Goal: Task Accomplishment & Management: Use online tool/utility

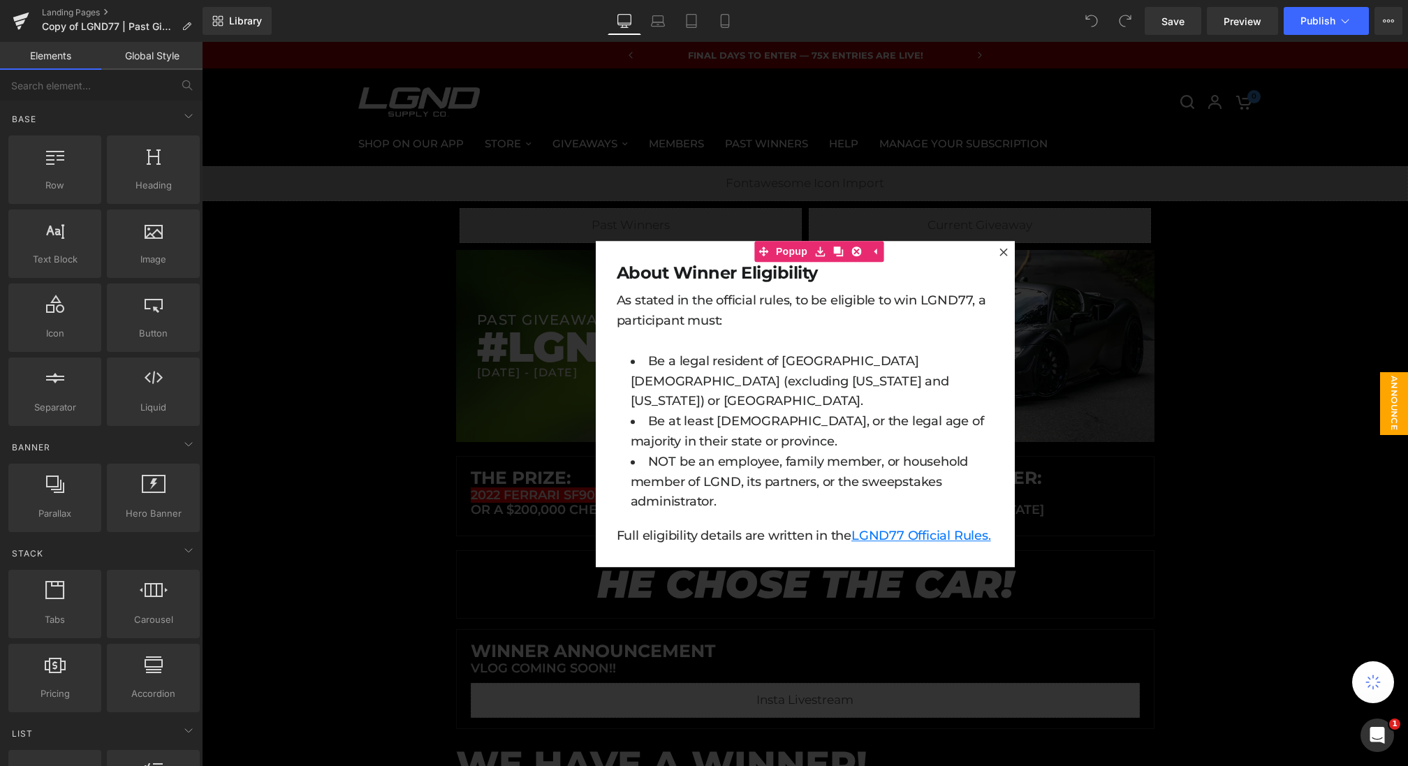
click at [574, 142] on div at bounding box center [805, 404] width 1206 height 724
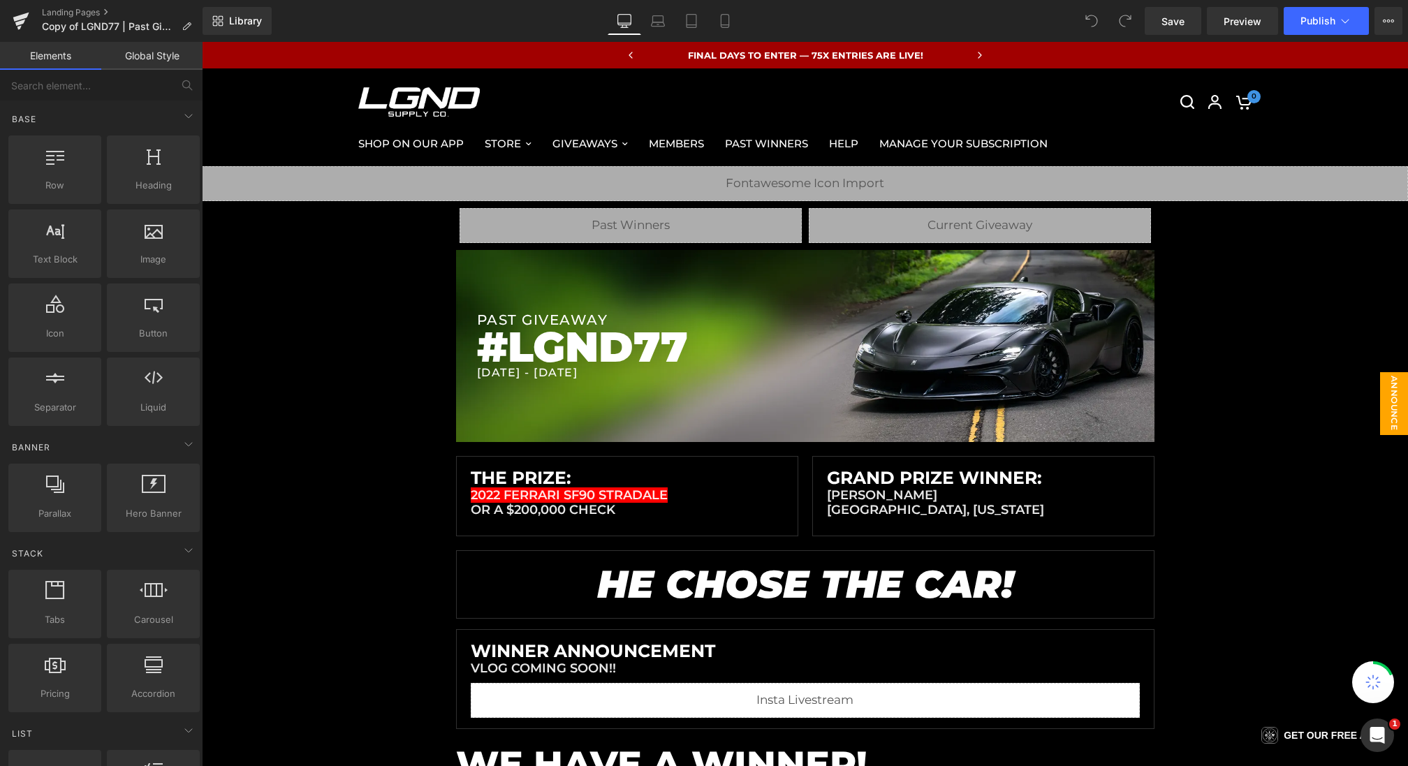
click at [1386, 402] on span "Announce [DATE]" at bounding box center [1380, 403] width 56 height 63
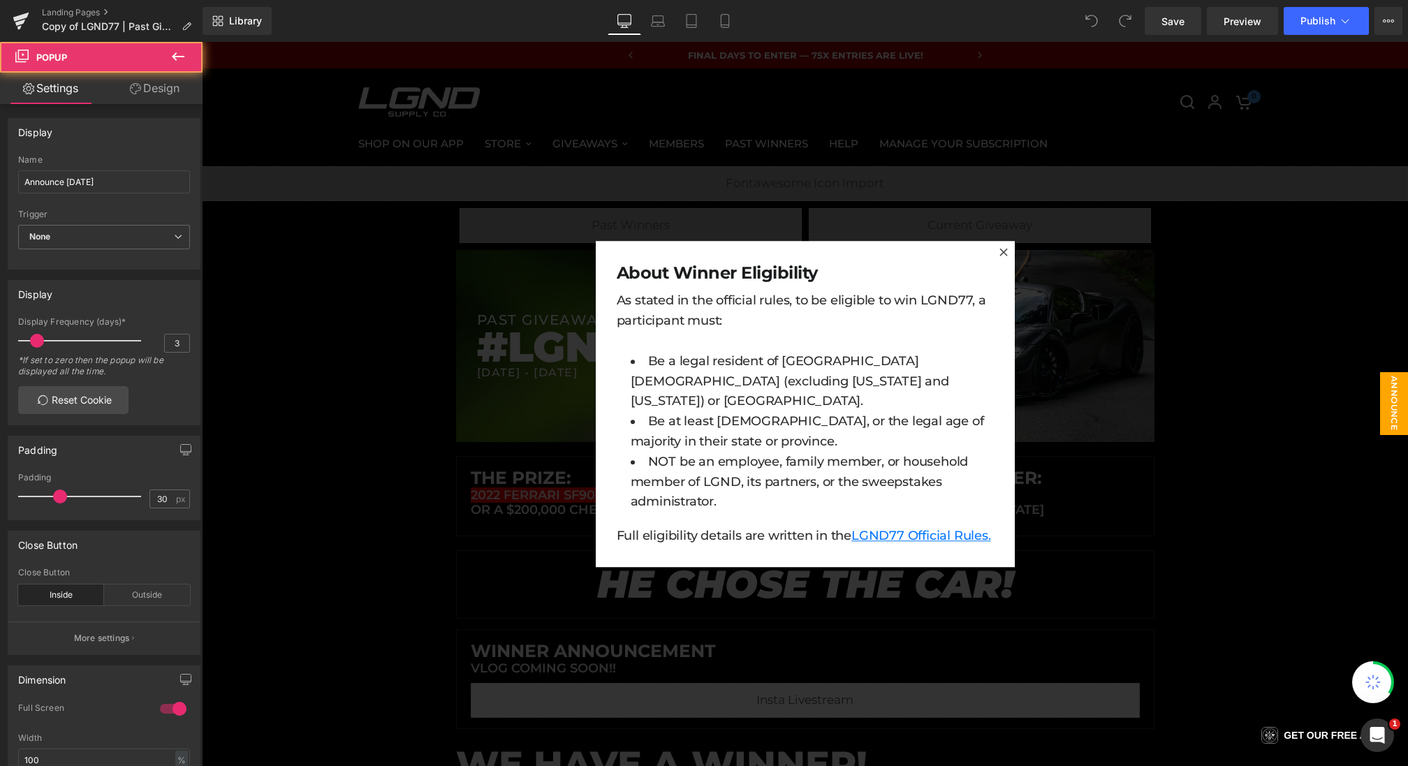
click at [429, 527] on div at bounding box center [805, 404] width 1206 height 724
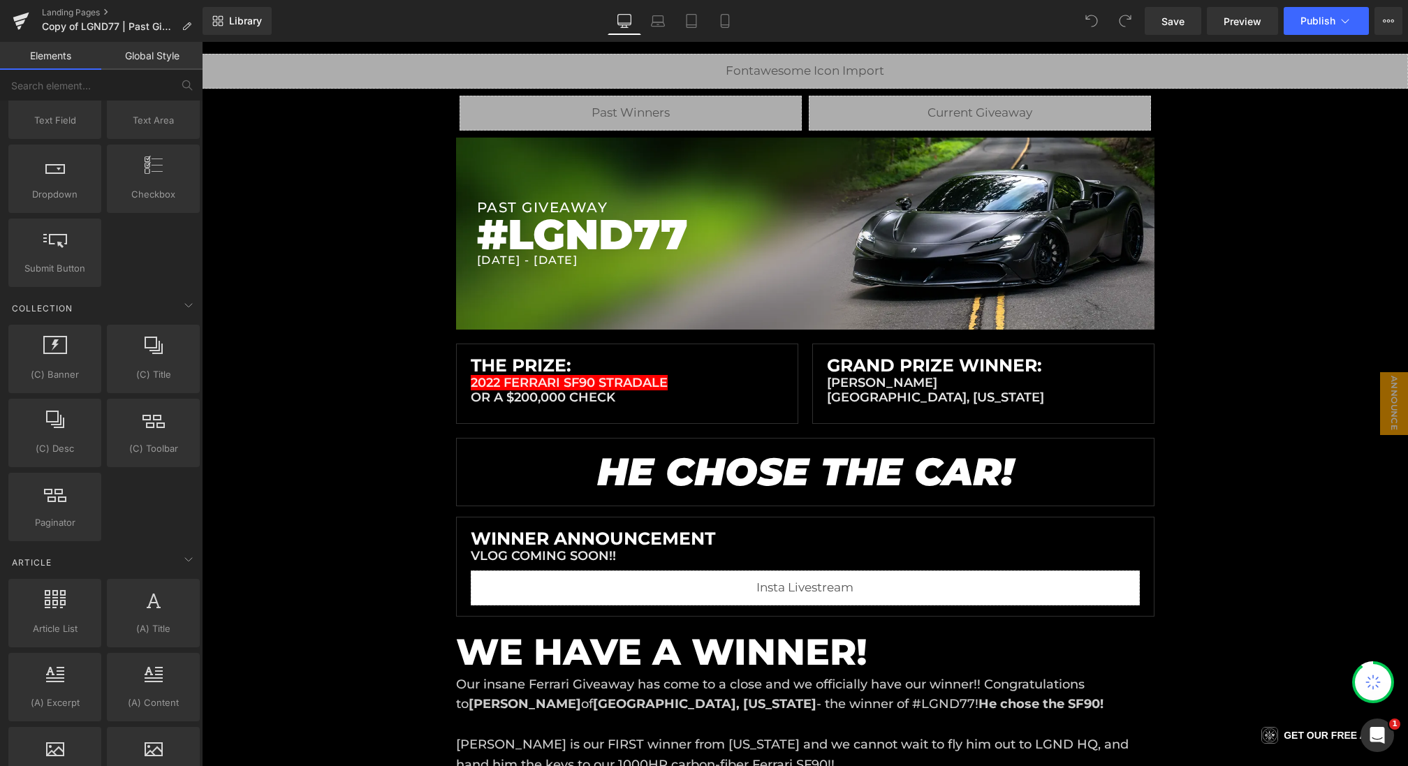
scroll to position [2327, 0]
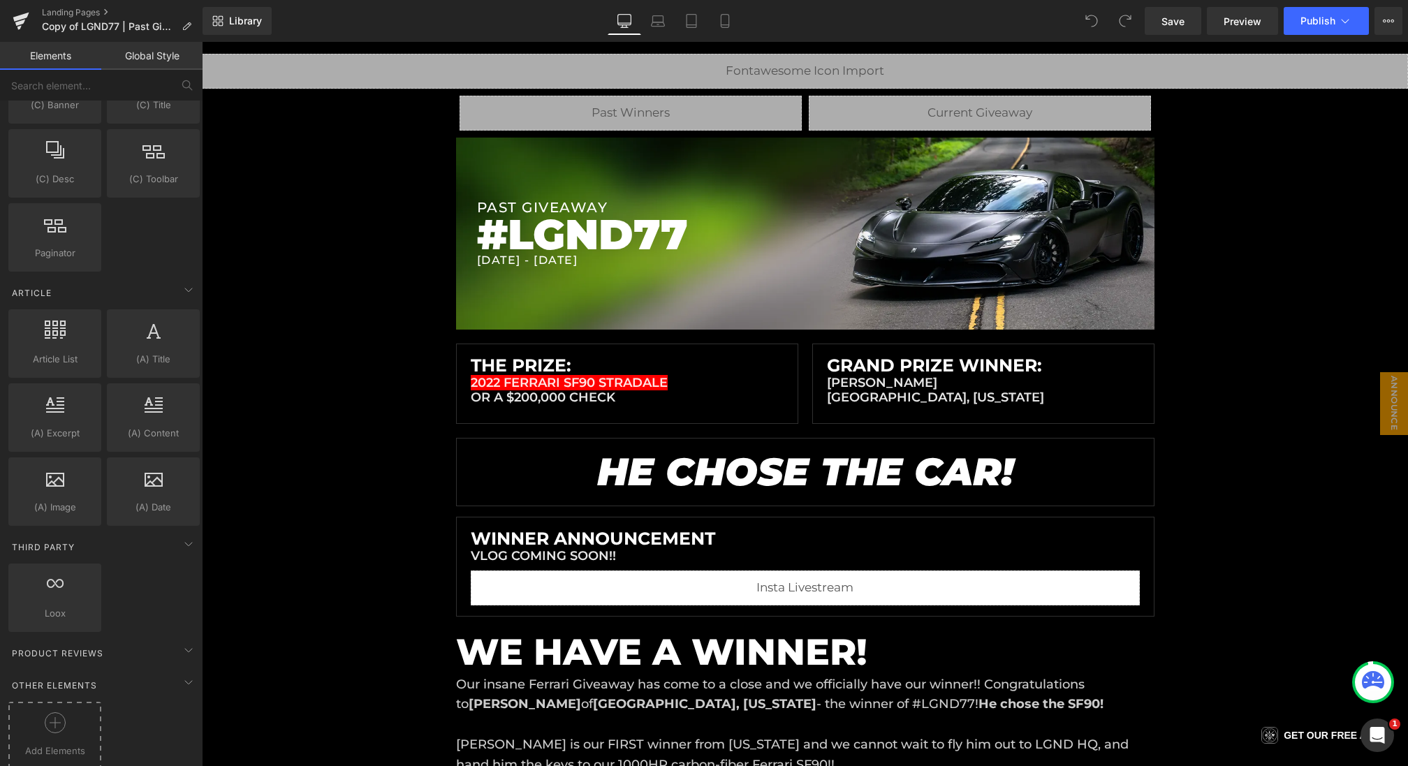
click at [55, 702] on div "Add Elements" at bounding box center [54, 735] width 93 height 67
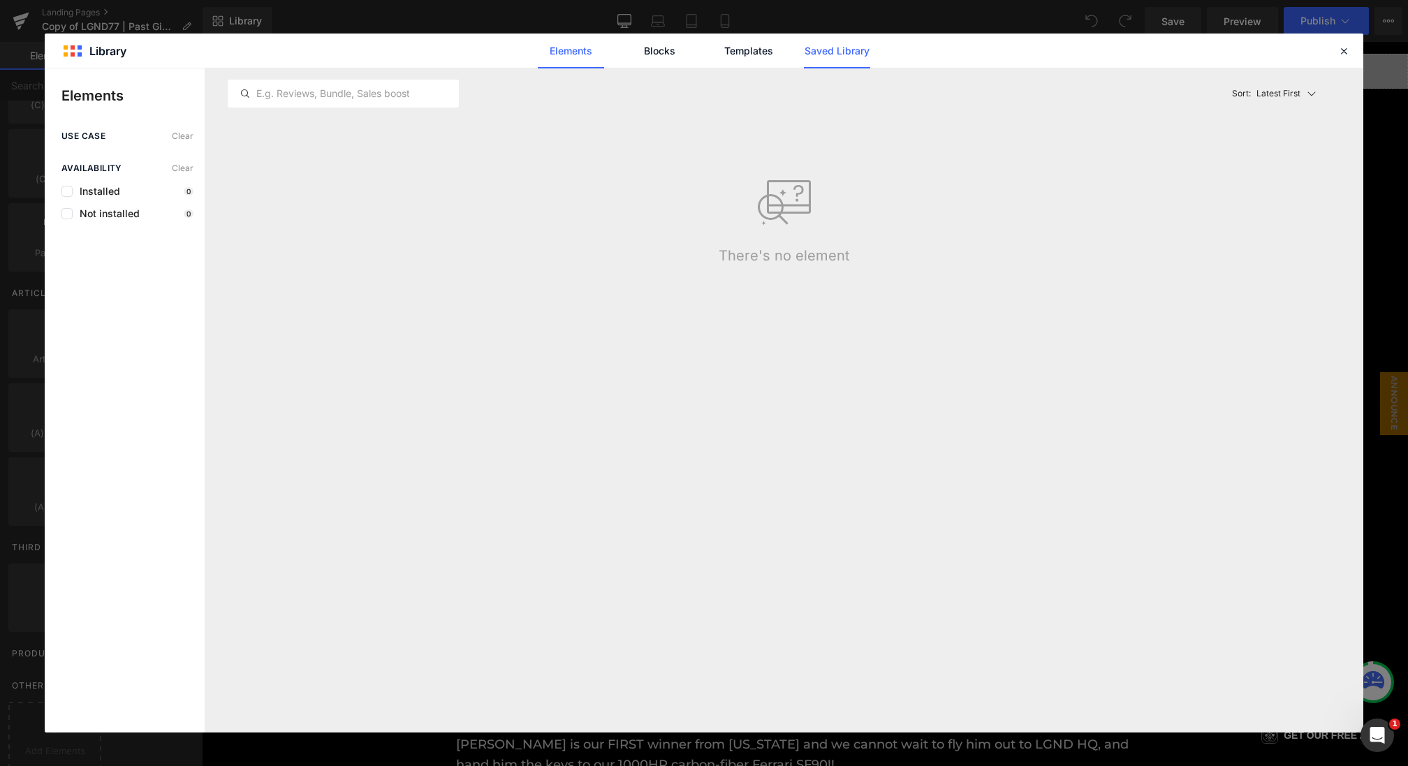
click at [856, 64] on link "Saved Library" at bounding box center [837, 51] width 66 height 35
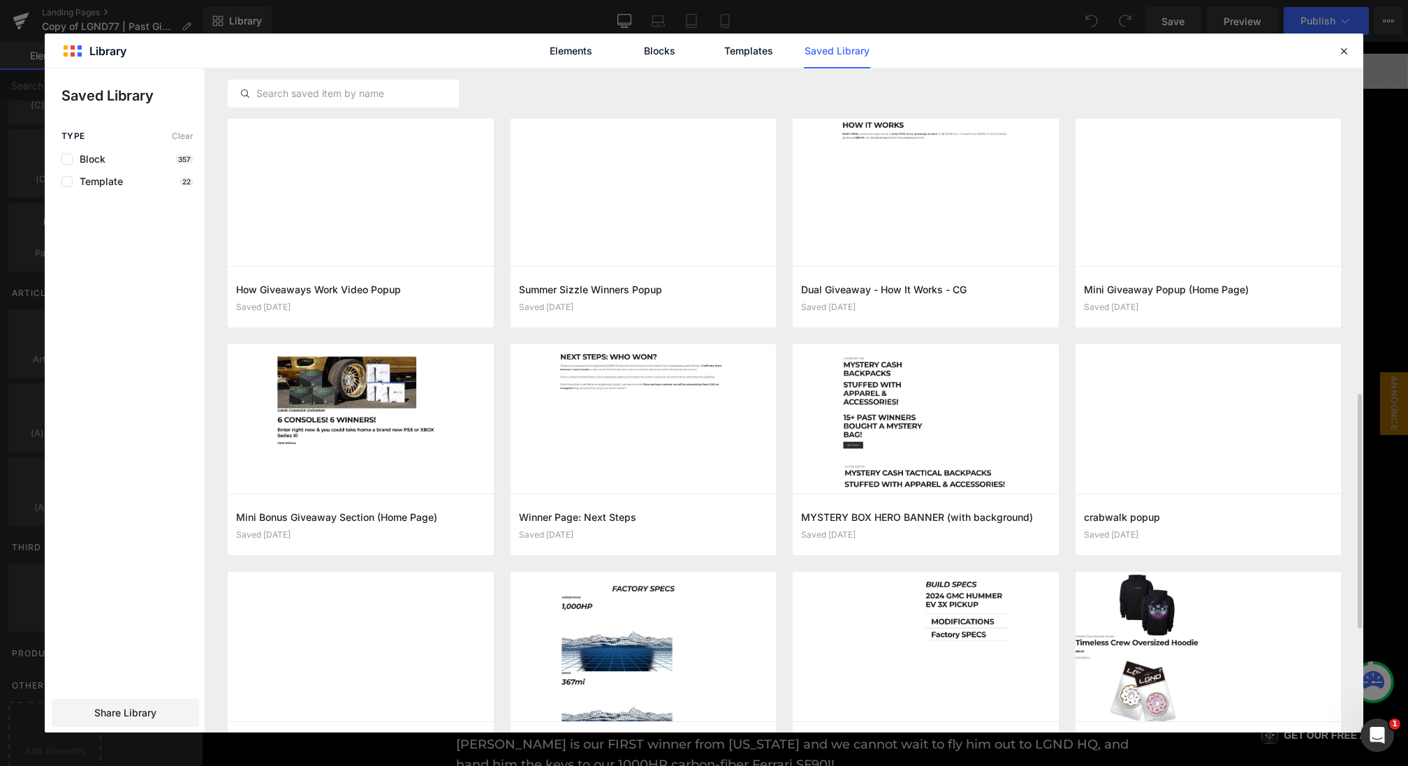
scroll to position [917, 0]
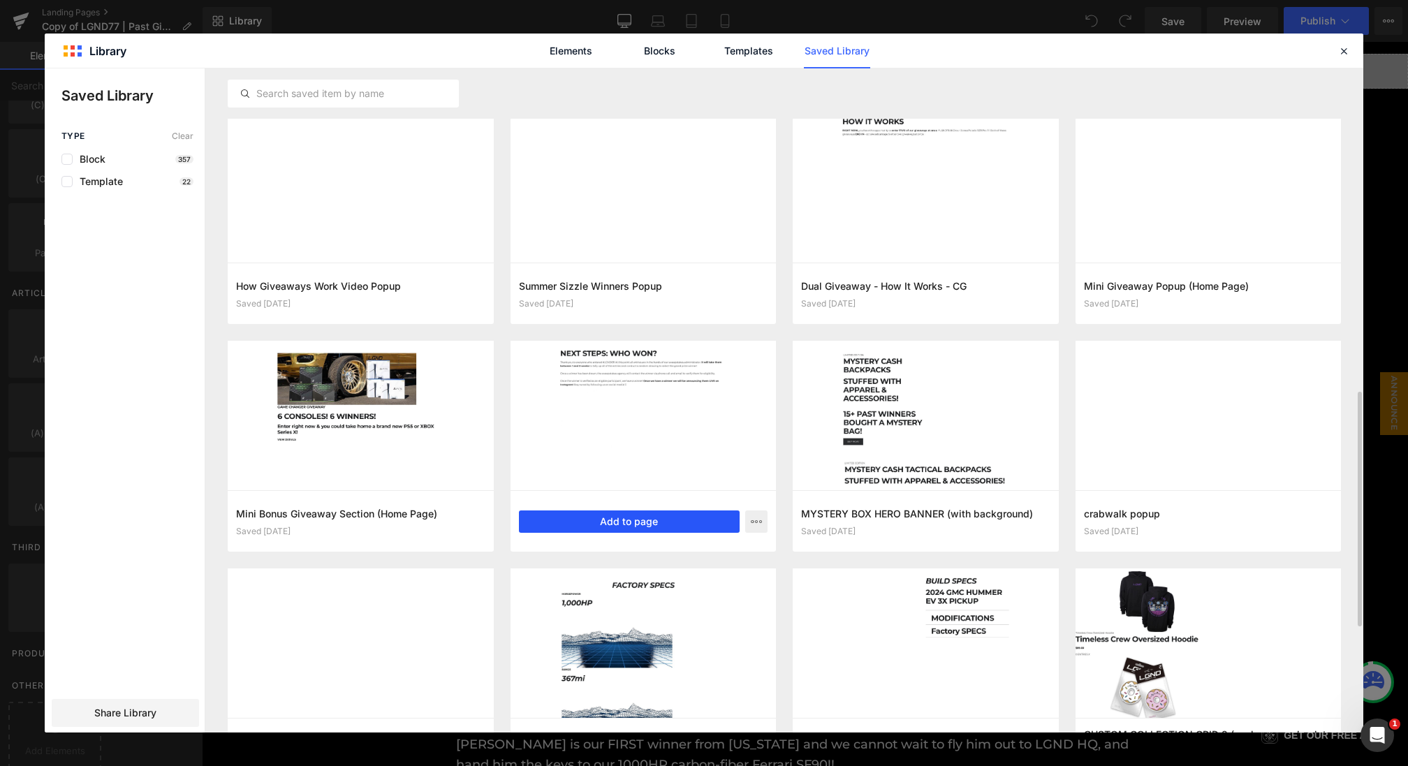
click at [622, 520] on button "Add to page" at bounding box center [629, 522] width 221 height 22
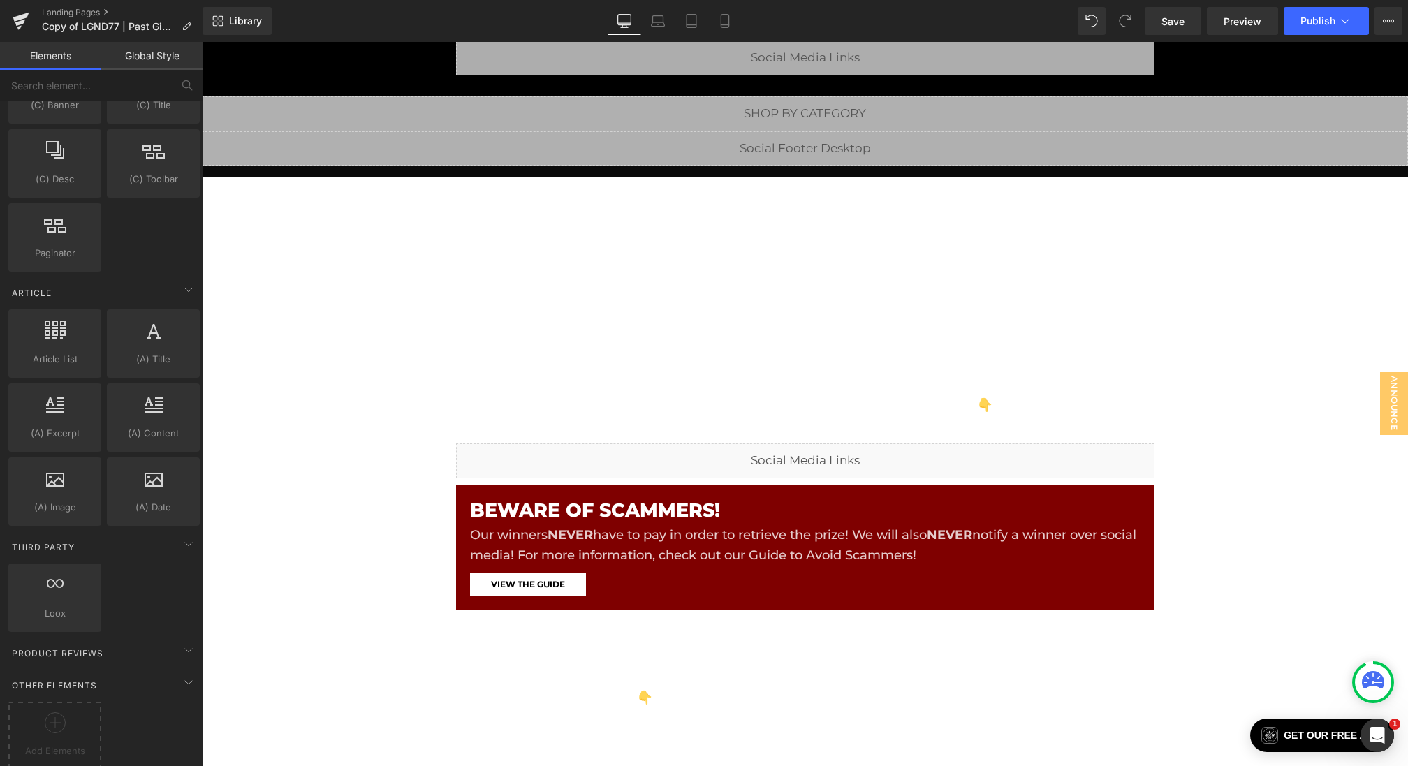
scroll to position [681, 0]
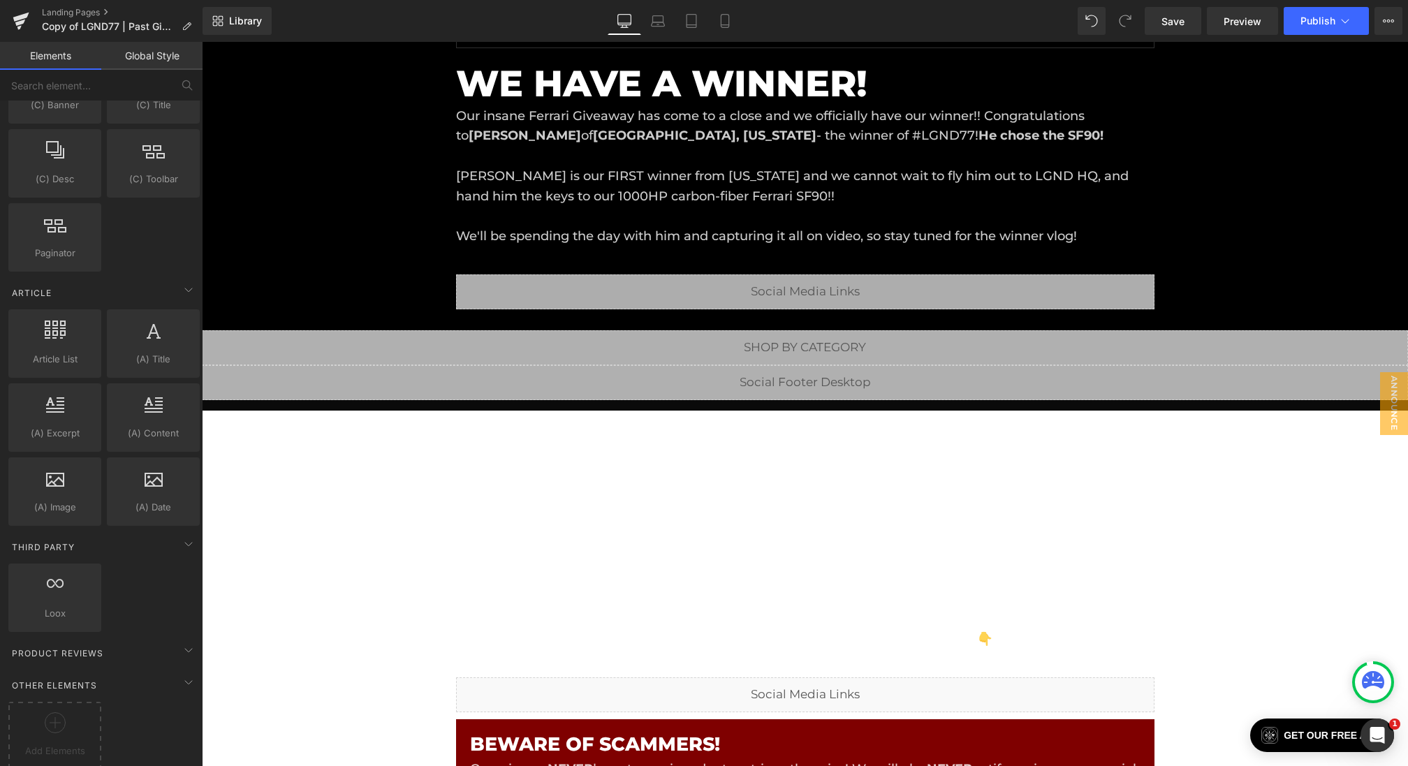
click at [546, 515] on p "Thank you to everyone who entered #LGND69! At this point all entries are in the…" at bounding box center [805, 559] width 699 height 181
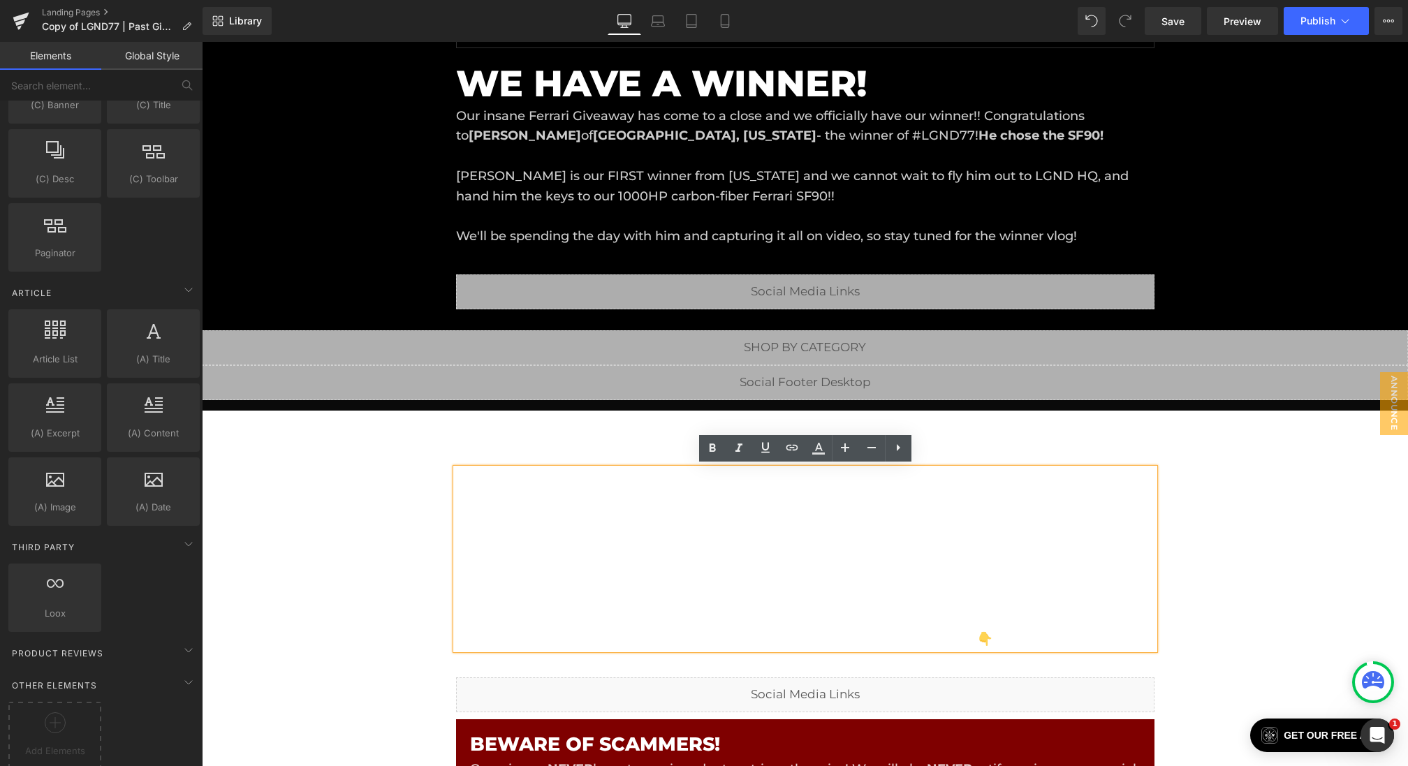
click at [367, 505] on div "Instagram Instagram Instagram Instagram Instagram Instagram Instagram Instagram…" at bounding box center [805, 320] width 1206 height 1670
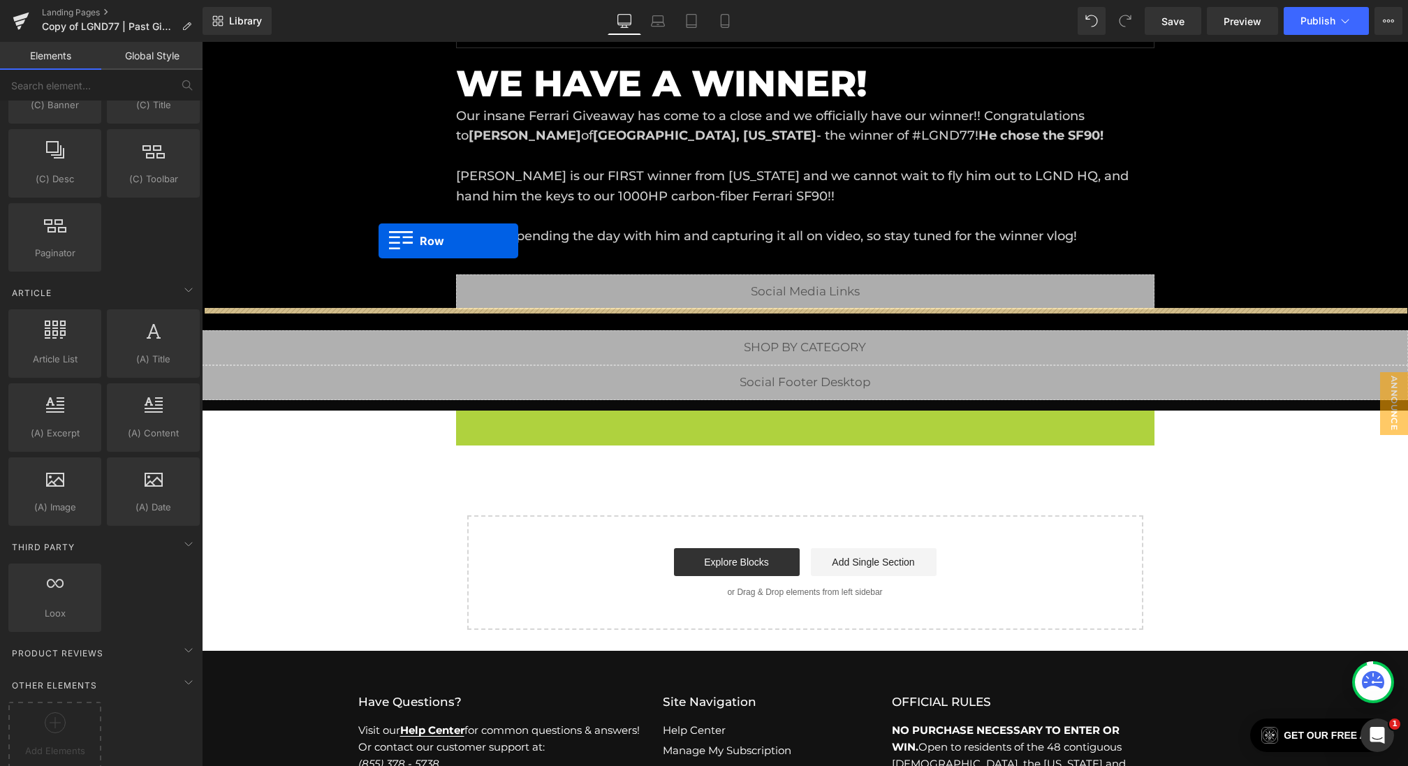
drag, startPoint x: 465, startPoint y: 423, endPoint x: 379, endPoint y: 241, distance: 200.9
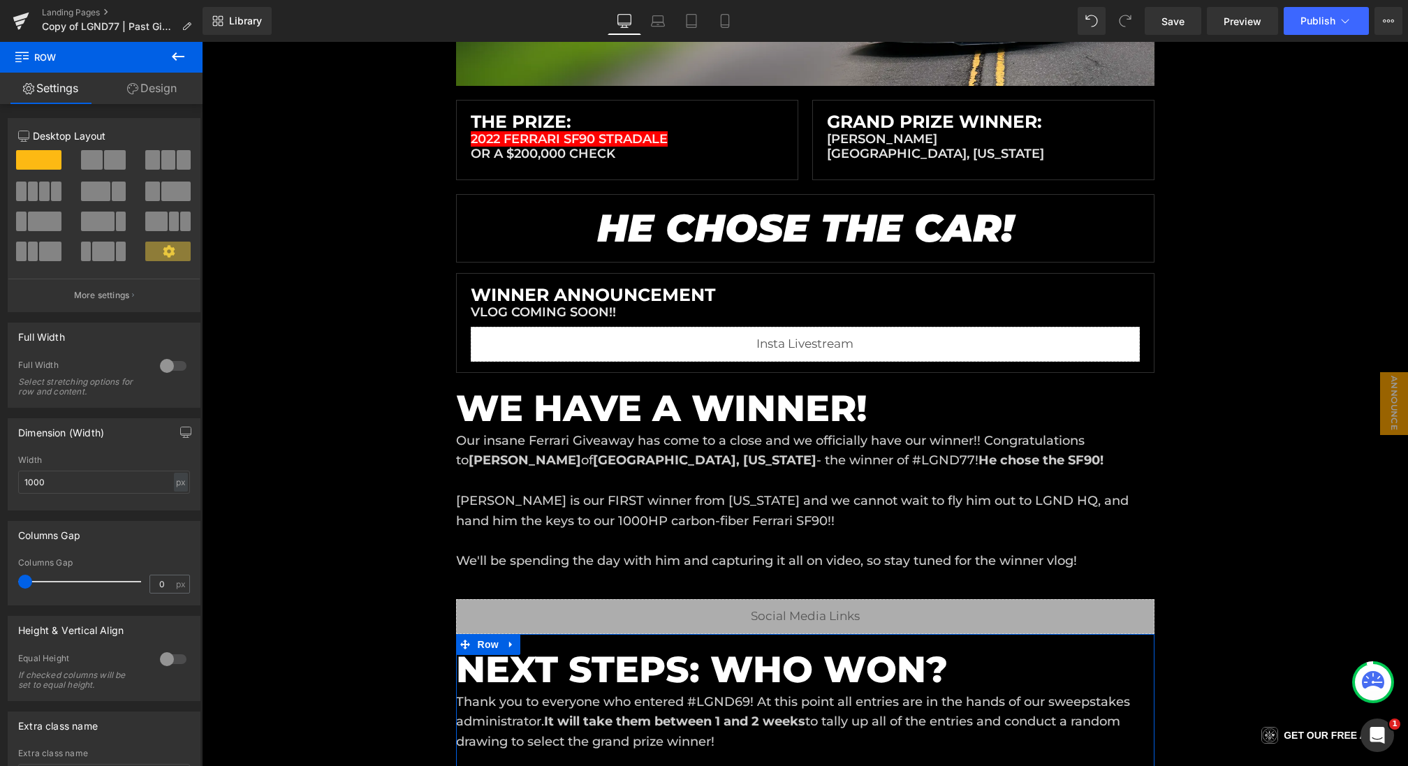
scroll to position [288, 0]
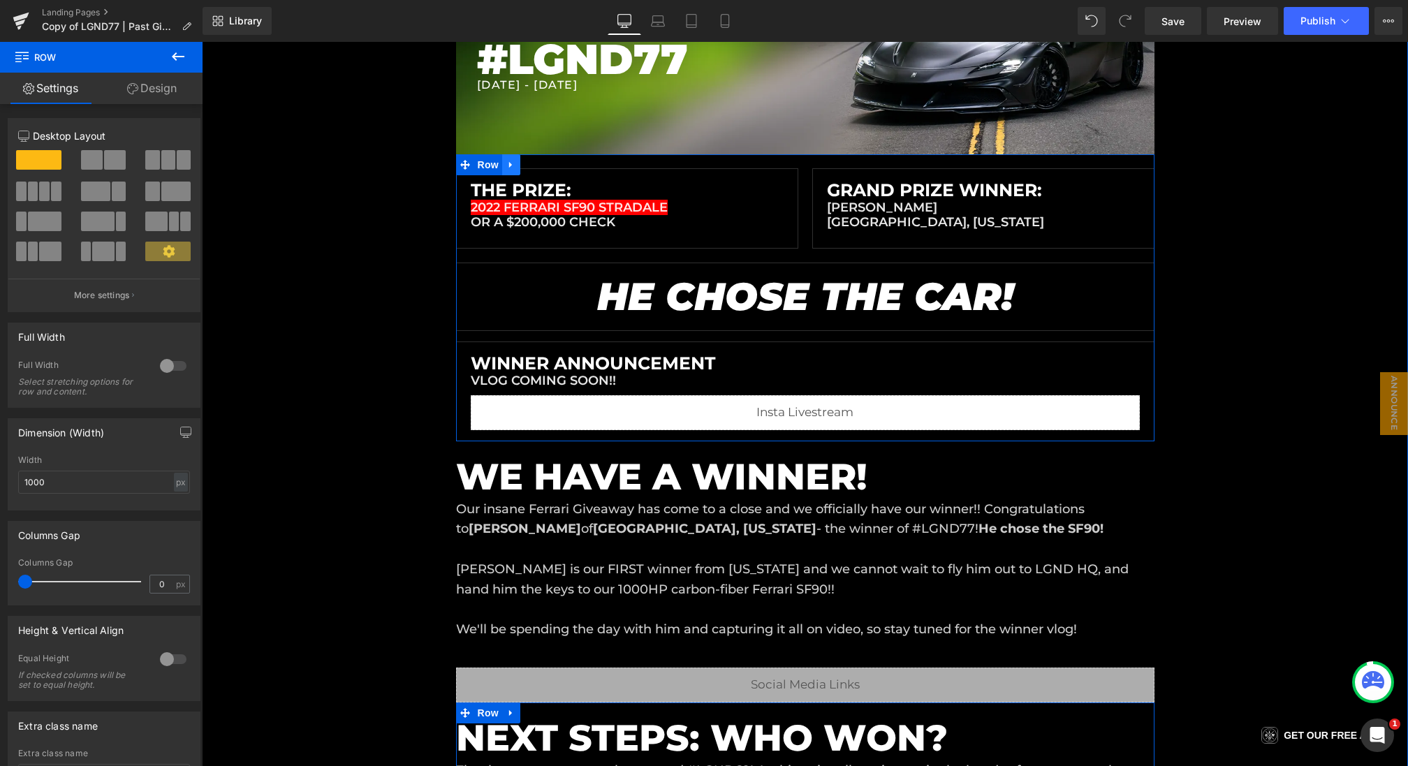
click at [512, 166] on icon at bounding box center [511, 164] width 10 height 10
click at [546, 166] on icon at bounding box center [548, 164] width 10 height 10
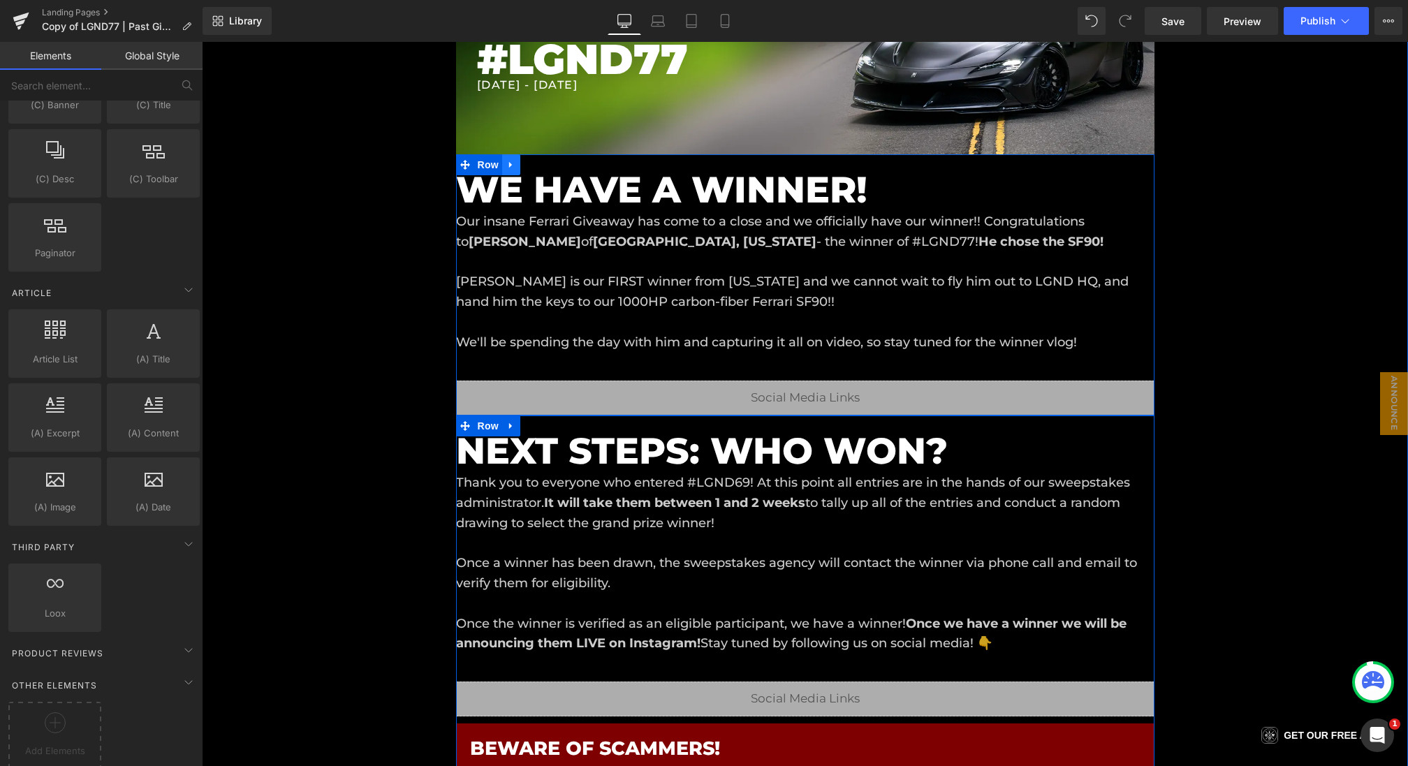
click at [513, 172] on link at bounding box center [511, 164] width 18 height 21
click at [544, 170] on link at bounding box center [548, 164] width 18 height 21
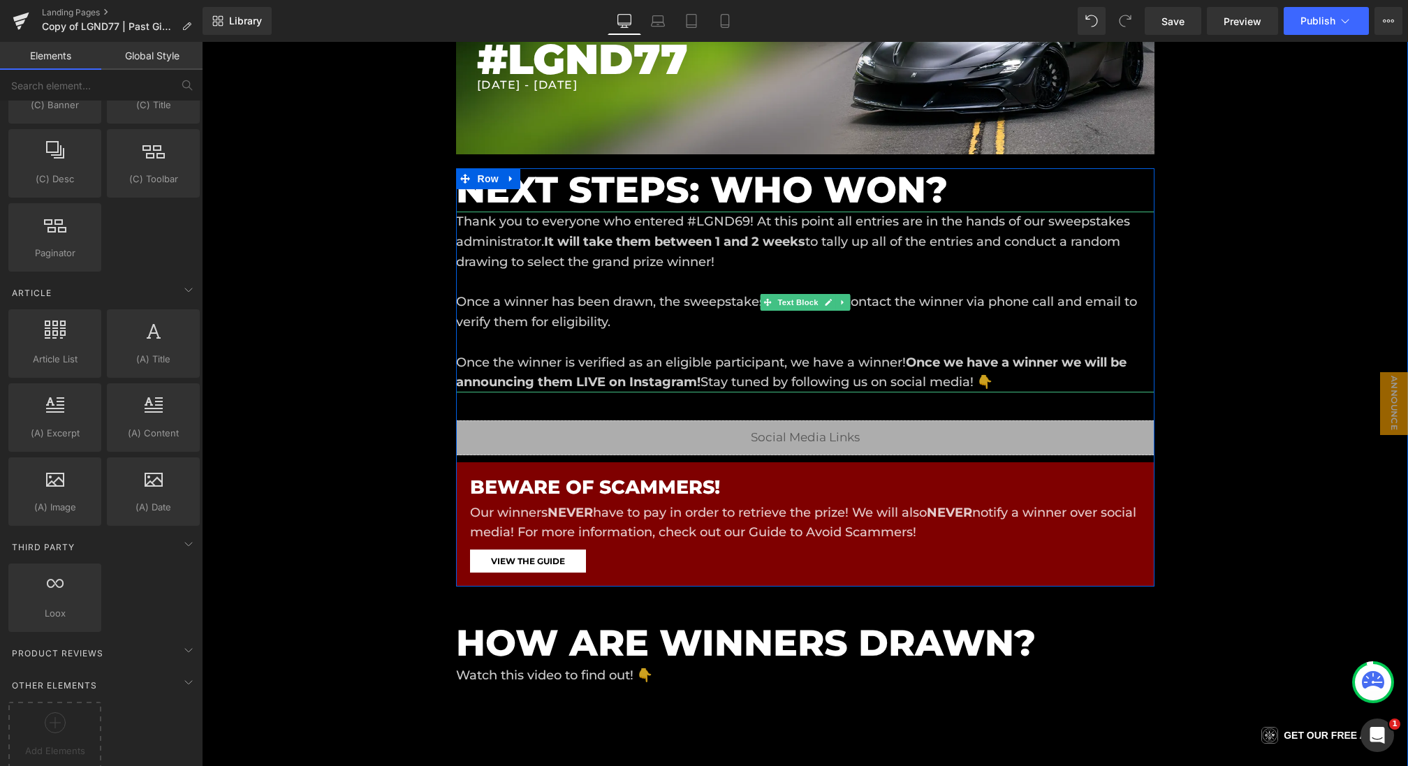
click at [751, 235] on strong "It will take them between 1 and 2 weeks" at bounding box center [674, 241] width 261 height 15
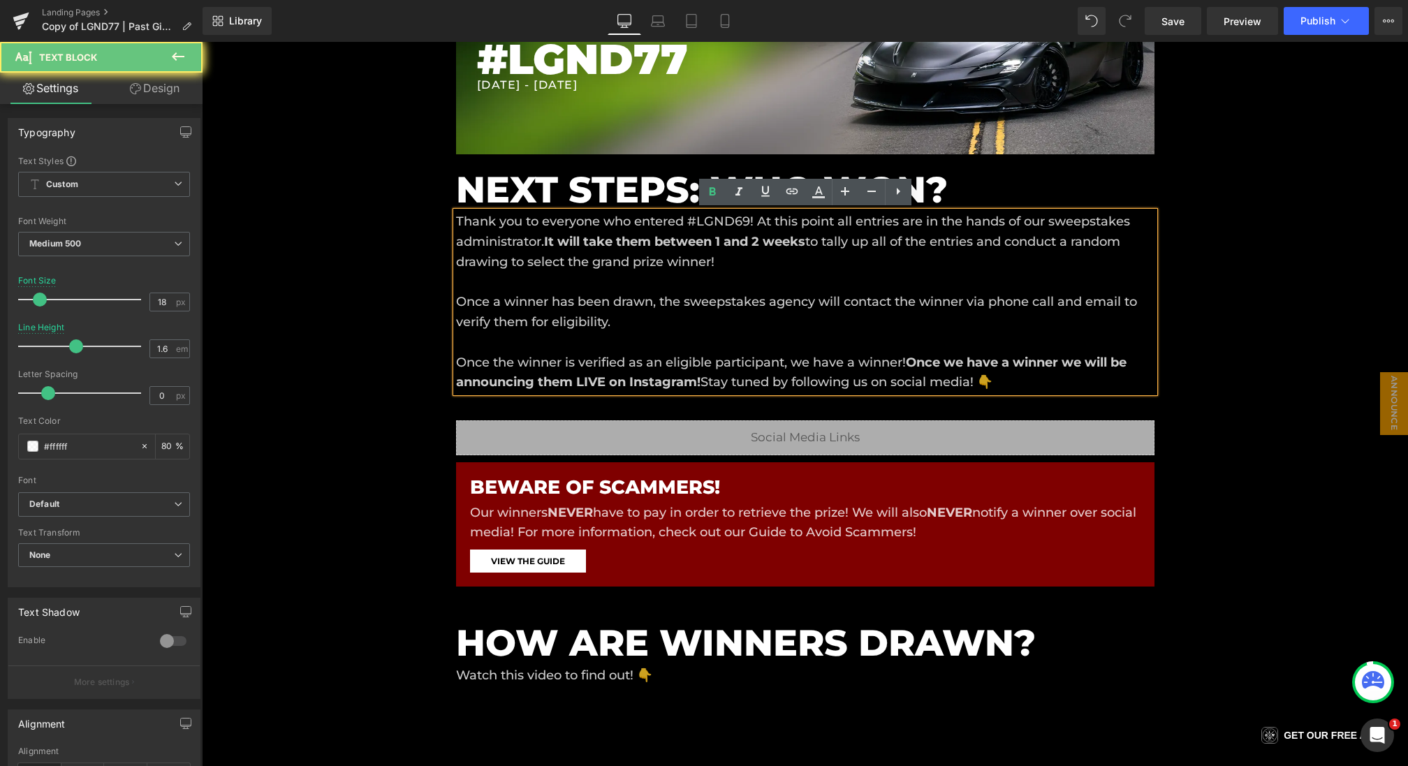
click at [750, 219] on p "Thank you to everyone who entered #LGND69! At this point all entries are in the…" at bounding box center [805, 302] width 699 height 181
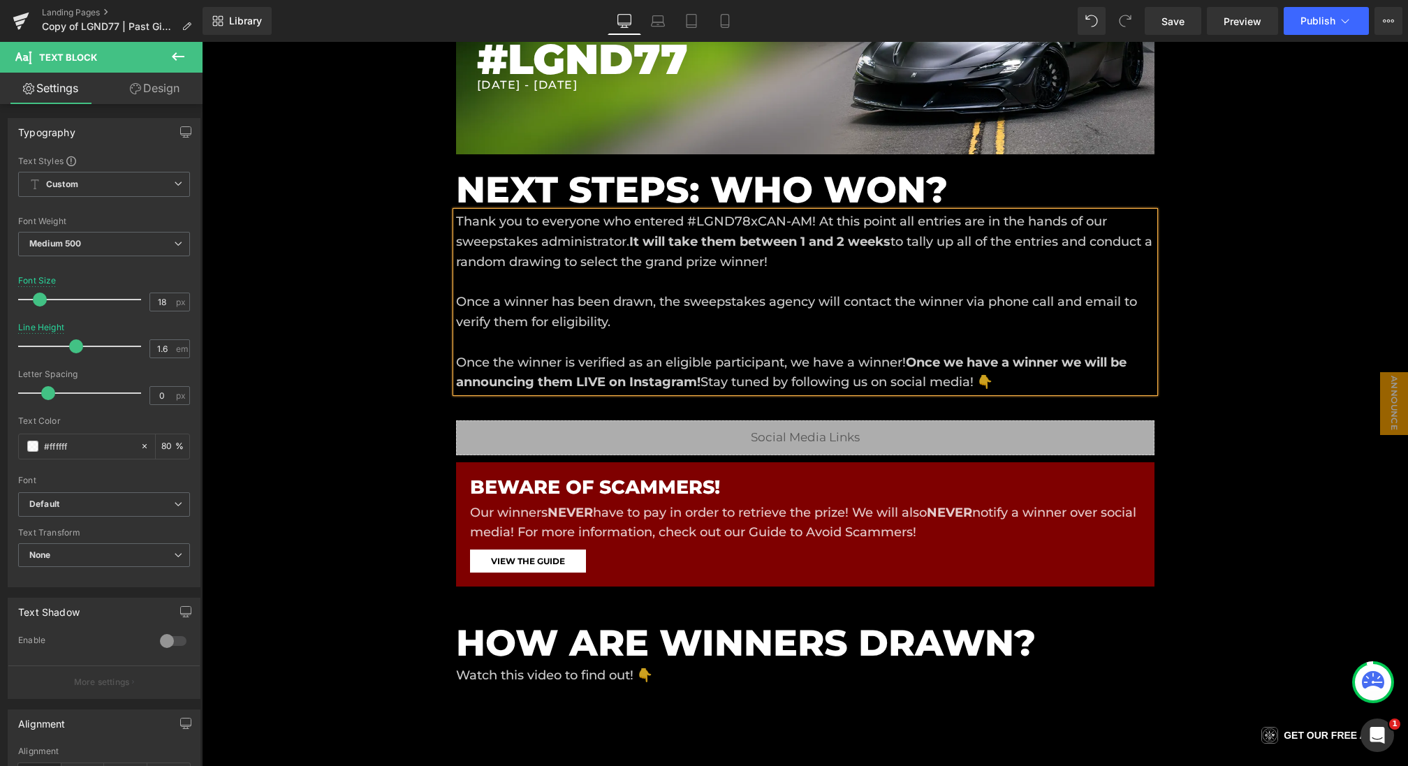
click at [956, 226] on p "Thank you to everyone who entered #LGND78xCAN-AM! At this point all entries are…" at bounding box center [805, 302] width 699 height 181
click at [909, 263] on p "Thank you to everyone who entered #LGND78xCAN-AM! At this point all entries for…" at bounding box center [805, 302] width 699 height 181
click at [499, 304] on p "Thank you to everyone who entered #LGND78xCAN-AM! At this point all entries for…" at bounding box center [805, 302] width 699 height 181
click at [549, 305] on p "Thank you to everyone who entered #LGND78xCAN-AM! At this point all entries for…" at bounding box center [805, 302] width 699 height 181
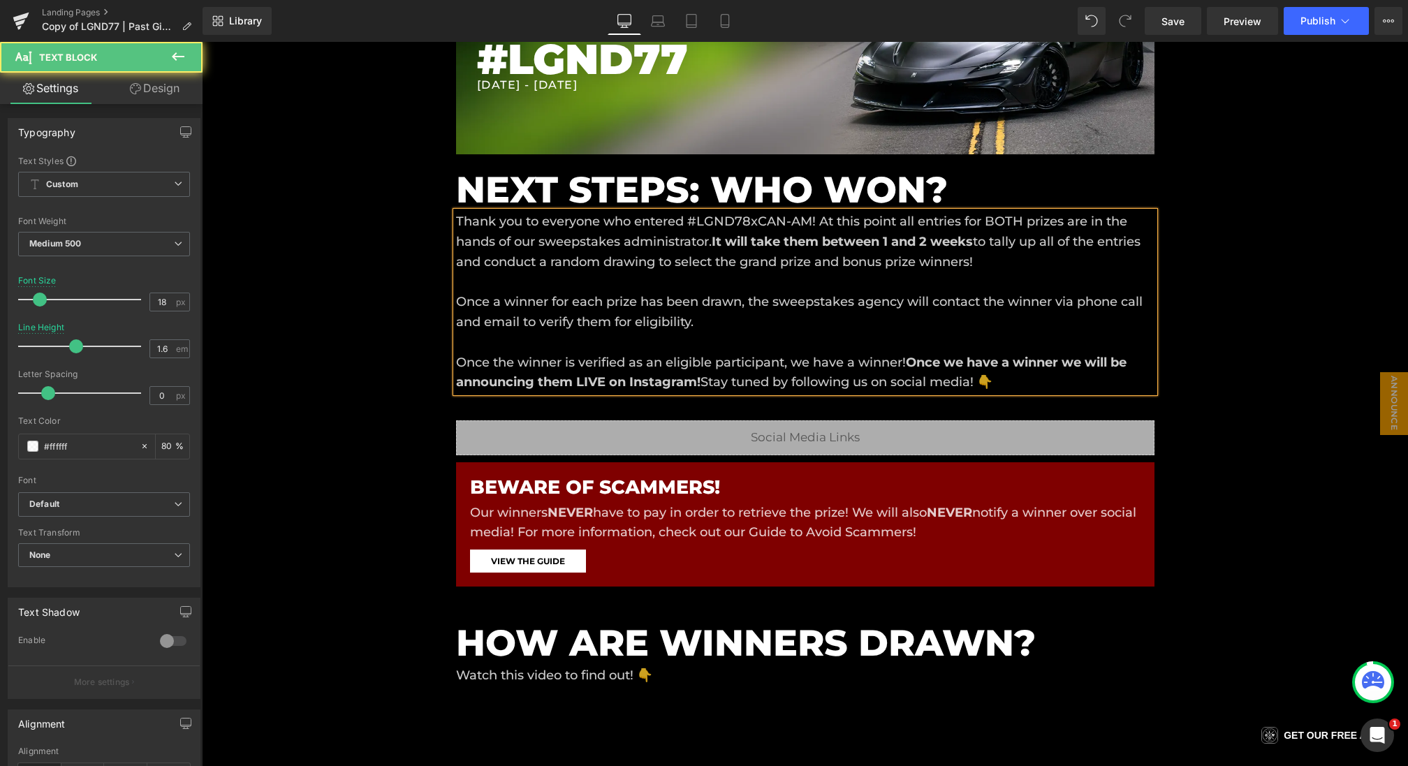
click at [1053, 299] on p "Thank you to everyone who entered #LGND78xCAN-AM! At this point all entries for…" at bounding box center [805, 302] width 699 height 181
click at [743, 326] on p "Thank you to everyone who entered #LGND78xCAN-AM! At this point all entries for…" at bounding box center [805, 302] width 699 height 181
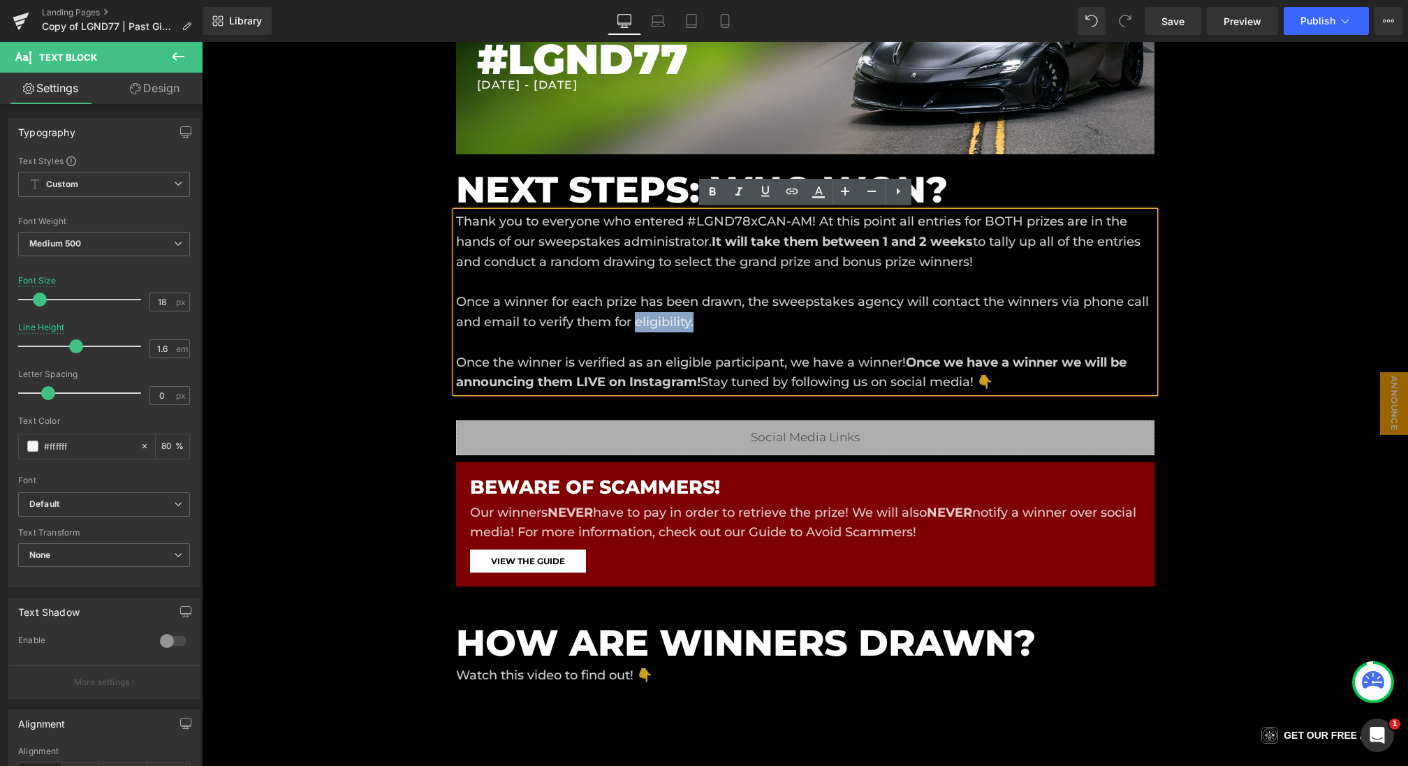
drag, startPoint x: 764, startPoint y: 326, endPoint x: 639, endPoint y: 327, distance: 125.1
click at [639, 327] on p "Thank you to everyone who entered #LGND78xCAN-AM! At this point all entries for…" at bounding box center [805, 302] width 699 height 181
click at [794, 193] on icon at bounding box center [792, 191] width 17 height 17
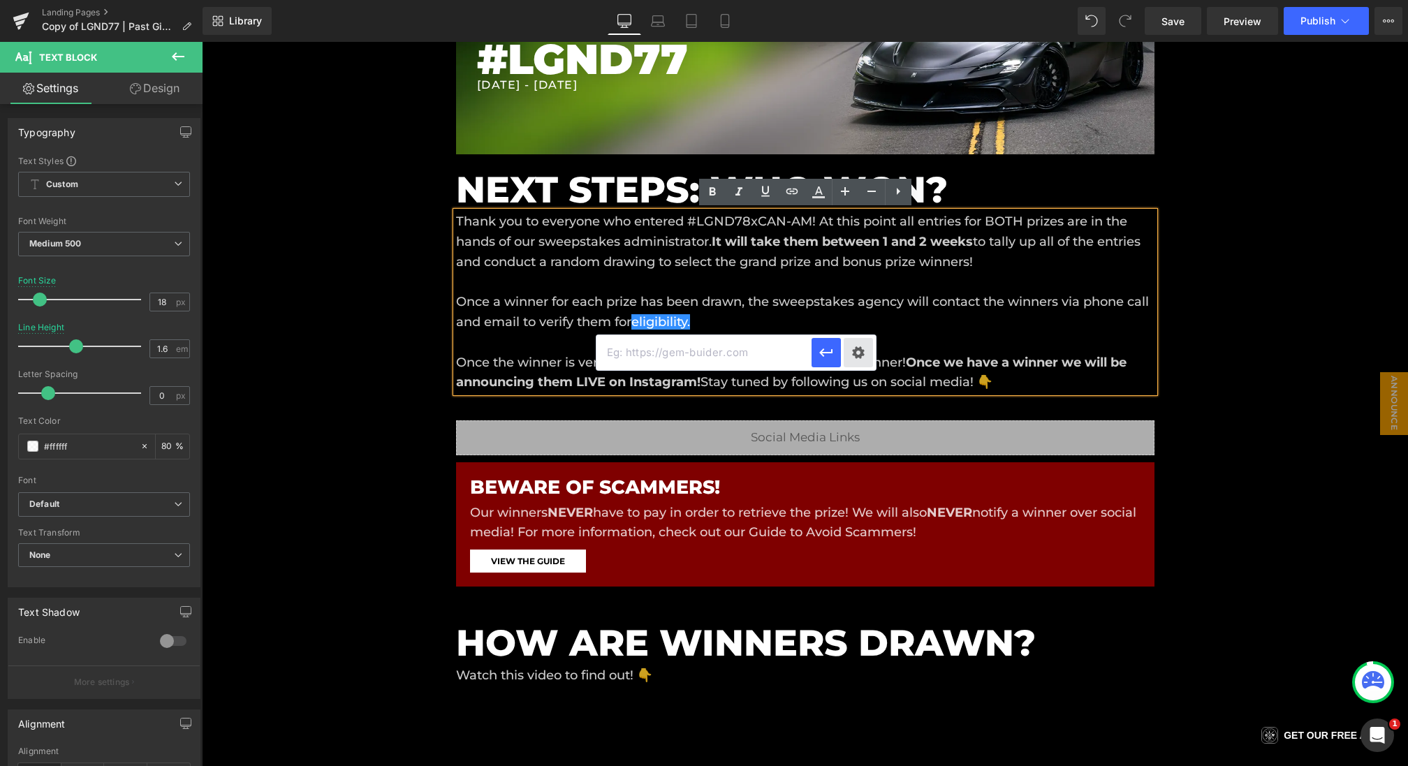
click at [862, 0] on div "Text Color Highlight Color #333333 Edit or remove link: Edit - Unlink - Cancel" at bounding box center [704, 0] width 1408 height 0
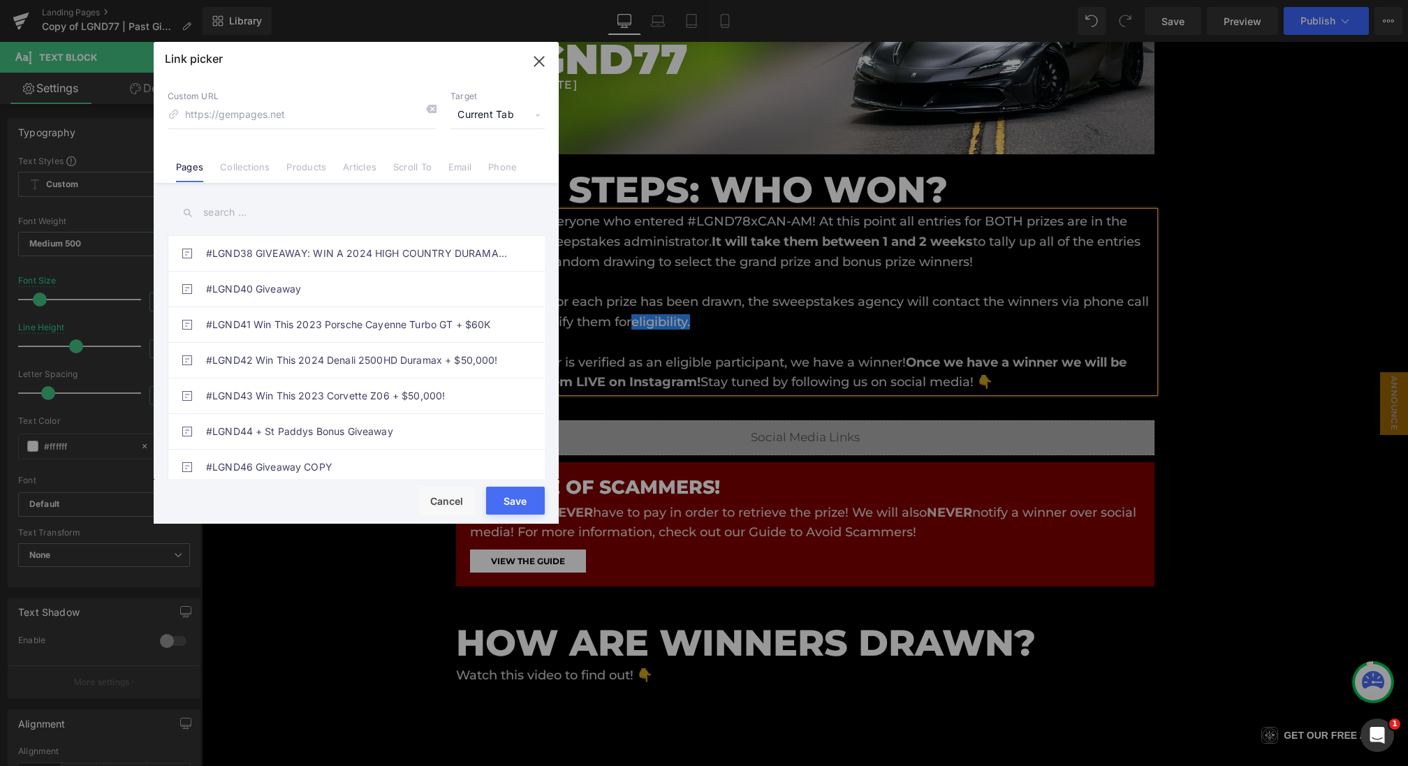
click at [530, 61] on icon "button" at bounding box center [539, 61] width 22 height 22
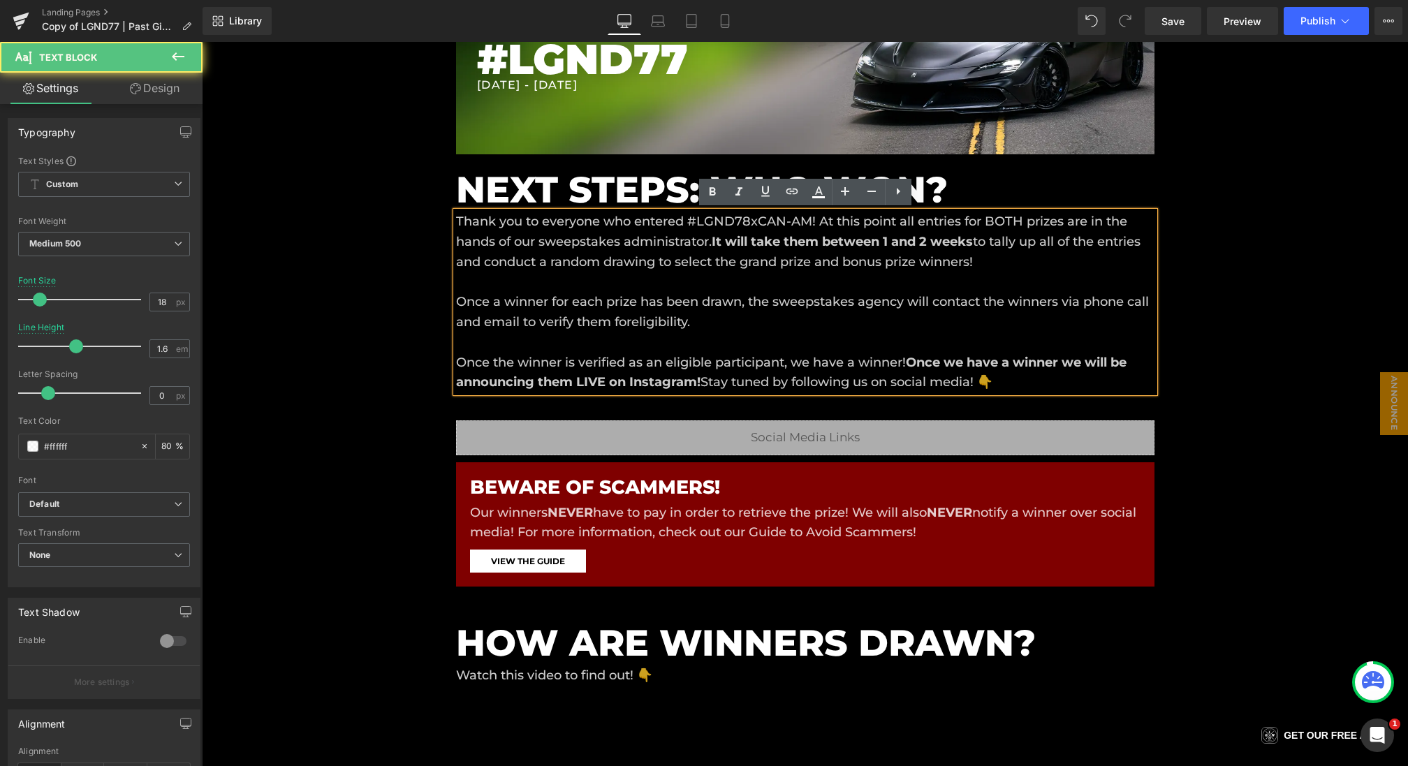
click at [664, 321] on p "Thank you to everyone who entered #LGND78xCAN-AM! At this point all entries for…" at bounding box center [805, 302] width 699 height 181
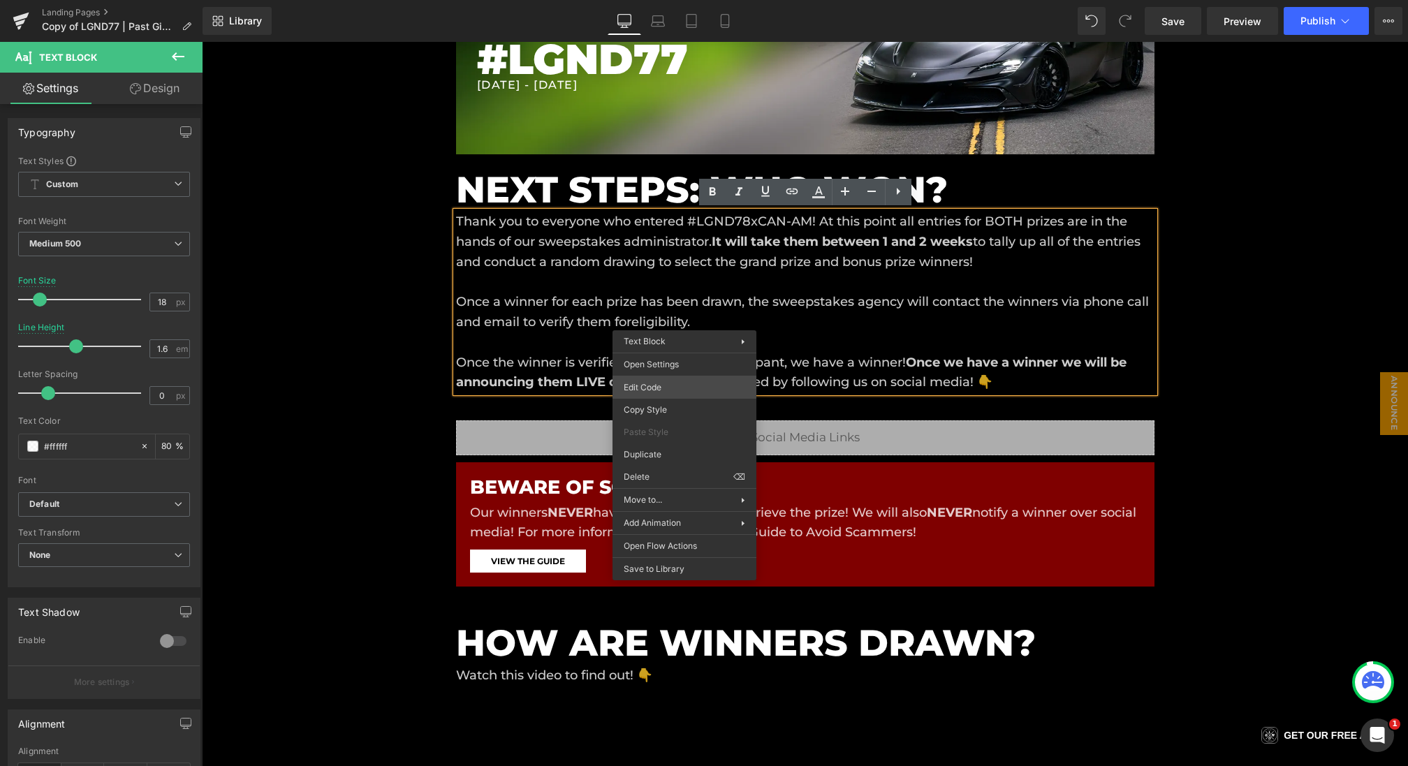
click at [628, 0] on div "Row You are previewing how the will restyle your page. You can not edit Element…" at bounding box center [704, 0] width 1408 height 0
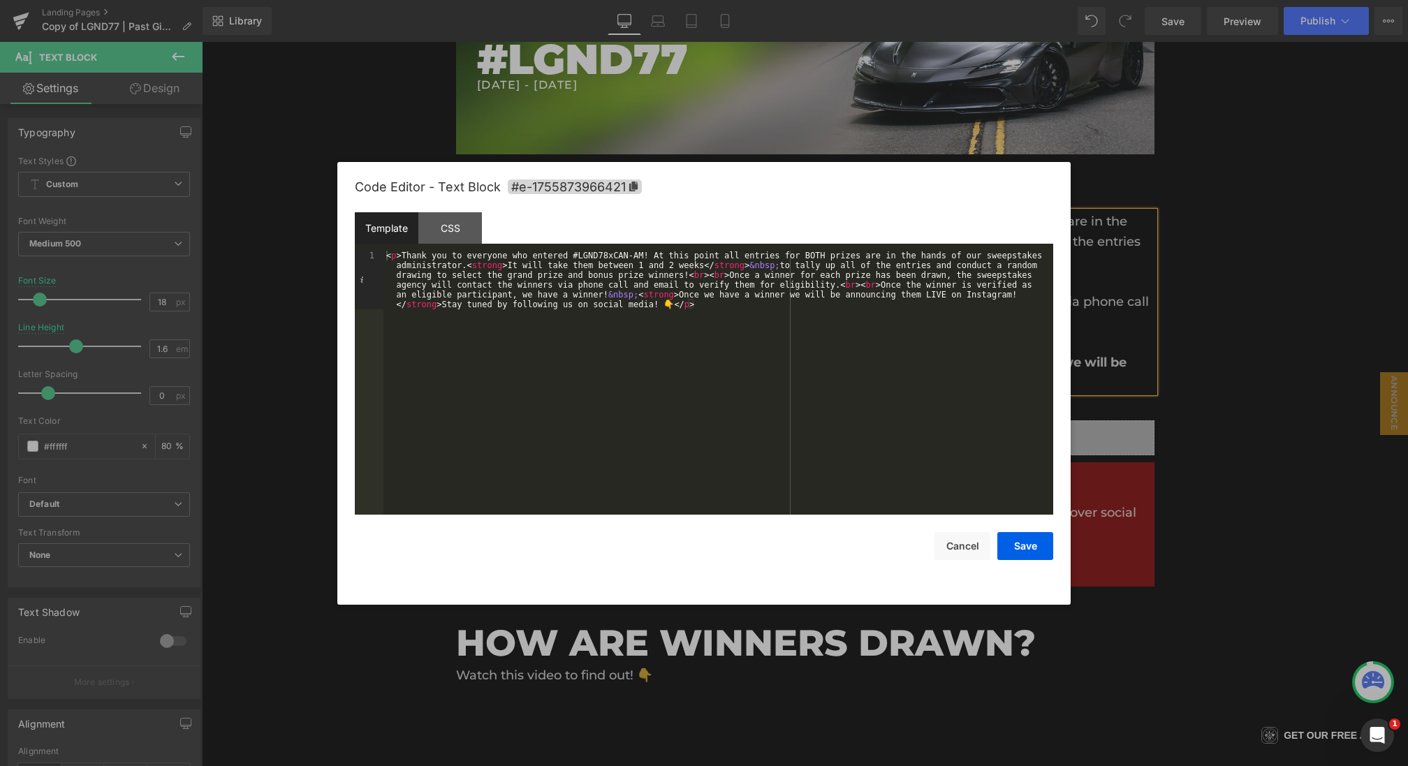
click at [780, 284] on div "< p > Thank you to everyone who entered #LGND78xCAN-AM! At this point all entri…" at bounding box center [719, 441] width 670 height 381
drag, startPoint x: 837, startPoint y: 286, endPoint x: 856, endPoint y: 286, distance: 19.6
click at [856, 286] on div "< p > Thank you to everyone who entered #LGND78xCAN-AM! At this point all entri…" at bounding box center [719, 441] width 670 height 381
click at [894, 284] on div "< p > Thank you to everyone who entered #LGND78xCAN-AM! At this point all entri…" at bounding box center [719, 441] width 670 height 381
click at [824, 286] on div "< p > Thank you to everyone who entered #LGND78xCAN-AM! At this point all entri…" at bounding box center [719, 441] width 670 height 381
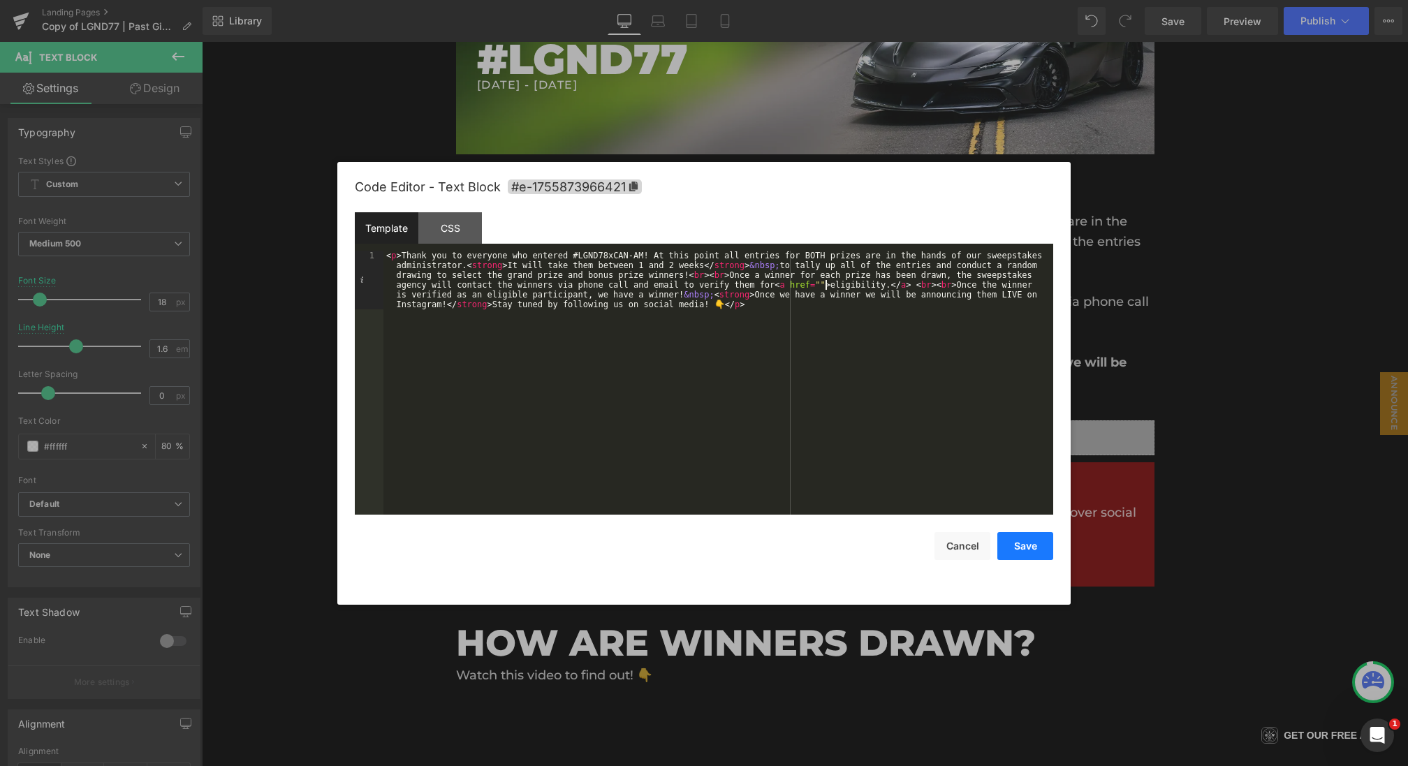
click at [1021, 548] on button "Save" at bounding box center [1026, 546] width 56 height 28
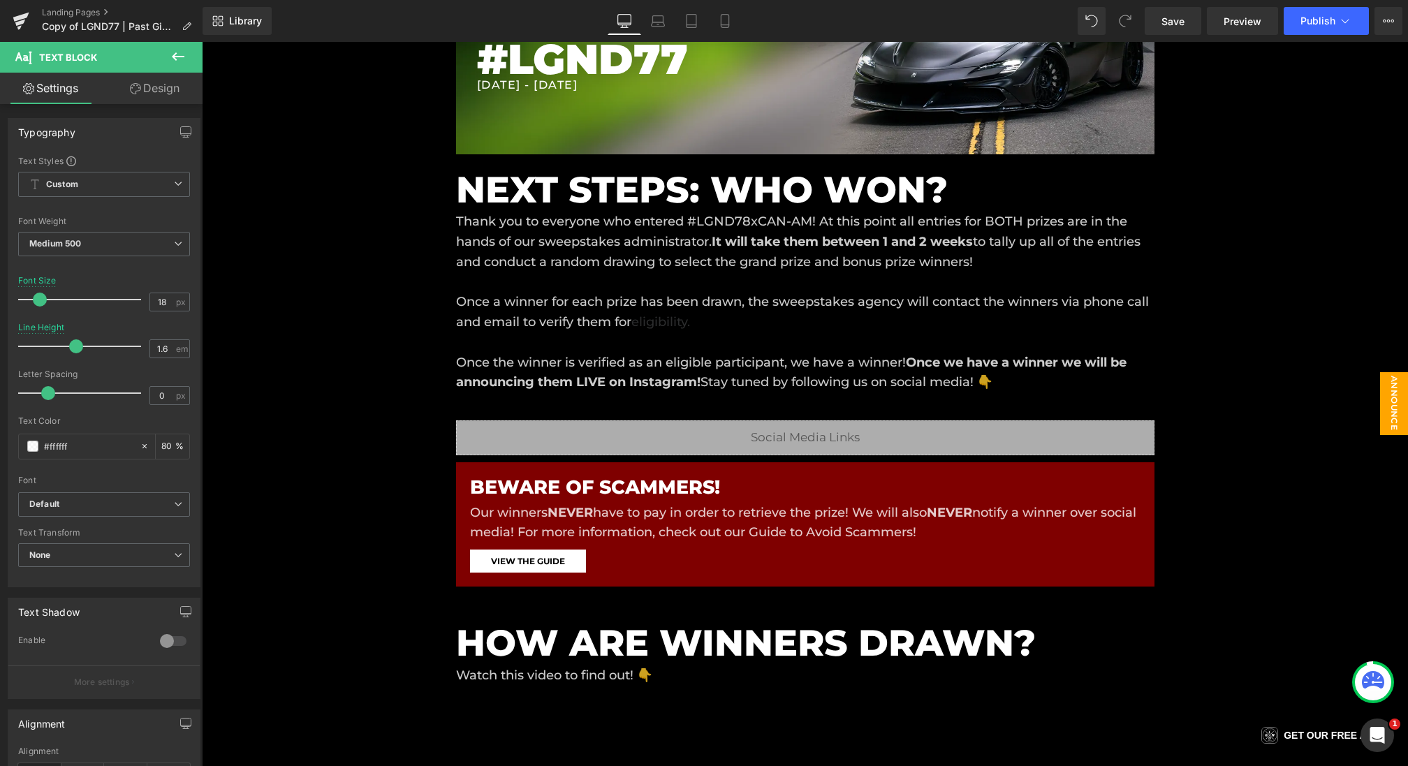
click at [1393, 401] on span "Announce [DATE]" at bounding box center [1380, 403] width 56 height 63
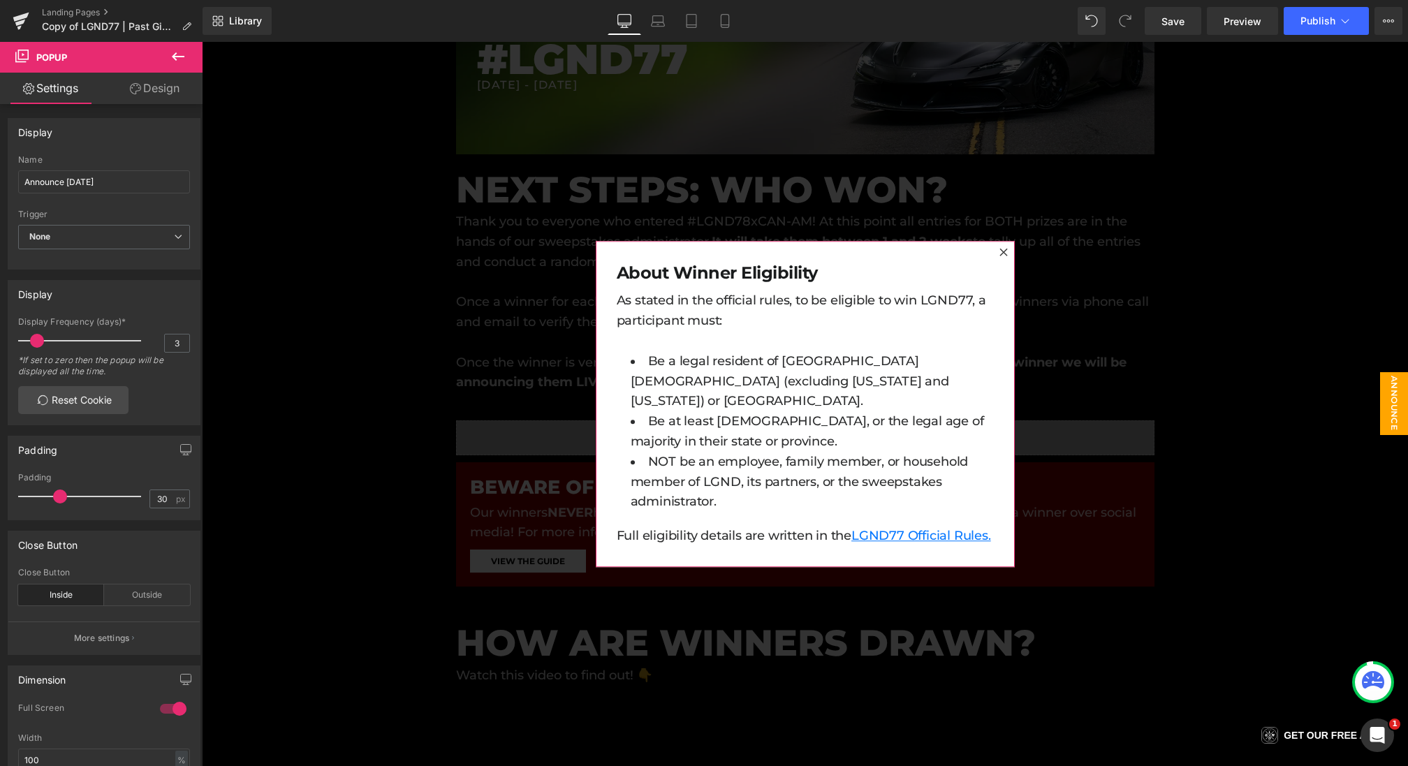
click at [889, 300] on p "As stated in the official rules, to be eligible to win LGND77, a participant mu…" at bounding box center [805, 311] width 377 height 41
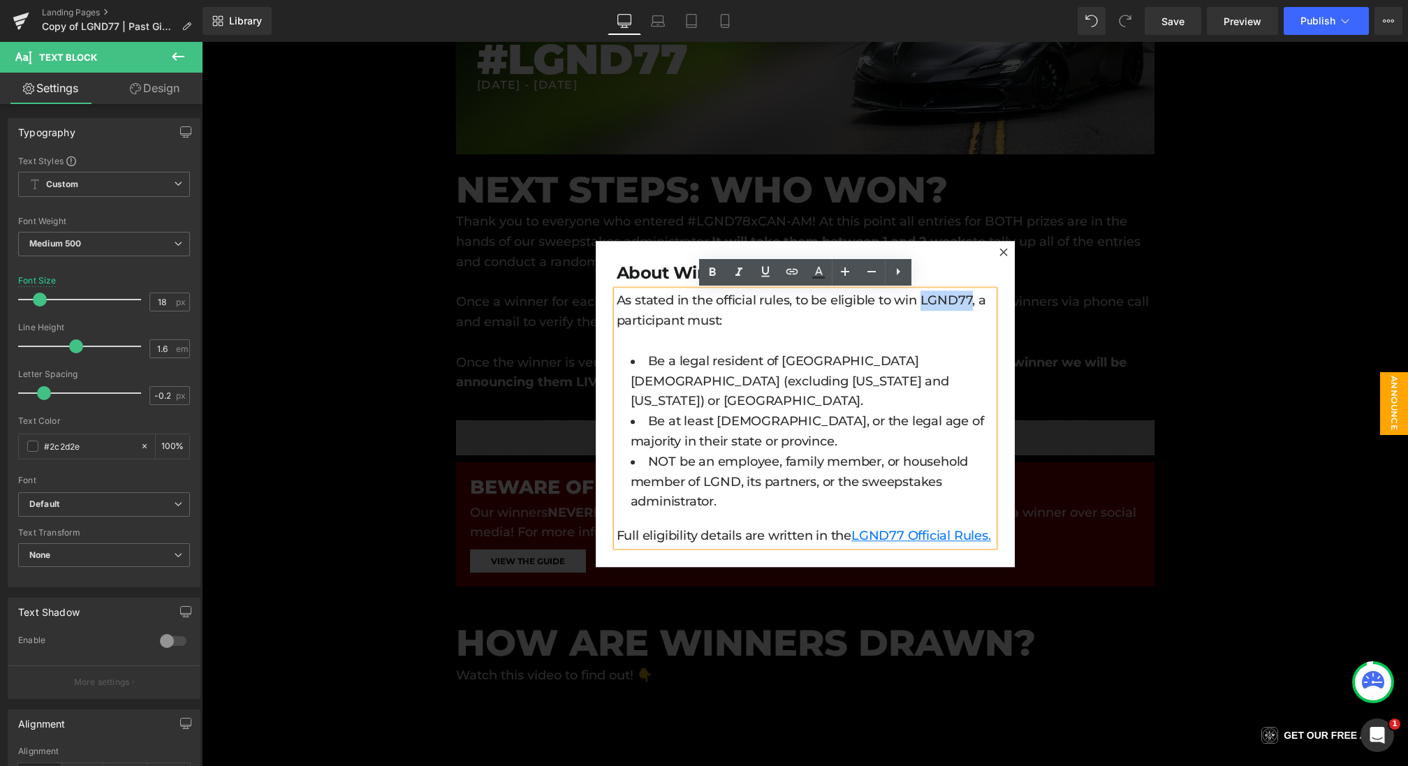
drag, startPoint x: 974, startPoint y: 301, endPoint x: 922, endPoint y: 302, distance: 51.7
click at [922, 302] on p "As stated in the official rules, to be eligible to win LGND77, a participant mu…" at bounding box center [805, 311] width 377 height 41
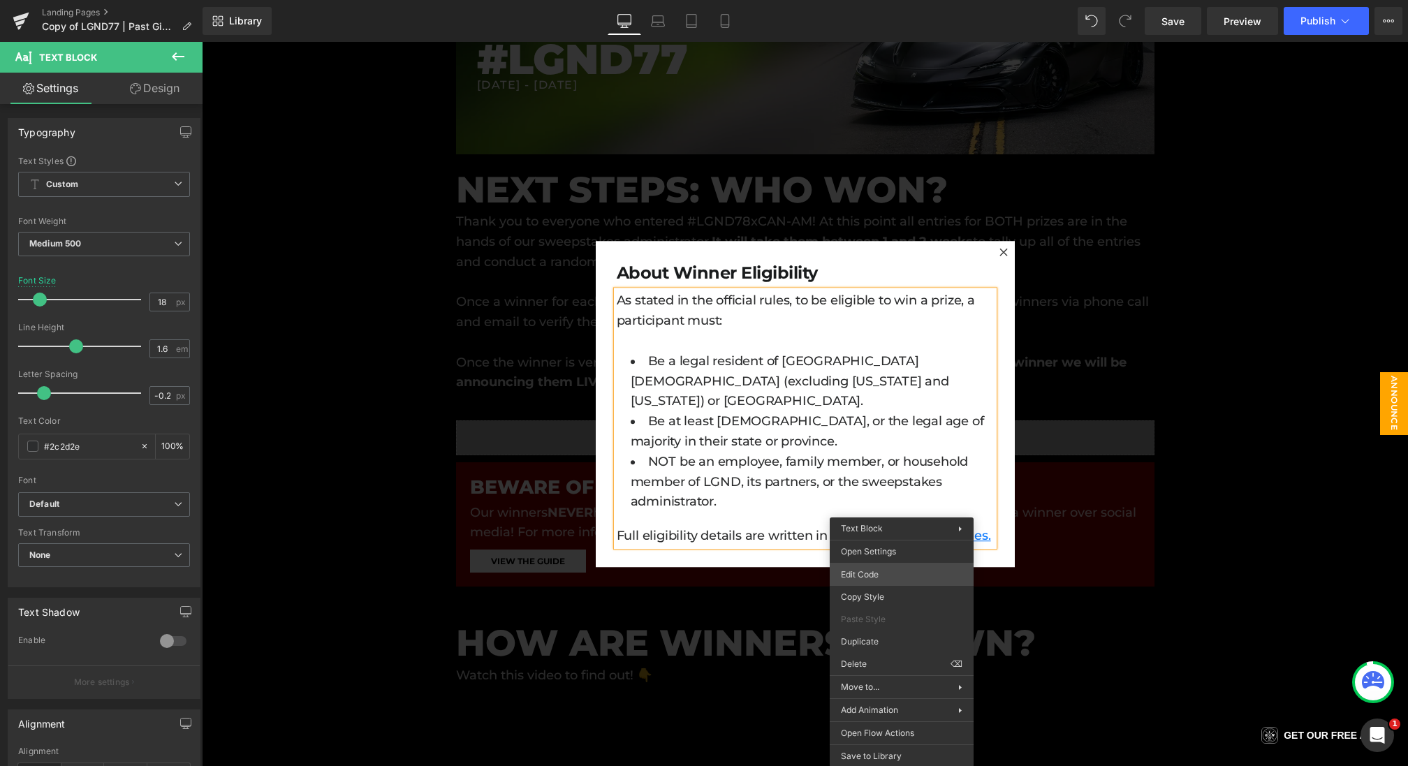
click at [858, 0] on div "Row You are previewing how the will restyle your page. You can not edit Element…" at bounding box center [704, 0] width 1408 height 0
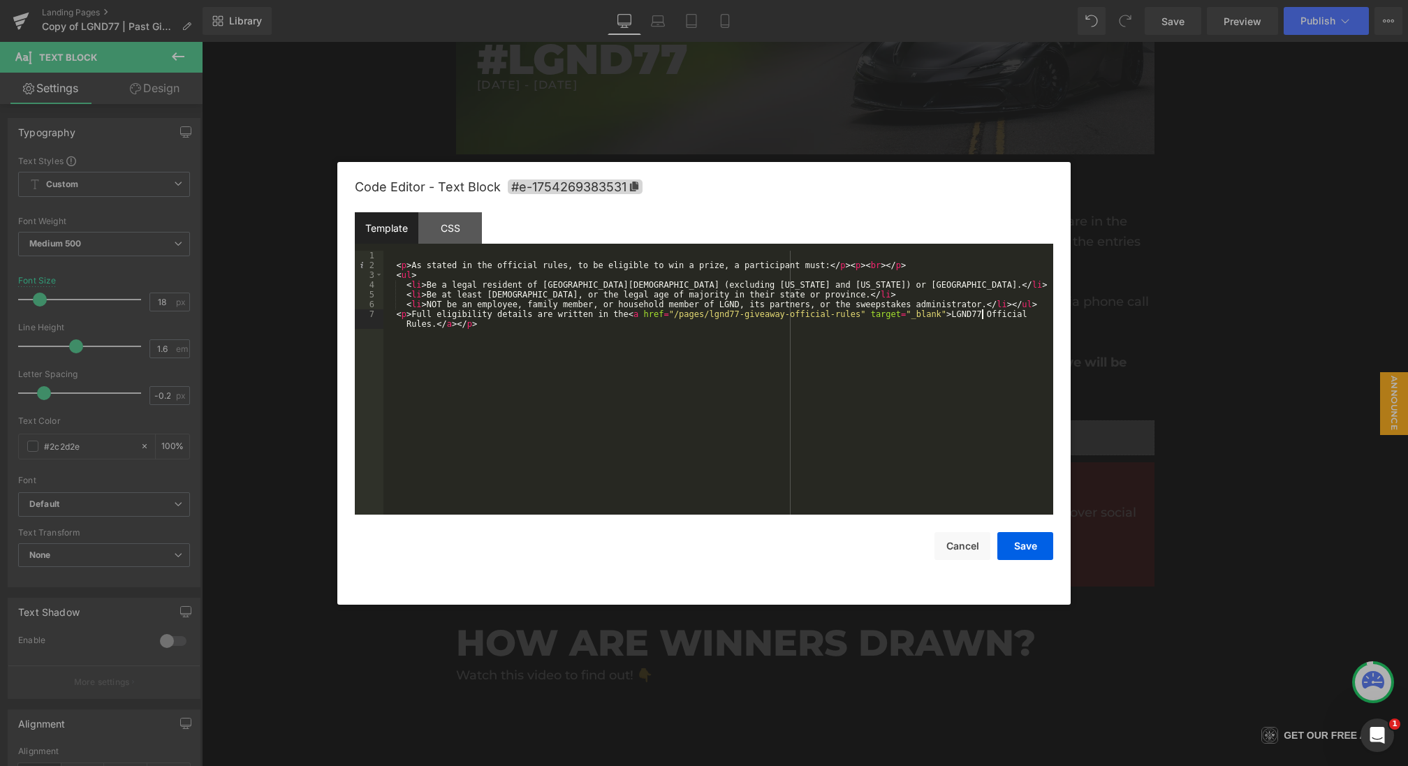
click at [984, 314] on div "< p > As stated in the official rules, to be eligible to win a prize, a partici…" at bounding box center [719, 397] width 670 height 293
click at [743, 312] on div "< p > As stated in the official rules, to be eligible to win a prize, a partici…" at bounding box center [719, 397] width 670 height 293
click at [444, 210] on div "Code Editor - Text Block #e-1754269383531" at bounding box center [704, 187] width 699 height 50
click at [444, 217] on div "CSS" at bounding box center [450, 227] width 64 height 31
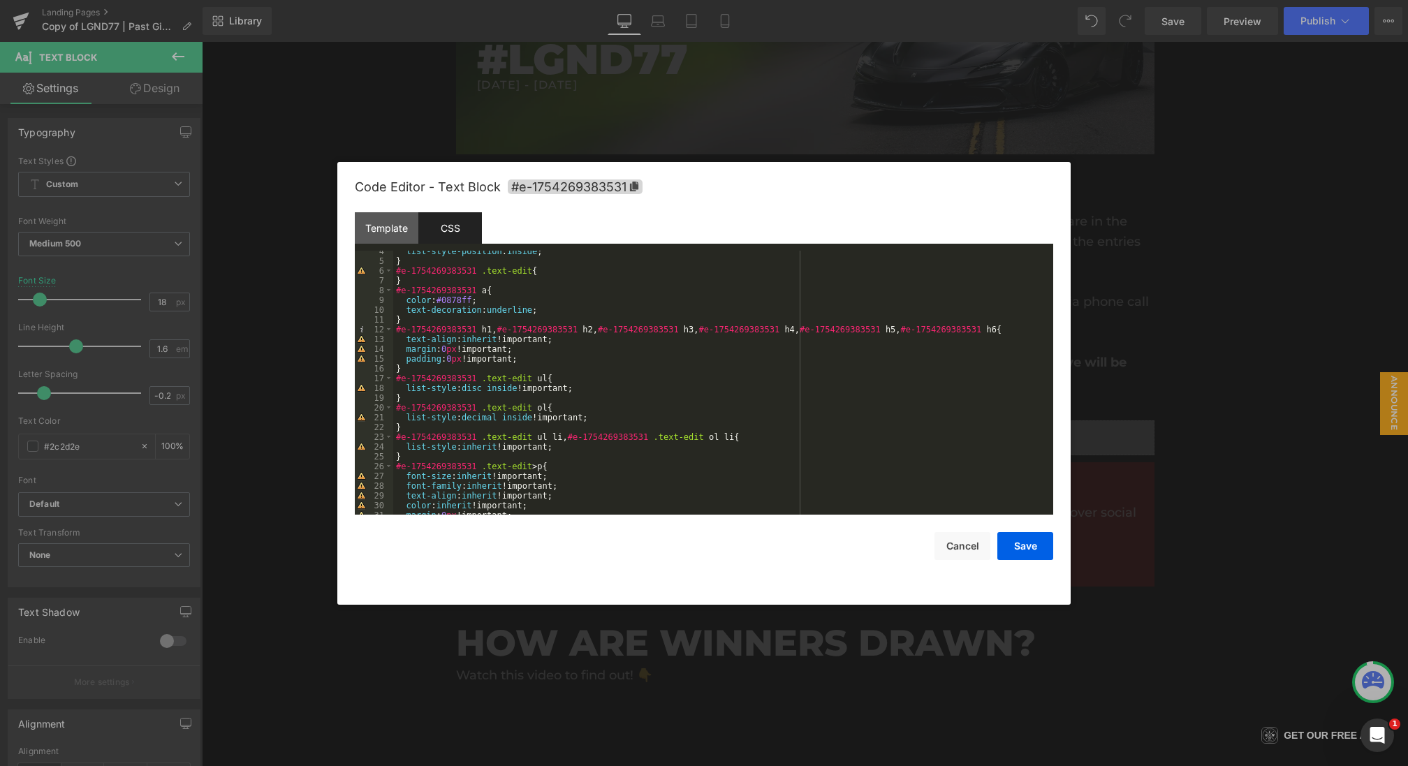
scroll to position [34, 0]
drag, startPoint x: 486, startPoint y: 299, endPoint x: 325, endPoint y: 290, distance: 161.6
click at [325, 289] on body "Row You are previewing how the will restyle your page. You can not edit Element…" at bounding box center [704, 383] width 1408 height 766
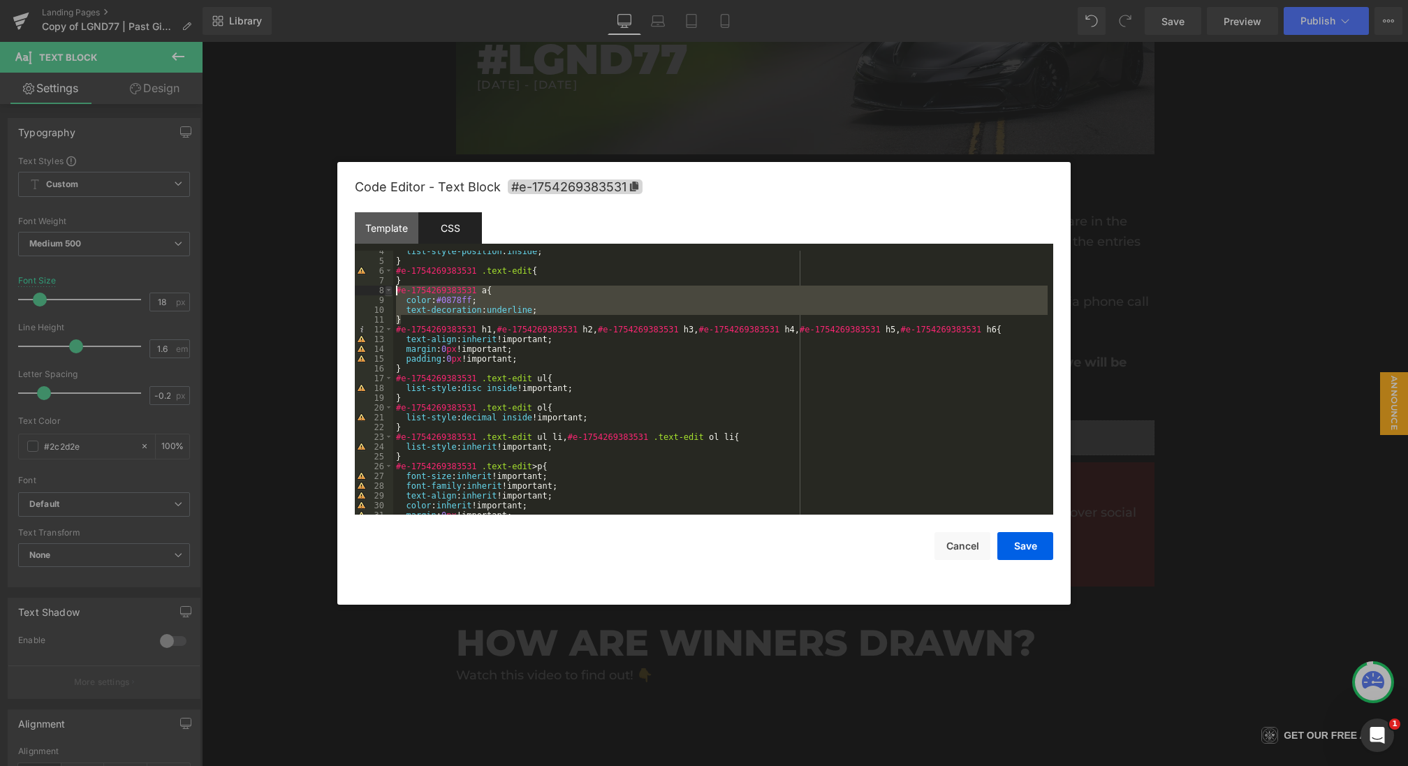
drag, startPoint x: 418, startPoint y: 321, endPoint x: 384, endPoint y: 292, distance: 44.6
click at [384, 292] on pre "4 5 6 7 8 9 10 11 12 13 14 15 16 17 18 19 20 21 22 23 24 25 26 27 28 29 30 31 3…" at bounding box center [704, 383] width 699 height 264
click at [1016, 538] on button "Save" at bounding box center [1026, 546] width 56 height 28
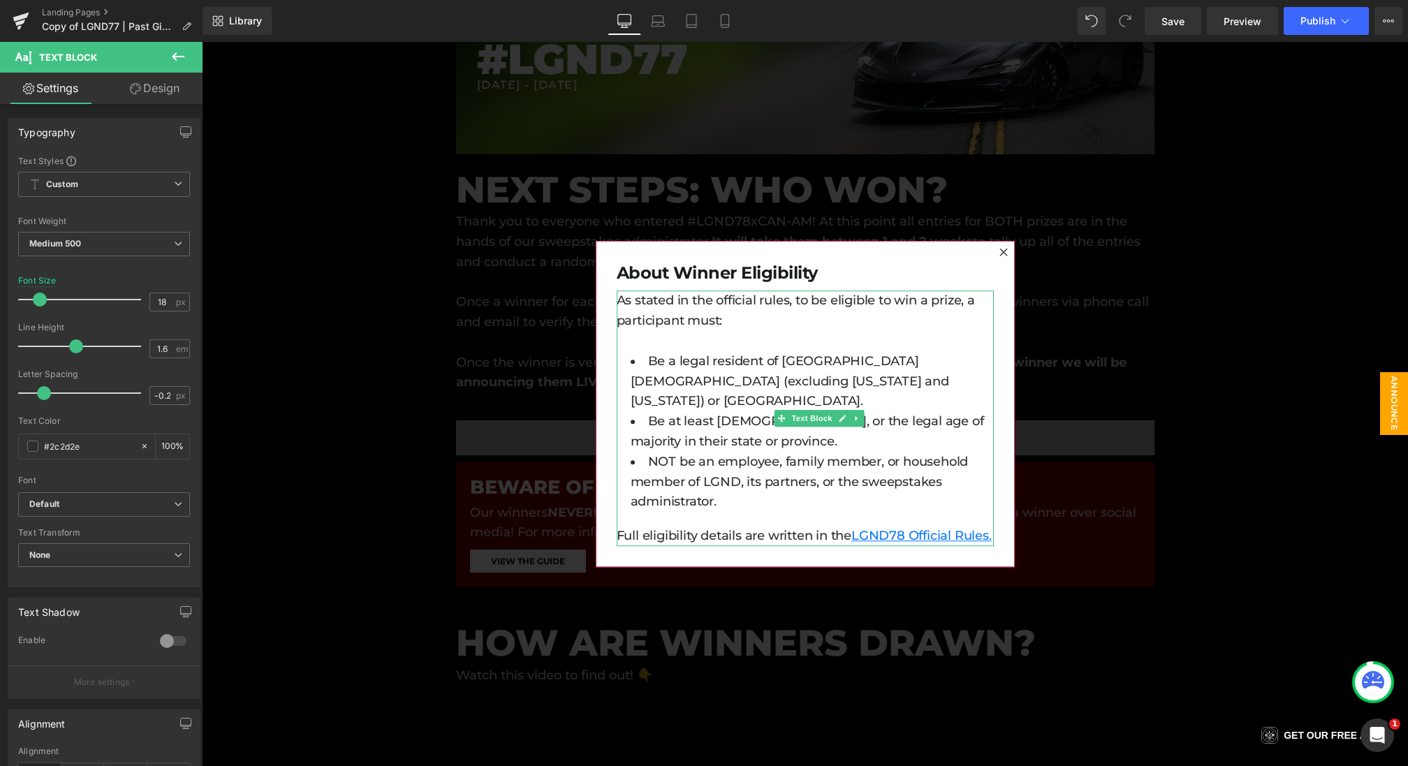
click at [917, 528] on link "LGND78 Official Rules." at bounding box center [922, 535] width 140 height 15
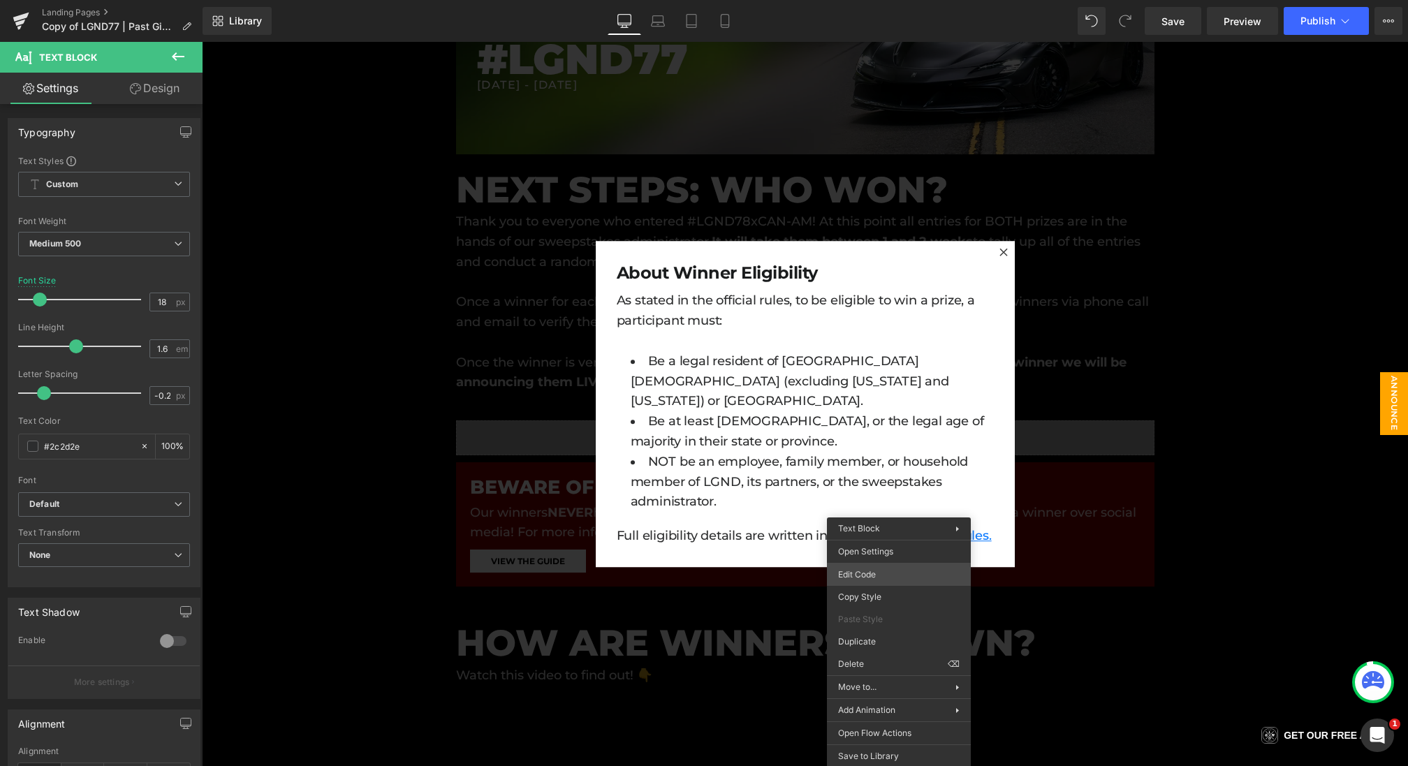
click at [860, 0] on div "Row You are previewing how the will restyle your page. You can not edit Element…" at bounding box center [704, 0] width 1408 height 0
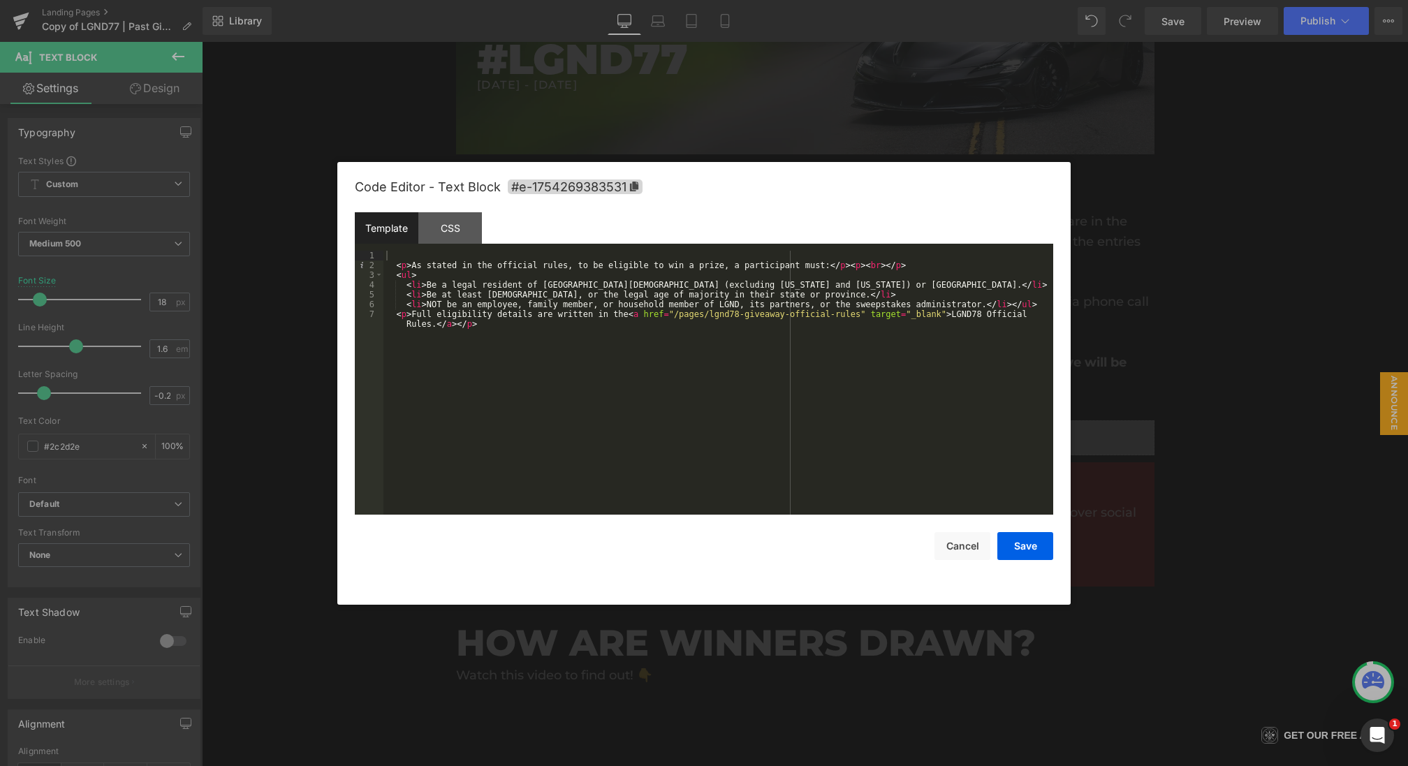
click at [1035, 566] on div "Code Editor - Text Block #e-1754269383531 Template CSS 1 2 3 4 5 6 7 < p > As s…" at bounding box center [704, 383] width 699 height 443
click at [1025, 545] on button "Save" at bounding box center [1026, 546] width 56 height 28
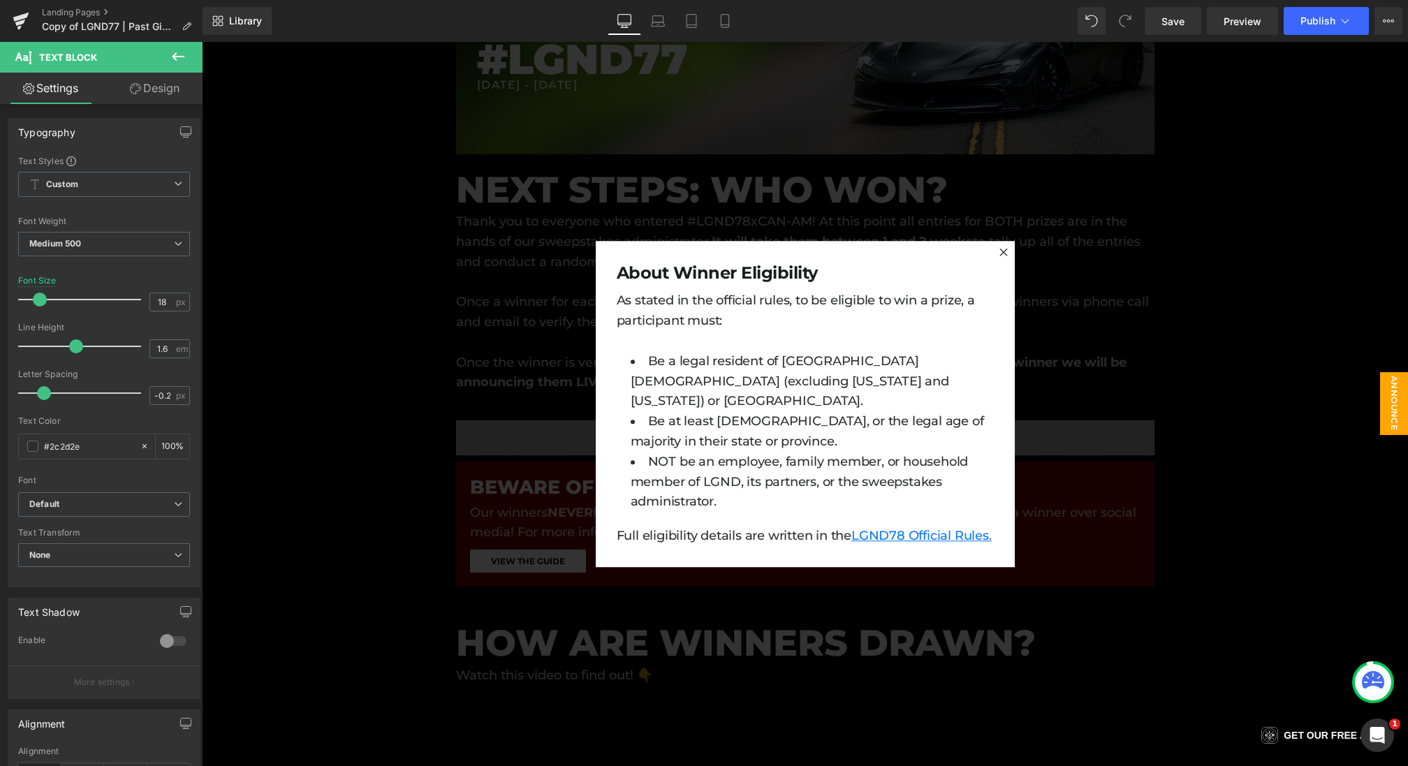
click at [1104, 399] on div at bounding box center [805, 404] width 1206 height 724
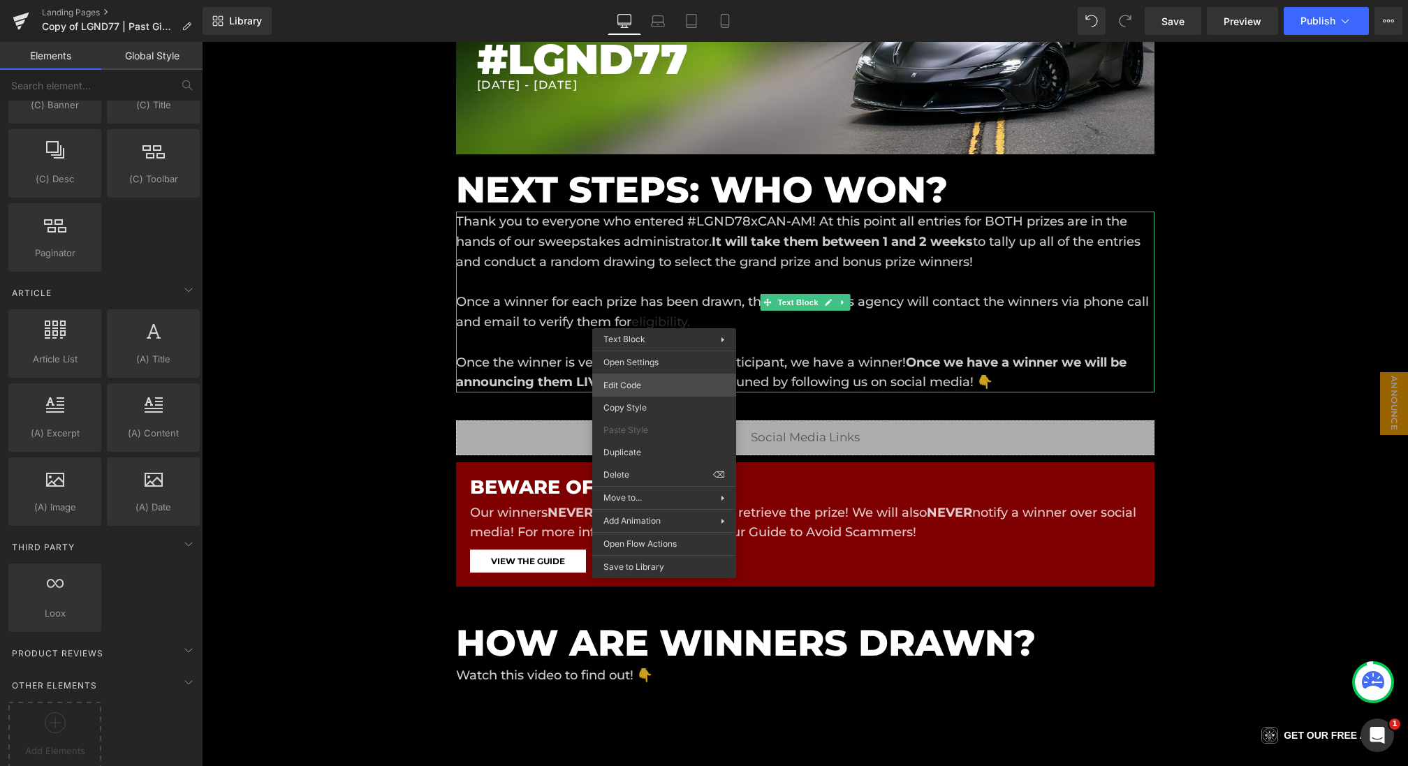
click at [643, 0] on div "Row You are previewing how the will restyle your page. You can not edit Element…" at bounding box center [704, 0] width 1408 height 0
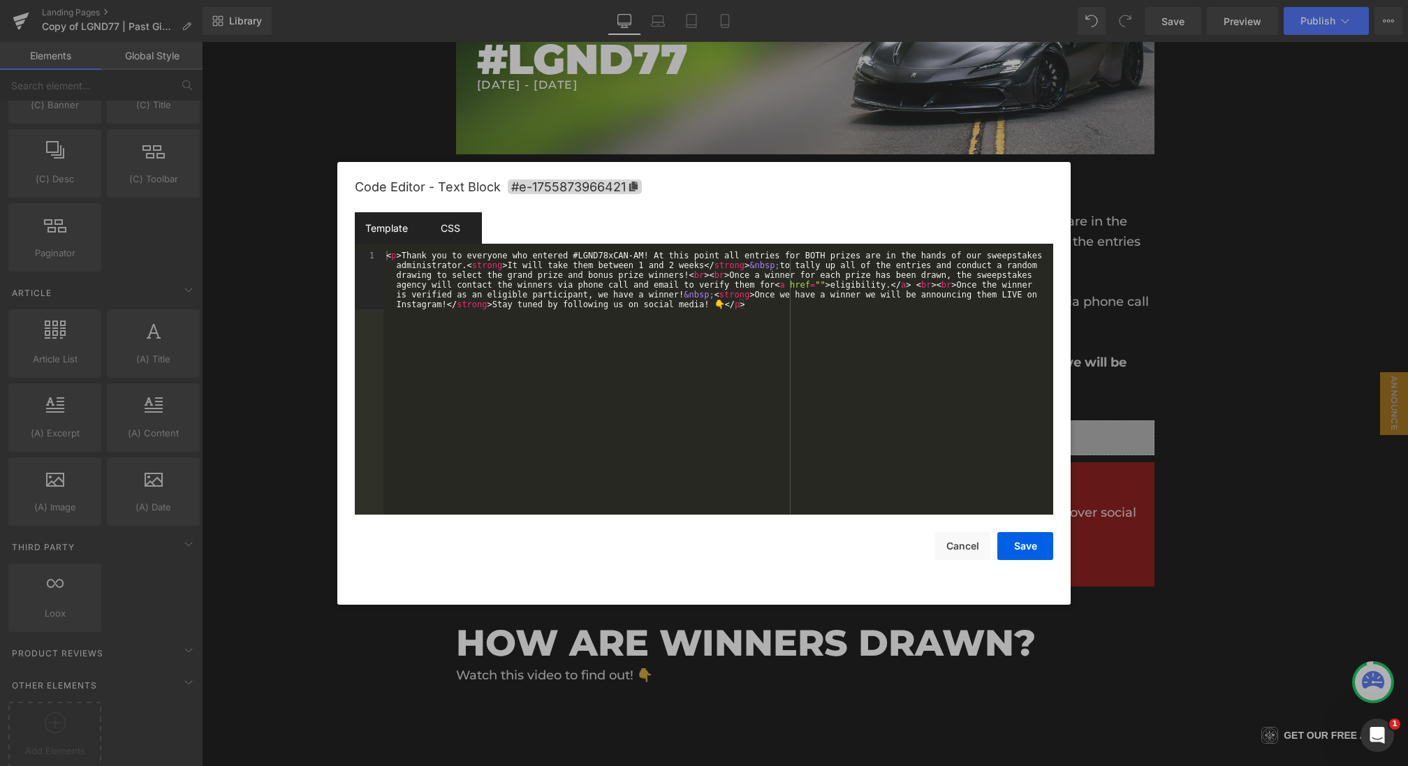
click at [461, 224] on div "CSS" at bounding box center [450, 227] width 64 height 31
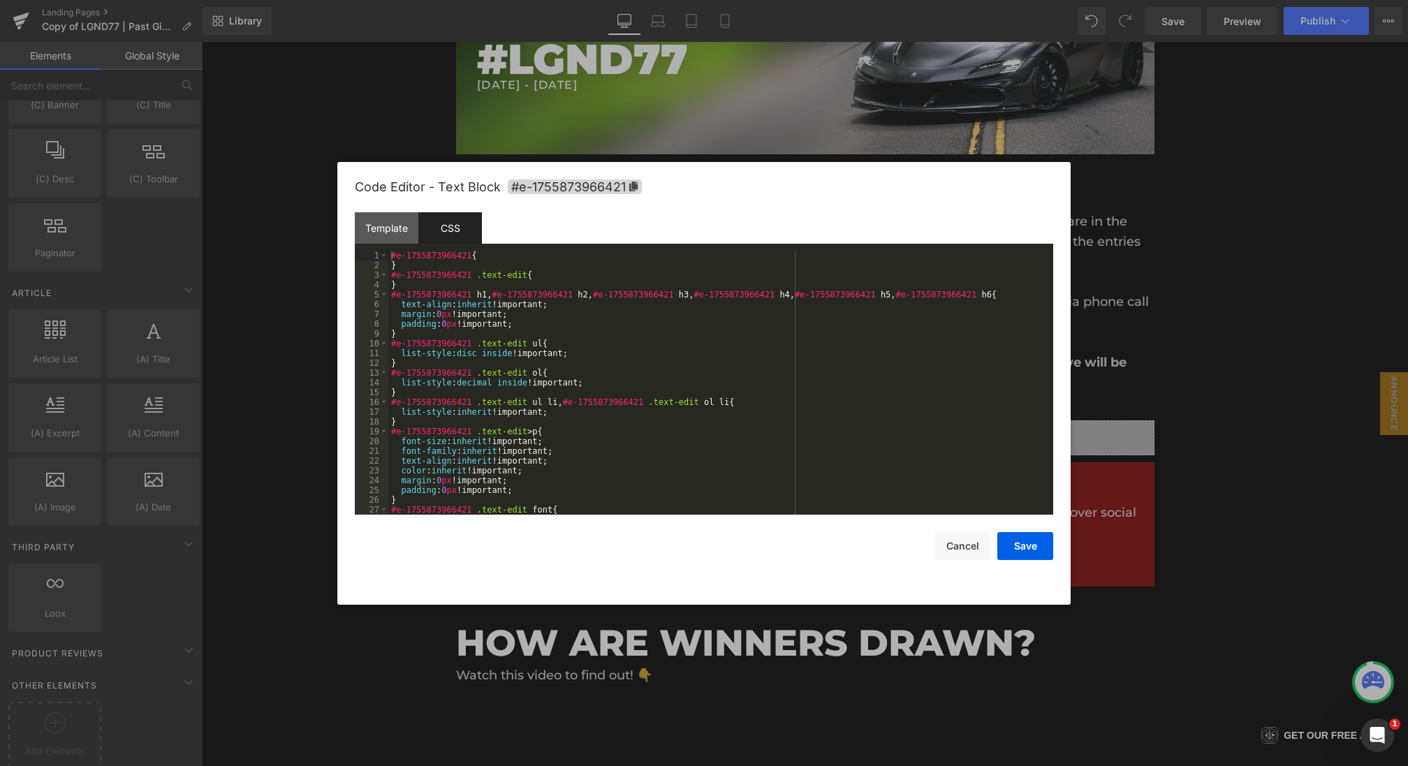
click at [471, 267] on div "#e-1755873966421 { } #e-1755873966421 .text-edit { } #e-1755873966421 h1 , #e-1…" at bounding box center [717, 393] width 659 height 284
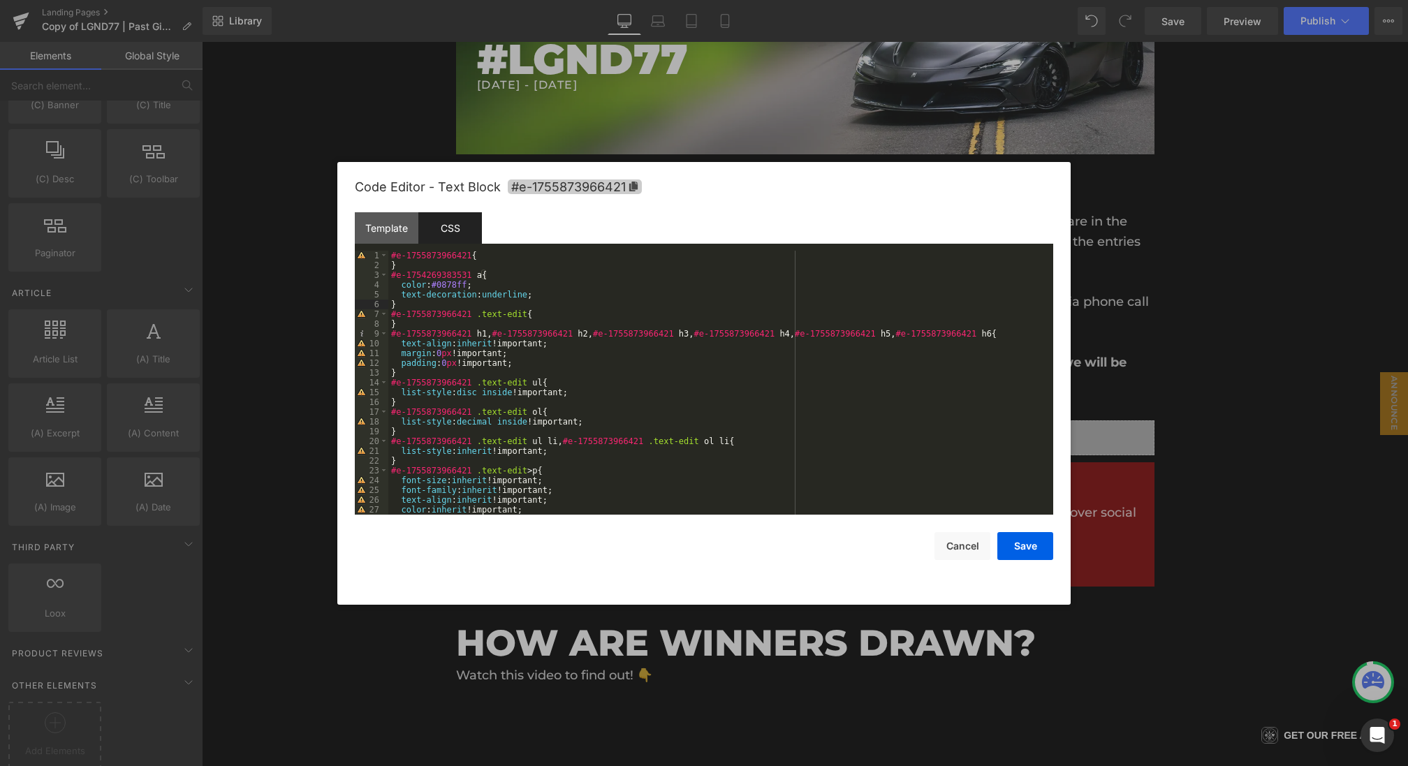
click at [564, 184] on span "#e-1755873966421" at bounding box center [575, 187] width 134 height 15
drag, startPoint x: 474, startPoint y: 276, endPoint x: 308, endPoint y: 278, distance: 165.6
click at [308, 278] on body "Row You are previewing how the will restyle your page. You can not edit Element…" at bounding box center [704, 383] width 1408 height 766
click at [1019, 544] on button "Save" at bounding box center [1026, 546] width 56 height 28
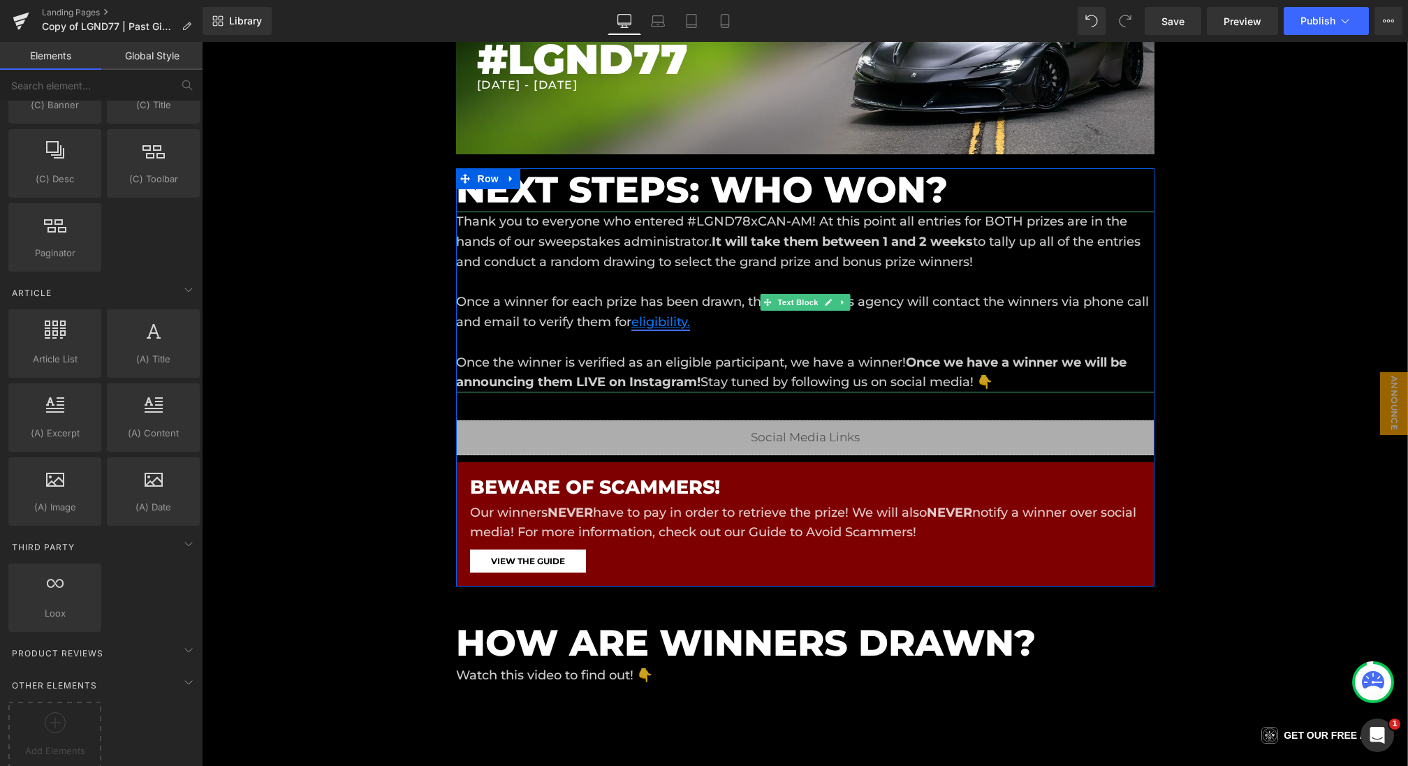
click at [643, 323] on link "eligibility." at bounding box center [661, 321] width 59 height 15
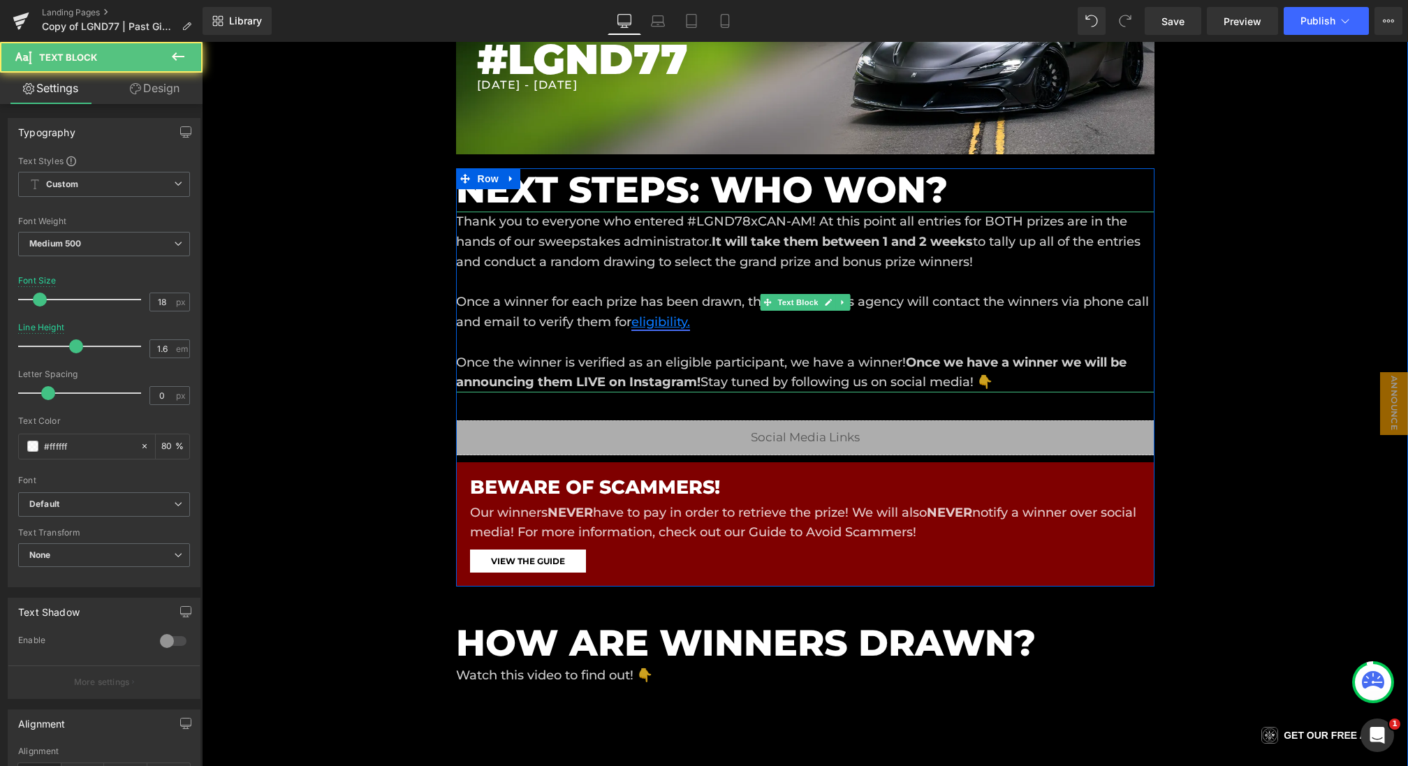
click at [671, 328] on link "eligibility." at bounding box center [661, 321] width 59 height 15
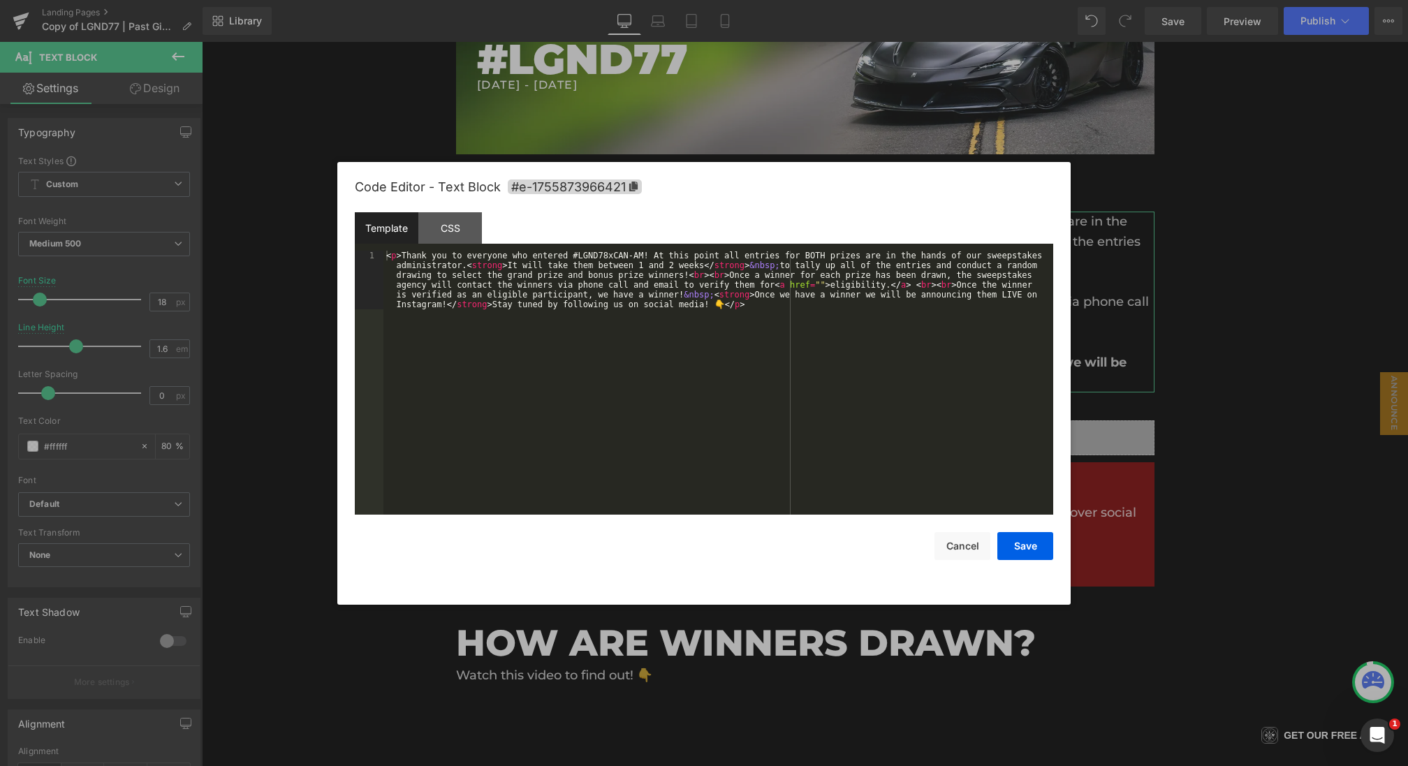
click at [650, 0] on div "Row You are previewing how the will restyle your page. You can not edit Element…" at bounding box center [704, 0] width 1408 height 0
click at [1118, 455] on div at bounding box center [704, 383] width 1408 height 766
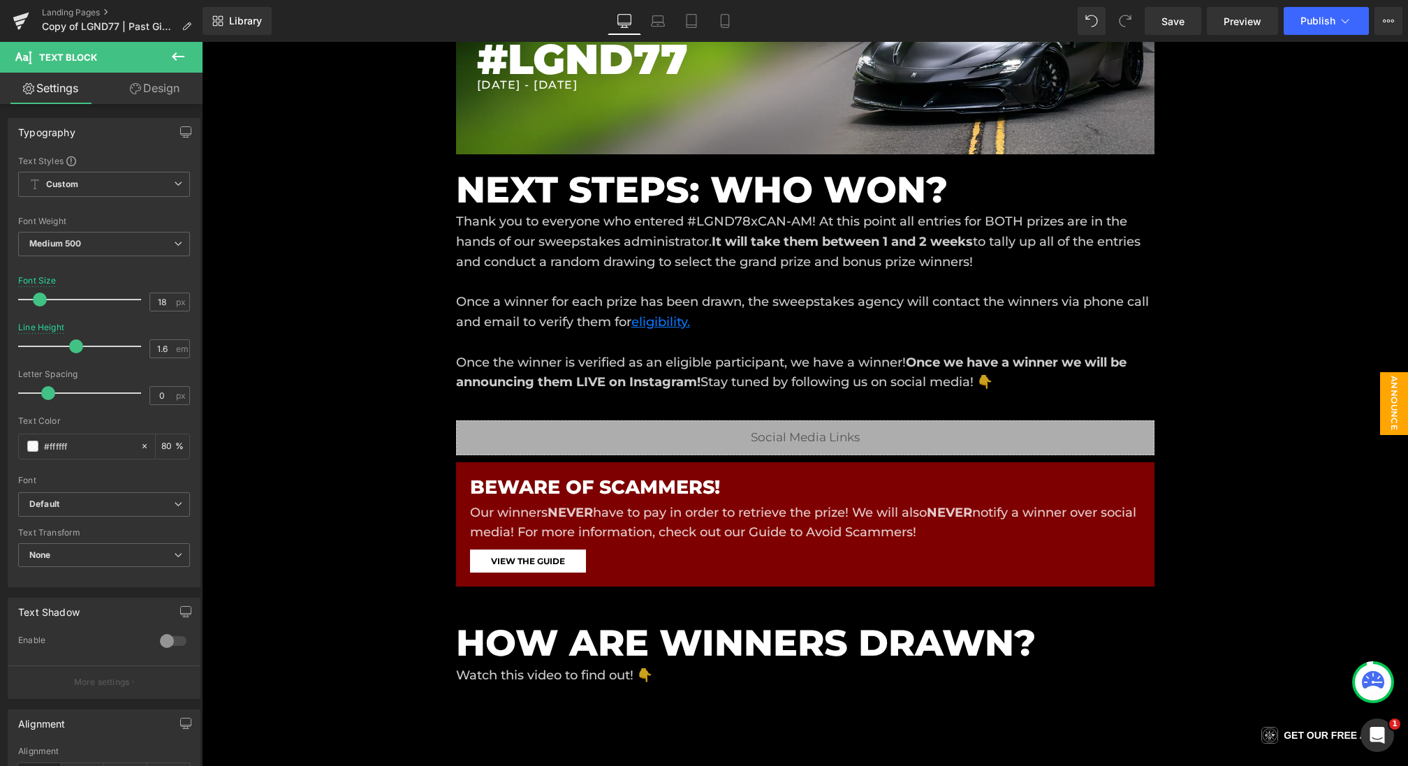
click at [1402, 399] on span "Announce [DATE]" at bounding box center [1380, 403] width 56 height 63
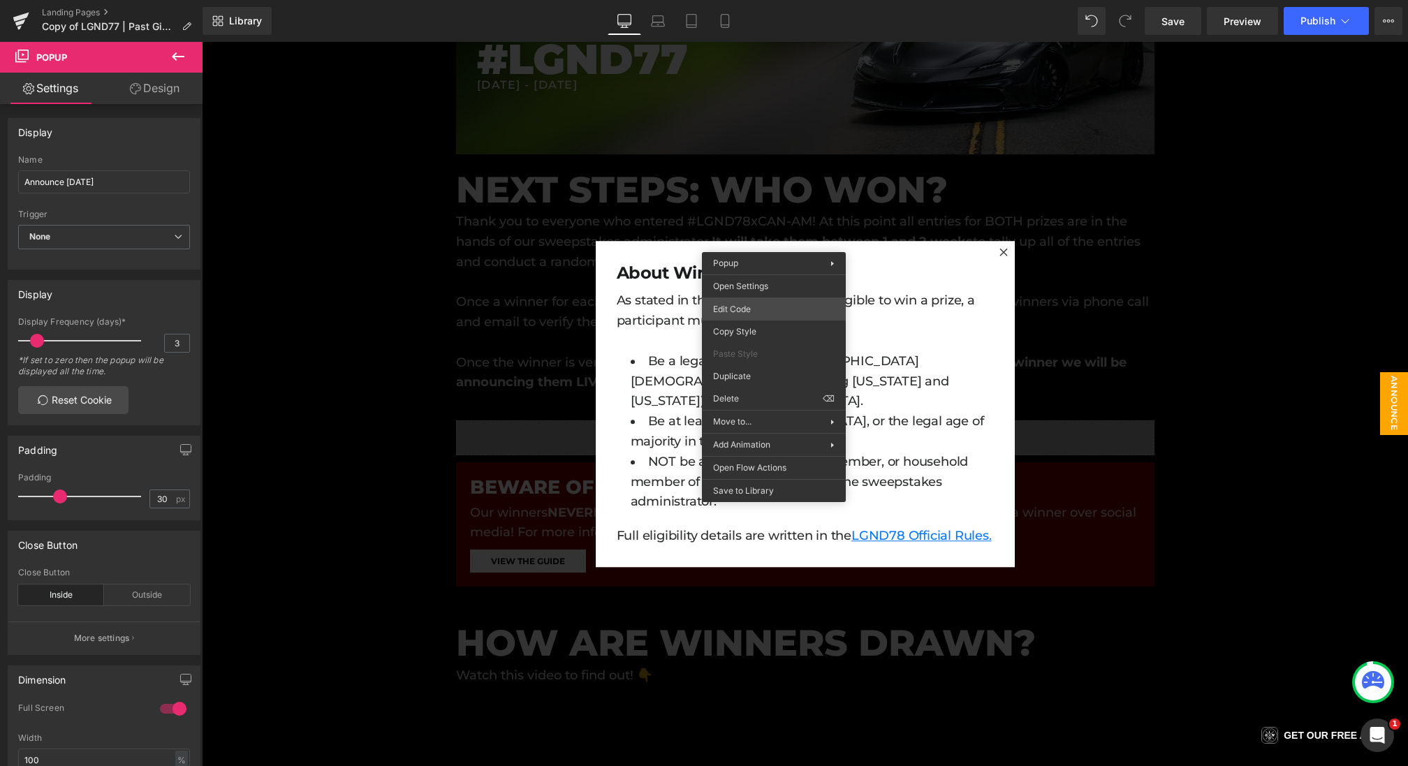
click at [741, 0] on div "Row You are previewing how the will restyle your page. You can not edit Element…" at bounding box center [704, 0] width 1408 height 0
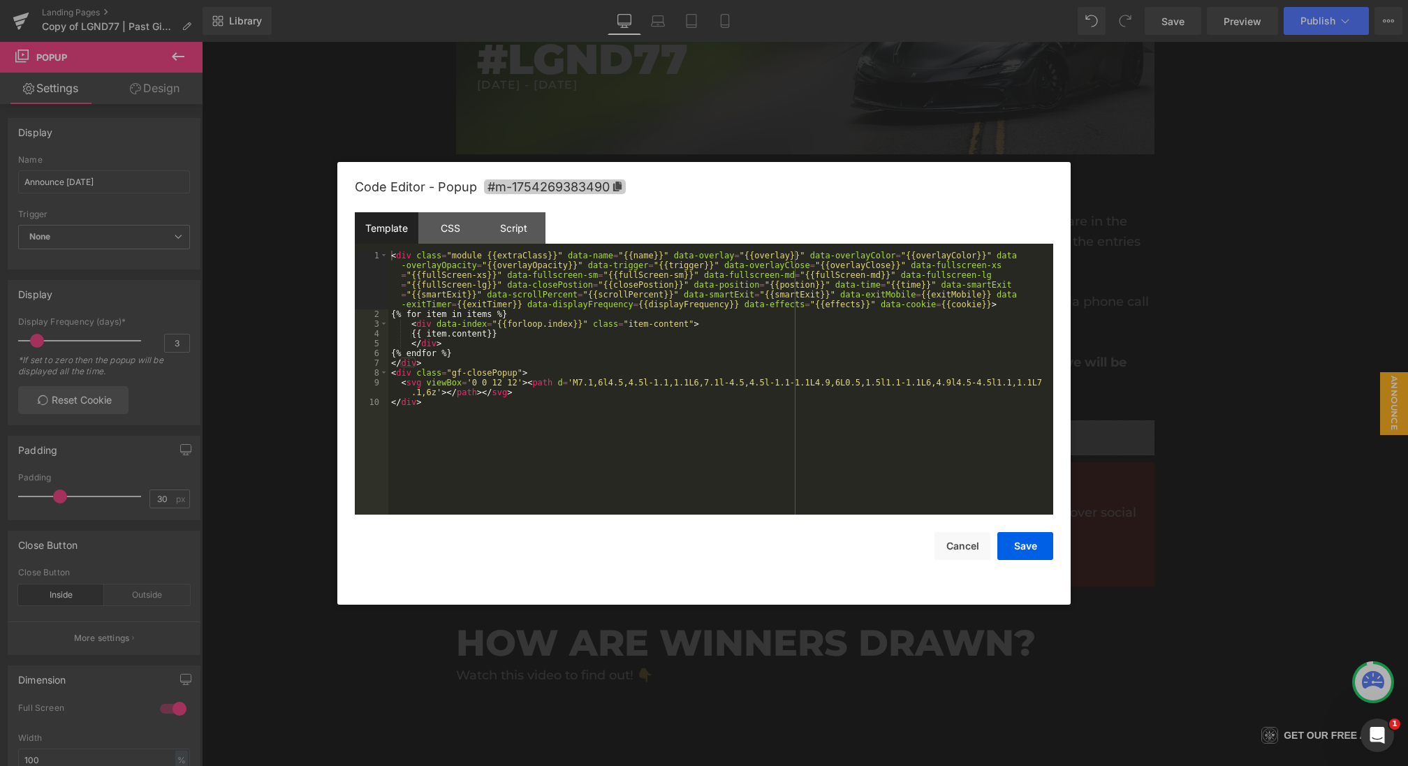
click at [578, 182] on span "#m-1754269383490" at bounding box center [555, 187] width 142 height 15
click at [1135, 263] on div at bounding box center [704, 383] width 1408 height 766
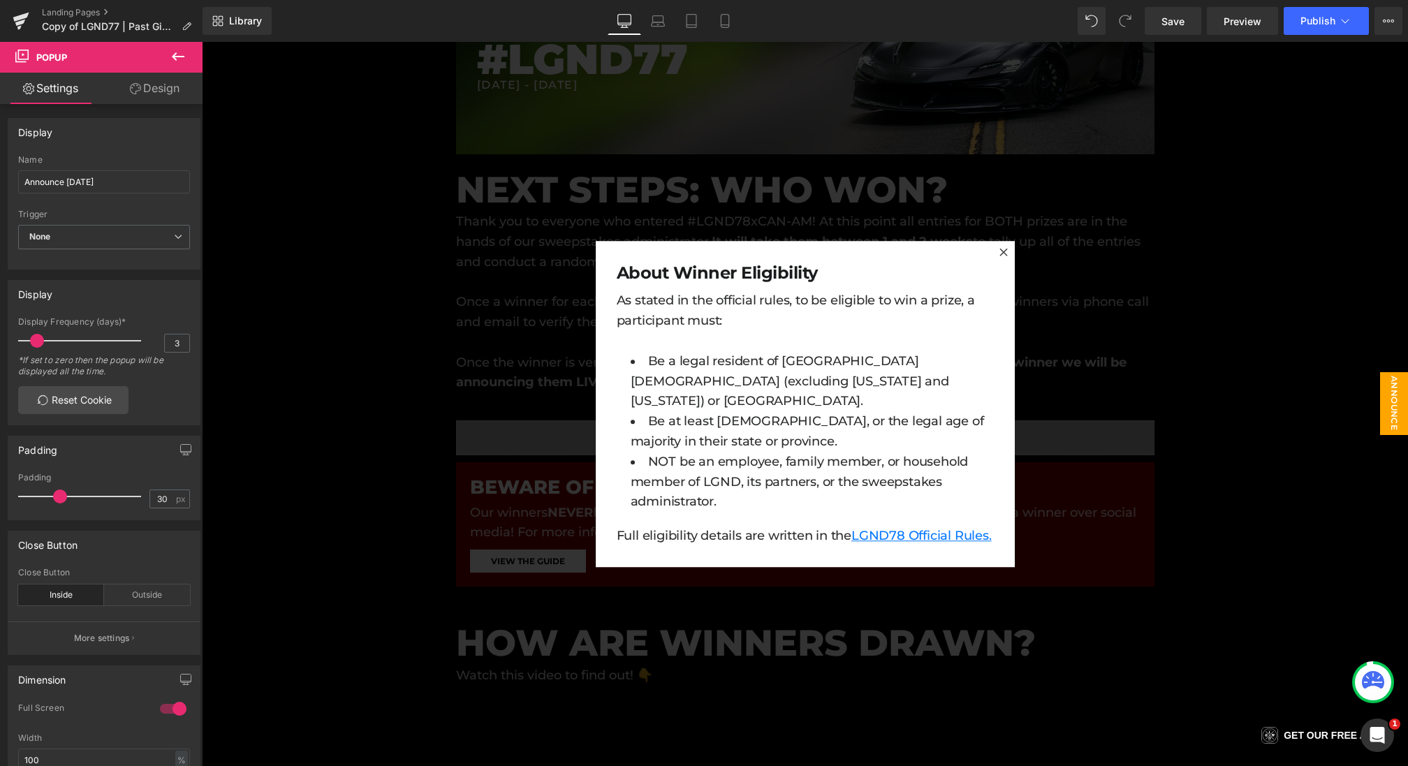
click at [1135, 263] on div at bounding box center [805, 404] width 1206 height 724
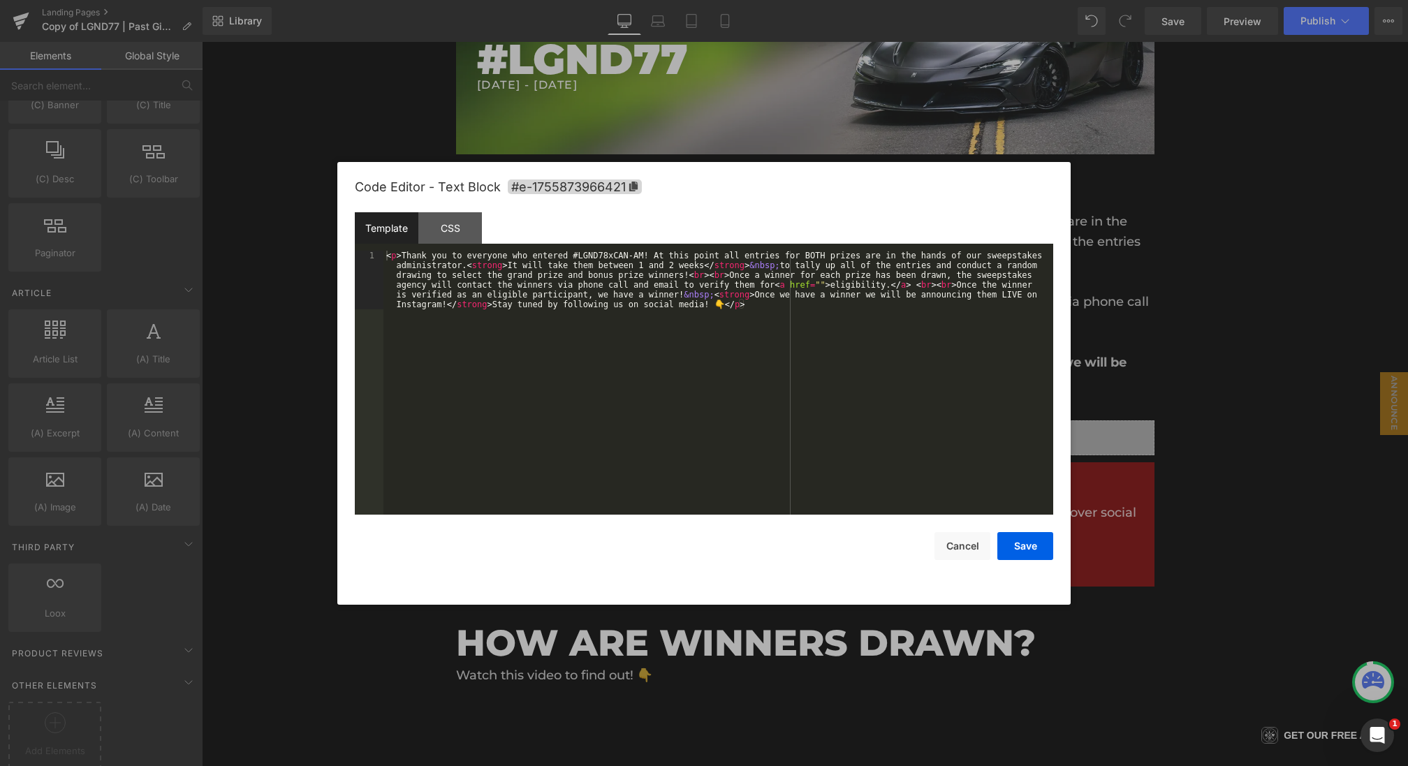
click at [644, 0] on div "Row You are previewing how the will restyle your page. You can not edit Element…" at bounding box center [704, 0] width 1408 height 0
click at [826, 287] on div "< p > Thank you to everyone who entered #LGND78xCAN-AM! At this point all entri…" at bounding box center [719, 441] width 670 height 381
click at [860, 291] on div "< p > Thank you to everyone who entered #LGND78xCAN-AM! At this point all entri…" at bounding box center [719, 441] width 670 height 381
click at [1032, 550] on button "Save" at bounding box center [1026, 546] width 56 height 28
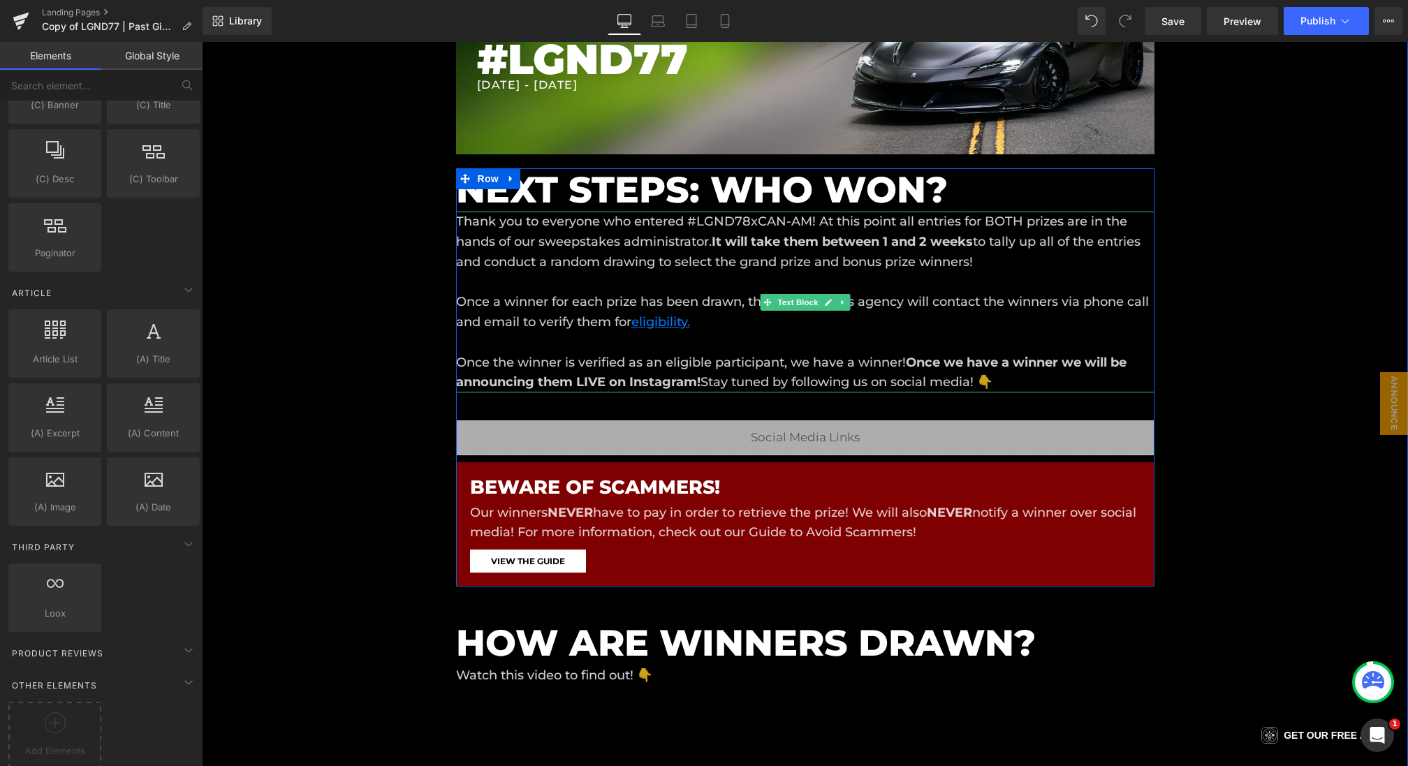
click at [544, 368] on p "Thank you to everyone who entered #LGND78xCAN-AM! At this point all entries for…" at bounding box center [805, 302] width 699 height 181
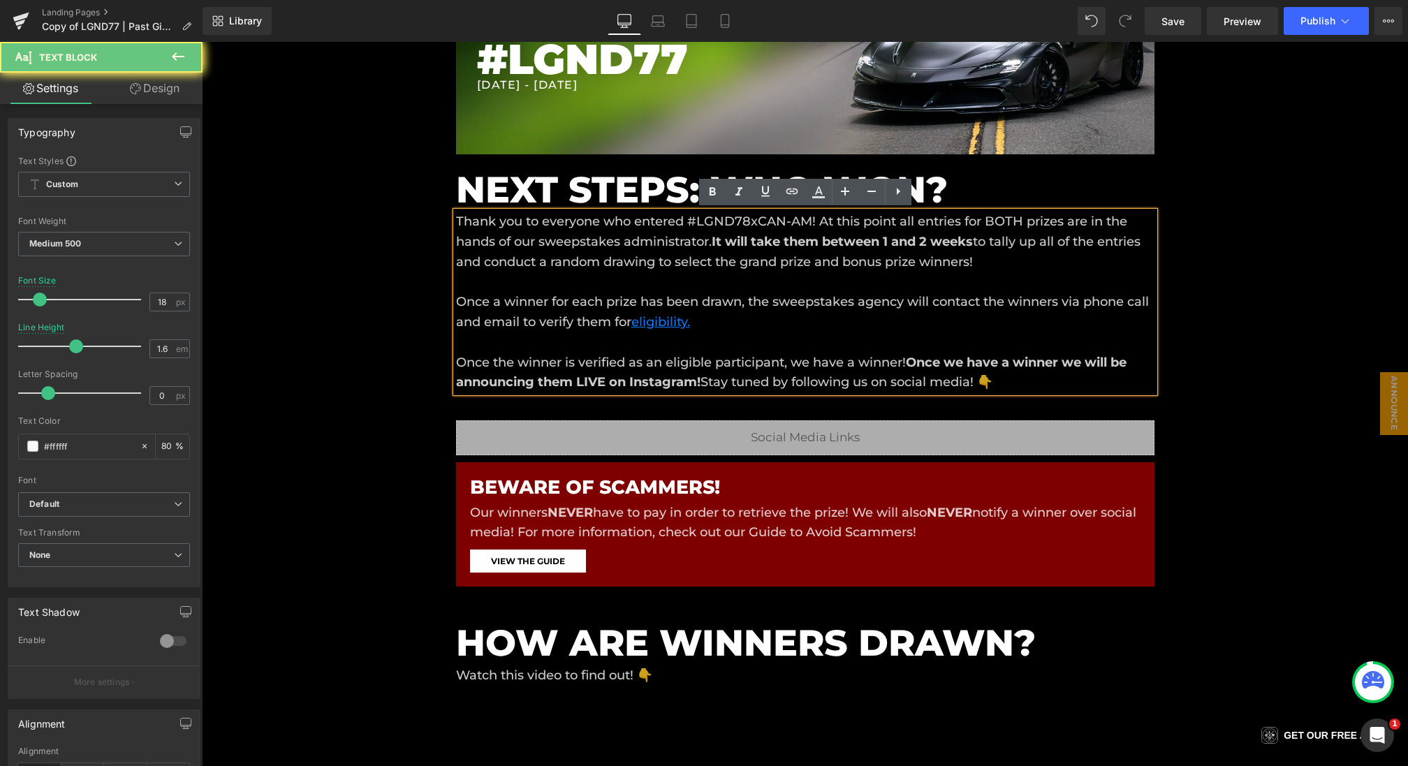
click at [500, 363] on p "Thank you to everyone who entered #LGND78xCAN-AM! At this point all entries for…" at bounding box center [805, 302] width 699 height 181
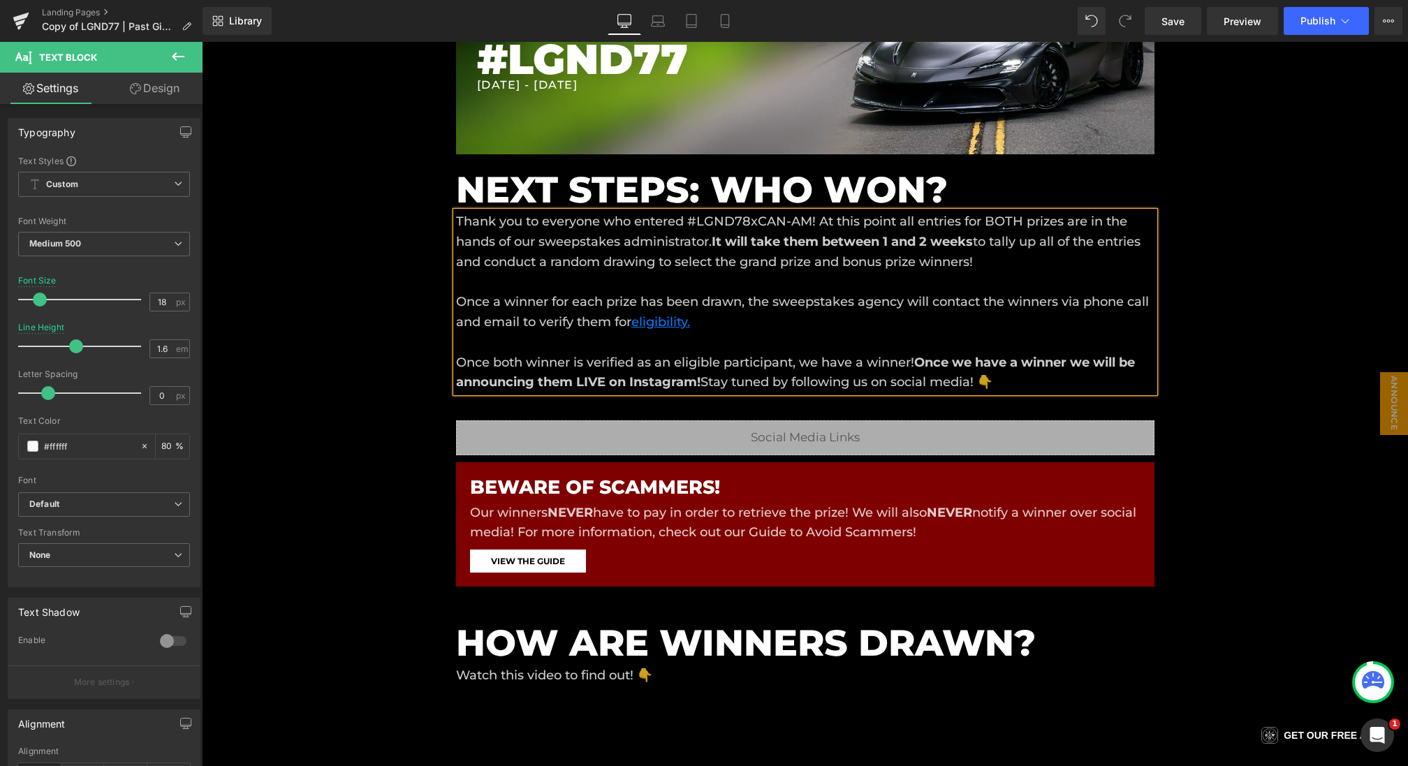
click at [571, 360] on p "Thank you to everyone who entered #LGND78xCAN-AM! At this point all entries for…" at bounding box center [805, 302] width 699 height 181
click at [688, 362] on p "Thank you to everyone who entered #LGND78xCAN-AM! At this point all entries for…" at bounding box center [805, 302] width 699 height 181
click at [791, 364] on p "Thank you to everyone who entered #LGND78xCAN-AM! At this point all entries for…" at bounding box center [805, 302] width 699 height 181
click at [872, 363] on p "Thank you to everyone who entered #LGND78xCAN-AM! At this point all entries for…" at bounding box center [805, 302] width 699 height 181
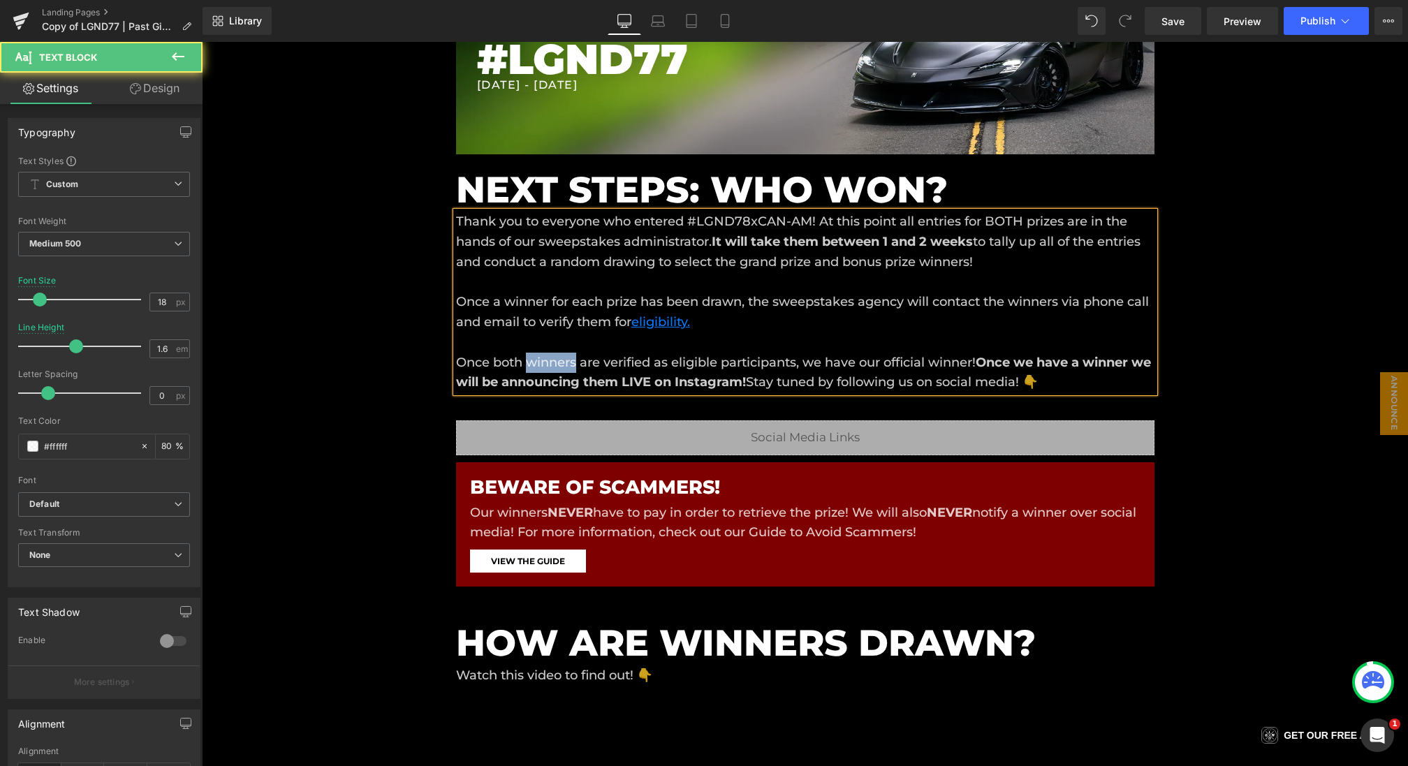
drag, startPoint x: 576, startPoint y: 365, endPoint x: 530, endPoint y: 364, distance: 45.4
click at [530, 364] on p "Thank you to everyone who entered #LGND78xCAN-AM! At this point all entries for…" at bounding box center [805, 302] width 699 height 181
click at [1040, 360] on p "Thank you to everyone who entered #LGND78xCAN-AM! At this point all entries for…" at bounding box center [805, 302] width 699 height 181
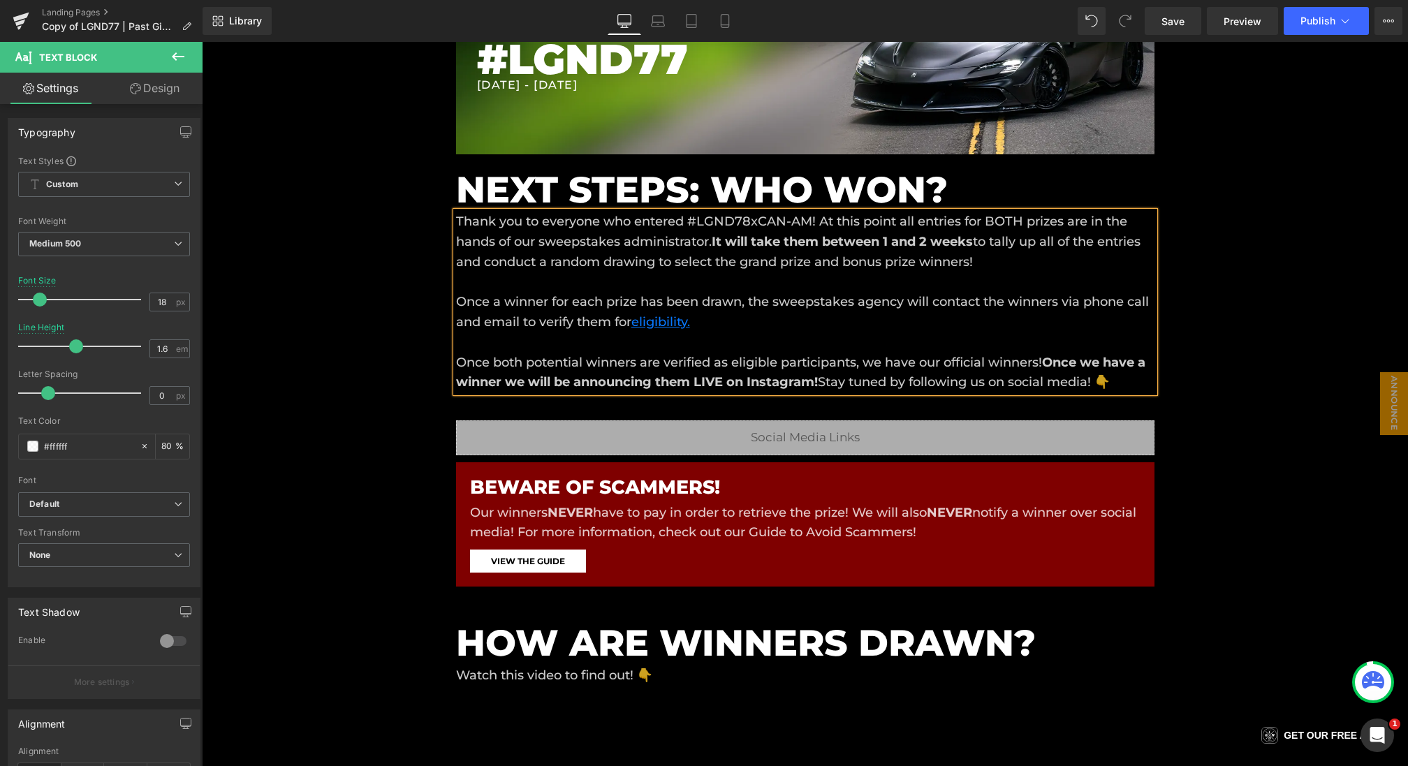
click at [464, 381] on strong "Once we have a winner we will be announcing them LIVE on Instagram!" at bounding box center [801, 373] width 690 height 36
click at [541, 382] on strong "Once we have these winner we will be announcing them LIVE on Instagram!" at bounding box center [795, 373] width 678 height 36
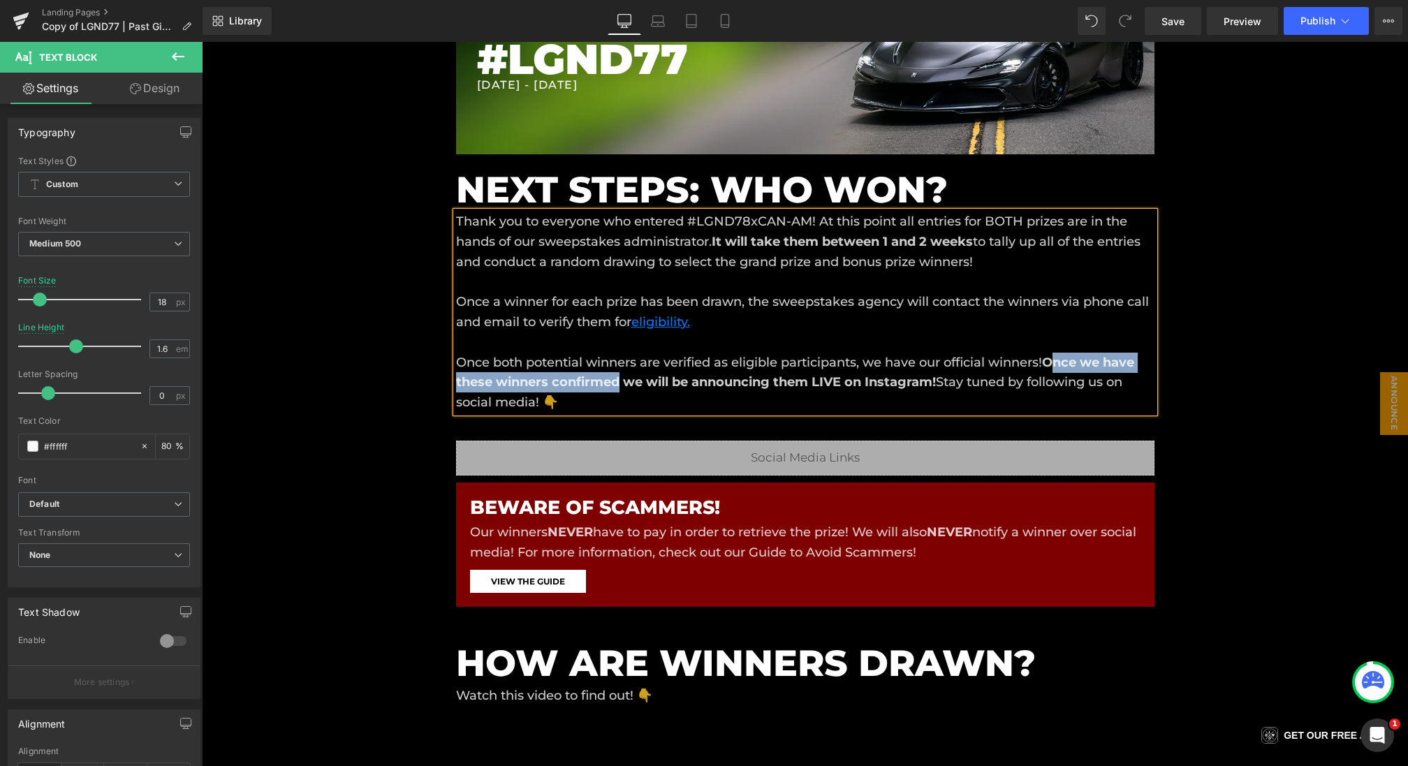
drag, startPoint x: 620, startPoint y: 384, endPoint x: 1059, endPoint y: 361, distance: 440.0
click at [1059, 361] on strong "Once we have these winners confirmed we will be announcing them LIVE on Instagr…" at bounding box center [795, 373] width 678 height 36
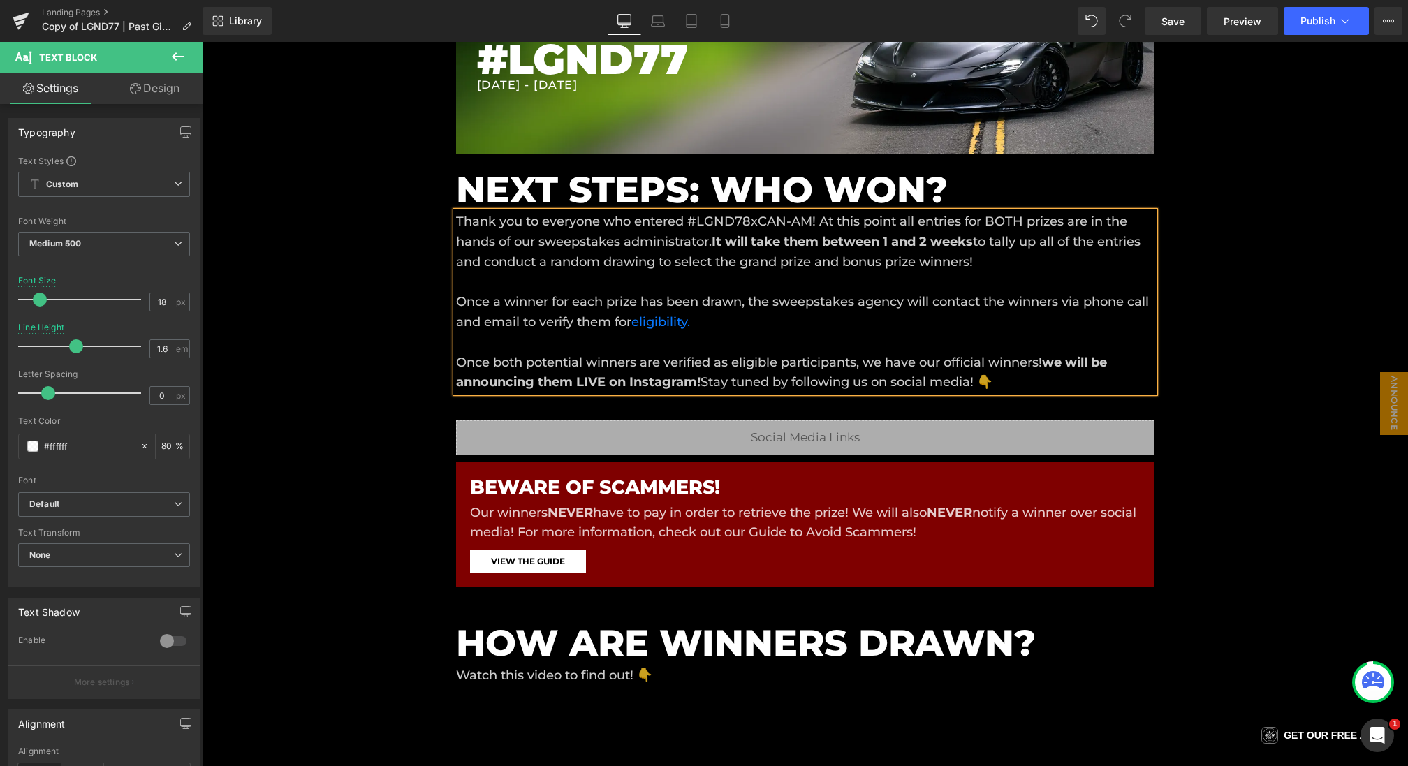
click at [1065, 365] on strong "we will be announcing them LIVE on Instagram!" at bounding box center [781, 373] width 651 height 36
click at [1066, 365] on strong "wThis is when we will be announcing them LIVE on Instagram!" at bounding box center [795, 373] width 678 height 36
drag, startPoint x: 1137, startPoint y: 363, endPoint x: 1056, endPoint y: 365, distance: 81.1
click at [1056, 365] on p "Thank you to everyone who entered #LGND78xCAN-AM! At this point all entries for…" at bounding box center [805, 302] width 699 height 181
click at [1097, 364] on strong "We we will be announcing them LIVE on Instagram!" at bounding box center [794, 373] width 676 height 36
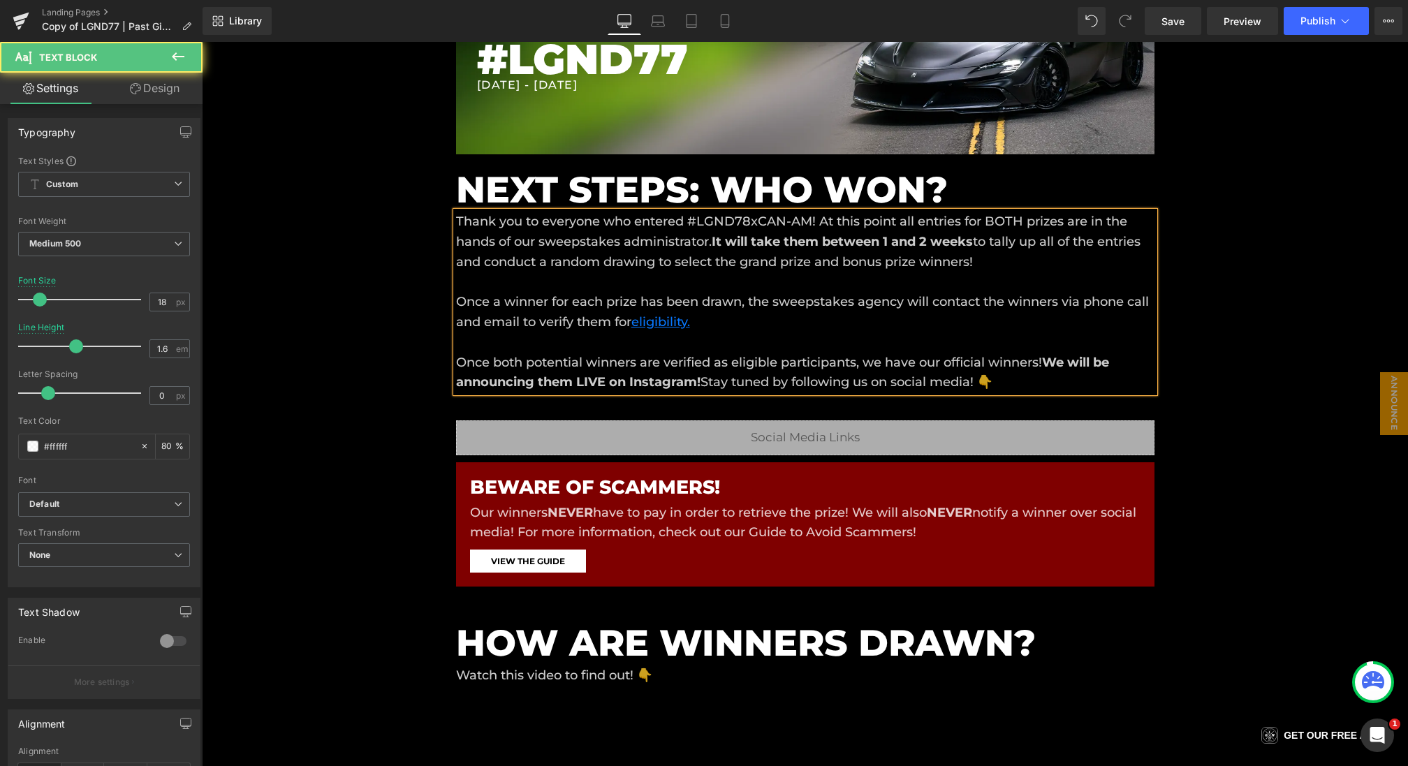
drag, startPoint x: 1112, startPoint y: 366, endPoint x: 1125, endPoint y: 366, distance: 13.3
click at [1125, 366] on p "Thank you to everyone who entered #LGND78xCAN-AM! At this point all entries for…" at bounding box center [805, 302] width 699 height 181
click at [354, 430] on div "Liquid Liquid Liquid Row Row PAST GIVEAWAY Heading #LGND77 Heading 7/26/2025 - …" at bounding box center [805, 481] width 1206 height 1207
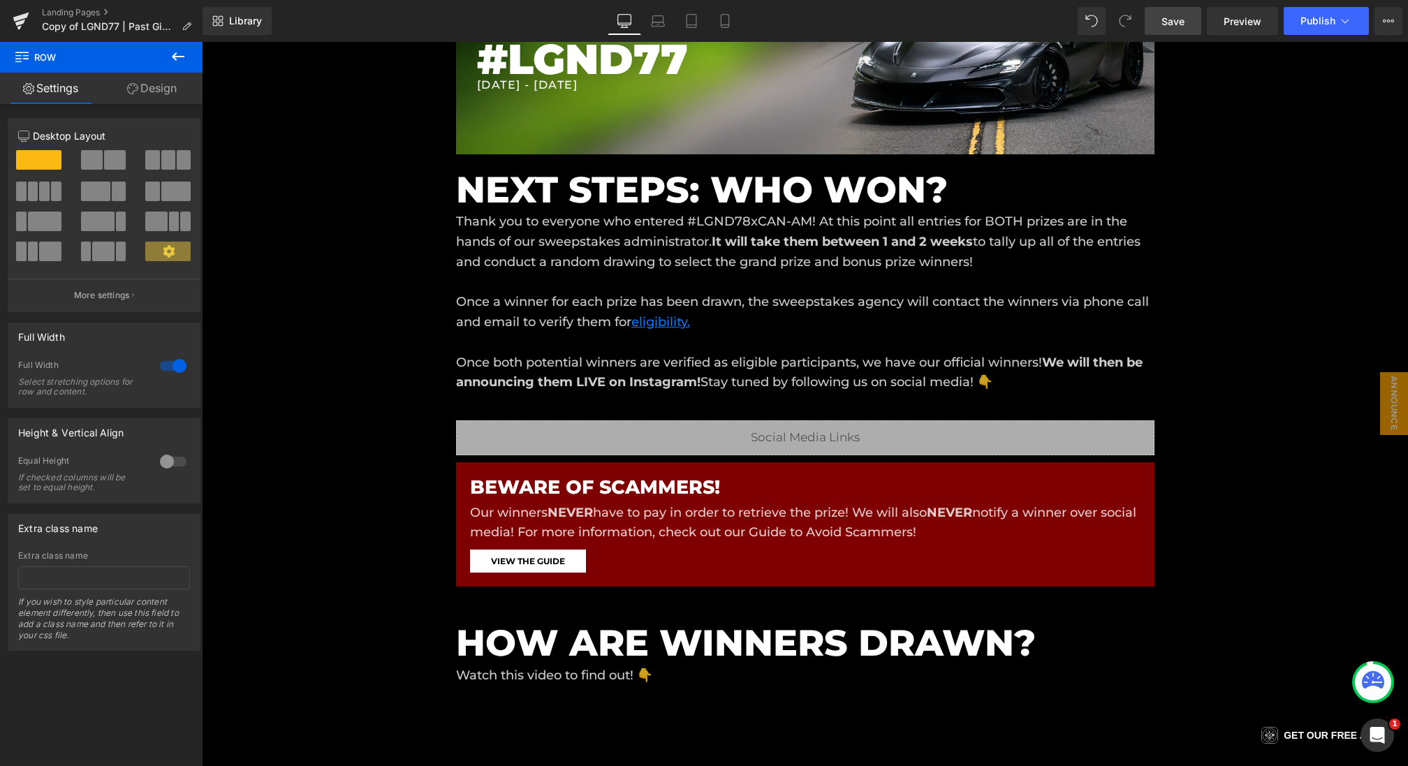
click at [1174, 22] on span "Save" at bounding box center [1173, 21] width 23 height 15
click at [643, 252] on p "Thank you to everyone who entered #LGND78xCAN-AM! At this point all entries for…" at bounding box center [805, 302] width 699 height 181
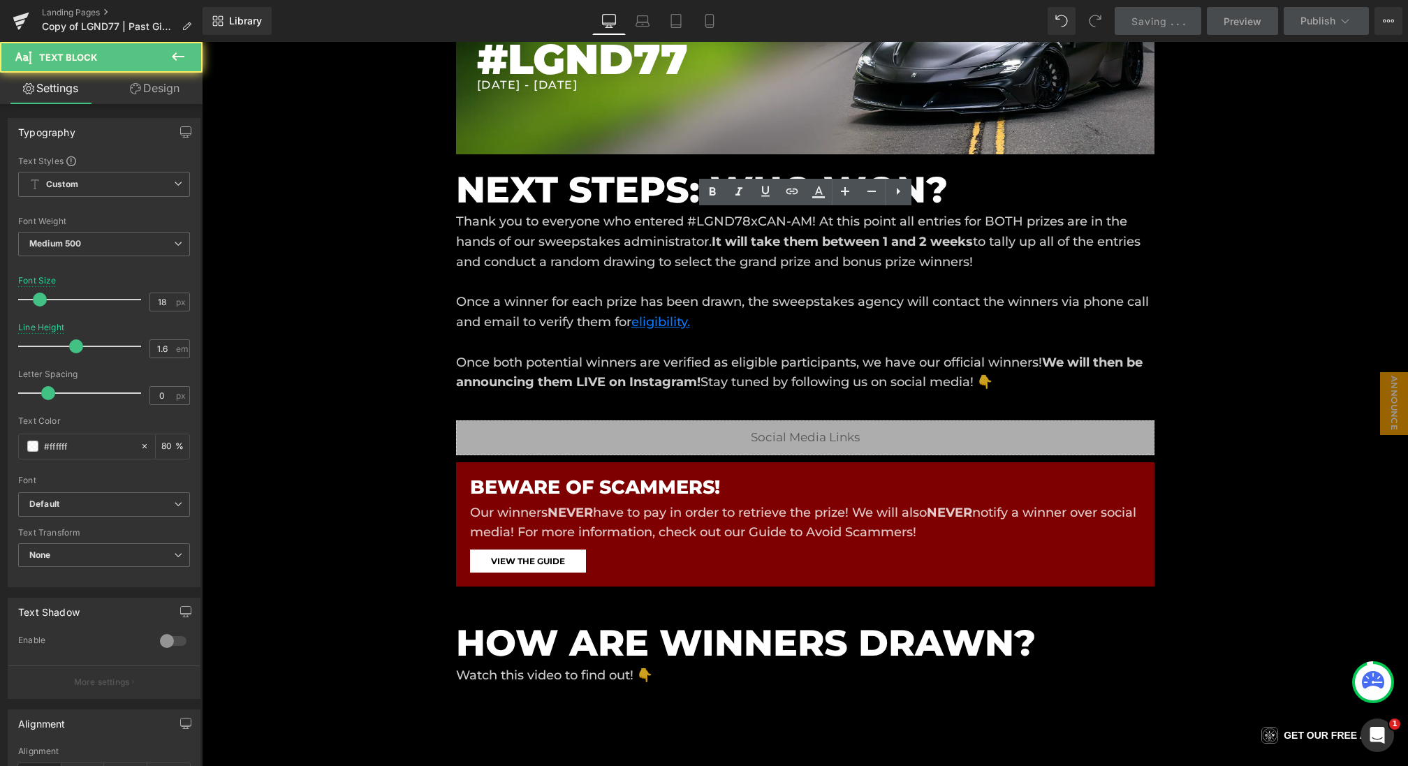
click at [671, 252] on p "Thank you to everyone who entered #LGND78xCAN-AM! At this point all entries for…" at bounding box center [805, 302] width 699 height 181
click at [693, 79] on h1 "#LGND77" at bounding box center [816, 60] width 678 height 38
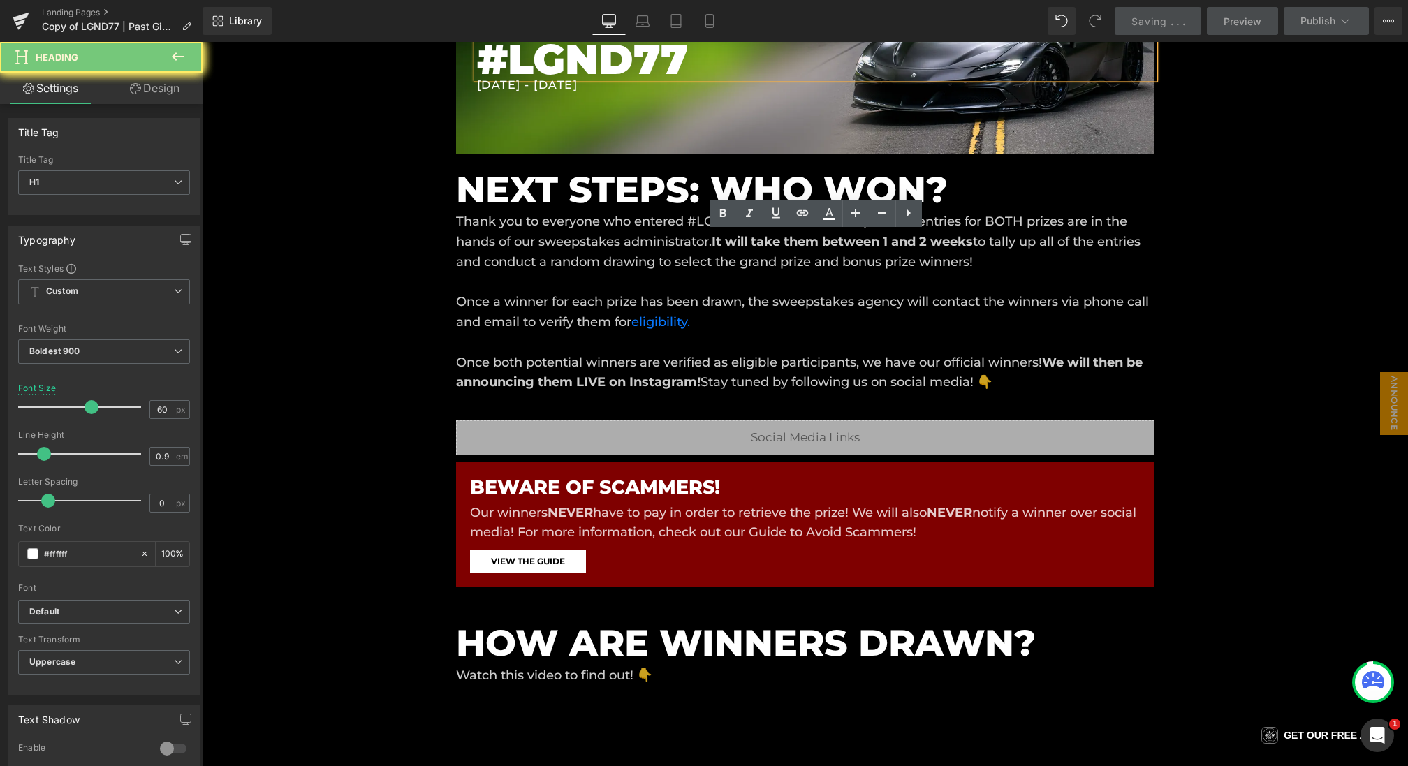
scroll to position [96, 0]
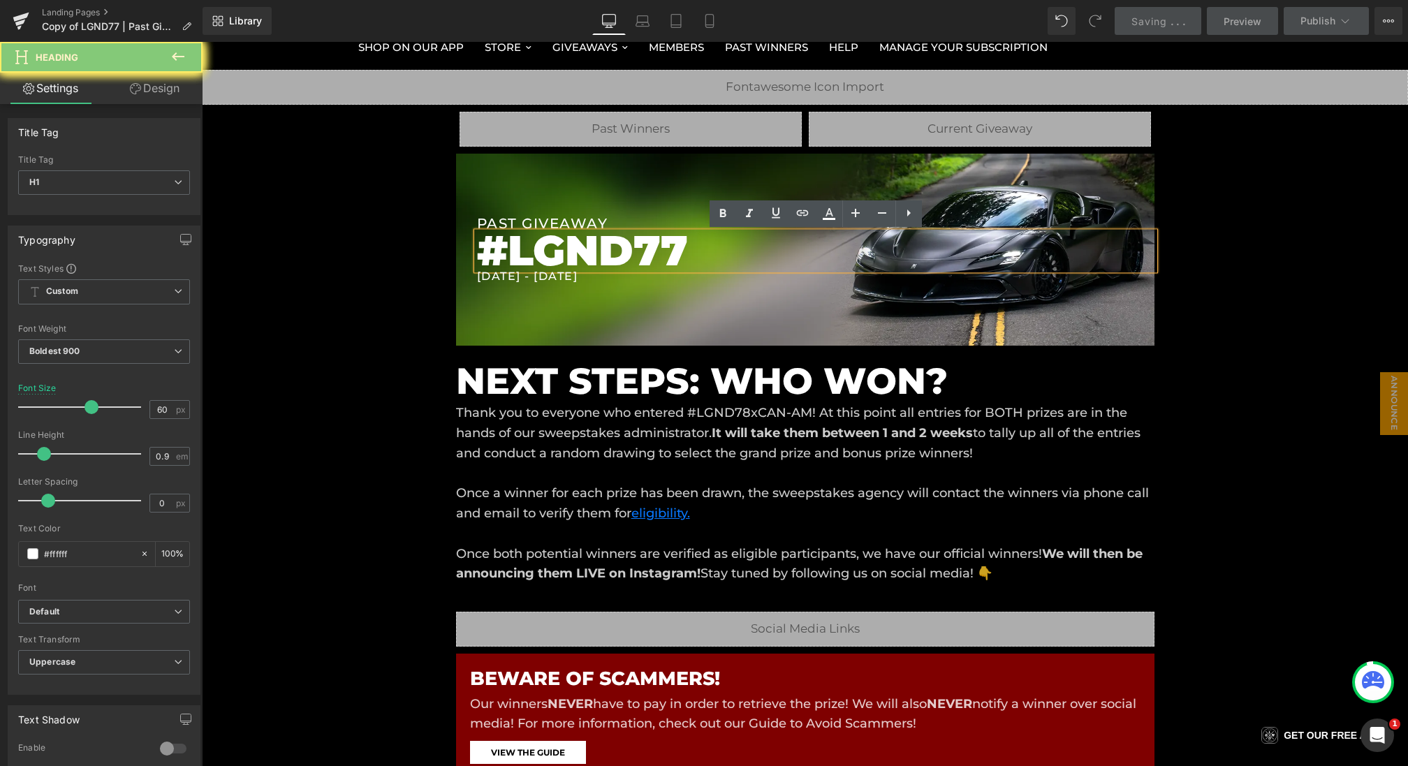
click at [682, 252] on h1 "#LGND77" at bounding box center [816, 252] width 678 height 38
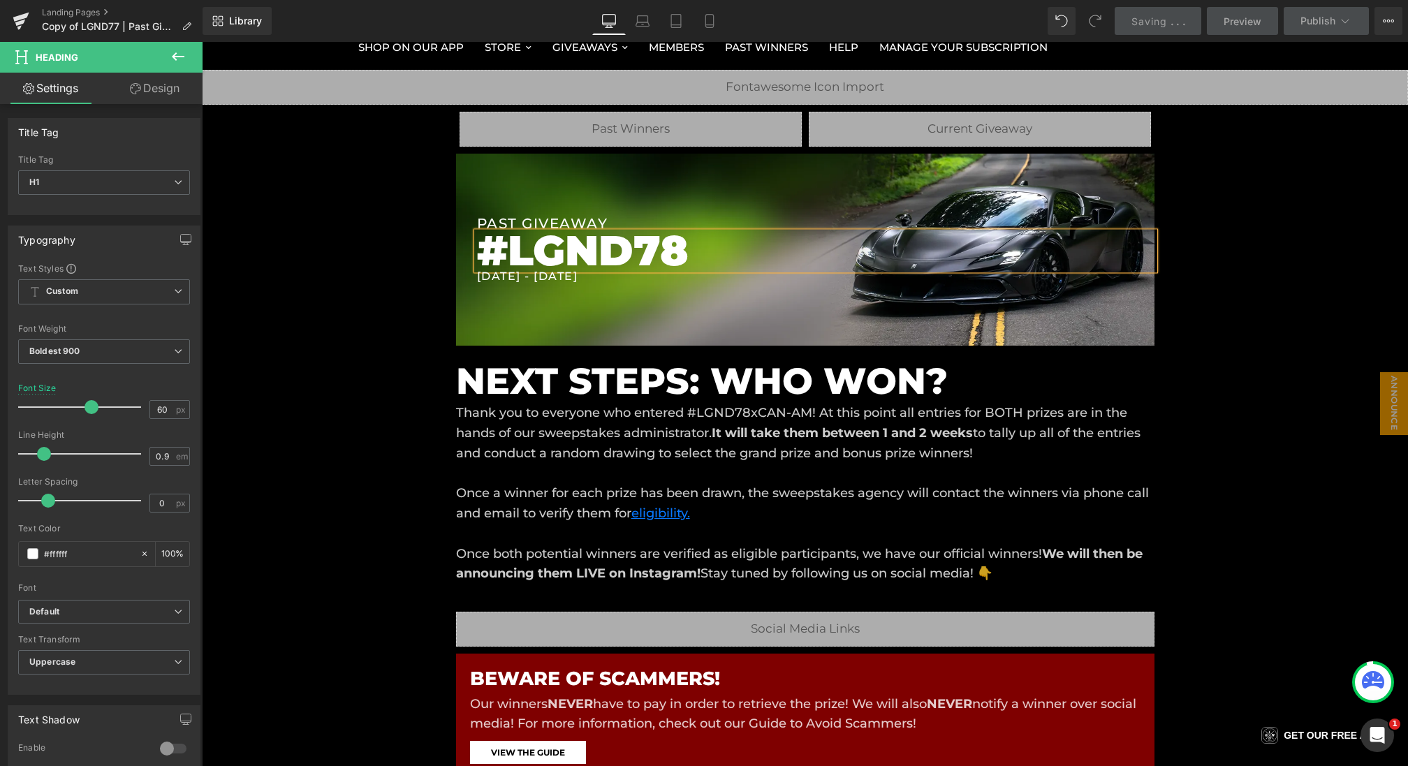
click at [495, 283] on div "PAST GIVEAWAY Heading #LGND78 Heading 7/26/2025 - 8/3/2025 Heading Row" at bounding box center [805, 249] width 699 height 191
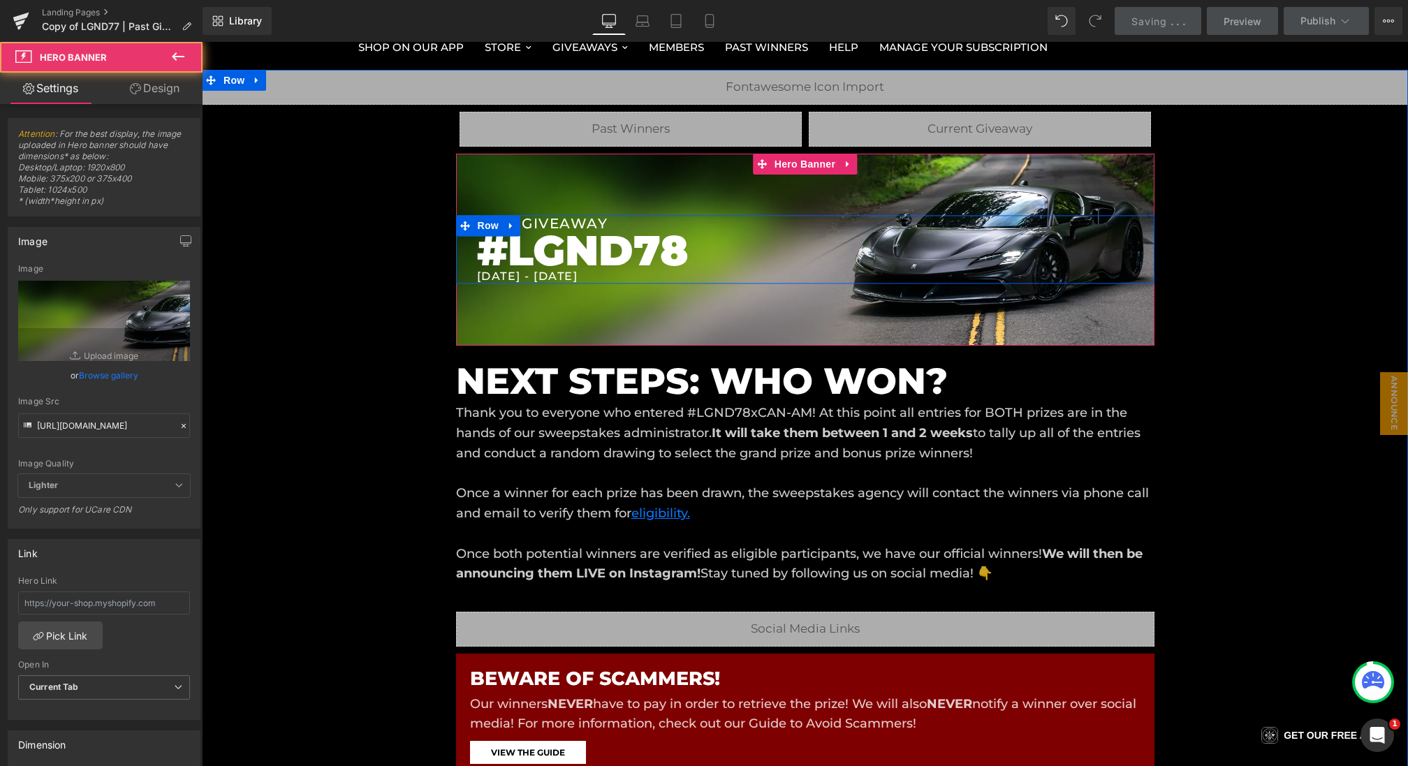
click at [495, 278] on h1 "7/26/2025 - 8/3/2025" at bounding box center [816, 276] width 678 height 13
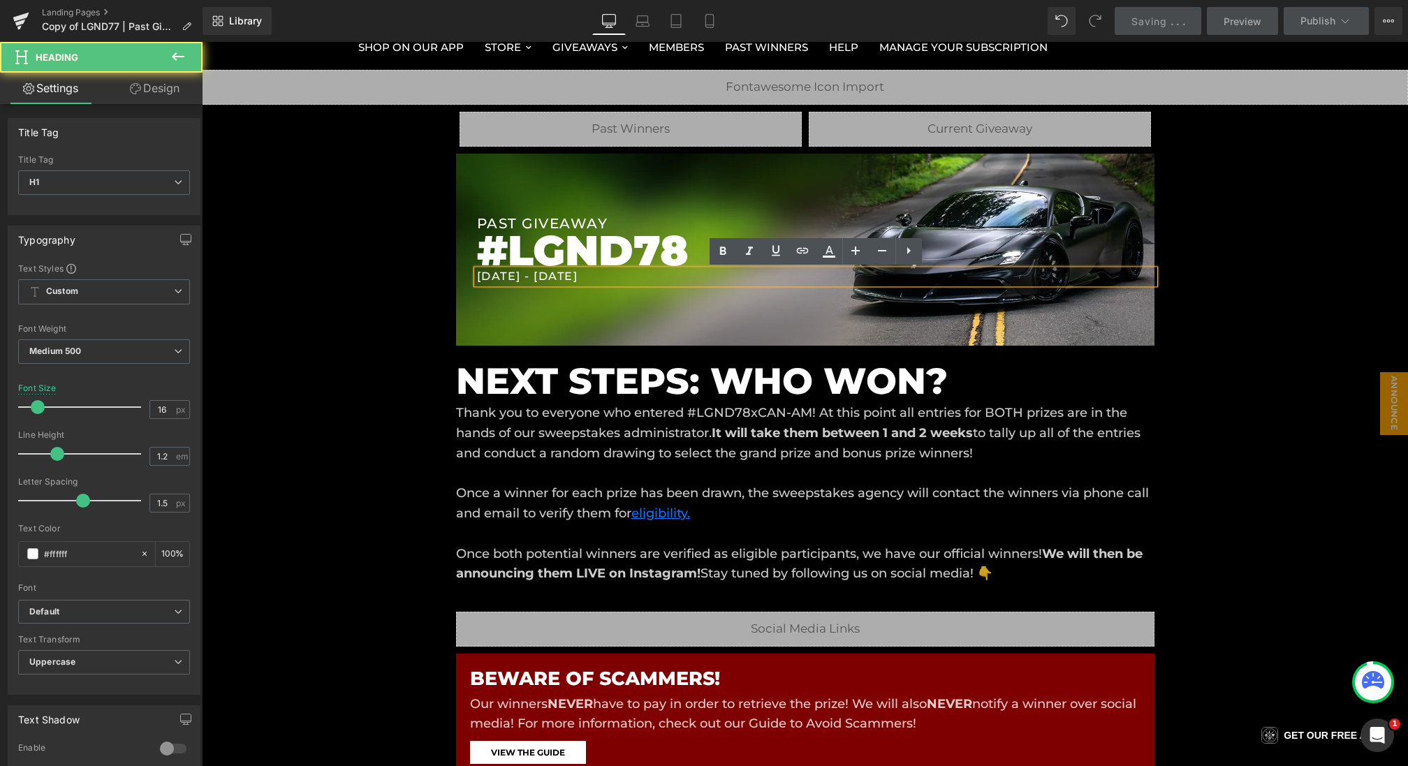
click at [502, 277] on h1 "7/26/2025 - 8/3/2025" at bounding box center [816, 276] width 678 height 13
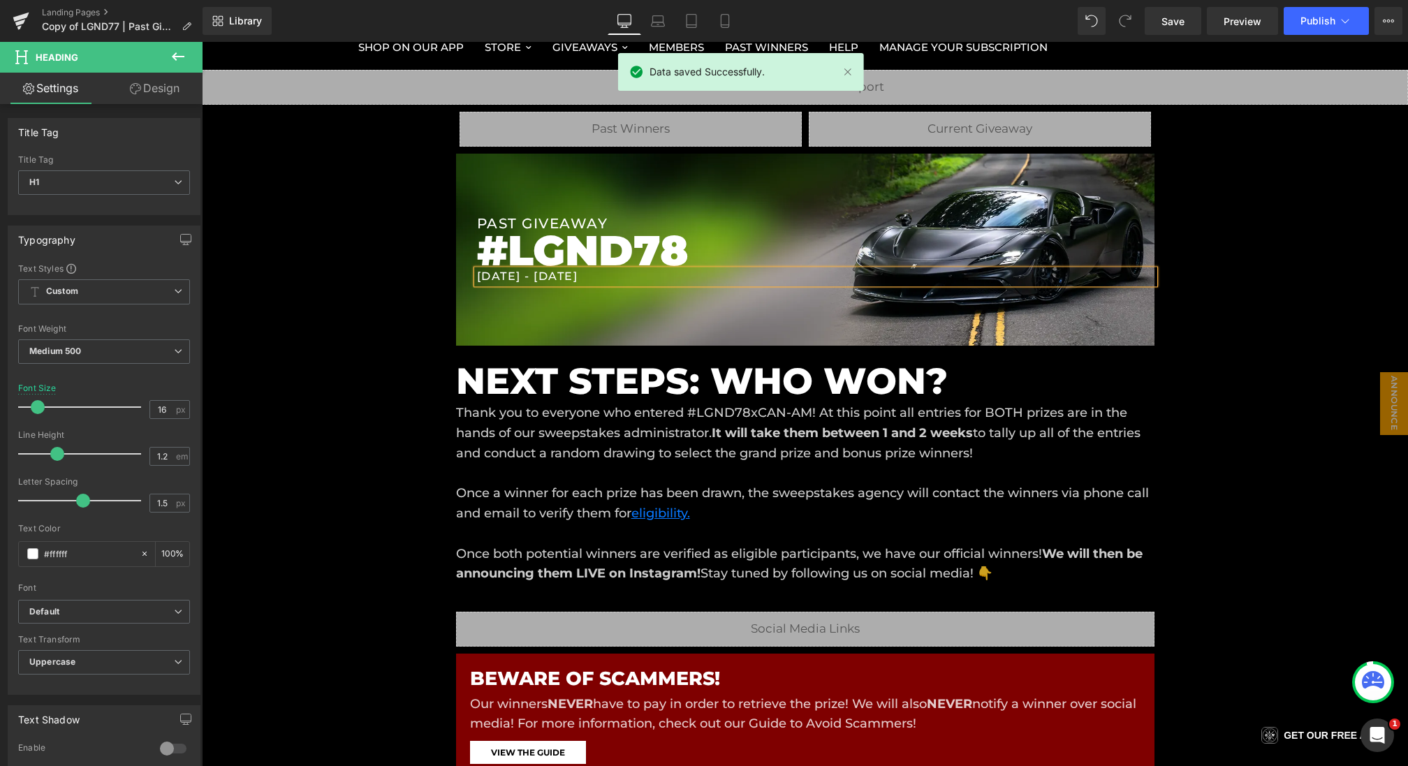
click at [569, 275] on h1 "8/4/2025 - 8/3/2025" at bounding box center [816, 276] width 678 height 13
click at [353, 386] on div "Liquid Liquid Liquid Row Row PAST GIVEAWAY Heading #LGND78 Heading 8/4/2025 - 8…" at bounding box center [805, 673] width 1206 height 1207
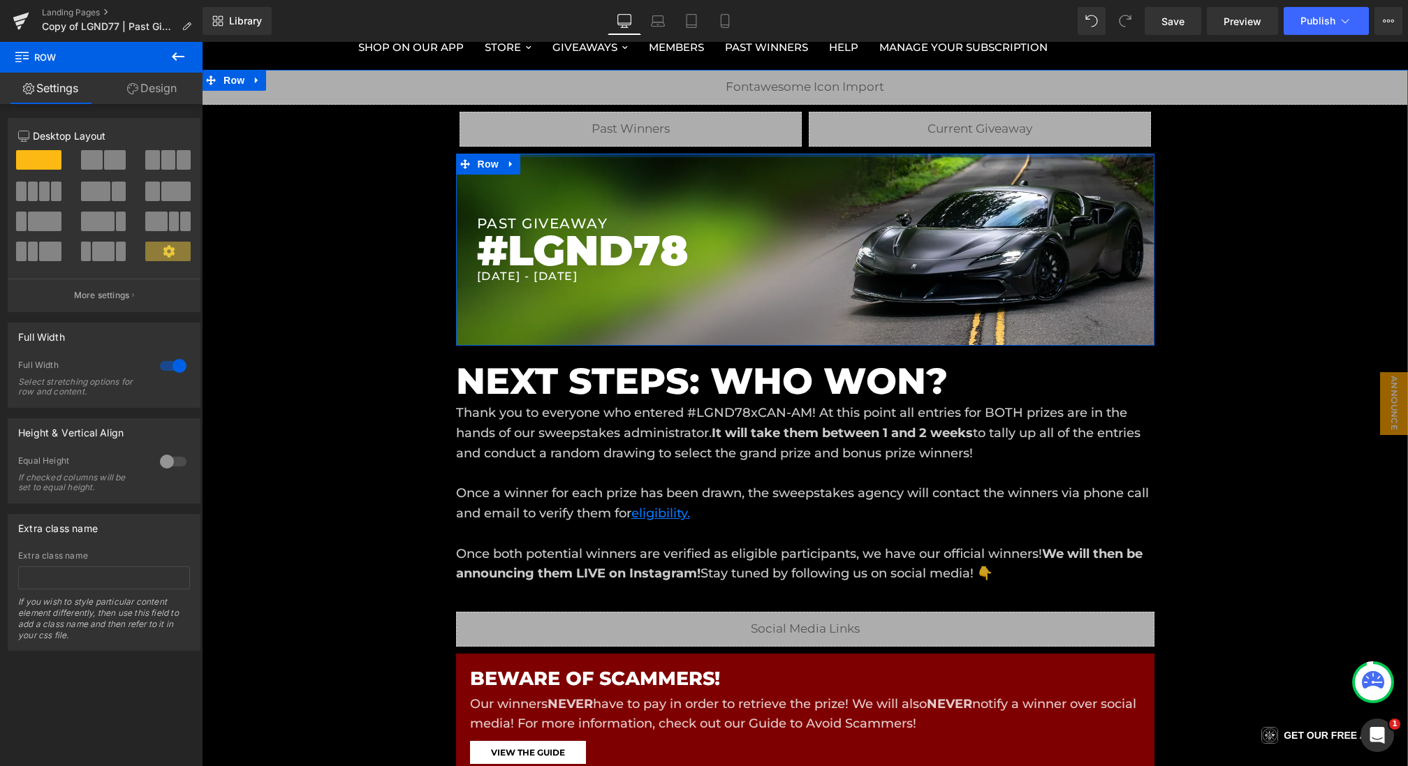
click at [798, 153] on div "Liquid Liquid Row Row" at bounding box center [805, 129] width 838 height 49
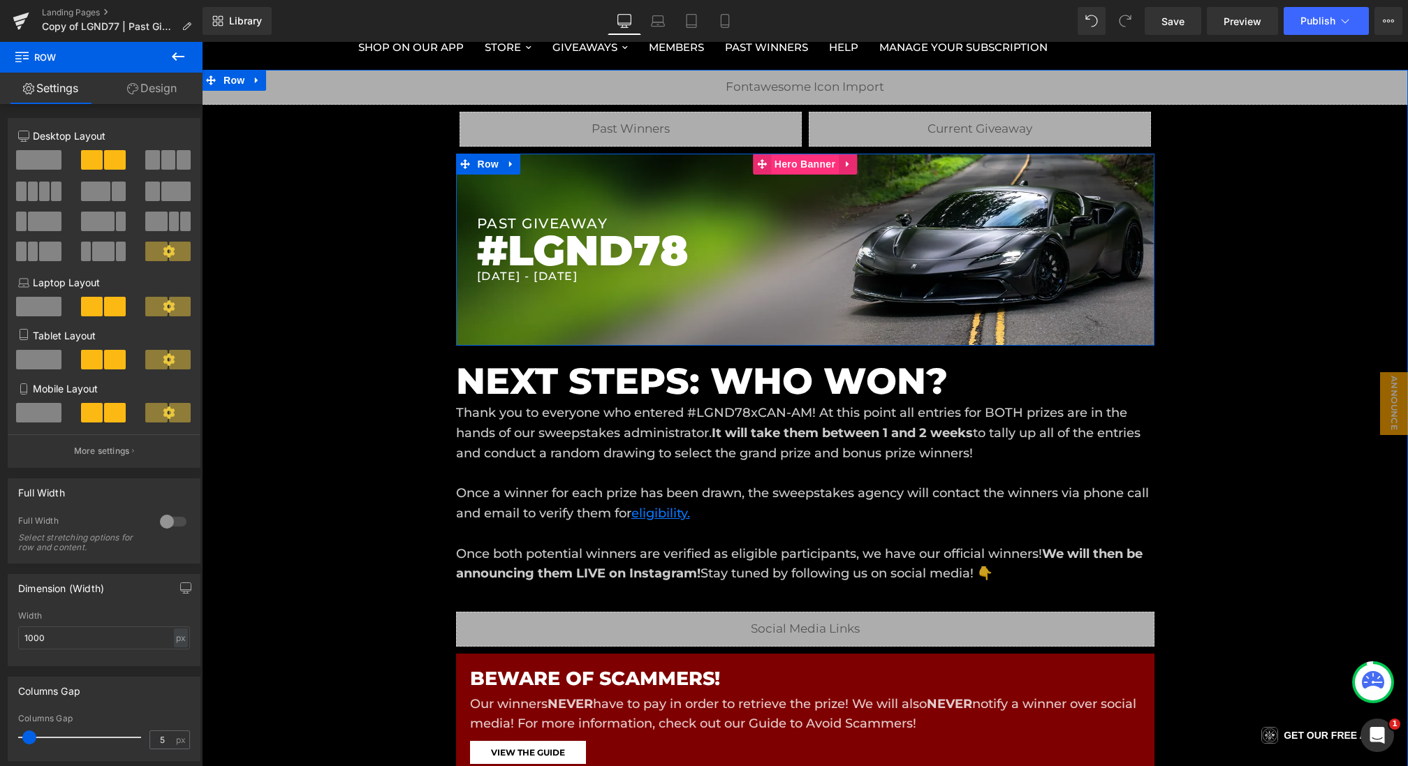
click at [791, 163] on span "Hero Banner" at bounding box center [805, 164] width 68 height 21
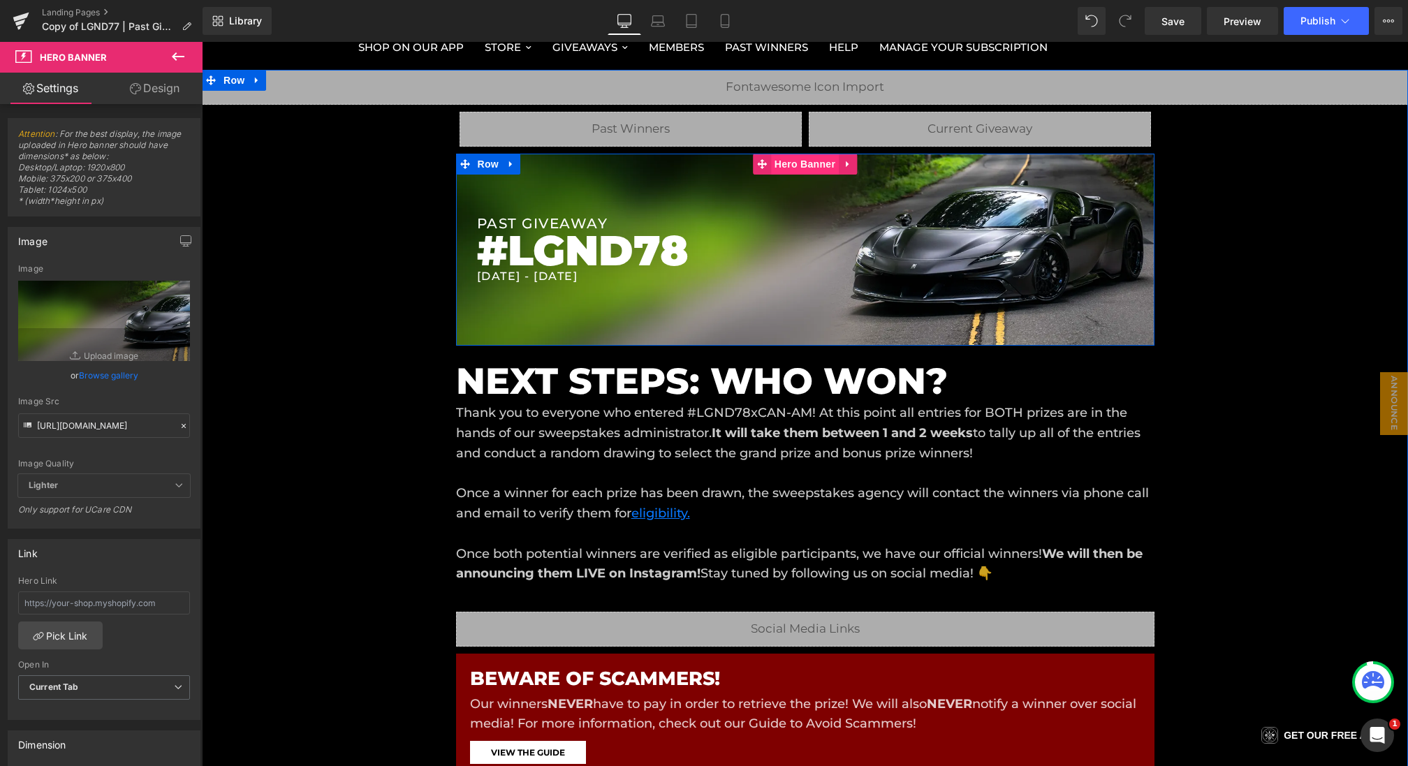
click at [816, 172] on span "Hero Banner" at bounding box center [805, 164] width 68 height 21
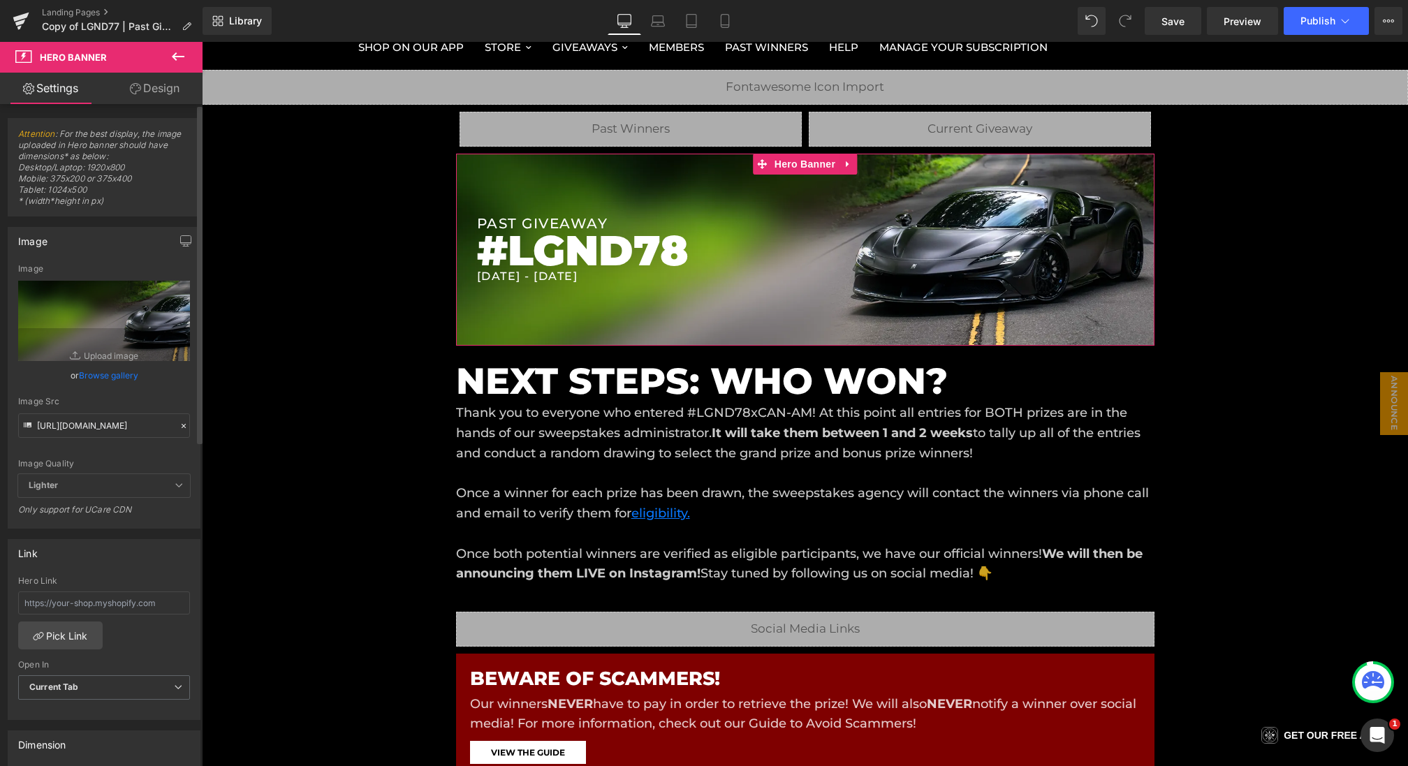
click at [179, 425] on icon at bounding box center [184, 426] width 10 height 10
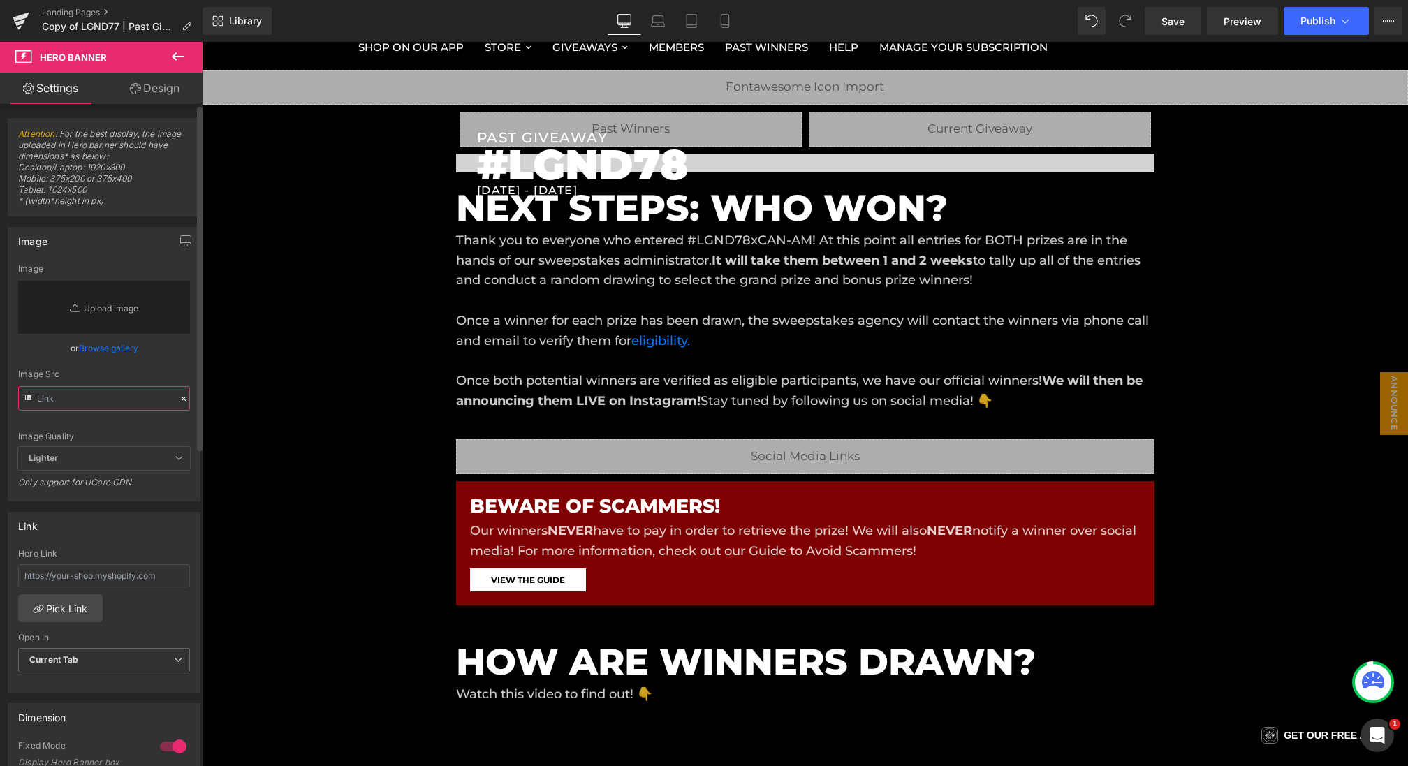
click at [128, 400] on input "text" at bounding box center [104, 398] width 172 height 24
paste input "https://cdn.shopify.com/s/files/1/0068/4245/0009/files/78PWP-1.webp?v=1755873085"
type input "https://cdn.shopify.com/s/files/1/0068/4245/0009/files/78PWP-1.webp?v=1755873085"
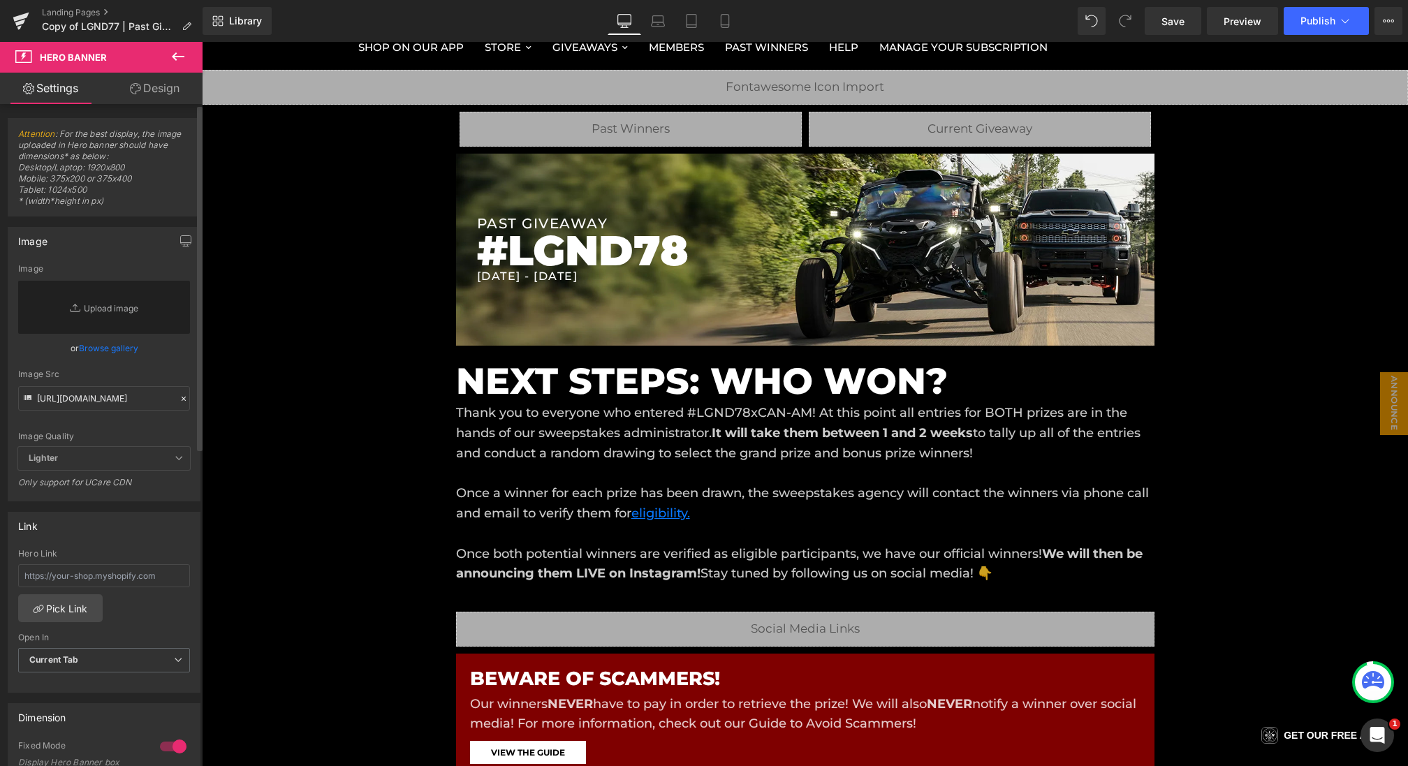
scroll to position [0, 0]
click at [165, 374] on div "Image Src" at bounding box center [104, 375] width 172 height 10
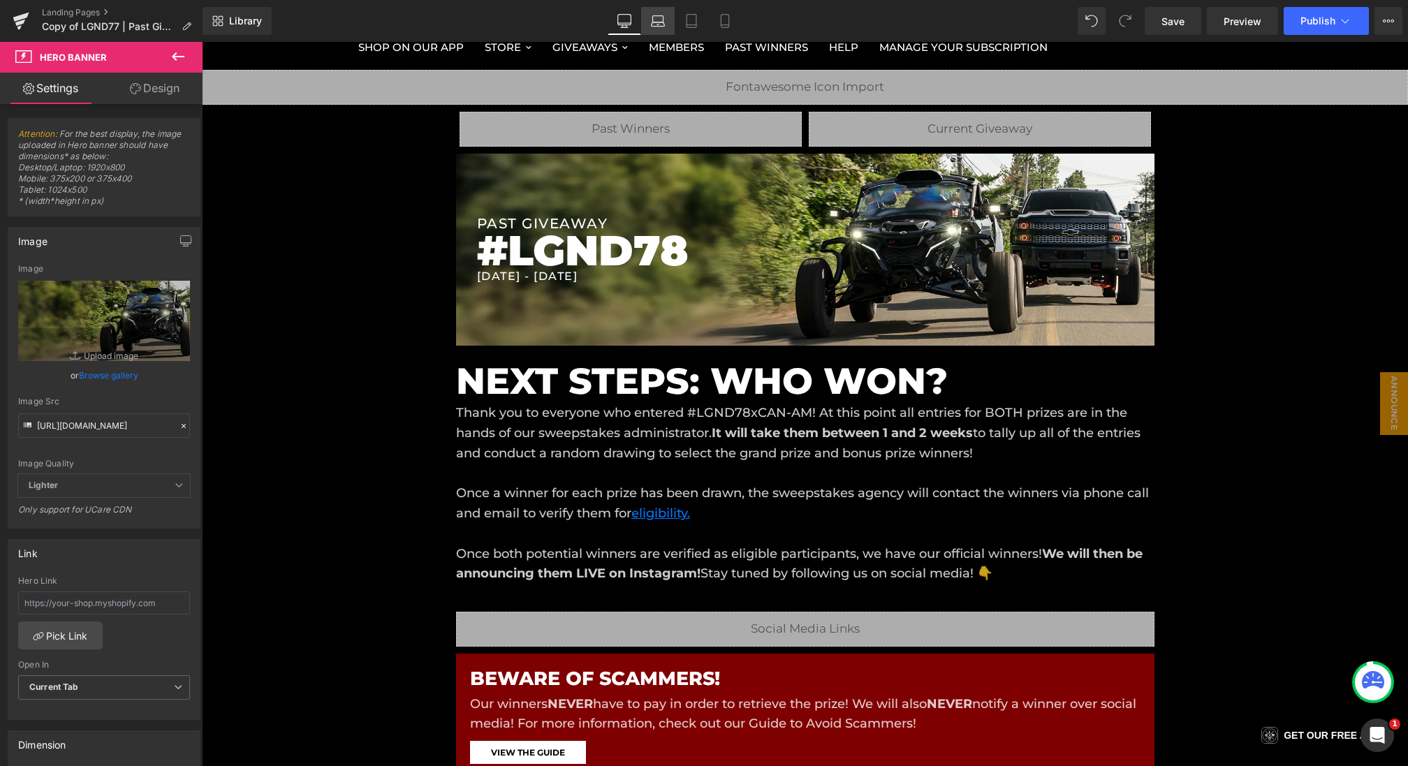
click at [661, 20] on icon at bounding box center [658, 21] width 14 height 14
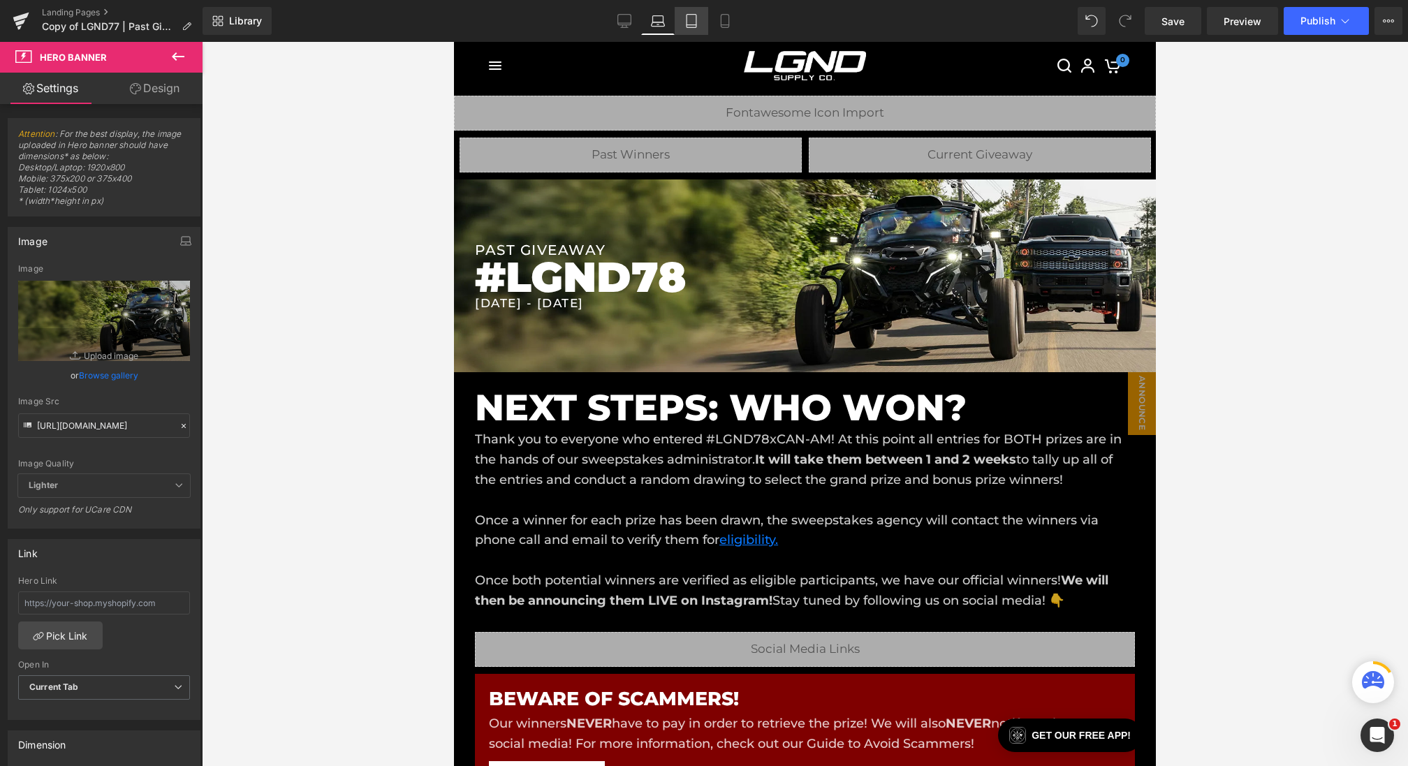
click at [680, 21] on link "Tablet" at bounding box center [692, 21] width 34 height 28
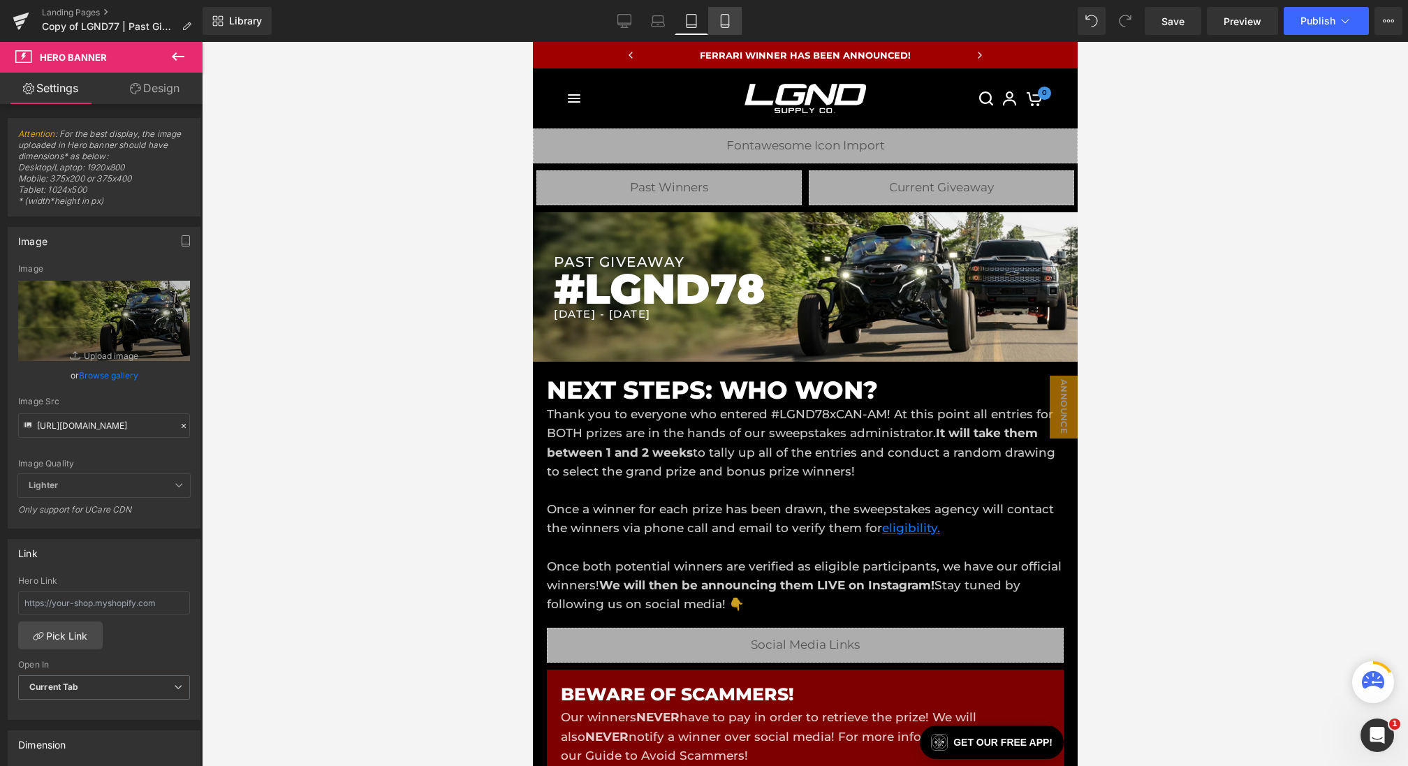
click at [722, 21] on icon at bounding box center [725, 21] width 14 height 14
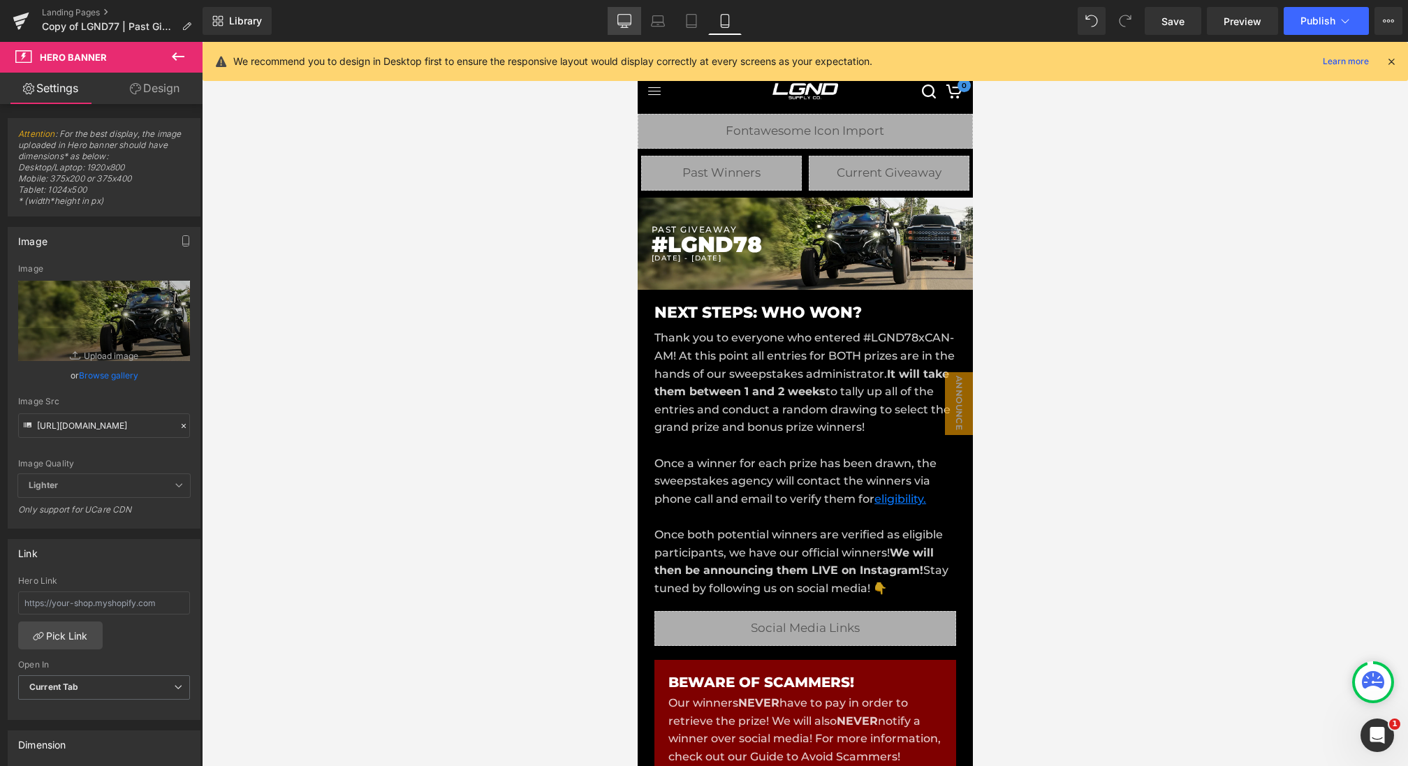
click at [624, 24] on icon at bounding box center [625, 21] width 14 height 14
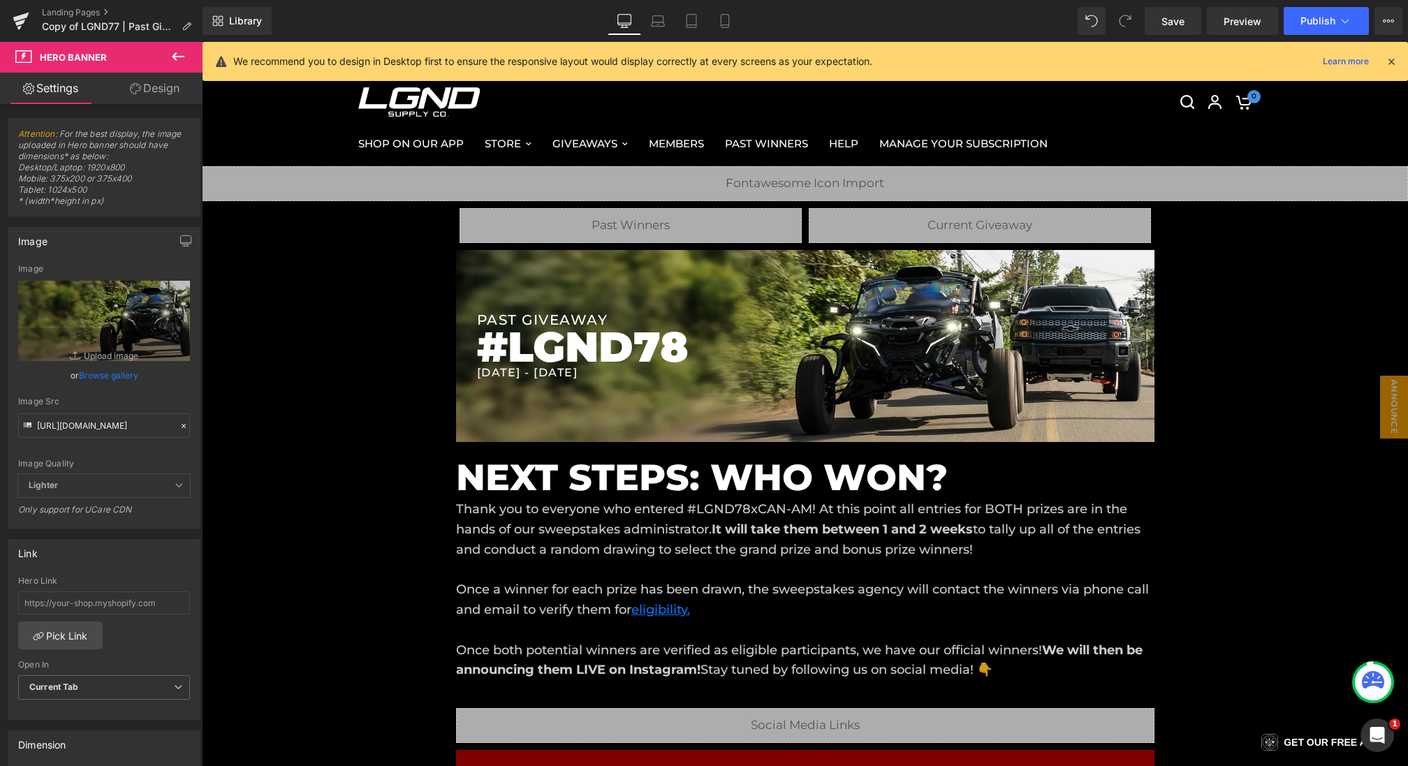
scroll to position [43, 0]
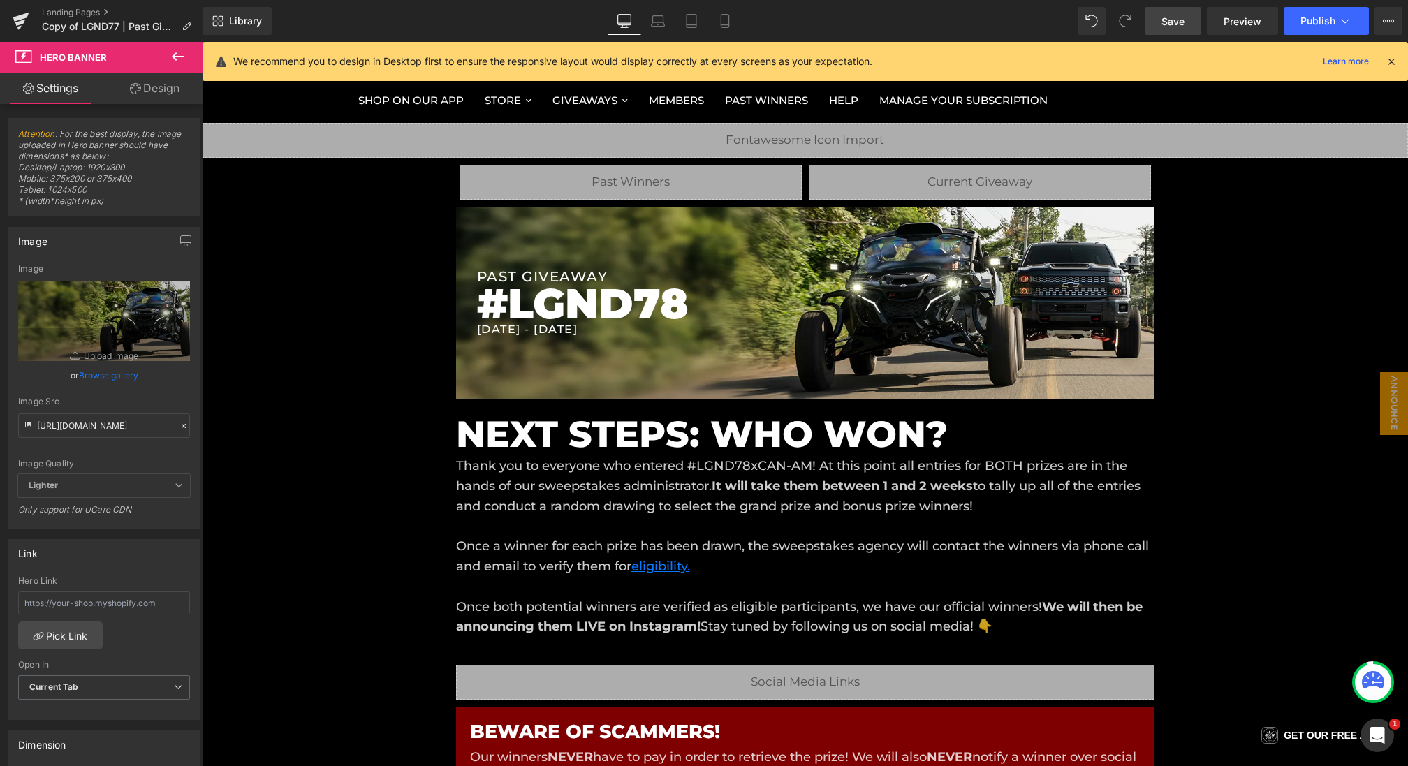
click at [1165, 29] on link "Save" at bounding box center [1173, 21] width 57 height 28
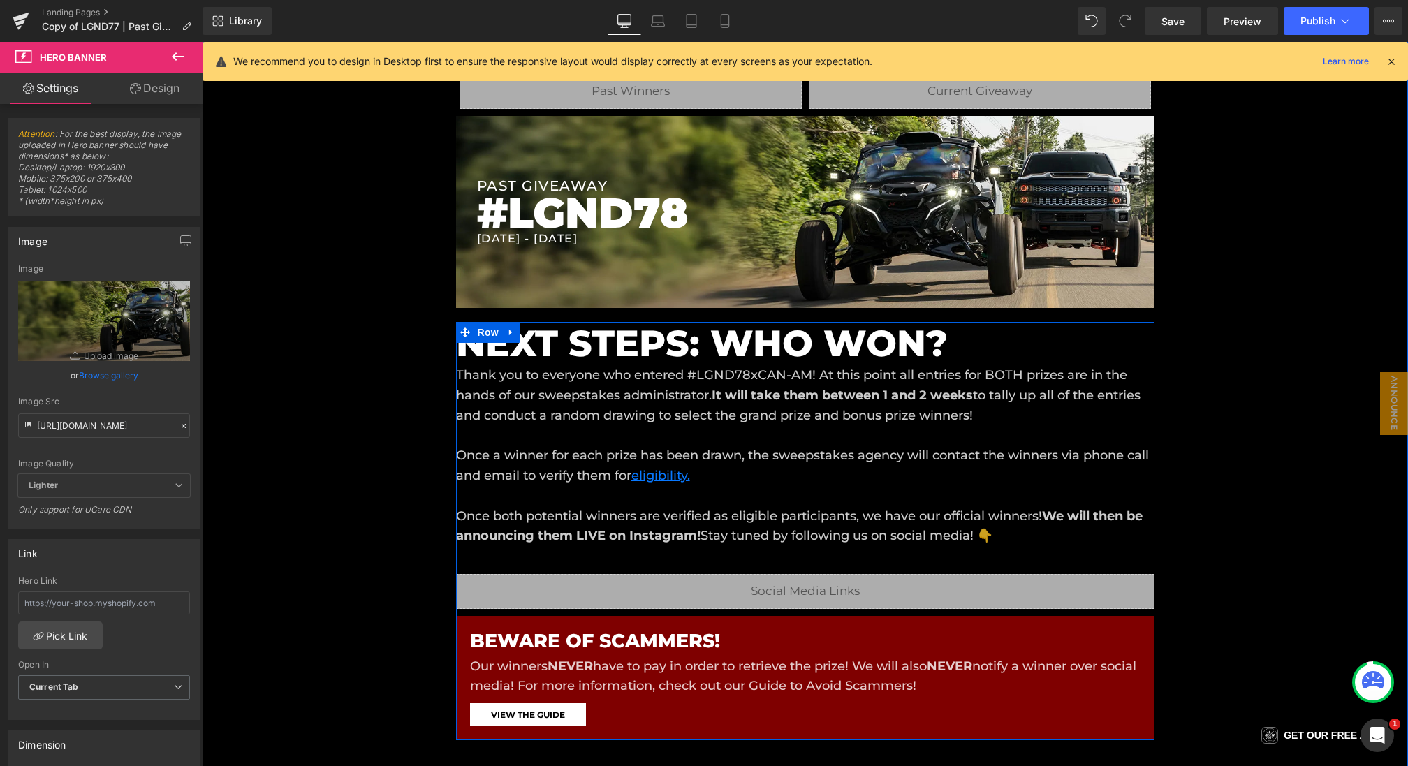
scroll to position [219, 0]
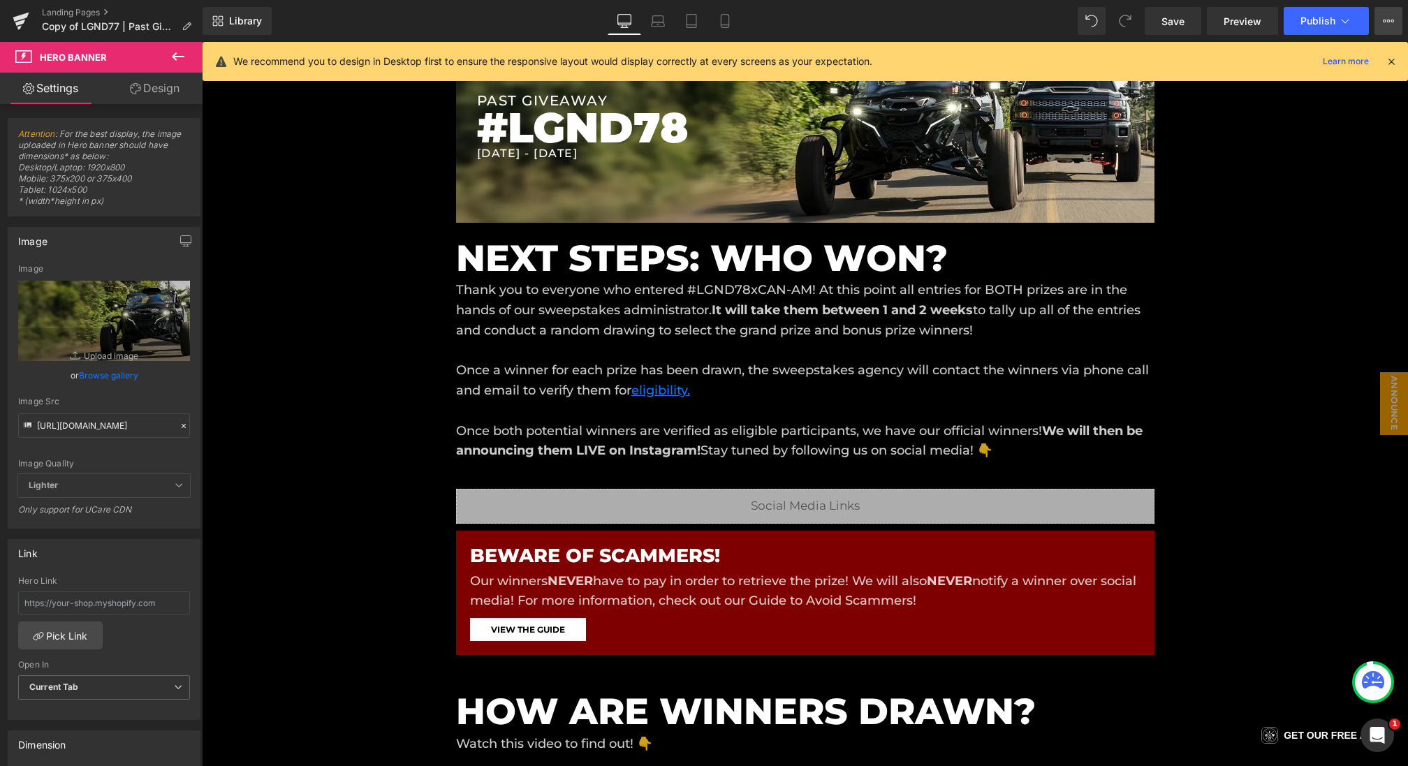
click at [1399, 17] on button "View Live Page View with current Template Save Template to Library Schedule Pub…" at bounding box center [1389, 21] width 28 height 28
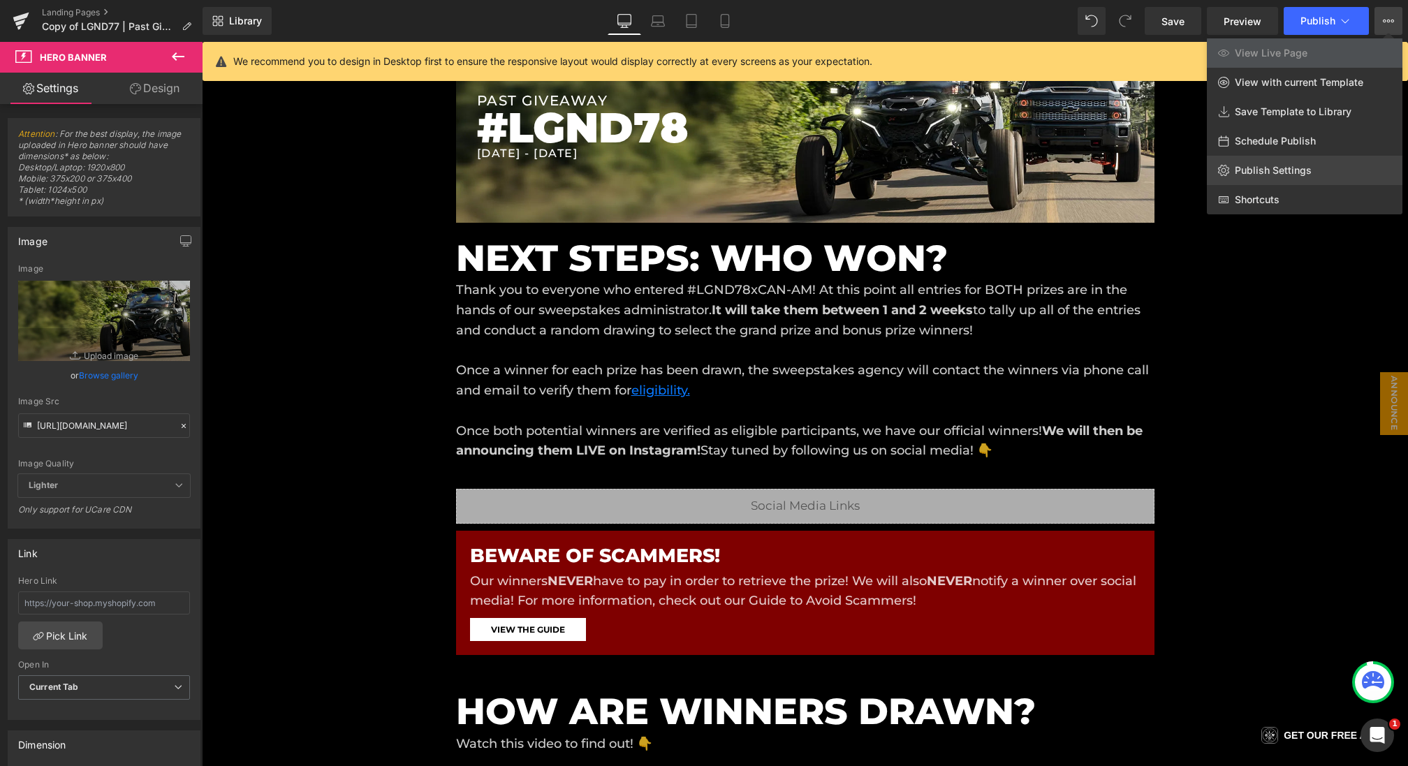
click at [1271, 175] on span "Publish Settings" at bounding box center [1273, 170] width 77 height 13
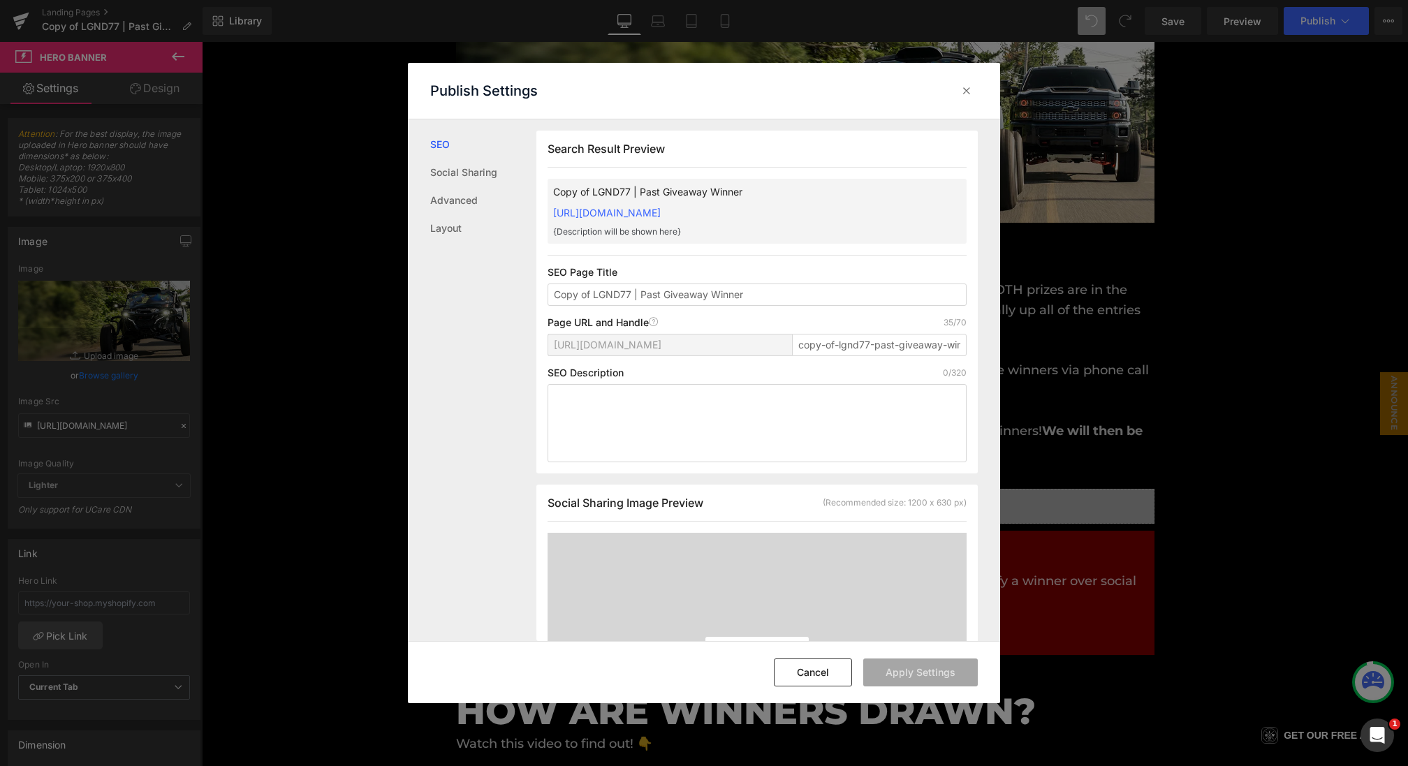
scroll to position [1, 0]
drag, startPoint x: 731, startPoint y: 295, endPoint x: 321, endPoint y: 285, distance: 409.5
click at [321, 285] on div "Publish Settings SEO Social Sharing Advanced Layout Search Result Preview Copy …" at bounding box center [704, 383] width 1408 height 766
drag, startPoint x: 666, startPoint y: 298, endPoint x: 603, endPoint y: 296, distance: 62.9
click at [603, 296] on input "LGND78 | Next Steps" at bounding box center [757, 294] width 419 height 22
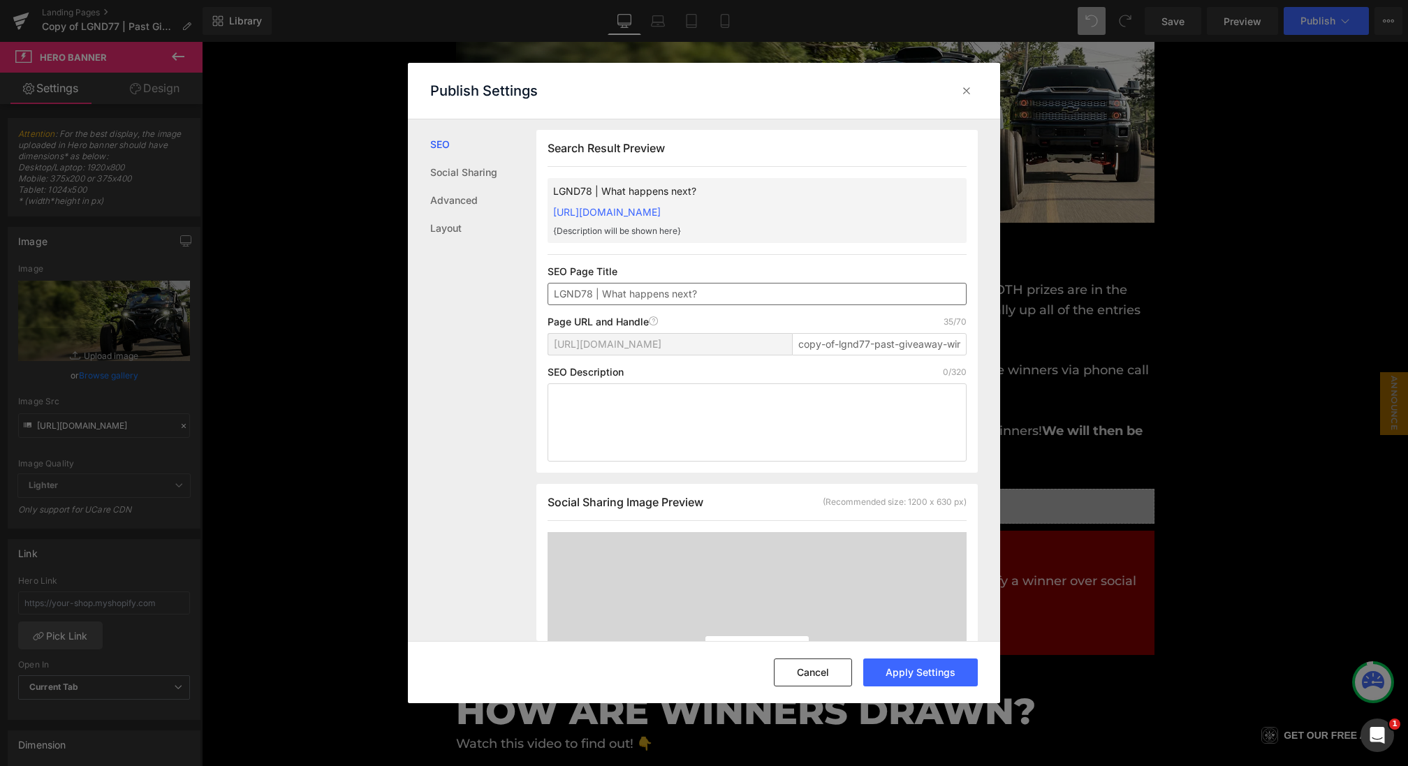
drag, startPoint x: 730, startPoint y: 291, endPoint x: 604, endPoint y: 290, distance: 126.5
click at [604, 290] on input "LGND78 | What happens next?" at bounding box center [757, 294] width 419 height 22
type input "LGND78 | Next Steps"
drag, startPoint x: 794, startPoint y: 347, endPoint x: 1049, endPoint y: 351, distance: 255.0
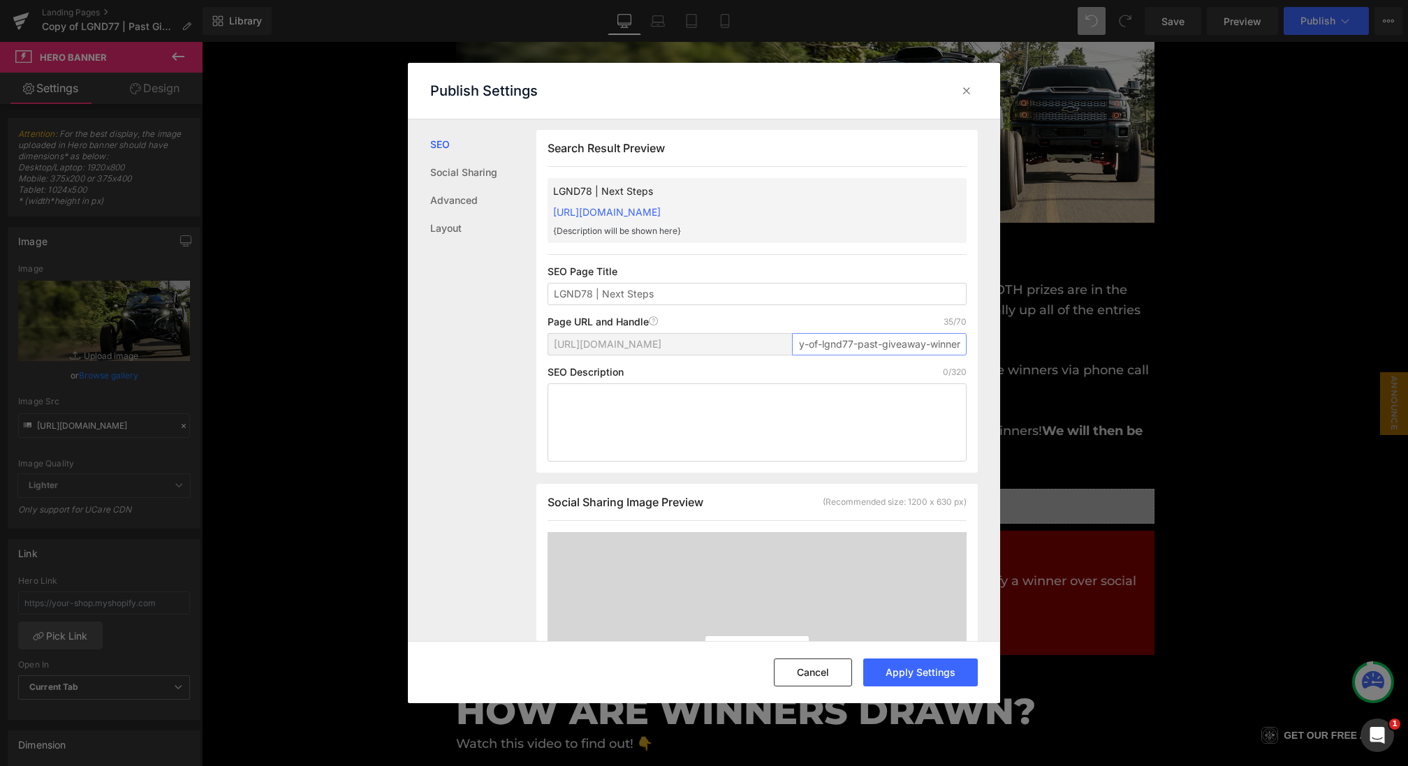
click at [1049, 351] on div "Publish Settings SEO Social Sharing Advanced Layout Search Result Preview LGND7…" at bounding box center [704, 383] width 1408 height 766
type input "lgnd78"
drag, startPoint x: 793, startPoint y: 393, endPoint x: 627, endPoint y: 505, distance: 200.2
click at [650, 439] on textarea at bounding box center [757, 423] width 419 height 78
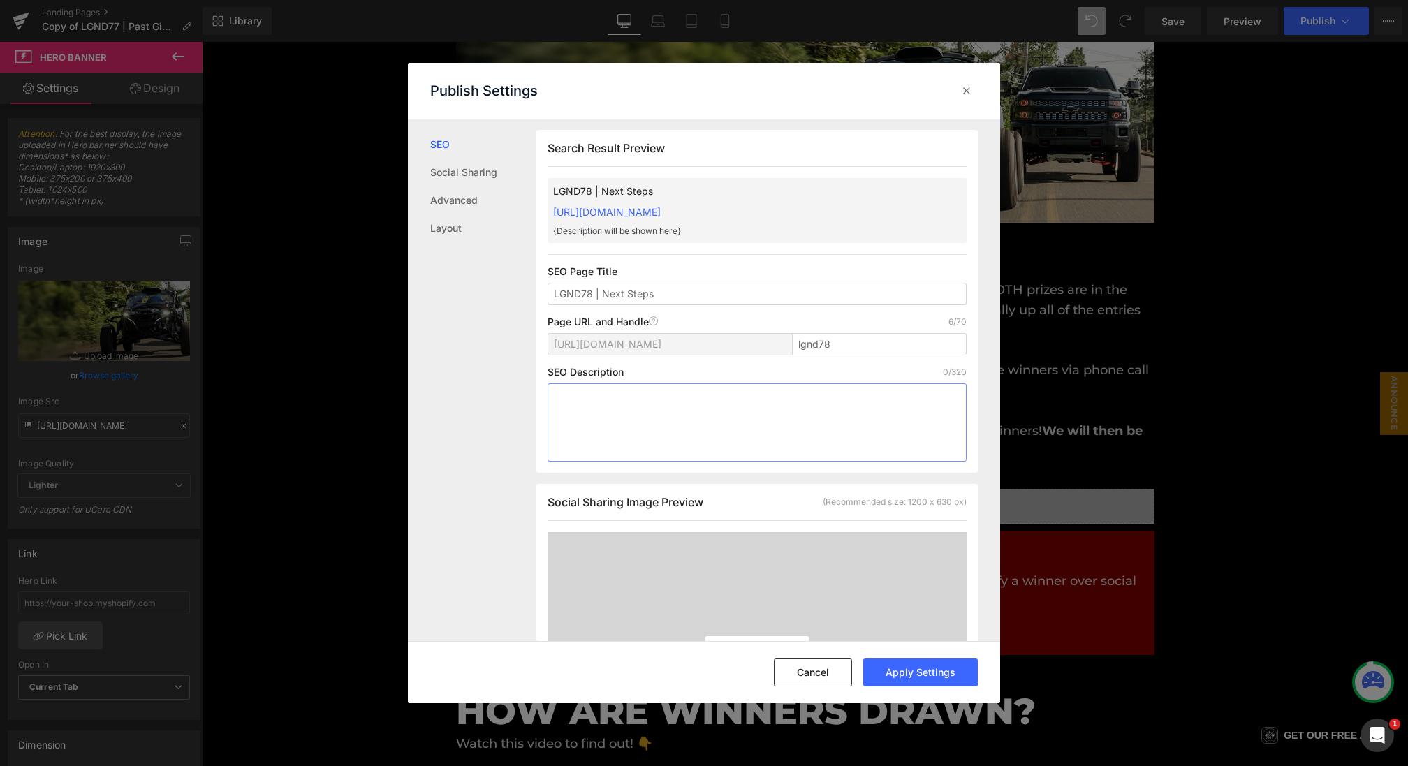
paste textarea "The entry period for #LGND67 is officially complete. Thank you to everyone who …"
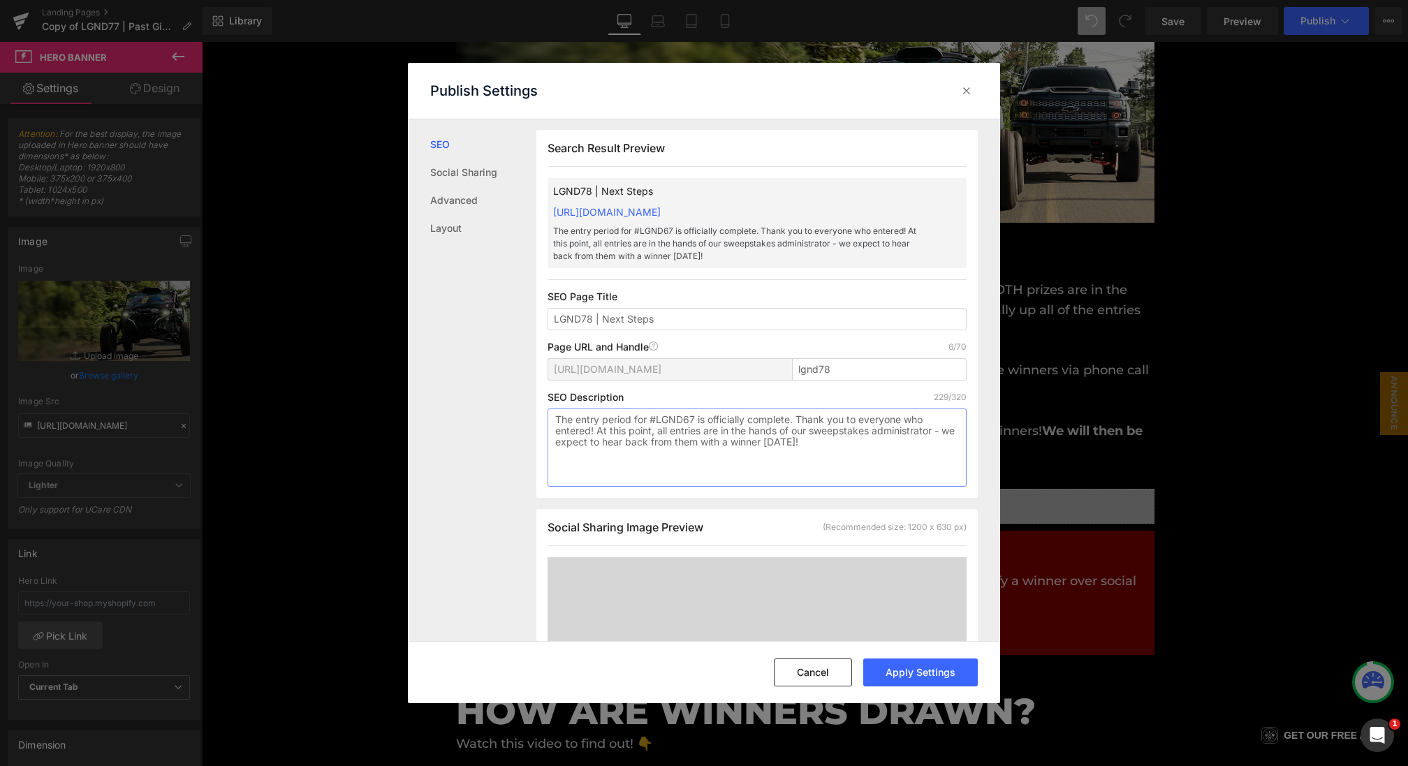
click at [696, 421] on textarea "The entry period for #LGND67 is officially complete. Thank you to everyone who …" at bounding box center [757, 448] width 419 height 78
click at [841, 419] on textarea "The entry period for #LGND78xCAN-AM is officially complete. Thank you to everyo…" at bounding box center [757, 448] width 419 height 78
click at [814, 444] on textarea "The entry period for #LGND78xCAN-AM is officially complete. Thank you to everyo…" at bounding box center [757, 448] width 419 height 78
click at [866, 442] on textarea "The entry period for #LGND78xCAN-AM is officially complete. Thank you to everyo…" at bounding box center [757, 448] width 419 height 78
type textarea "The entry period for #LGND78xCAN-AM is officially complete. Thank you to everyo…"
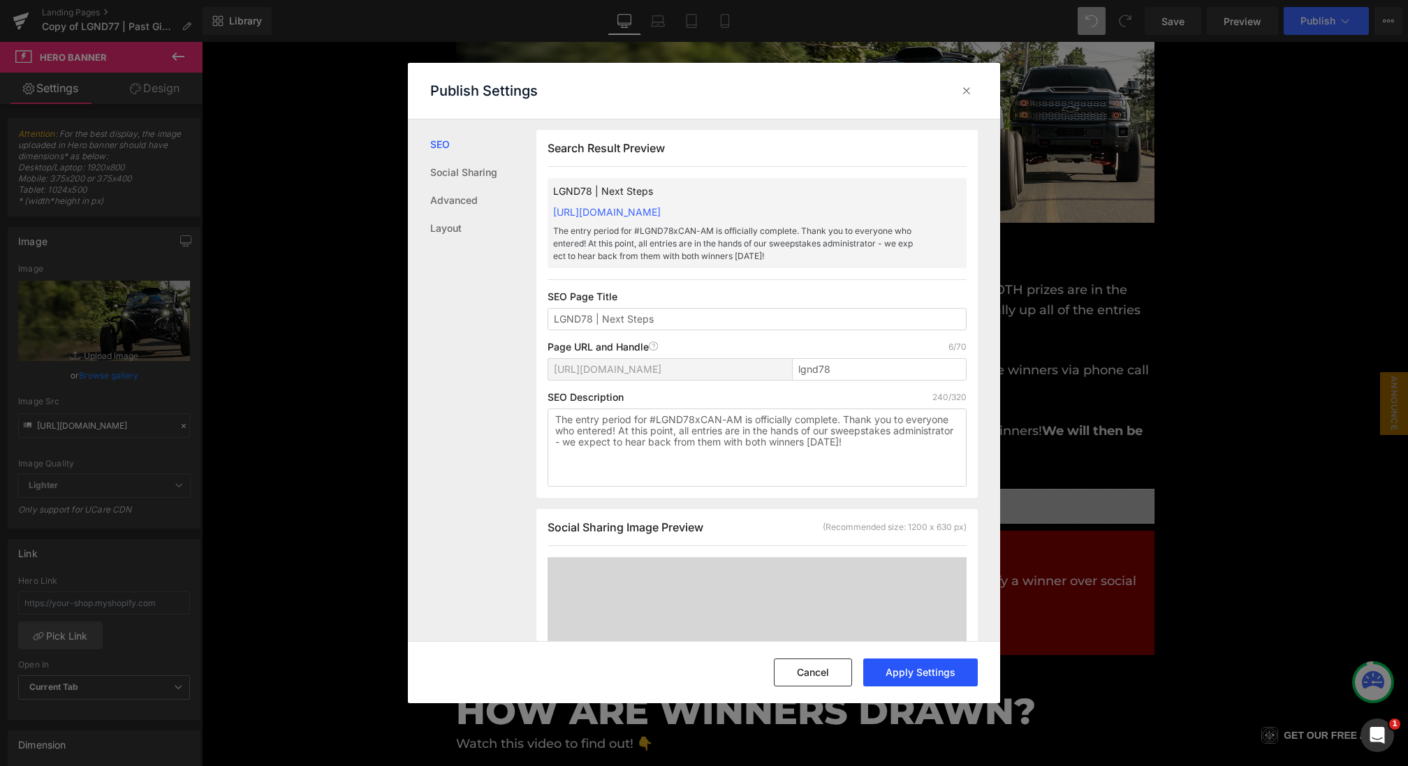
click at [900, 673] on button "Apply Settings" at bounding box center [920, 673] width 115 height 28
click at [856, 367] on input "lgnd78" at bounding box center [879, 369] width 175 height 22
type input "lgnd78-winner"
click at [901, 664] on button "Apply Settings" at bounding box center [920, 673] width 115 height 28
click at [966, 94] on icon at bounding box center [967, 91] width 14 height 14
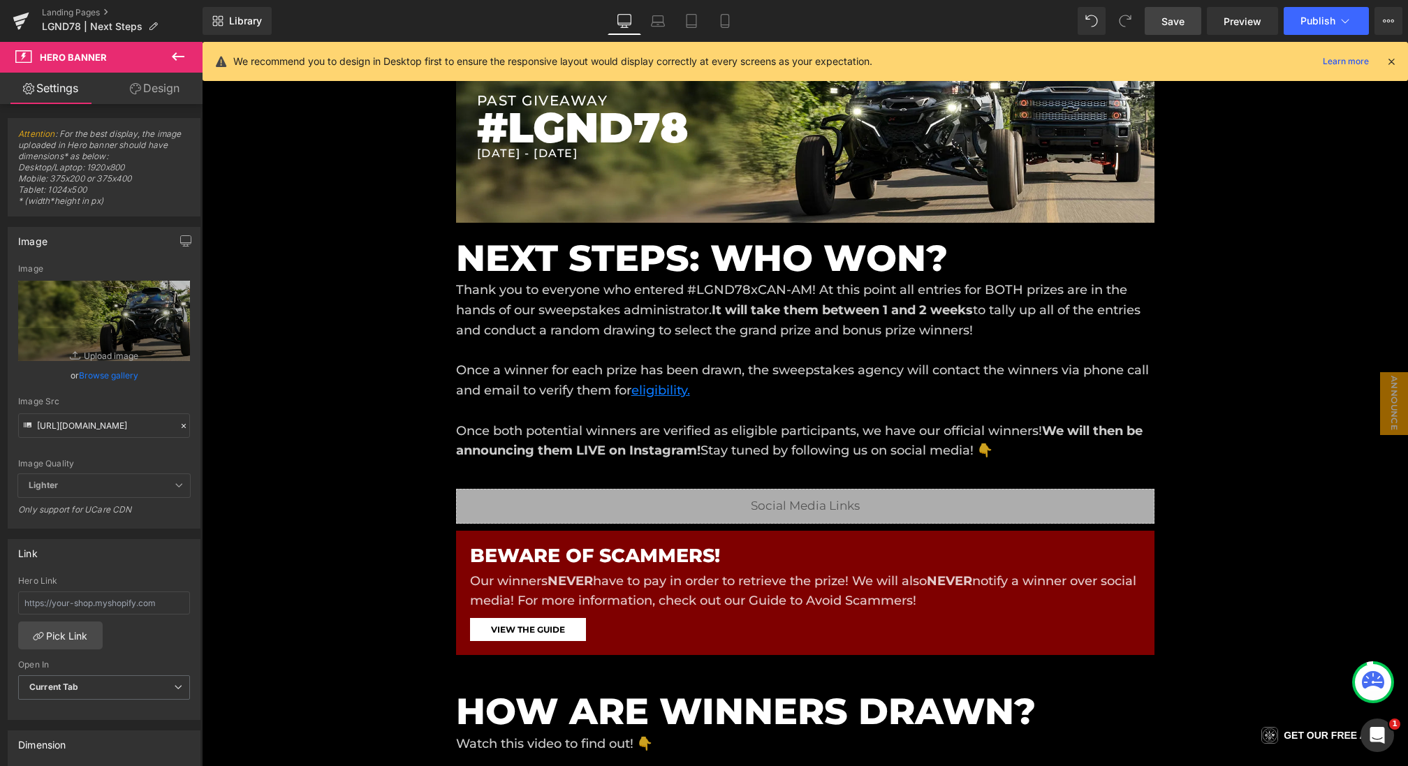
click at [1184, 28] on span "Save" at bounding box center [1173, 21] width 23 height 15
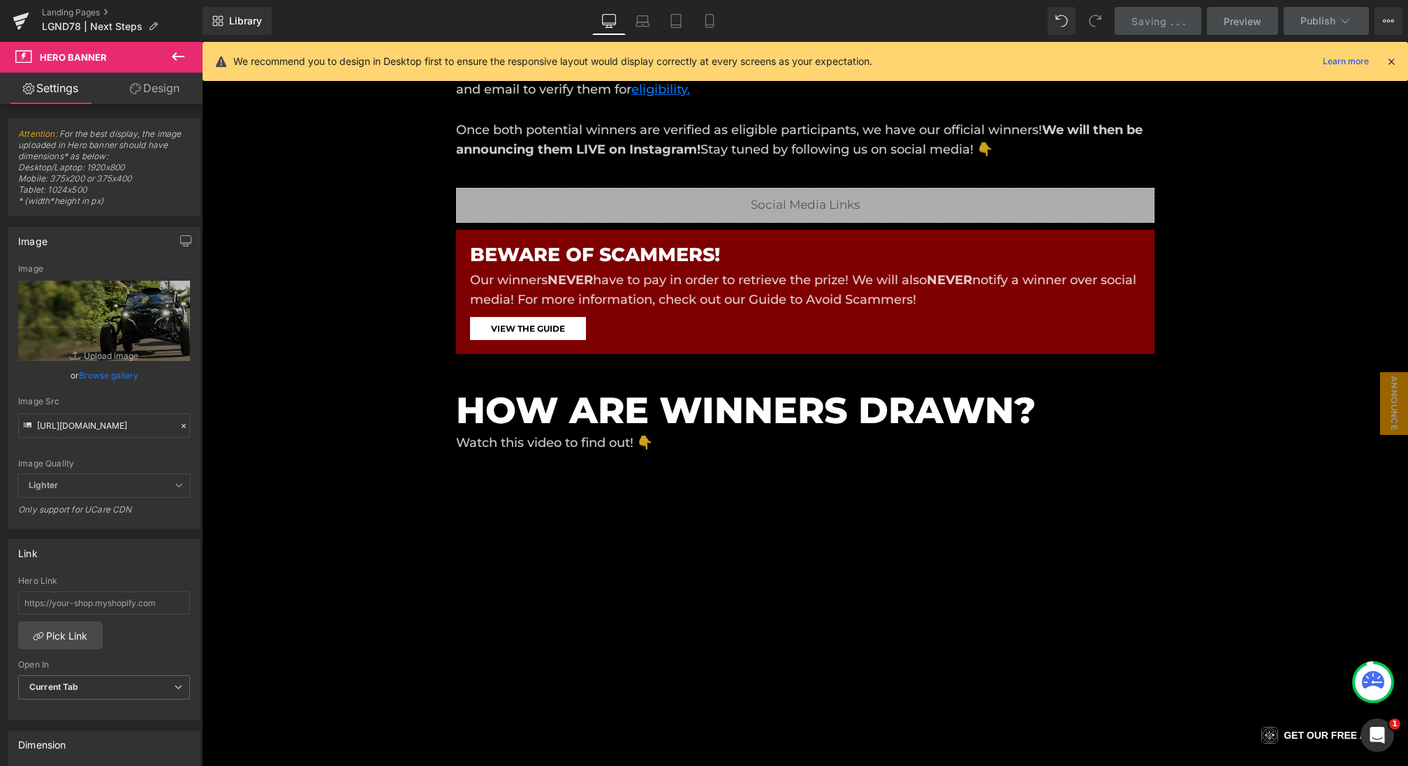
scroll to position [662, 0]
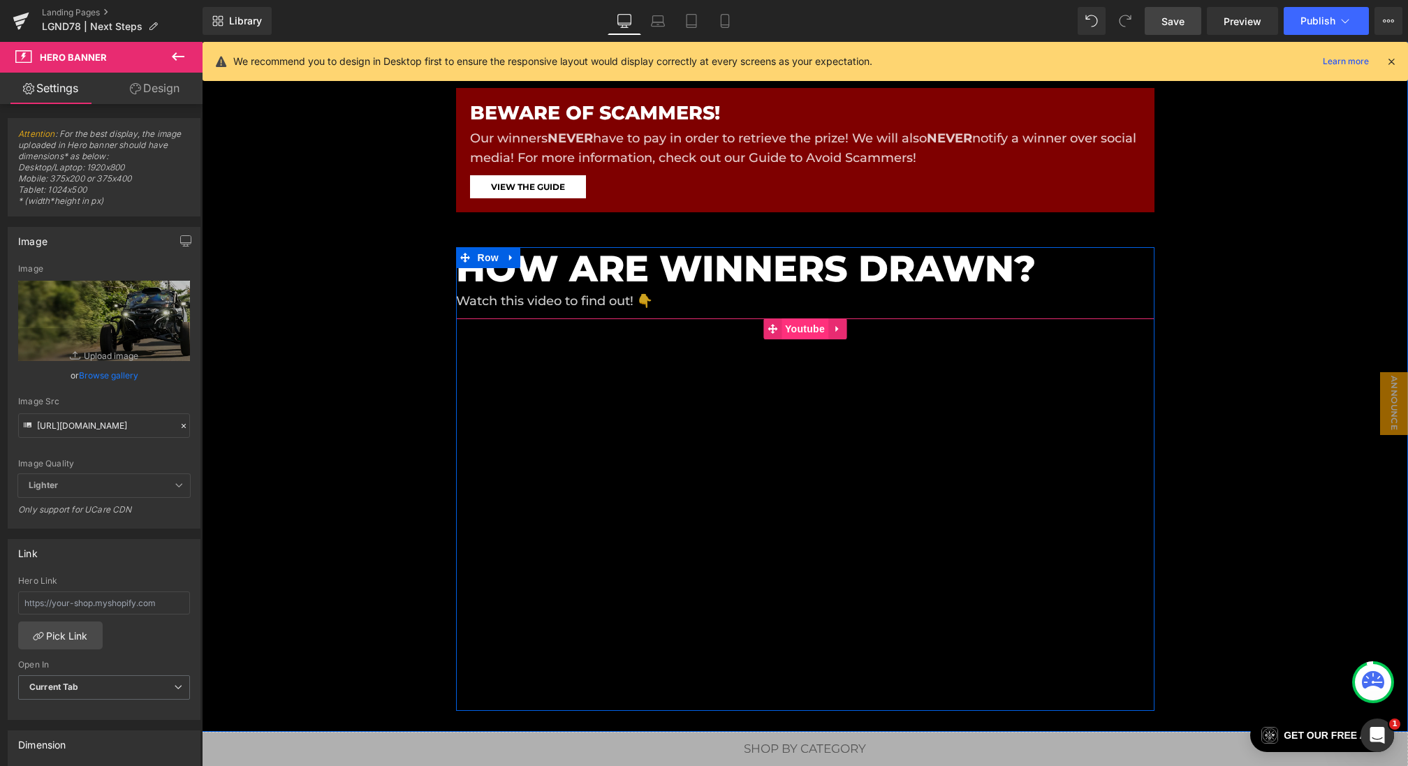
click at [803, 335] on span "Youtube" at bounding box center [805, 329] width 47 height 21
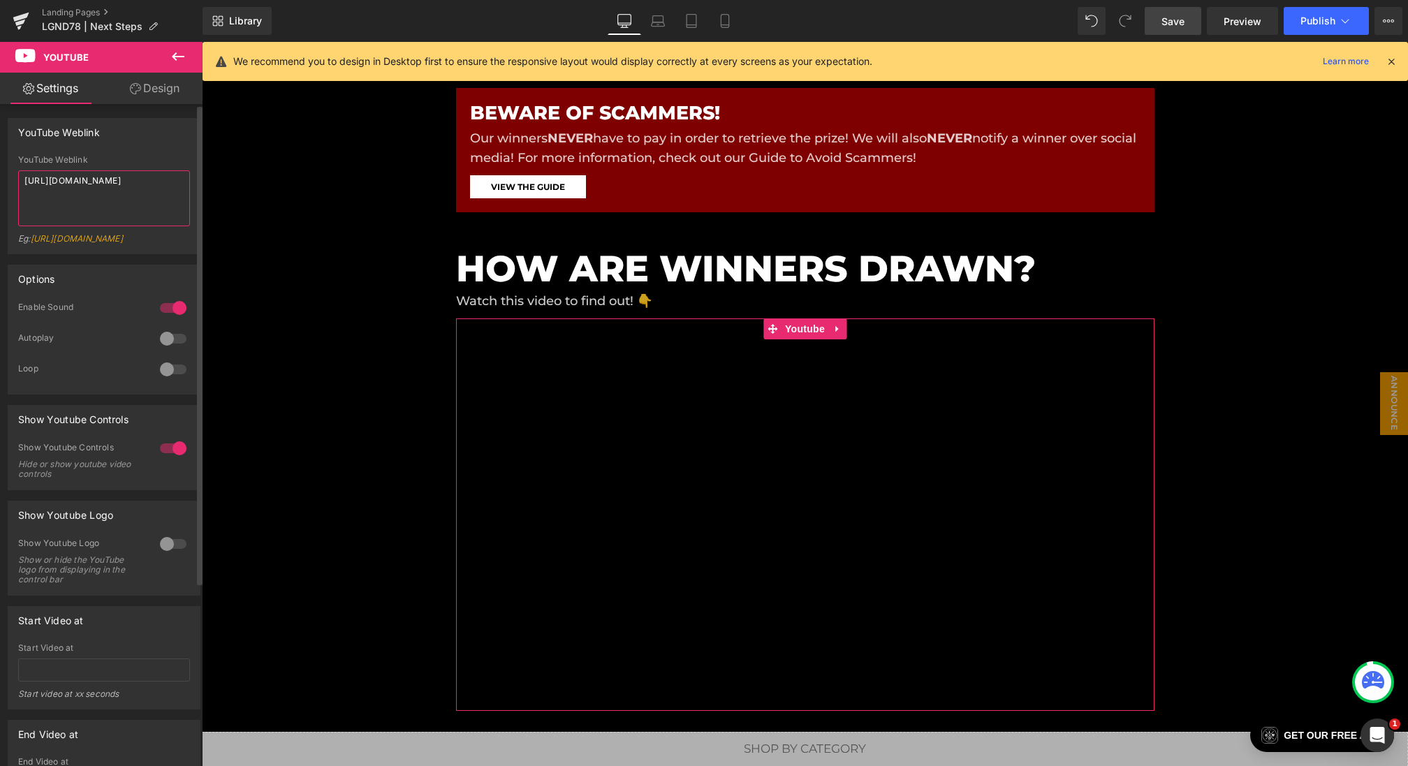
drag, startPoint x: 94, startPoint y: 192, endPoint x: 0, endPoint y: 115, distance: 122.1
click at [0, 115] on div "YouTube Weblink YouTube Weblink https://www.youtube.com/watch?v=ZMLNkWjiFaQ?aut…" at bounding box center [104, 181] width 209 height 147
paste textarea "7DtbjLeBtq8"
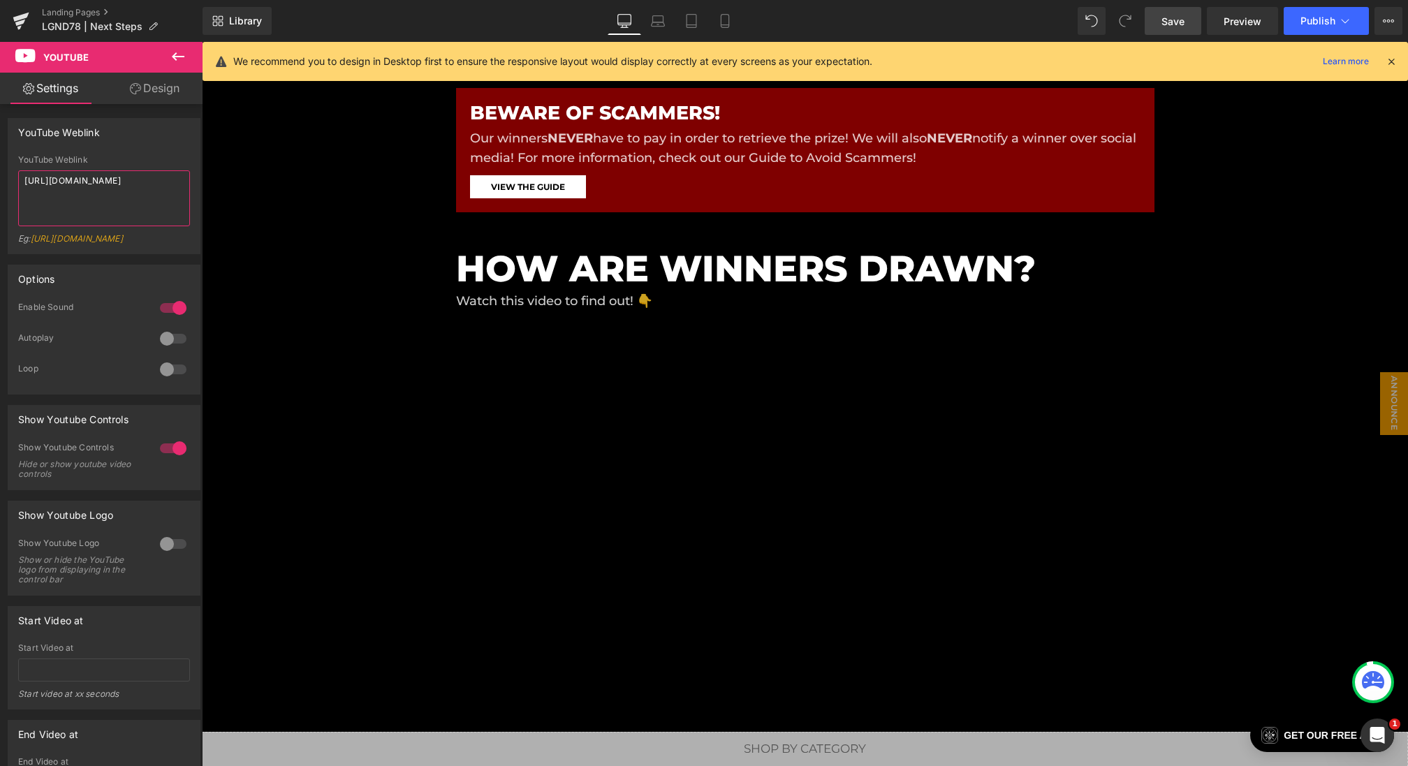
type textarea "https://www.youtube.com/watch?v=7DtbjLeBtq8?autoplay=1&rel=0&modestbranding=1&s…"
click at [1171, 24] on span "Save" at bounding box center [1173, 21] width 23 height 15
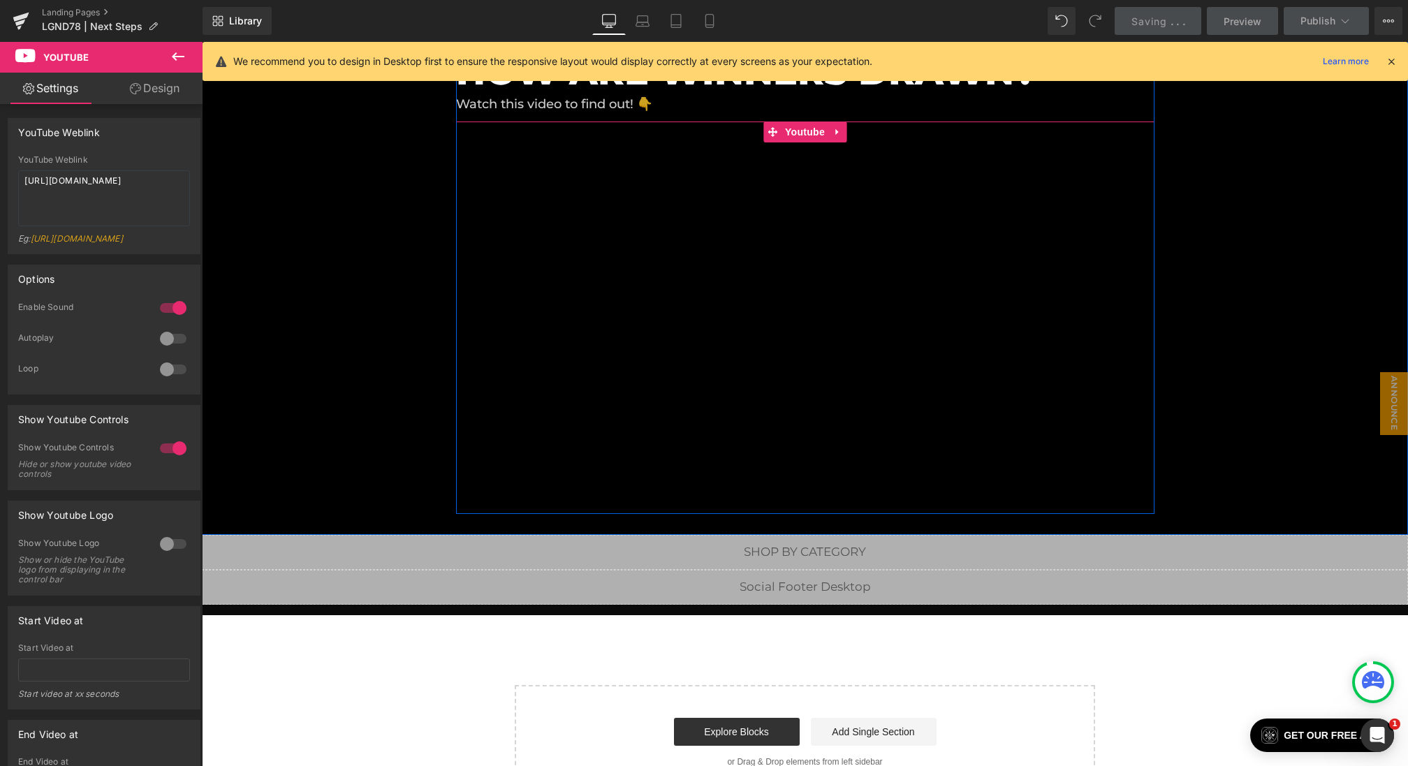
scroll to position [0, 0]
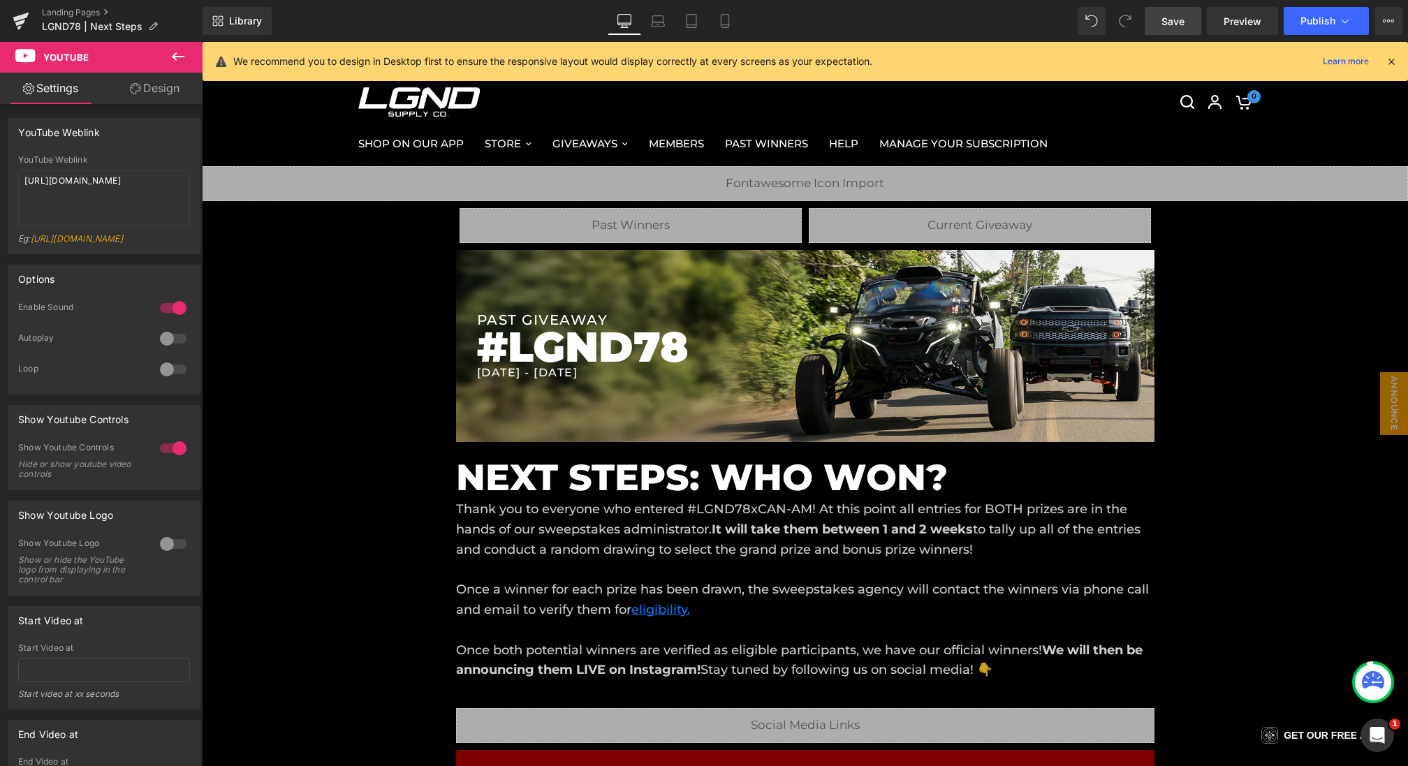
drag, startPoint x: 973, startPoint y: 135, endPoint x: 1119, endPoint y: 18, distance: 186.9
click at [1169, 17] on span "Save" at bounding box center [1173, 21] width 23 height 15
click at [1390, 24] on icon at bounding box center [1388, 20] width 11 height 11
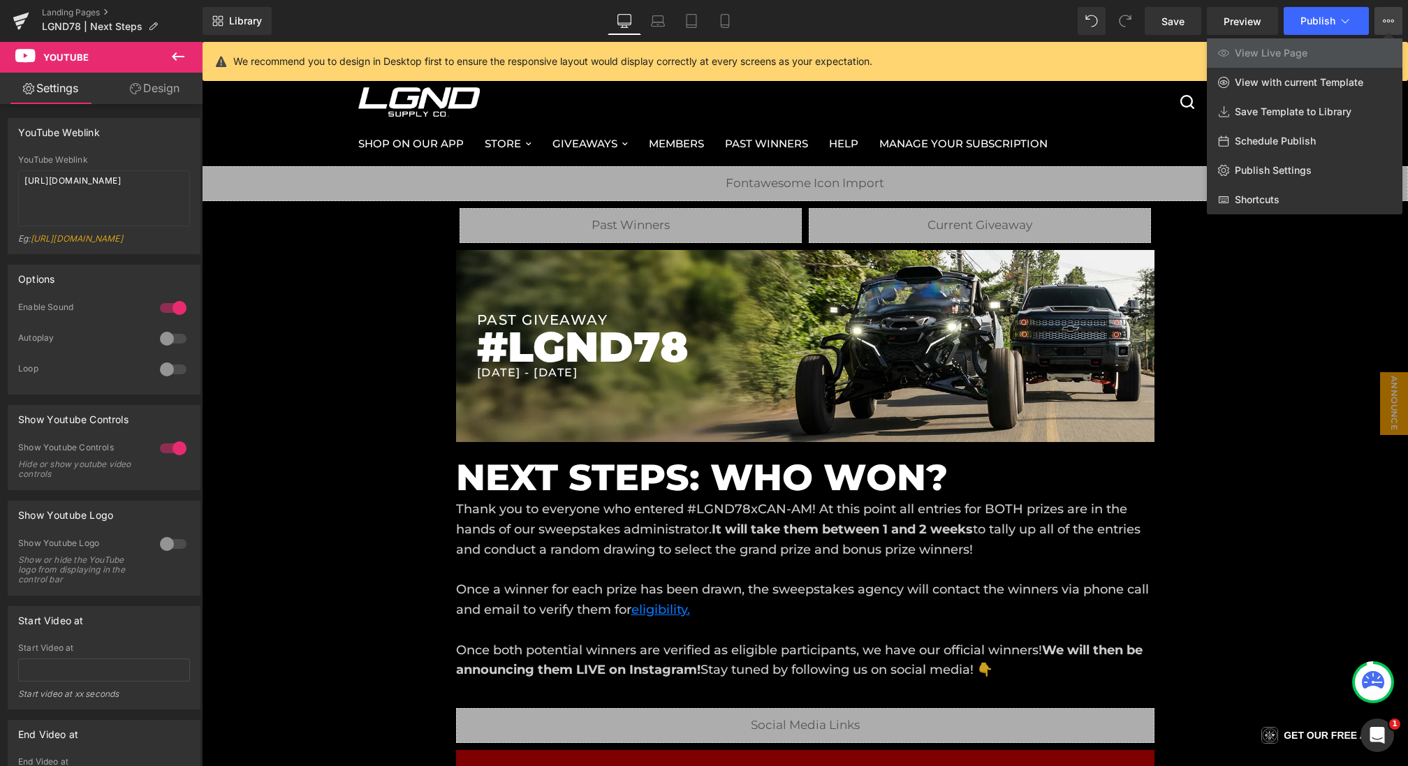
click at [1280, 146] on span "Schedule Publish" at bounding box center [1275, 141] width 81 height 13
select select
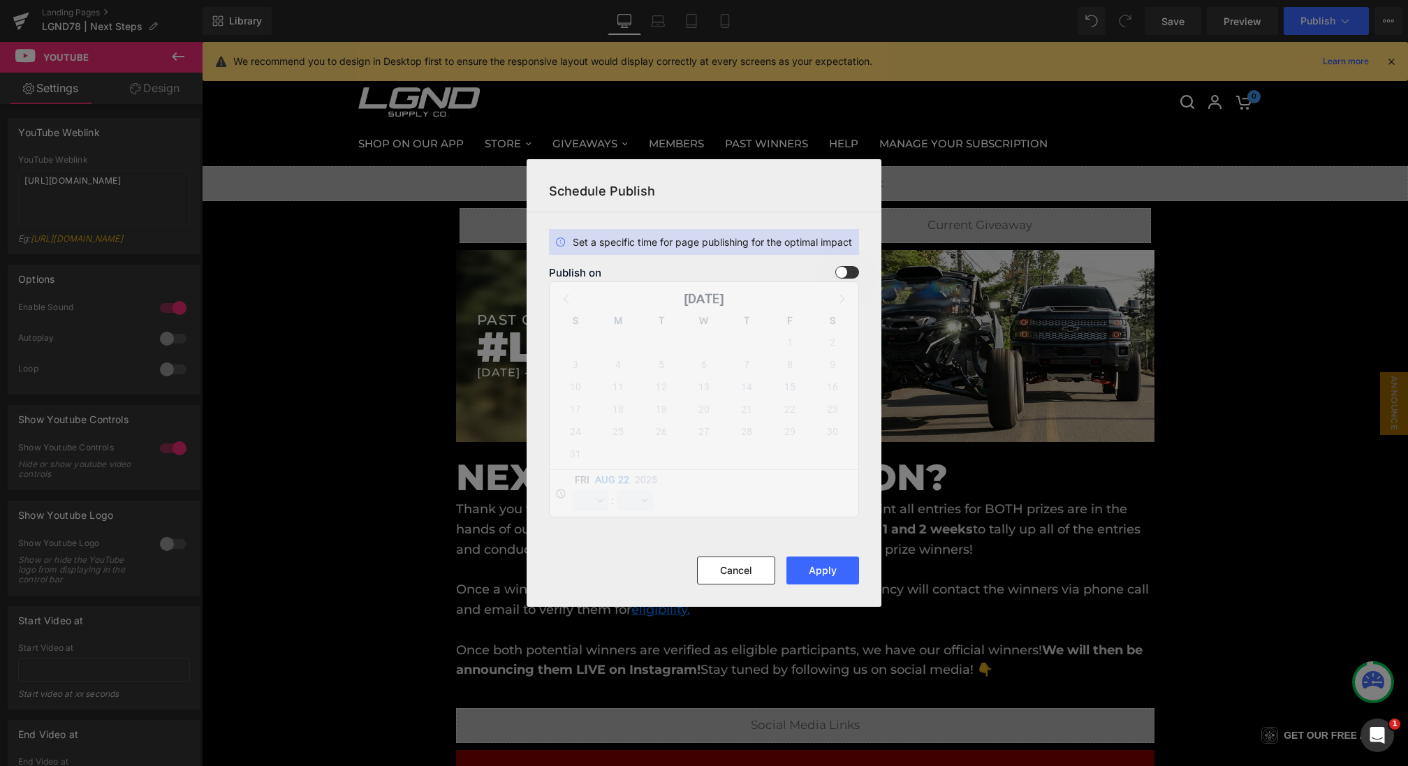
click at [849, 274] on span at bounding box center [848, 272] width 24 height 13
click at [0, 0] on input "checkbox" at bounding box center [0, 0] width 0 height 0
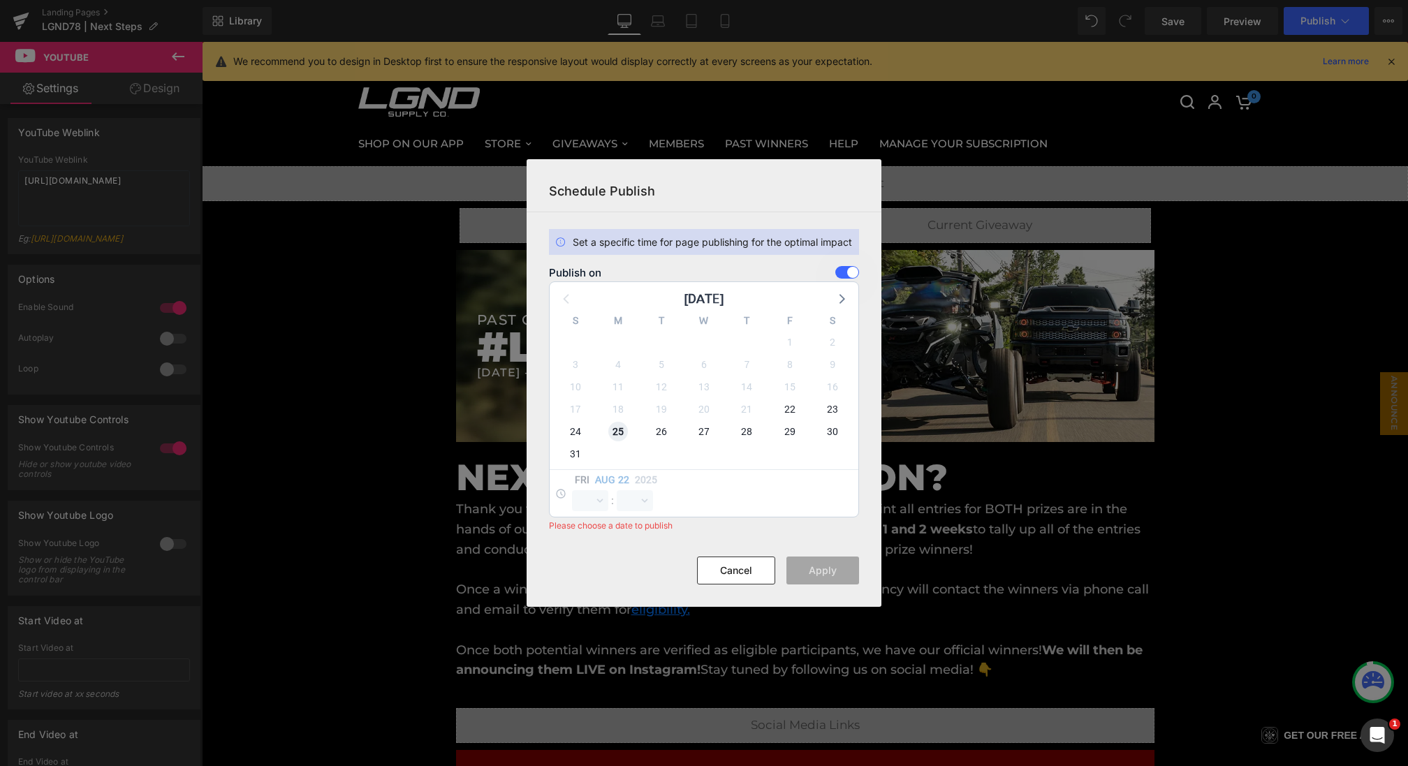
click at [627, 431] on span "25" at bounding box center [618, 432] width 20 height 20
click at [585, 503] on select "00 01 02 03 04 05 06 07 08 09 10 11 12 13 14 15 16 17 18 19 20 21 22 23" at bounding box center [590, 500] width 36 height 21
select select "0"
click at [632, 505] on select "00 01 02 03 04 05 06 07 08 09 10 11 12 13 14 15 16 17 18 19 20 21 22 23 24 25 2…" at bounding box center [635, 500] width 36 height 21
select select "0"
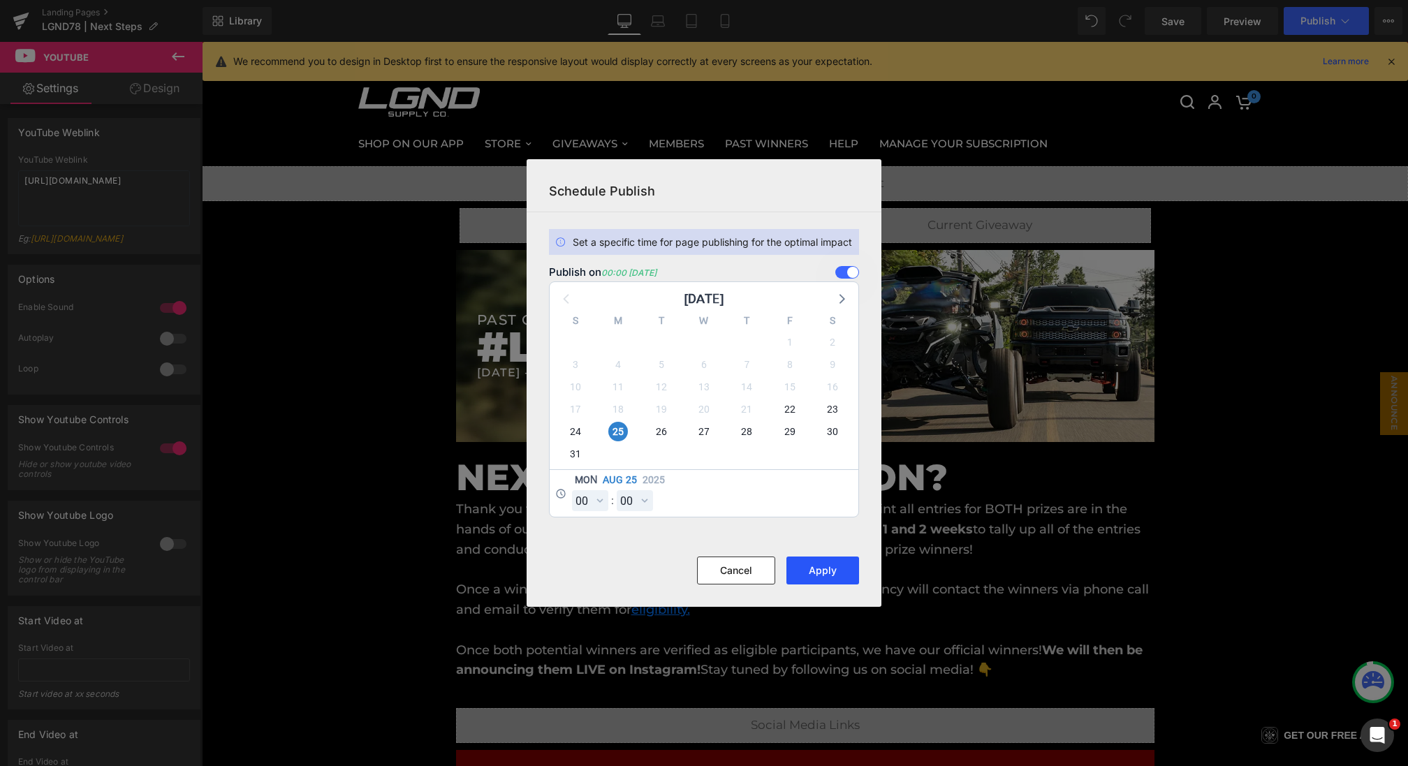
click at [826, 568] on button "Apply" at bounding box center [823, 571] width 73 height 28
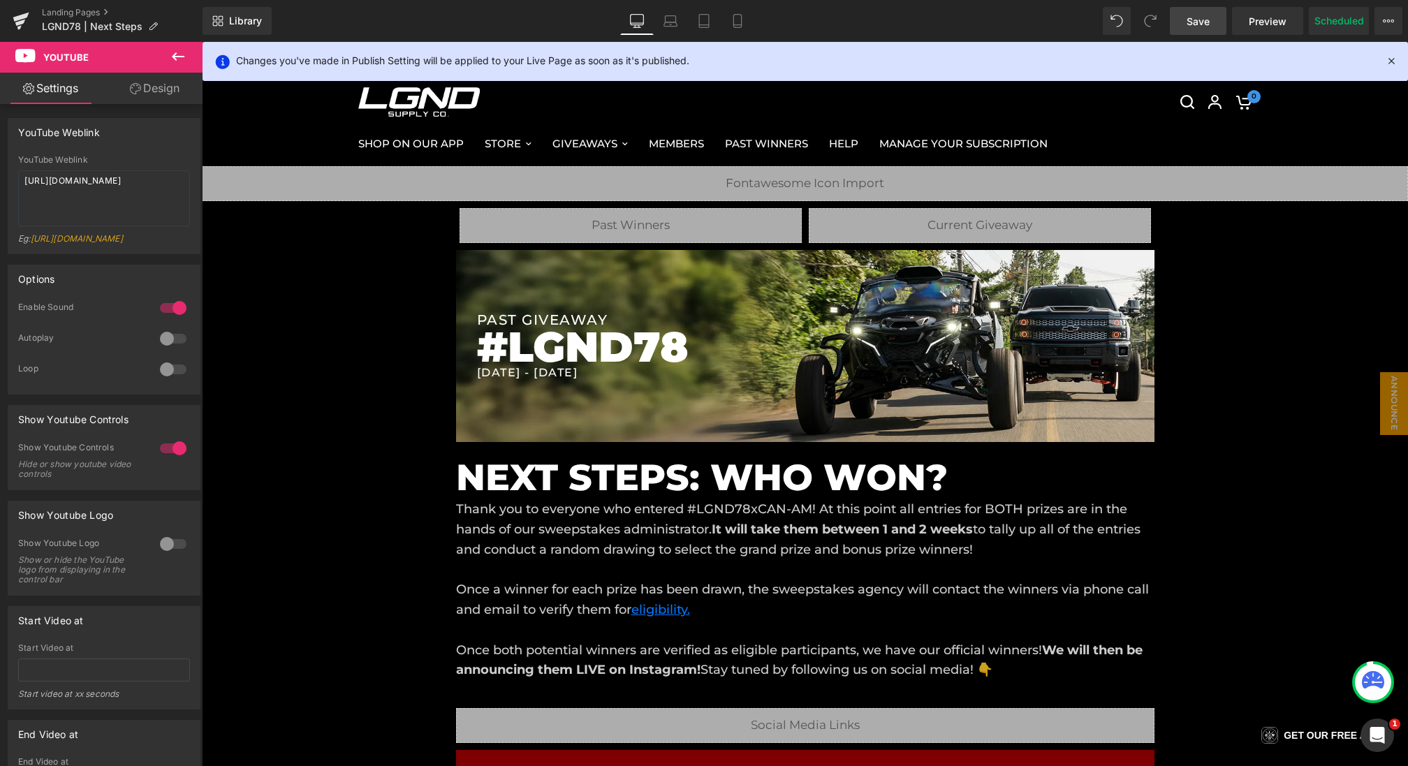
click at [1202, 15] on span "Save" at bounding box center [1198, 21] width 23 height 15
click at [1389, 59] on icon at bounding box center [1391, 60] width 13 height 13
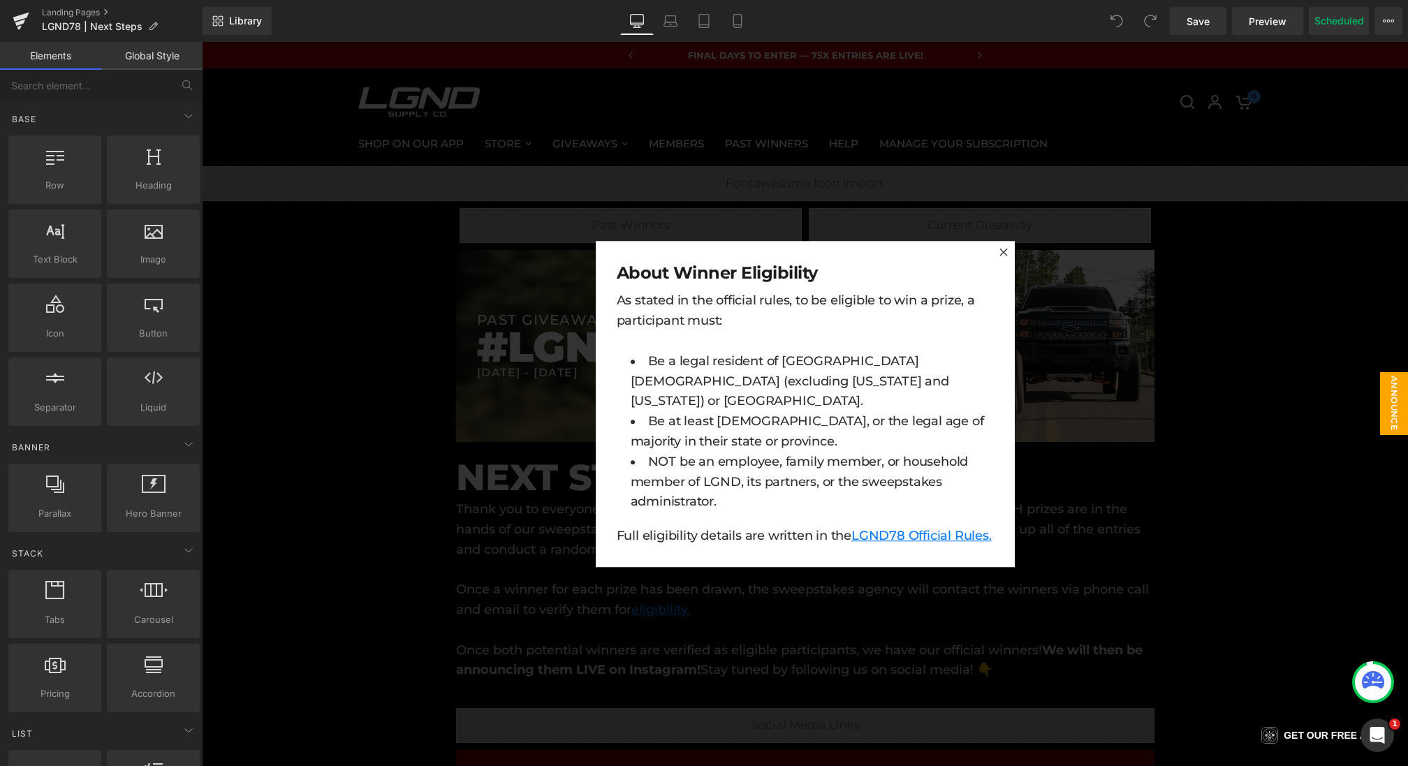
click at [527, 288] on div at bounding box center [805, 404] width 1206 height 724
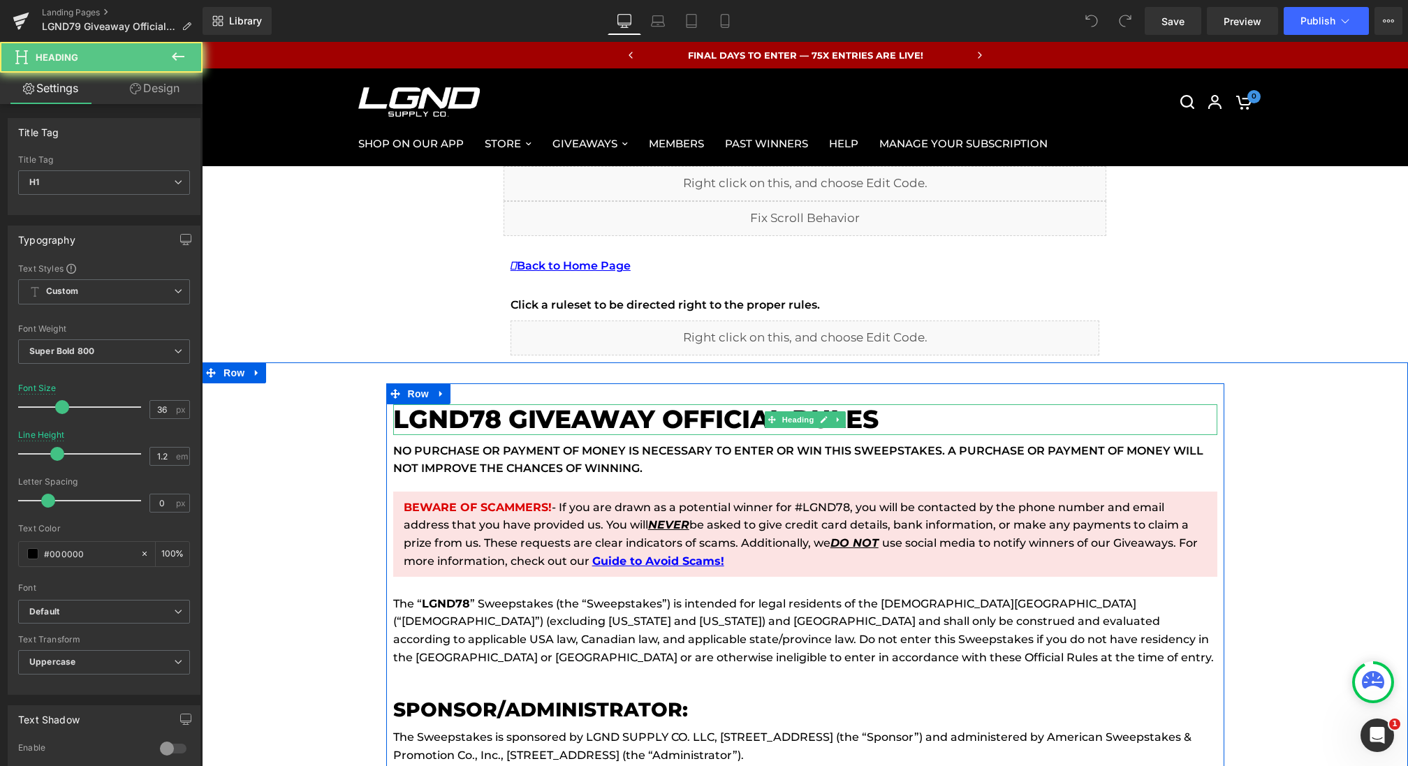
click at [492, 422] on h1 "LGND78 GIVEAWAY Official Rules" at bounding box center [805, 419] width 824 height 30
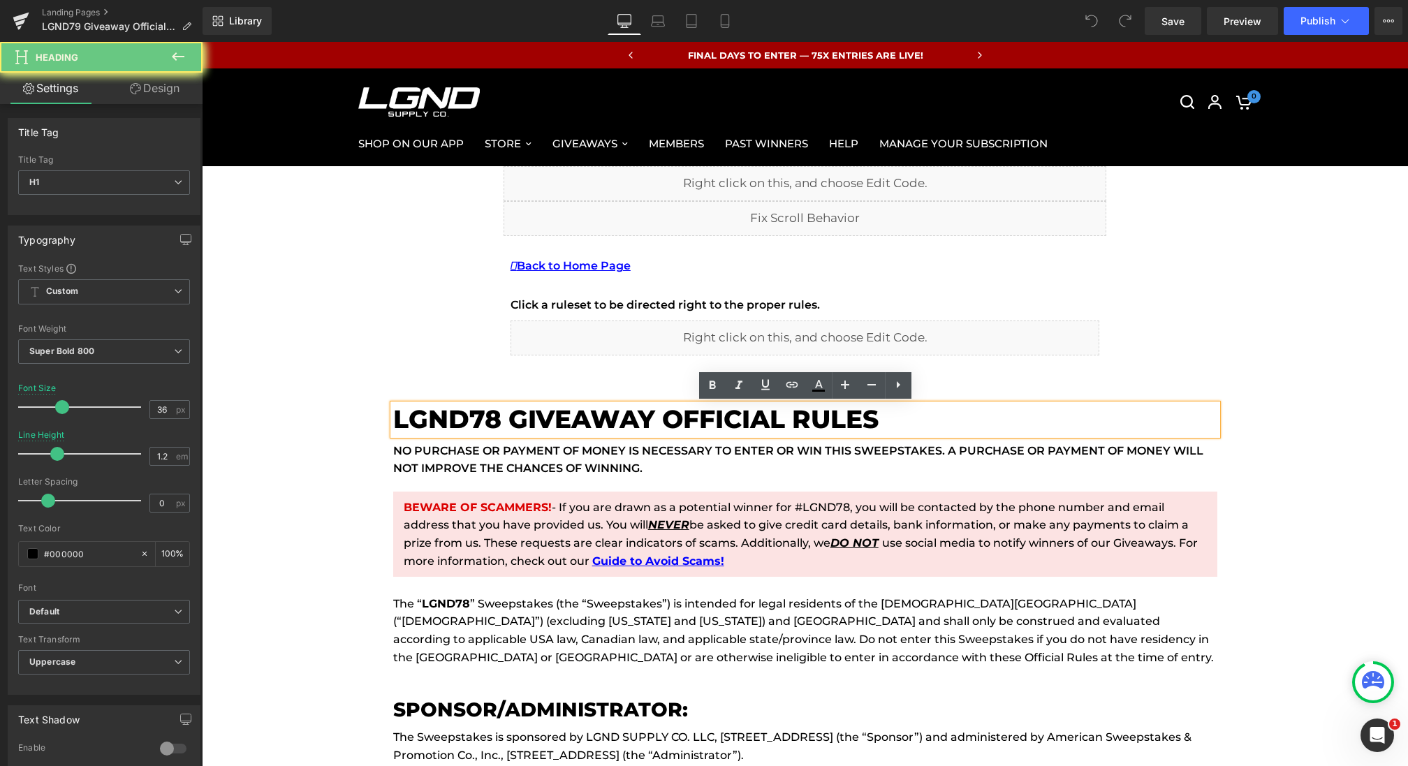
click at [498, 417] on h1 "LGND78 GIVEAWAY Official Rules" at bounding box center [805, 419] width 824 height 30
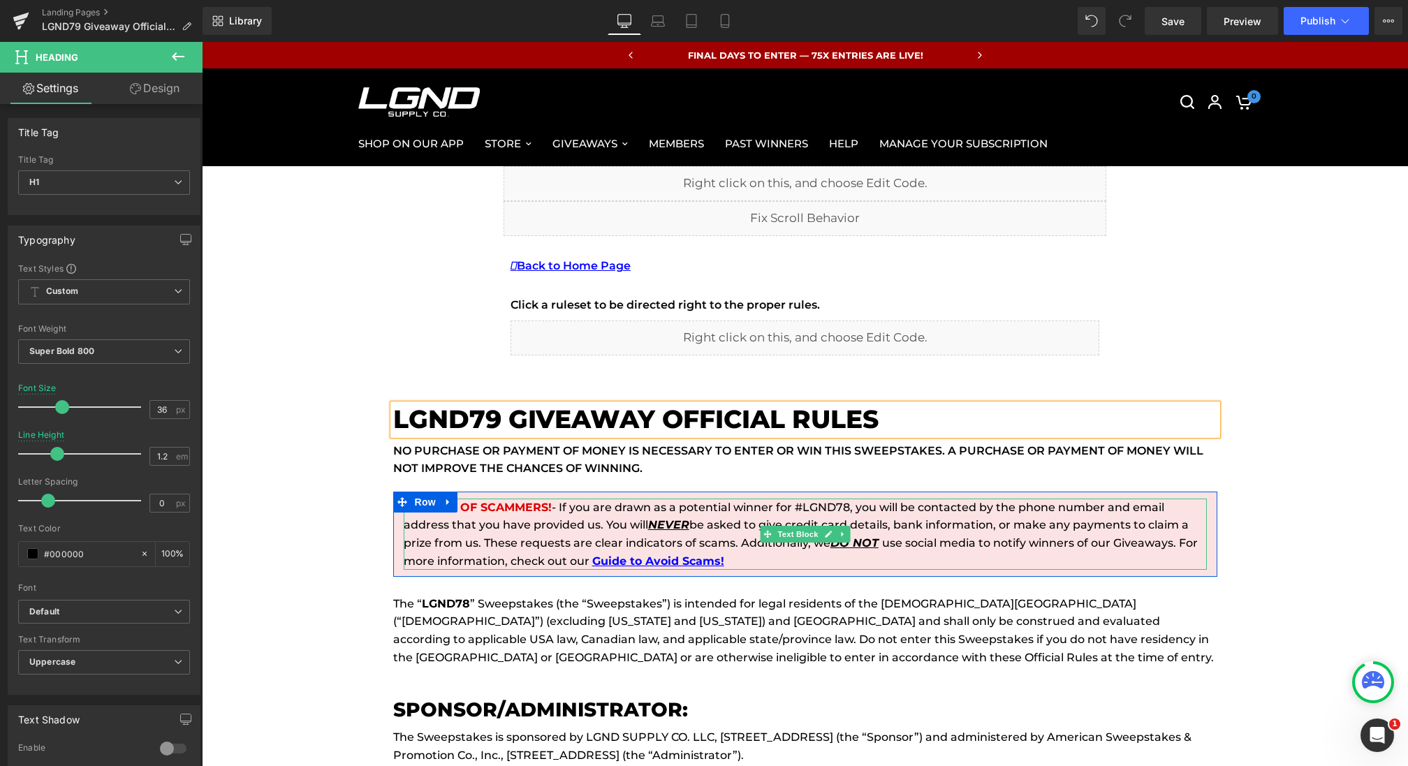
click at [624, 532] on p "BEWARE OF SCAMMERS! - If you are drawn as a potential winner for #LGND78, you w…" at bounding box center [805, 534] width 803 height 71
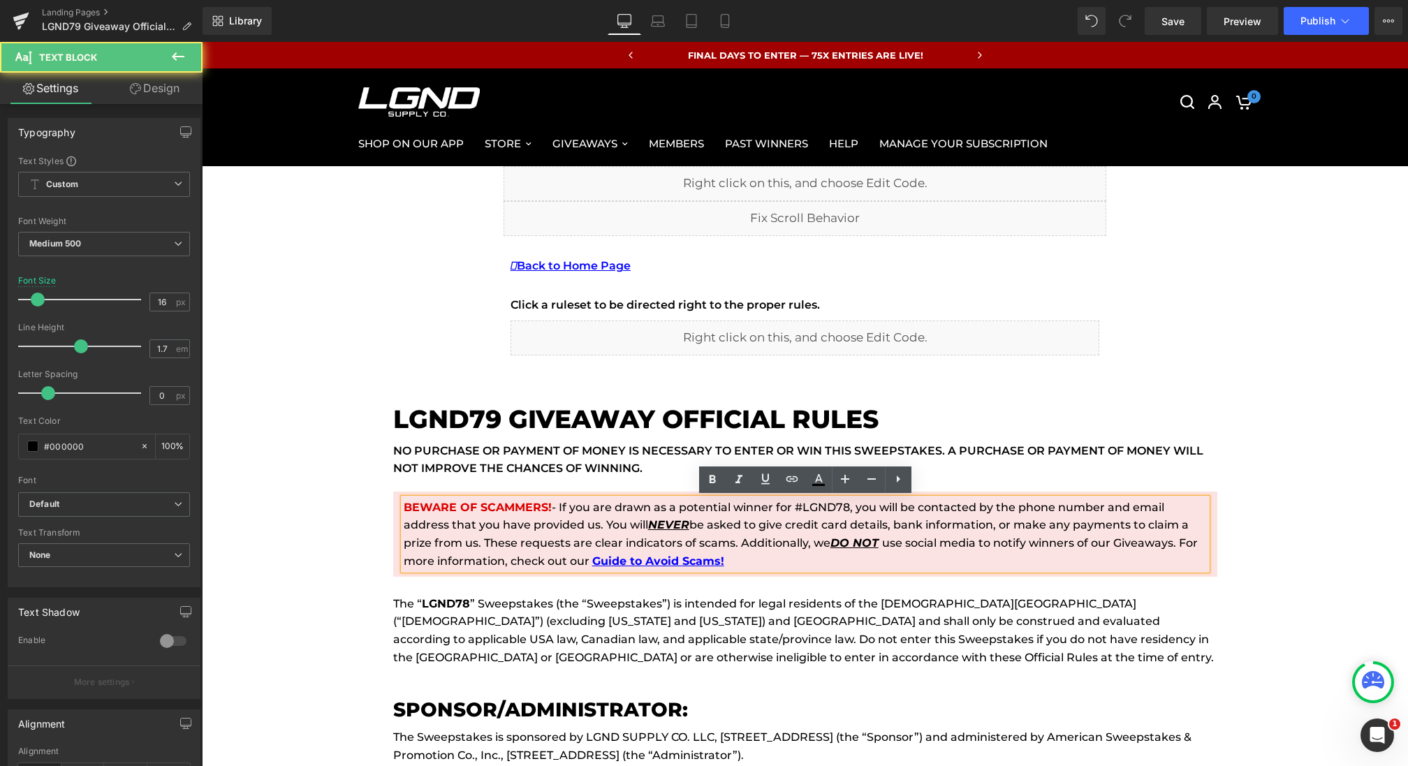
click at [849, 506] on p "BEWARE OF SCAMMERS! - If you are drawn as a potential winner for #LGND78, you w…" at bounding box center [805, 534] width 803 height 71
click at [848, 511] on p "BEWARE OF SCAMMERS! - If you are drawn as a potential winner for #LGND78, you w…" at bounding box center [805, 534] width 803 height 71
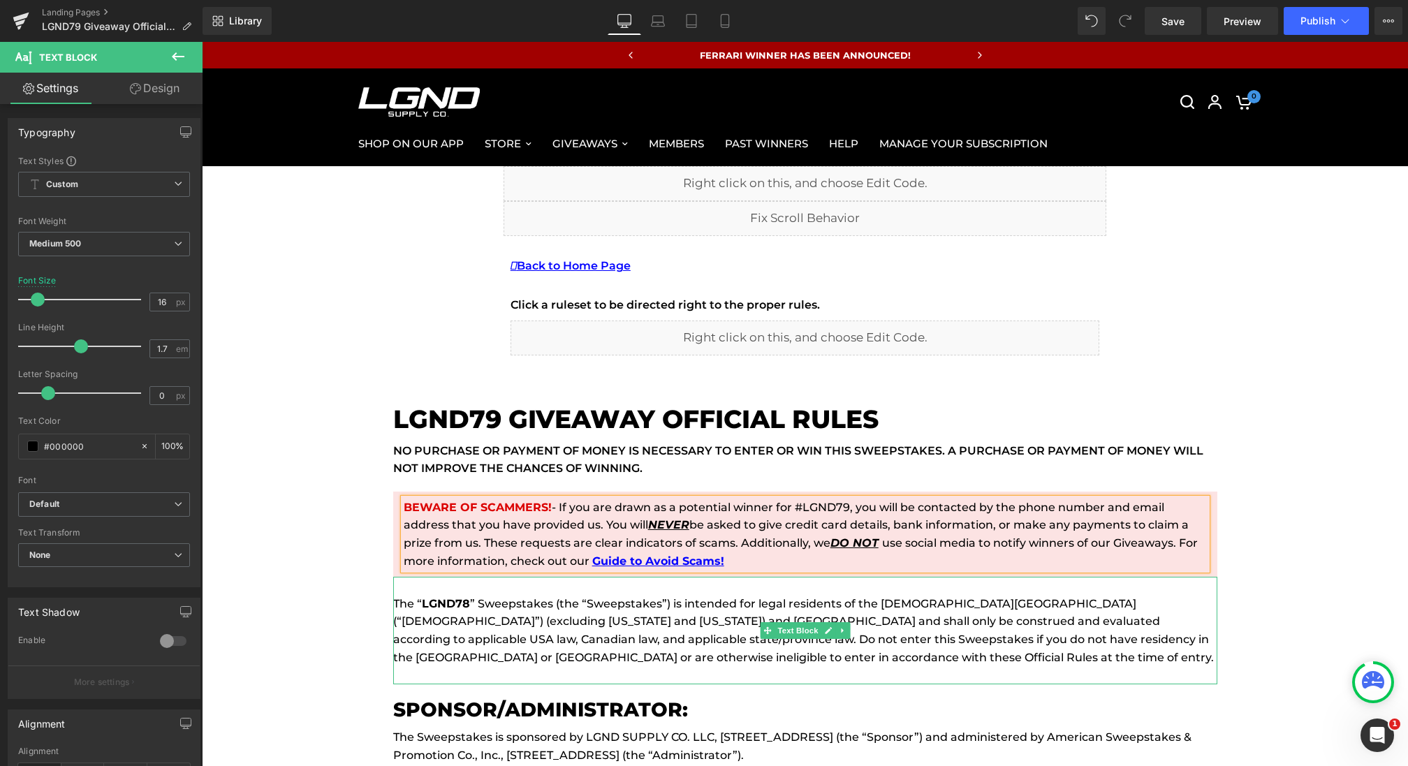
click at [462, 606] on strong "LGND78" at bounding box center [446, 603] width 48 height 13
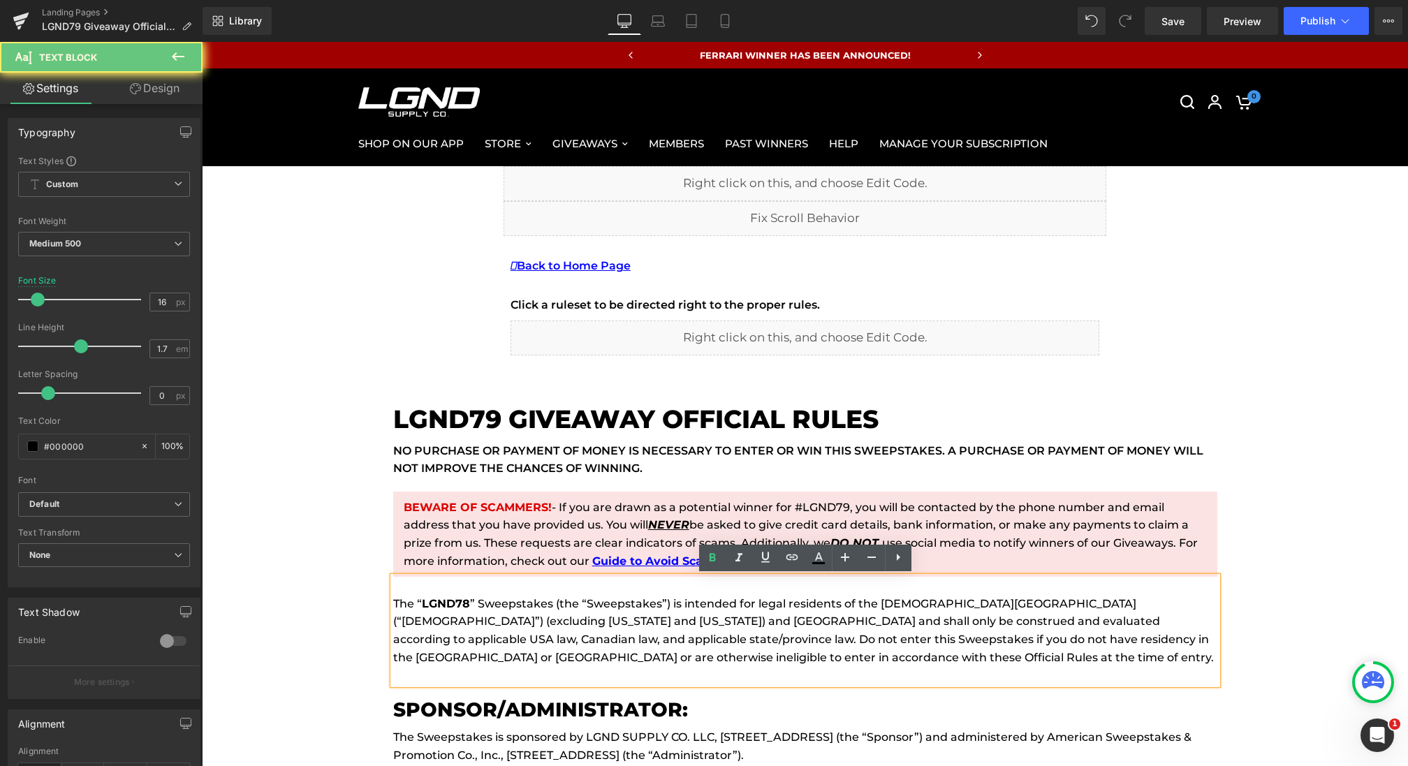
click at [469, 606] on p "The “ LGND78 ” Sweepstakes (the “Sweepstakes”) is intended for legal residents …" at bounding box center [805, 630] width 824 height 71
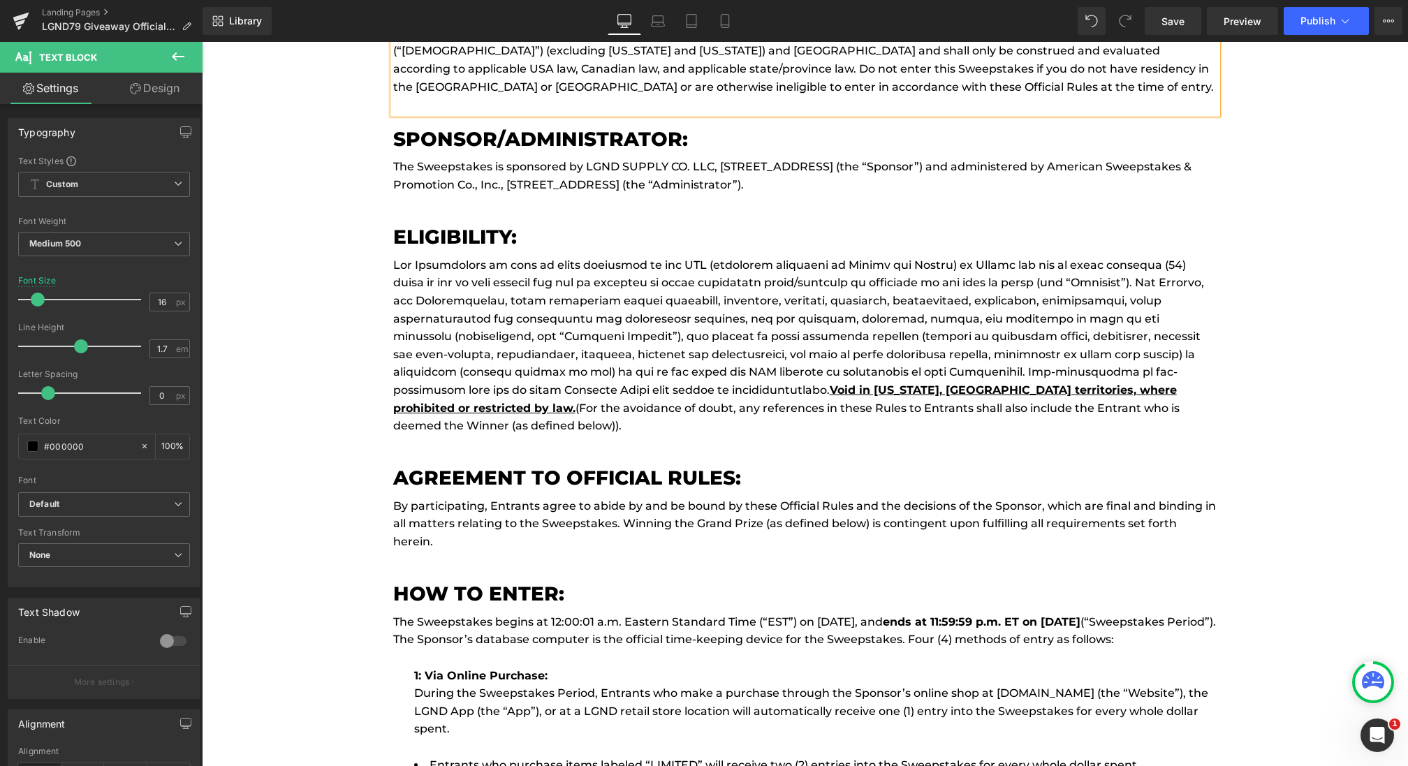
scroll to position [612, 0]
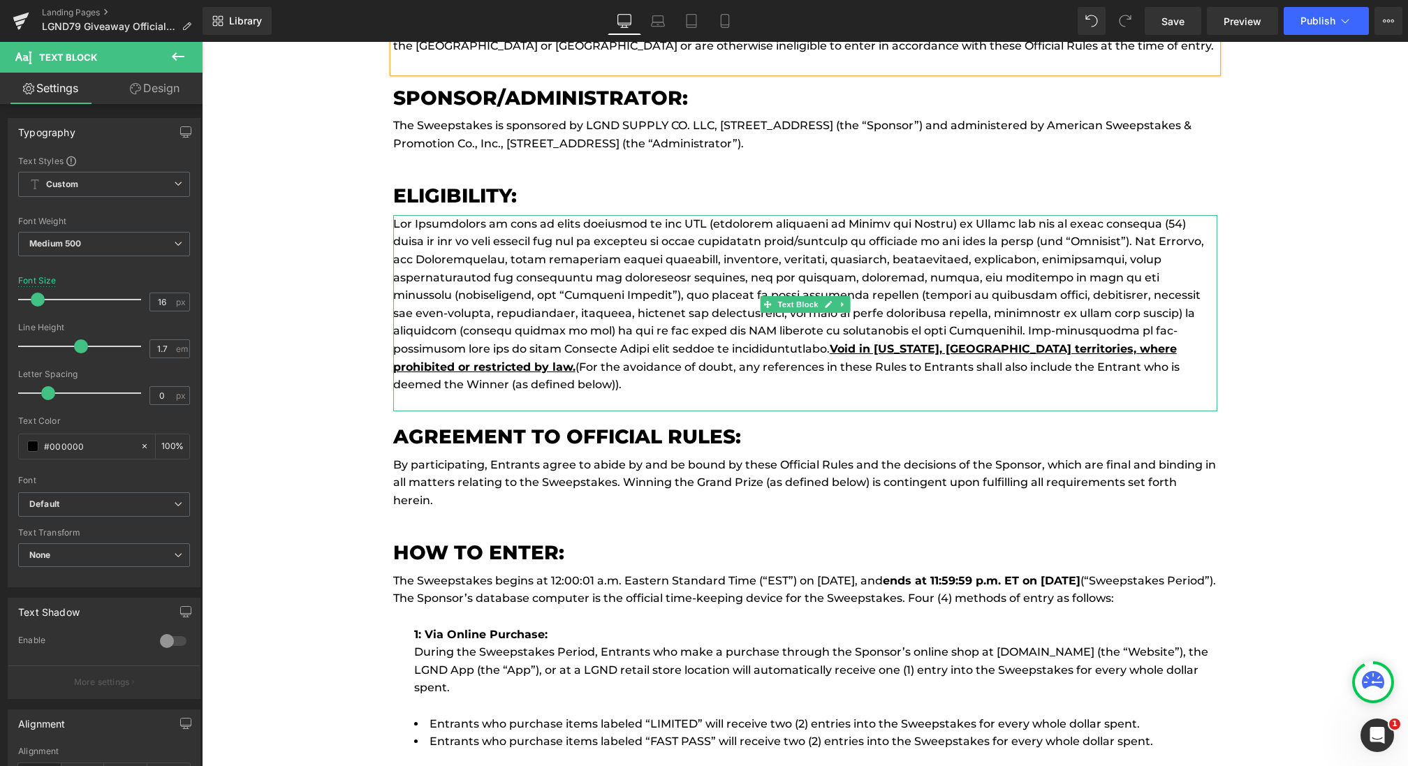
click at [480, 350] on p "Void in Puerto Rico, USA territories, where prohibited or restricted by law. (F…" at bounding box center [805, 304] width 824 height 179
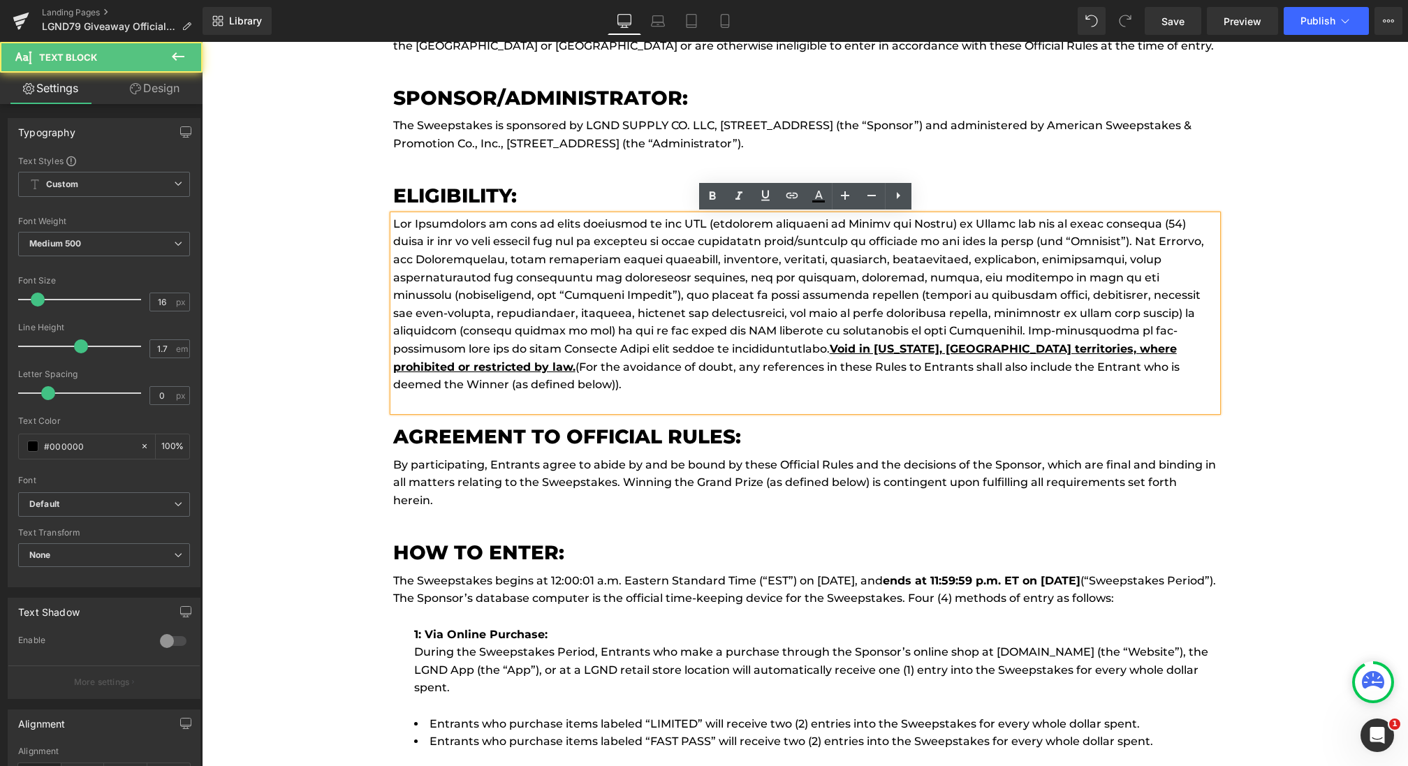
click at [481, 349] on p "Void in Puerto Rico, USA territories, where prohibited or restricted by law. (F…" at bounding box center [805, 304] width 824 height 179
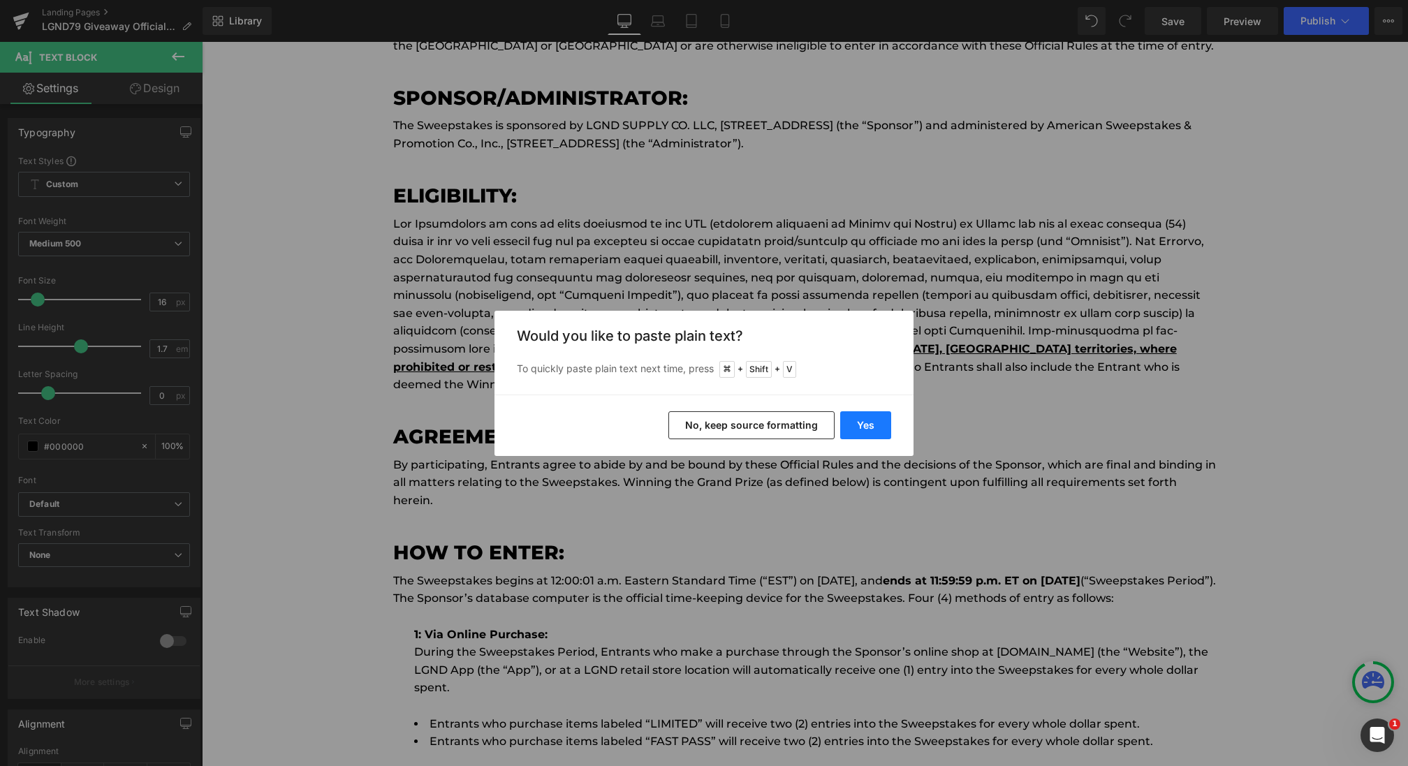
click at [877, 430] on button "Yes" at bounding box center [865, 425] width 51 height 28
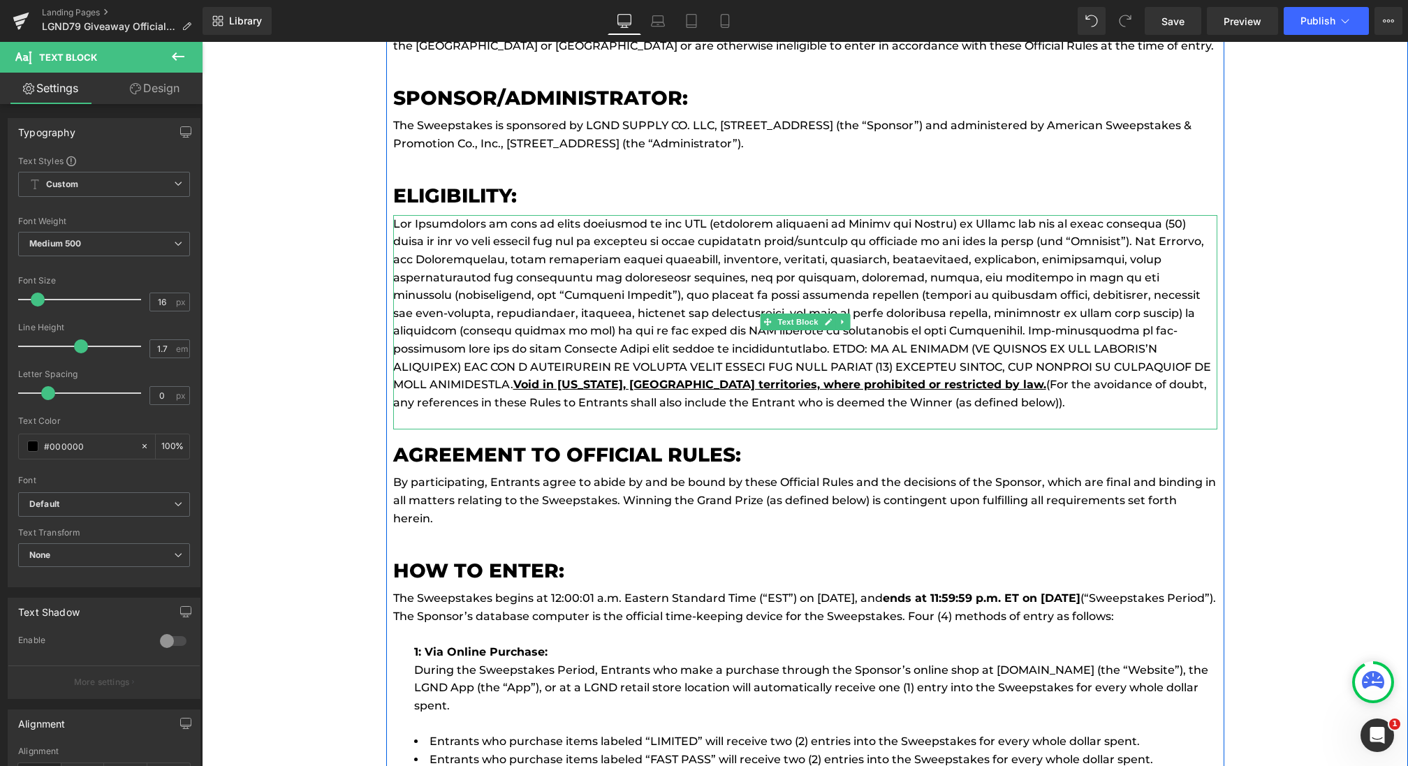
click at [951, 365] on p "Void in Puerto Rico, USA territories, where prohibited or restricted by law. (F…" at bounding box center [805, 313] width 824 height 197
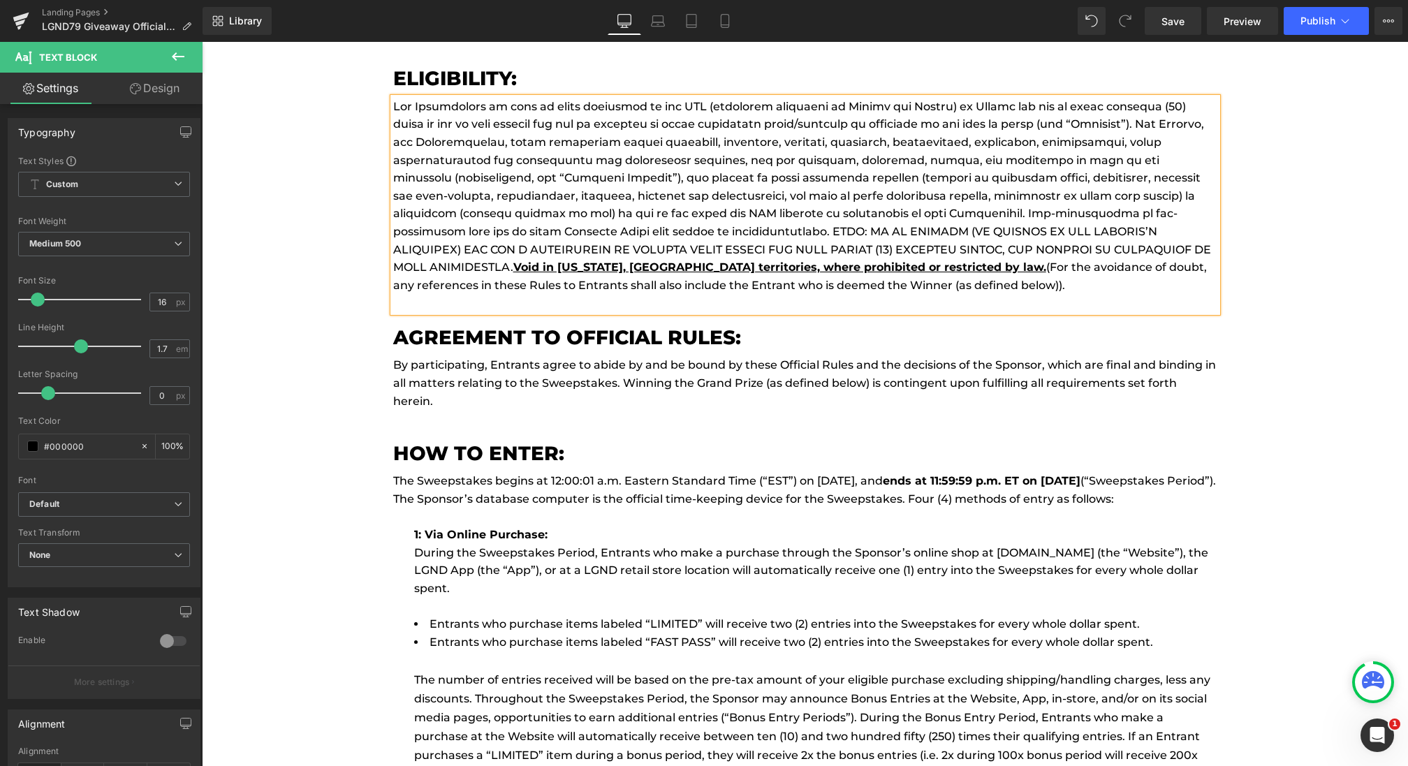
scroll to position [744, 0]
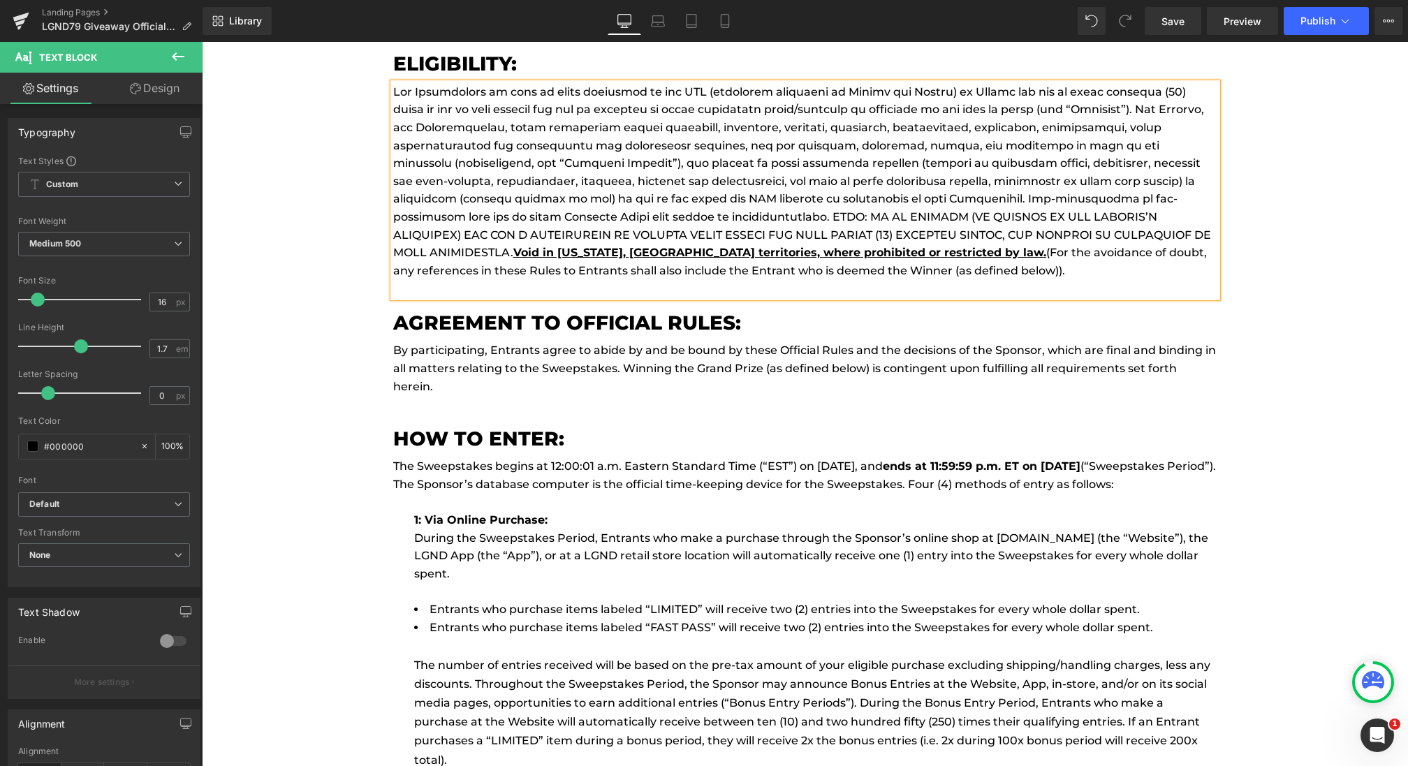
click at [1075, 481] on p "The Sweepstakes begins at 12:00:01 a.m. Eastern Standard Time (“EST”) on August…" at bounding box center [805, 476] width 824 height 36
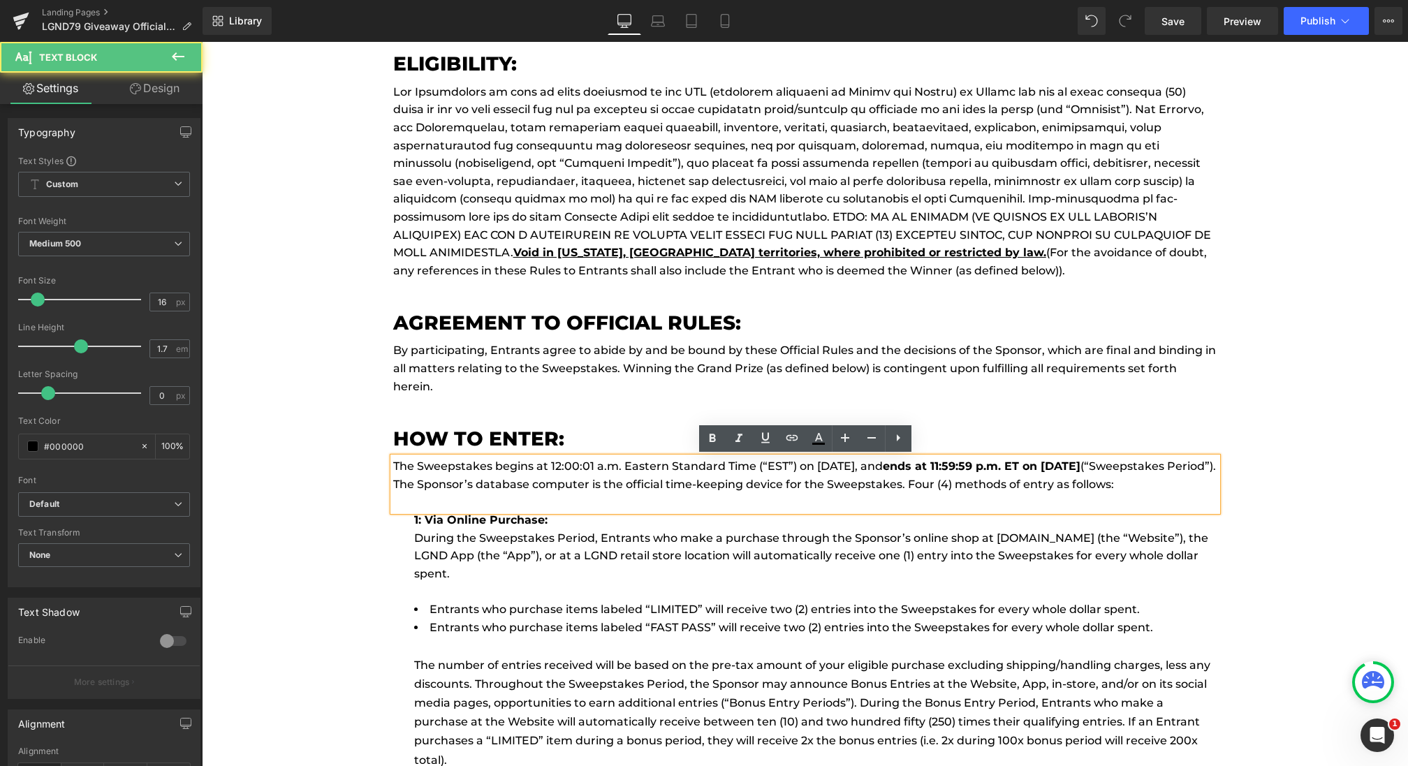
click at [1077, 486] on p "The Sweepstakes begins at 12:00:01 a.m. Eastern Standard Time (“EST”) on August…" at bounding box center [805, 476] width 824 height 36
click at [1081, 464] on strong "ends at 11:59:59 p.m. ET on August 24, 2025" at bounding box center [982, 466] width 198 height 13
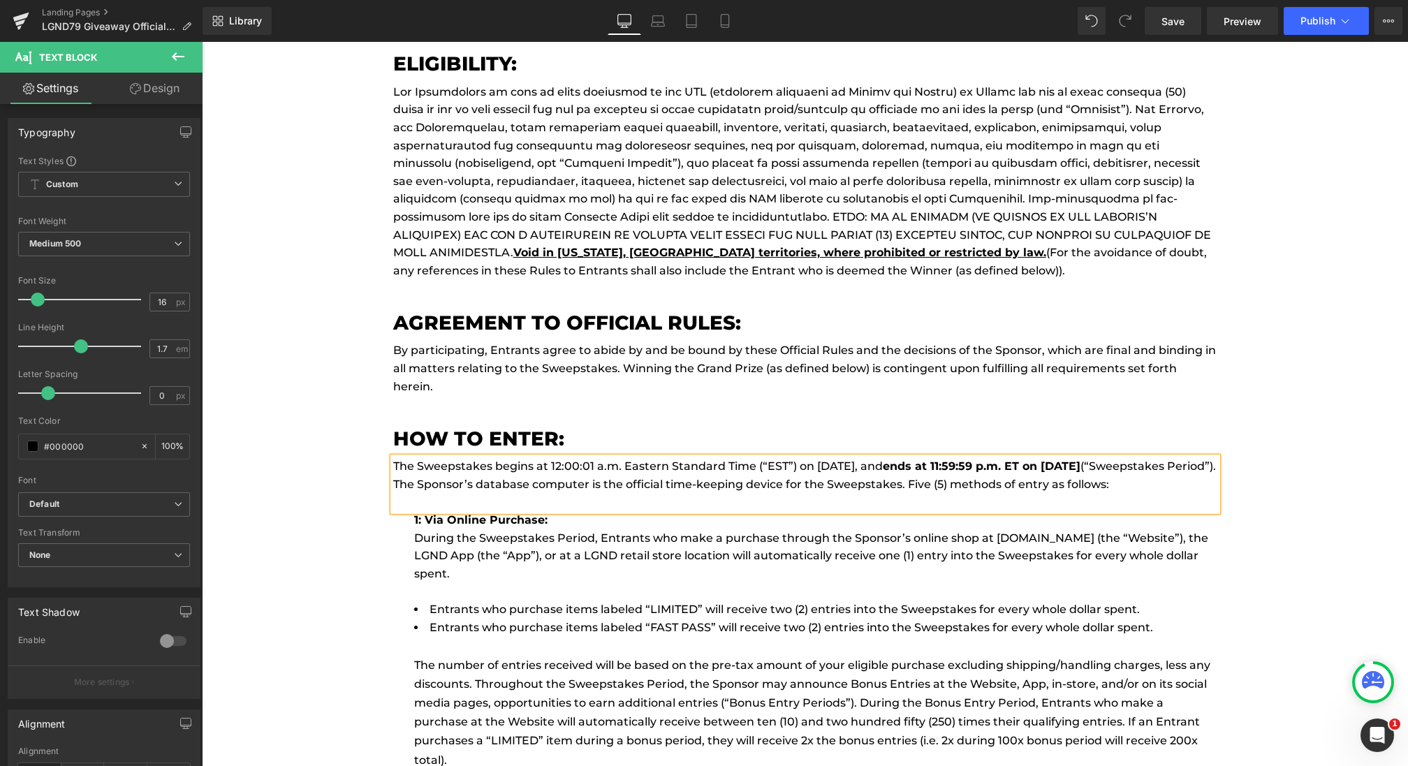
click at [865, 466] on p "The Sweepstakes begins at 12:00:01 a.m. Eastern Standard Time (“EST”) on August…" at bounding box center [805, 476] width 824 height 36
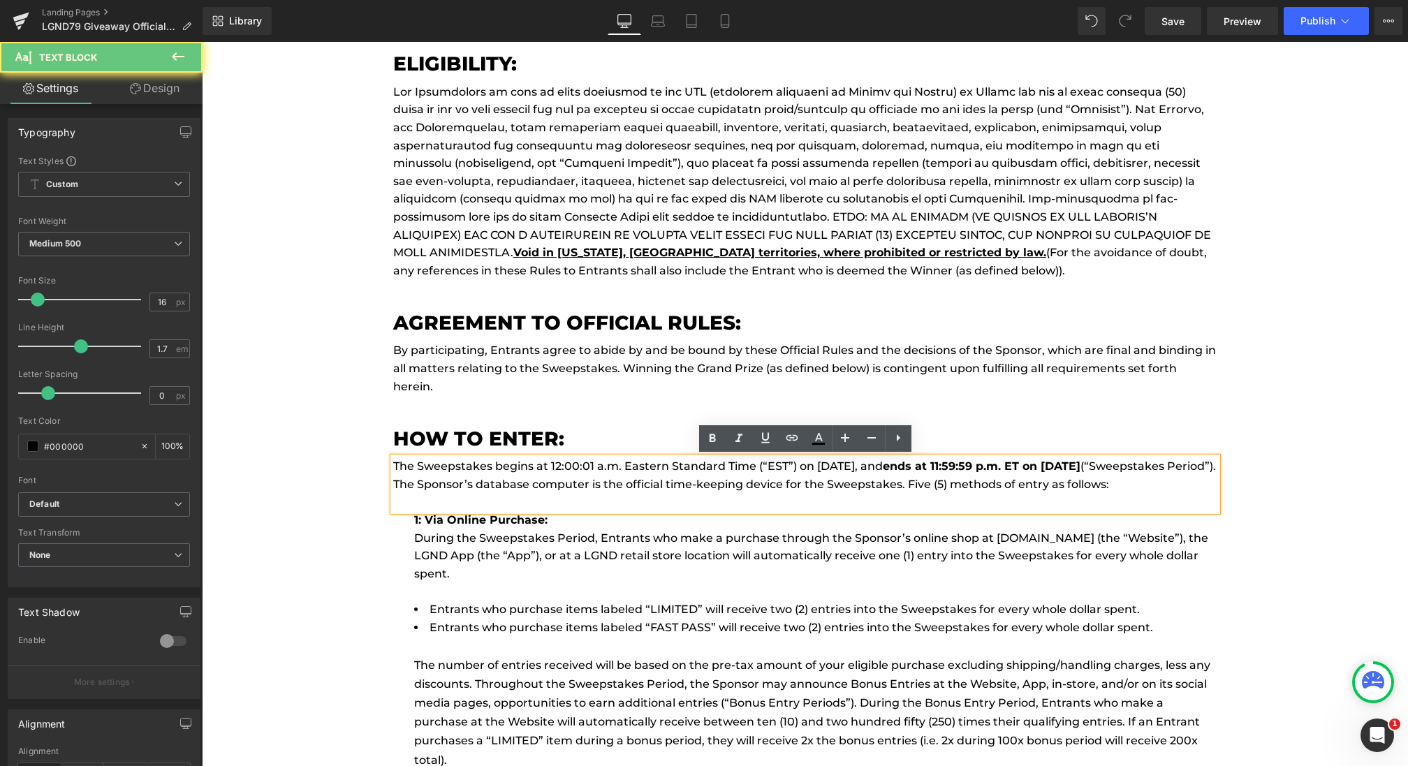
click at [863, 467] on p "The Sweepstakes begins at 12:00:01 a.m. Eastern Standard Time (“EST”) on August…" at bounding box center [805, 476] width 824 height 36
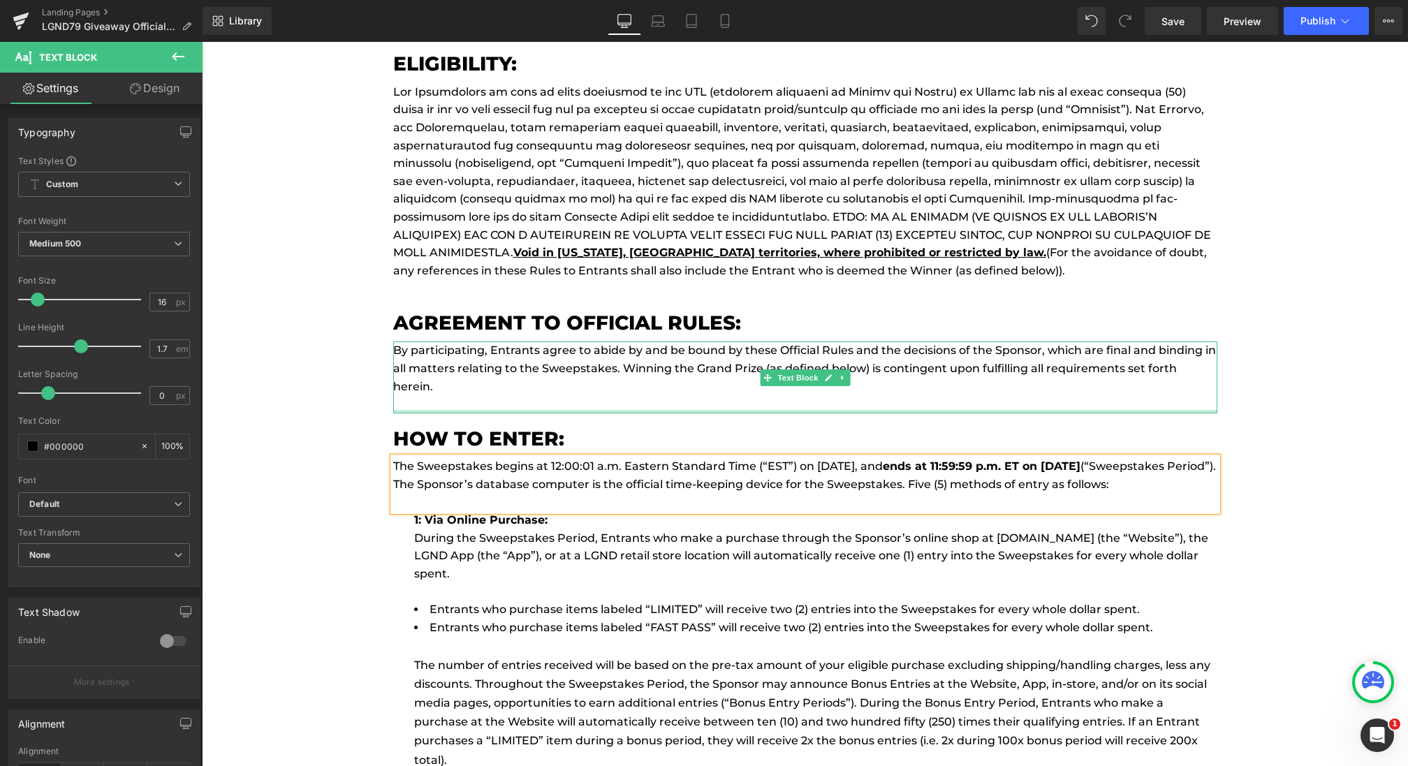
scroll to position [806, 0]
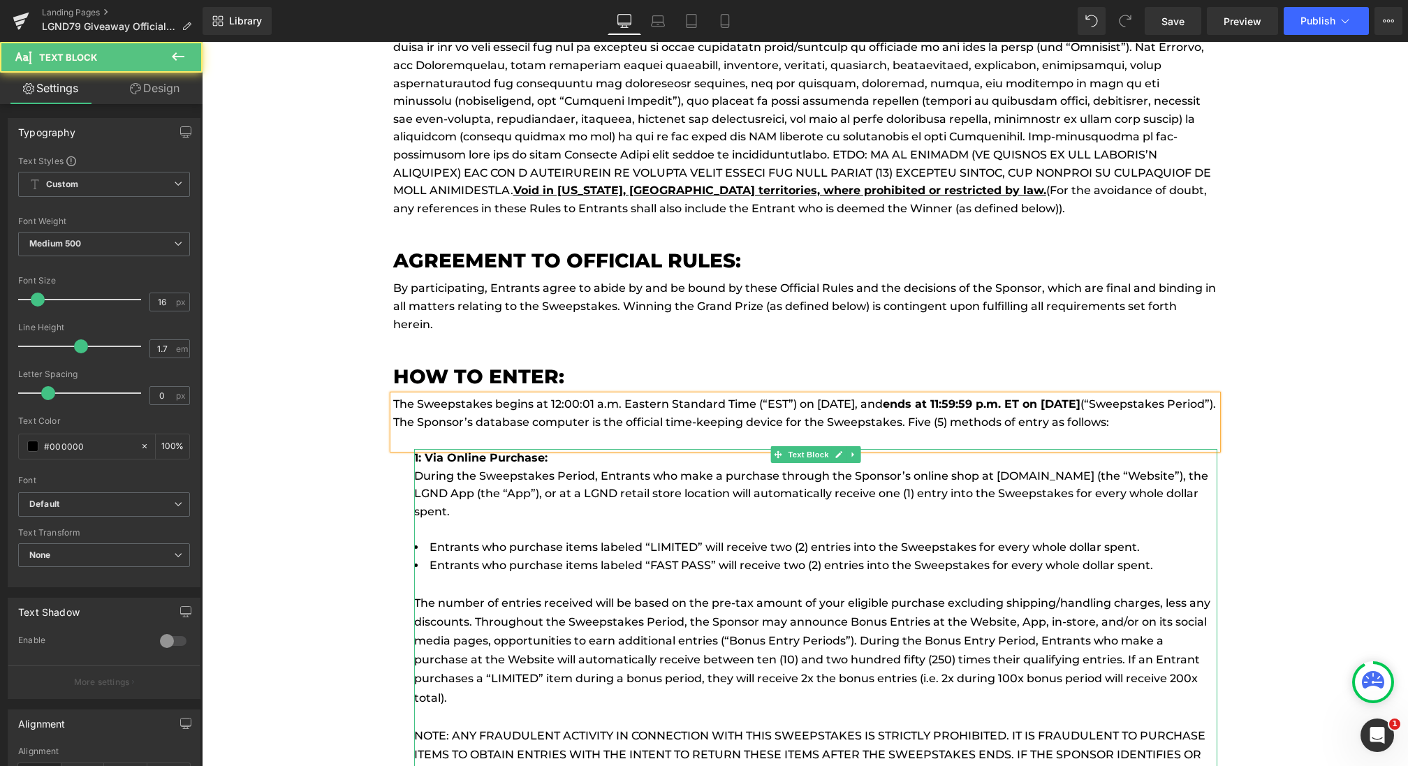
click at [1107, 557] on li "Entrants who purchase items labeled “LIMITED” will receive two (2) entries into…" at bounding box center [815, 548] width 803 height 18
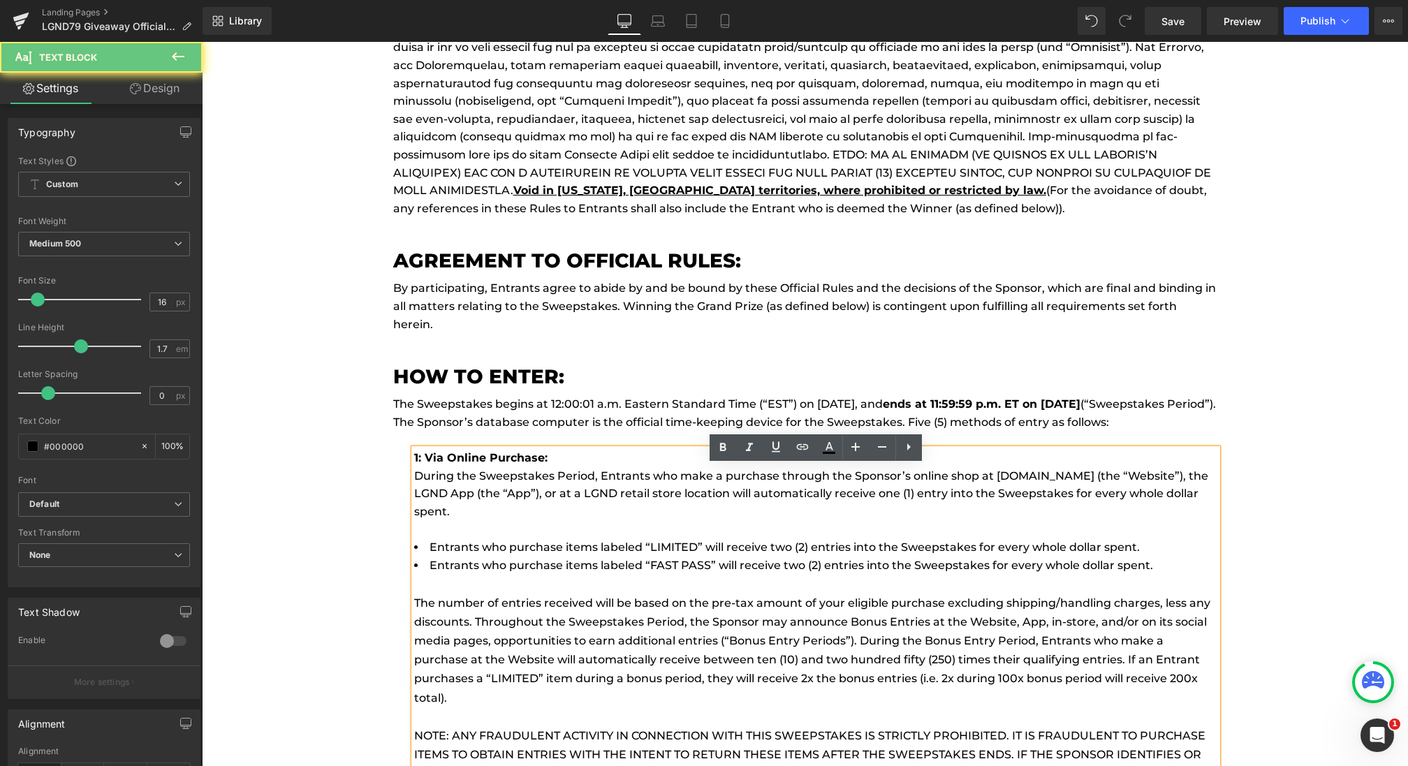
click at [1167, 575] on li "Entrants who purchase items labeled “FAST PASS” will receive two (2) entries in…" at bounding box center [815, 566] width 803 height 18
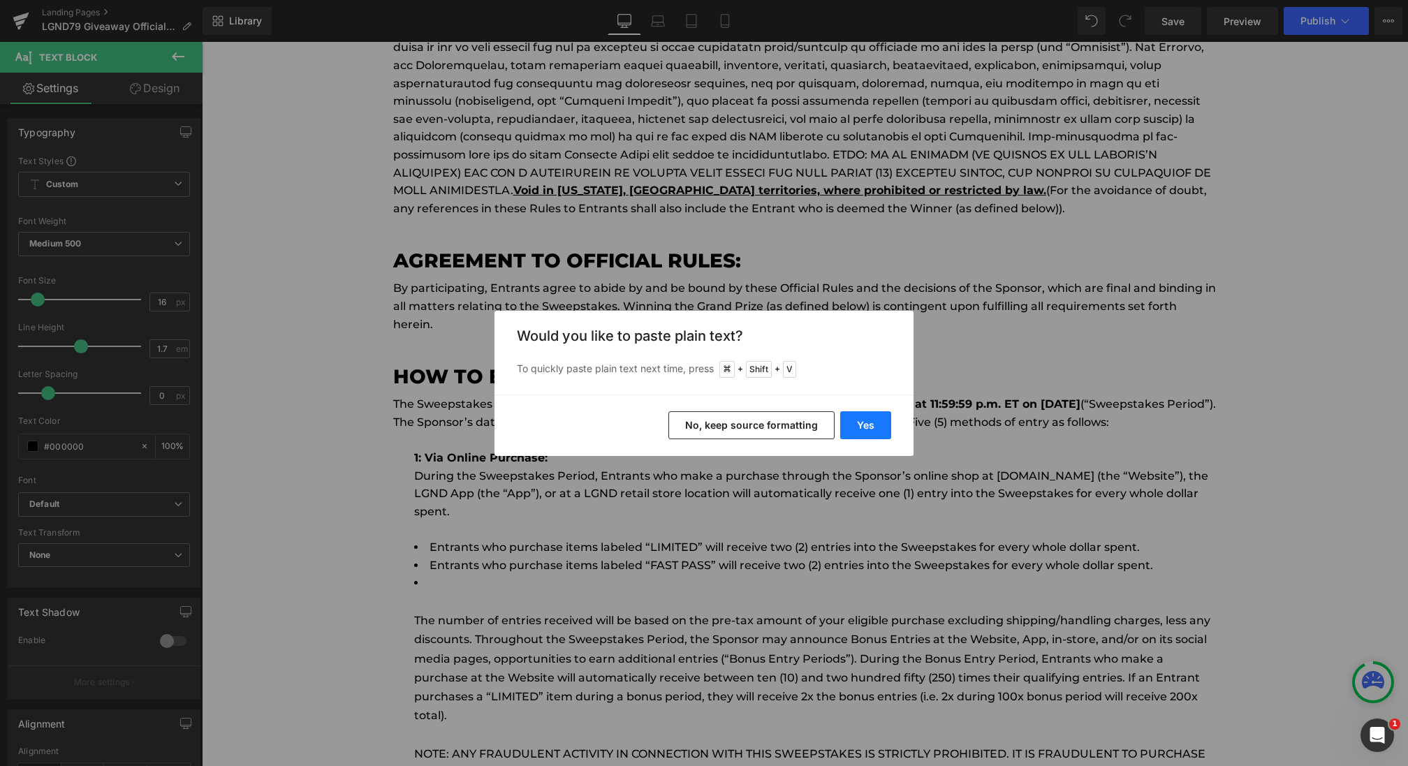
click at [866, 427] on button "Yes" at bounding box center [865, 425] width 51 height 28
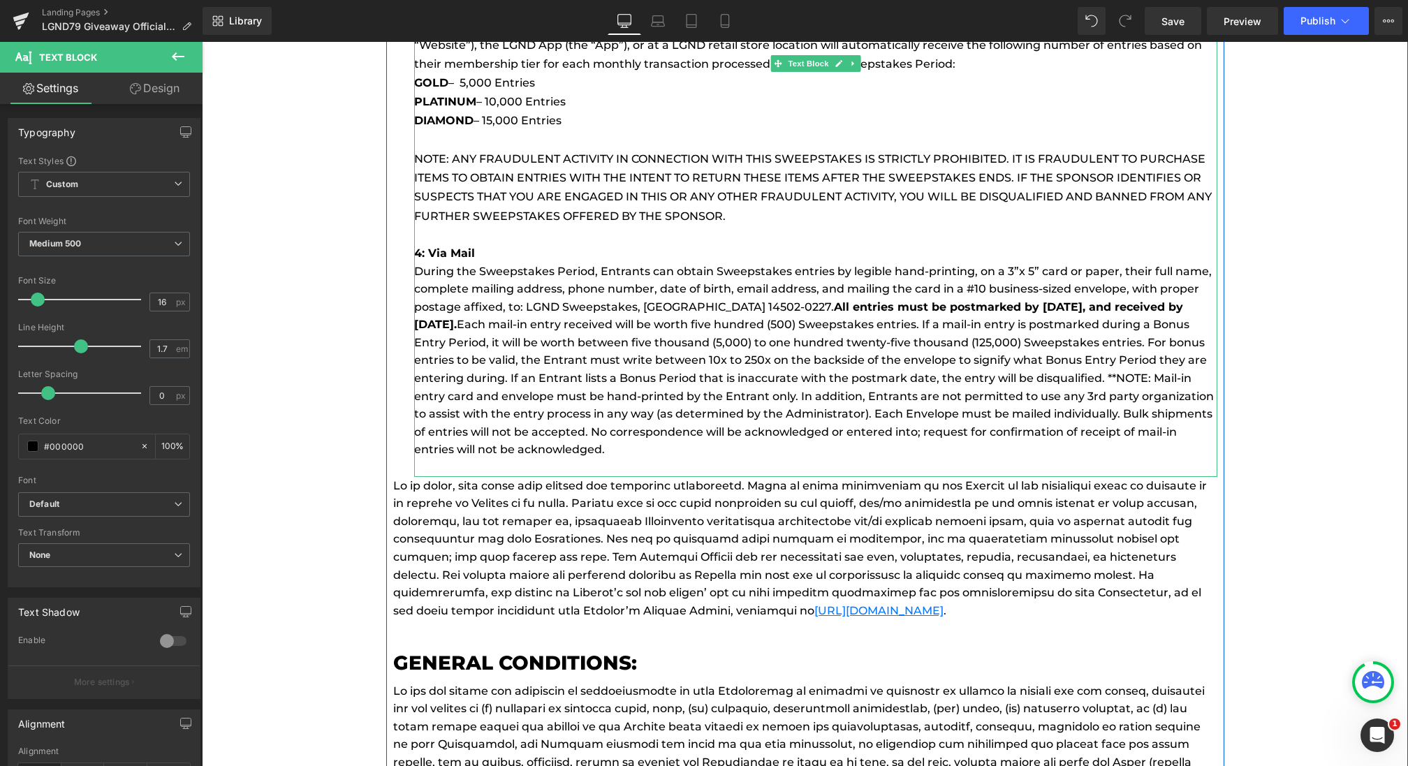
scroll to position [1994, 0]
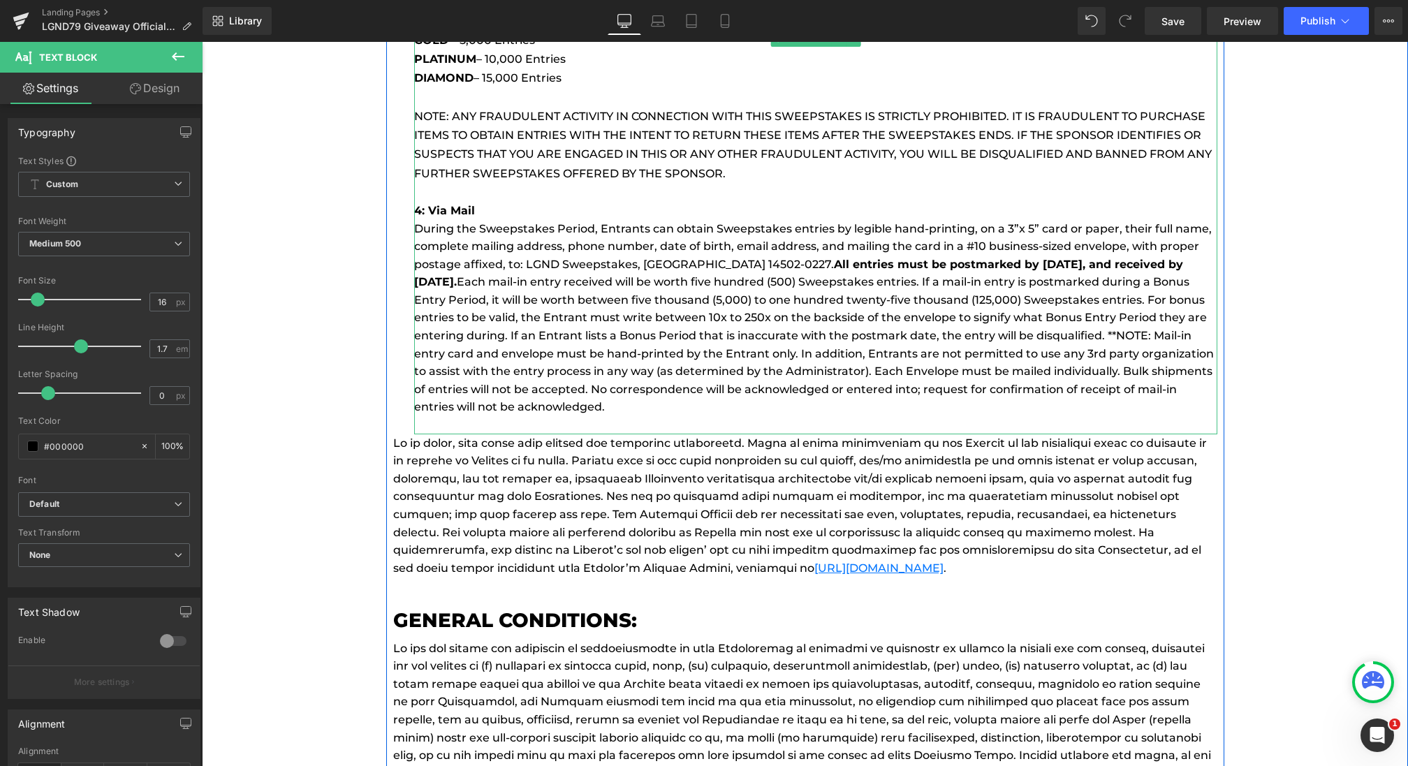
click at [649, 375] on p "During the Sweepstakes Period, Entrants can obtain Sweepstakes entries by legib…" at bounding box center [815, 318] width 803 height 197
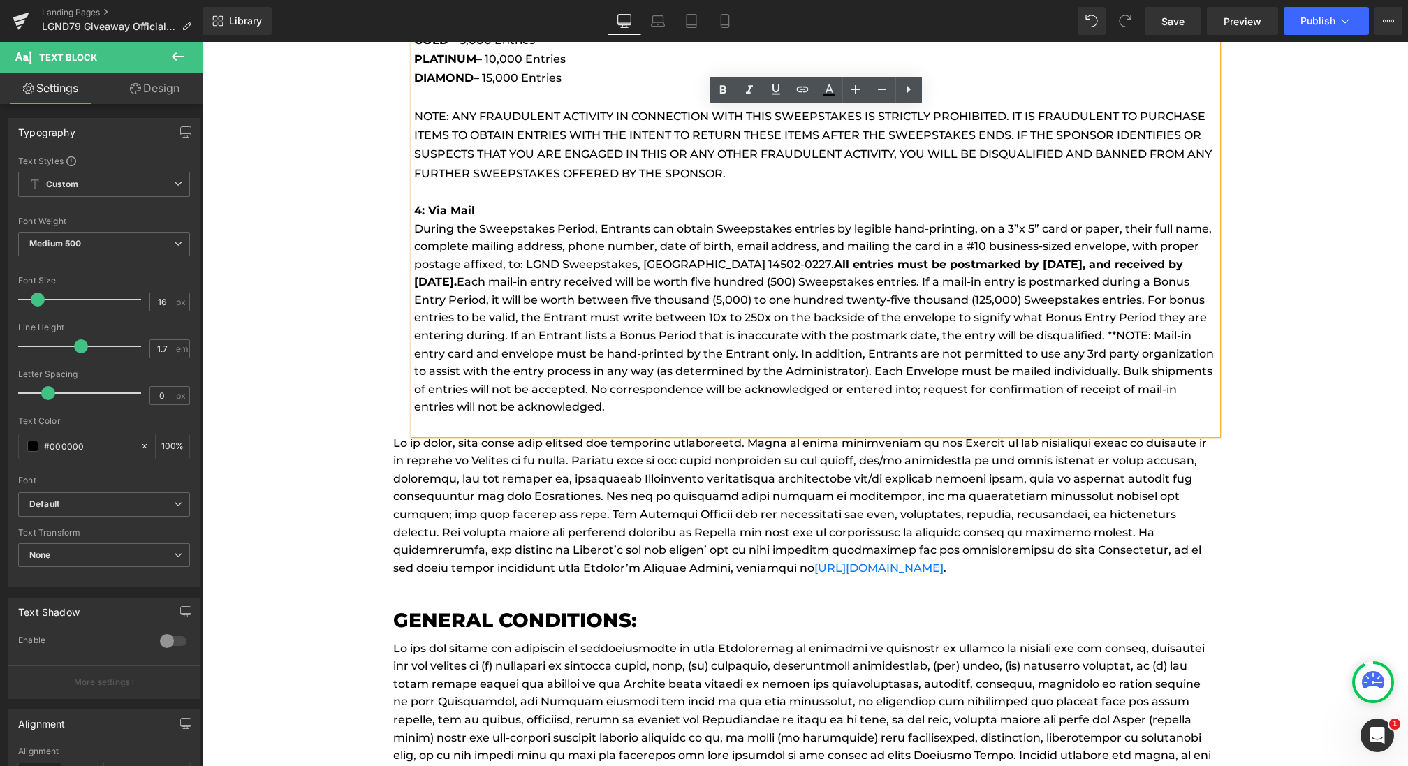
drag, startPoint x: 820, startPoint y: 406, endPoint x: 416, endPoint y: 230, distance: 441.1
click at [416, 230] on p "During the Sweepstakes Period, Entrants can obtain Sweepstakes entries by legib…" at bounding box center [815, 318] width 803 height 197
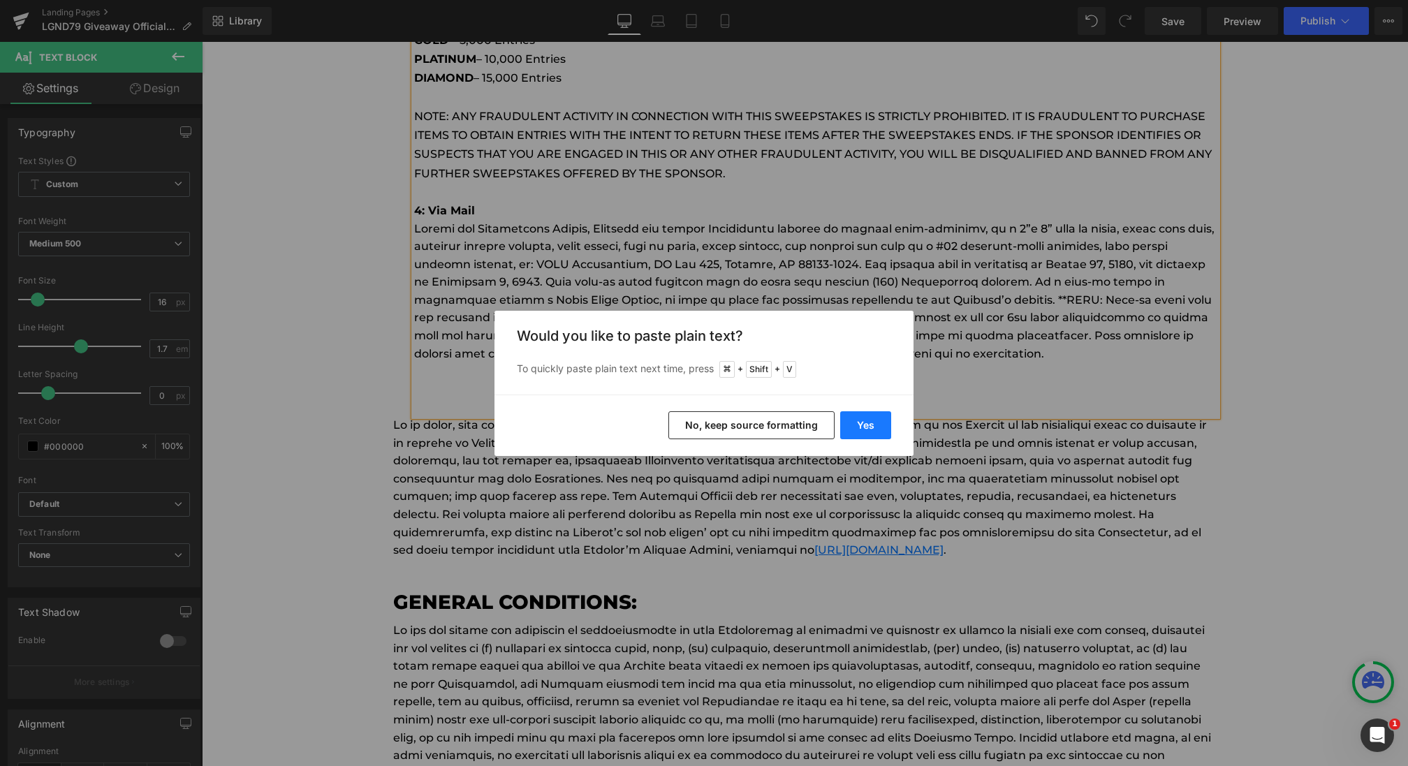
click at [868, 418] on button "Yes" at bounding box center [865, 425] width 51 height 28
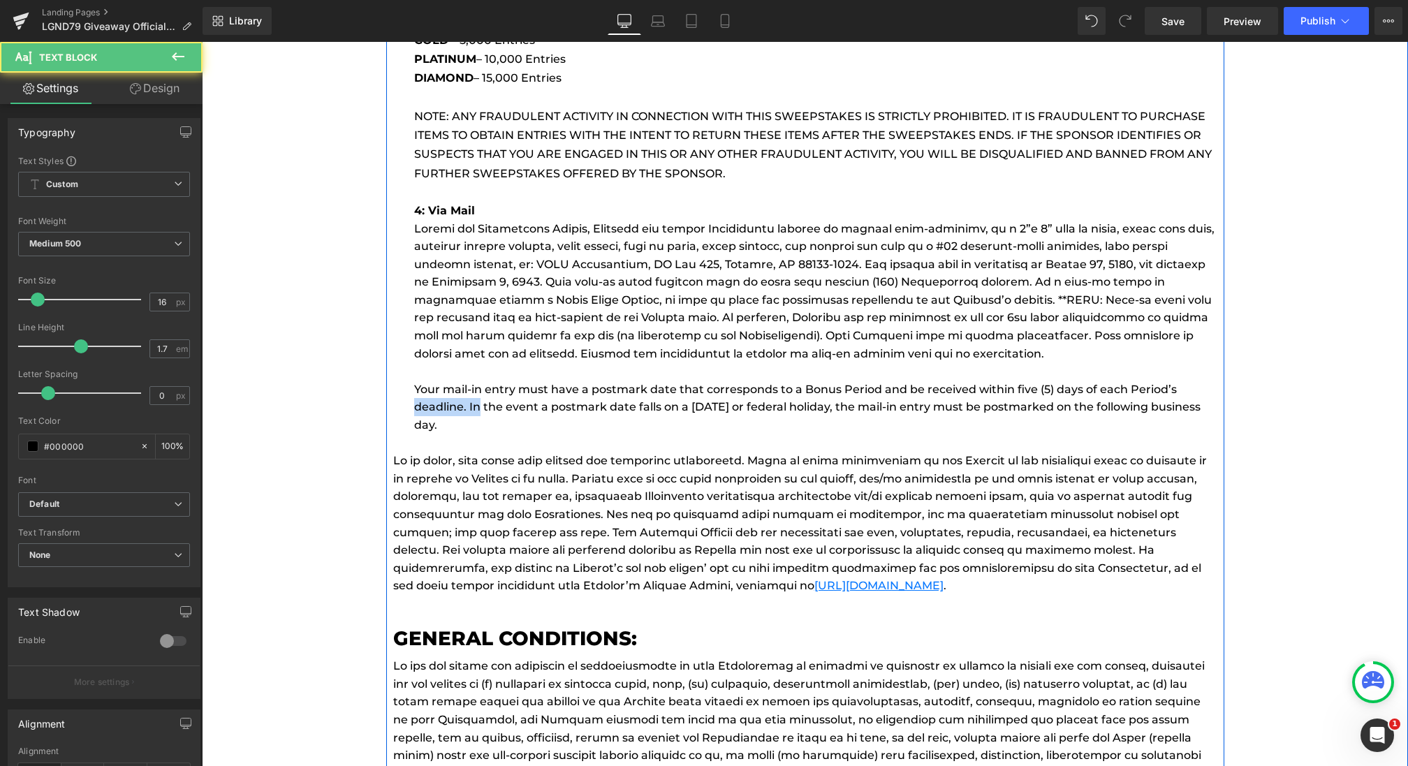
drag, startPoint x: 478, startPoint y: 414, endPoint x: 375, endPoint y: 401, distance: 103.5
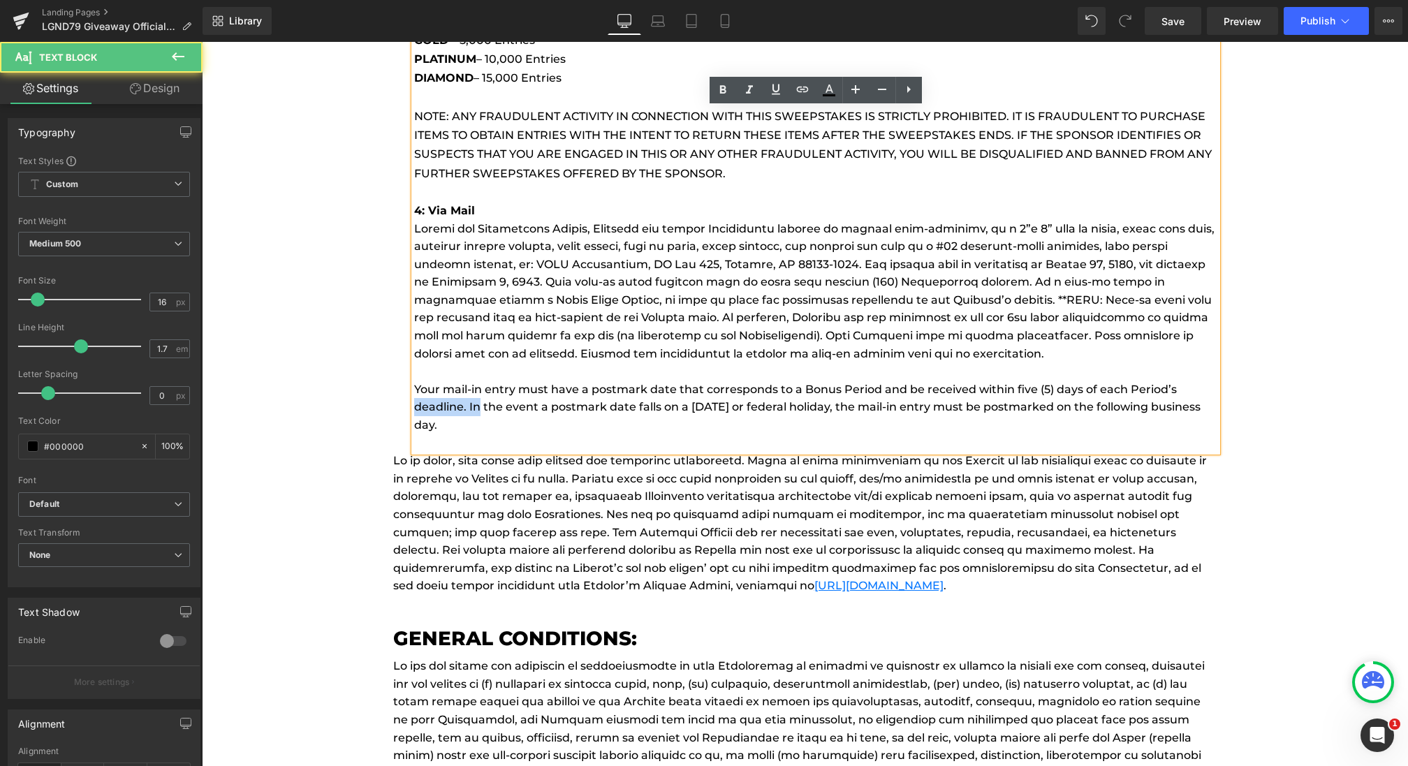
drag, startPoint x: 453, startPoint y: 421, endPoint x: 388, endPoint y: 386, distance: 74.1
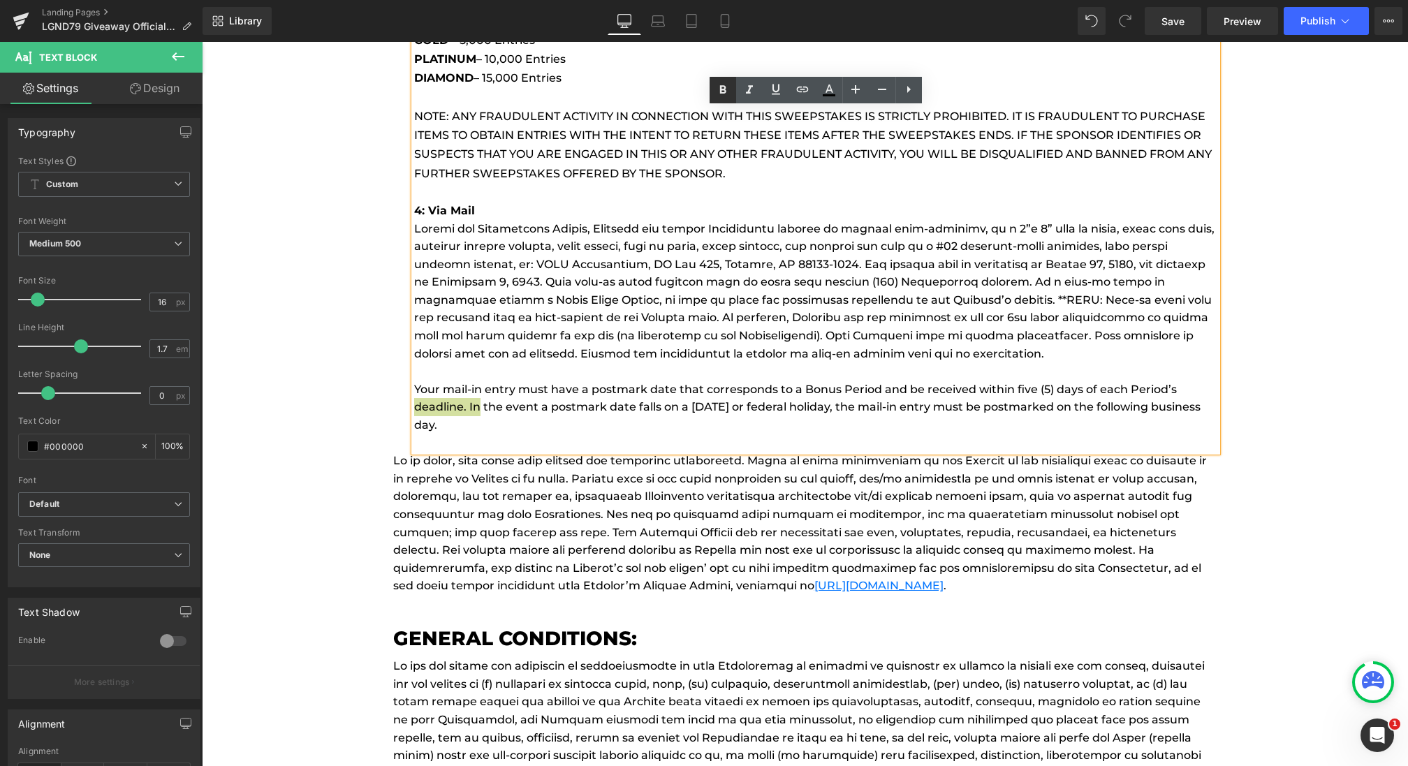
click at [722, 89] on icon at bounding box center [723, 90] width 17 height 17
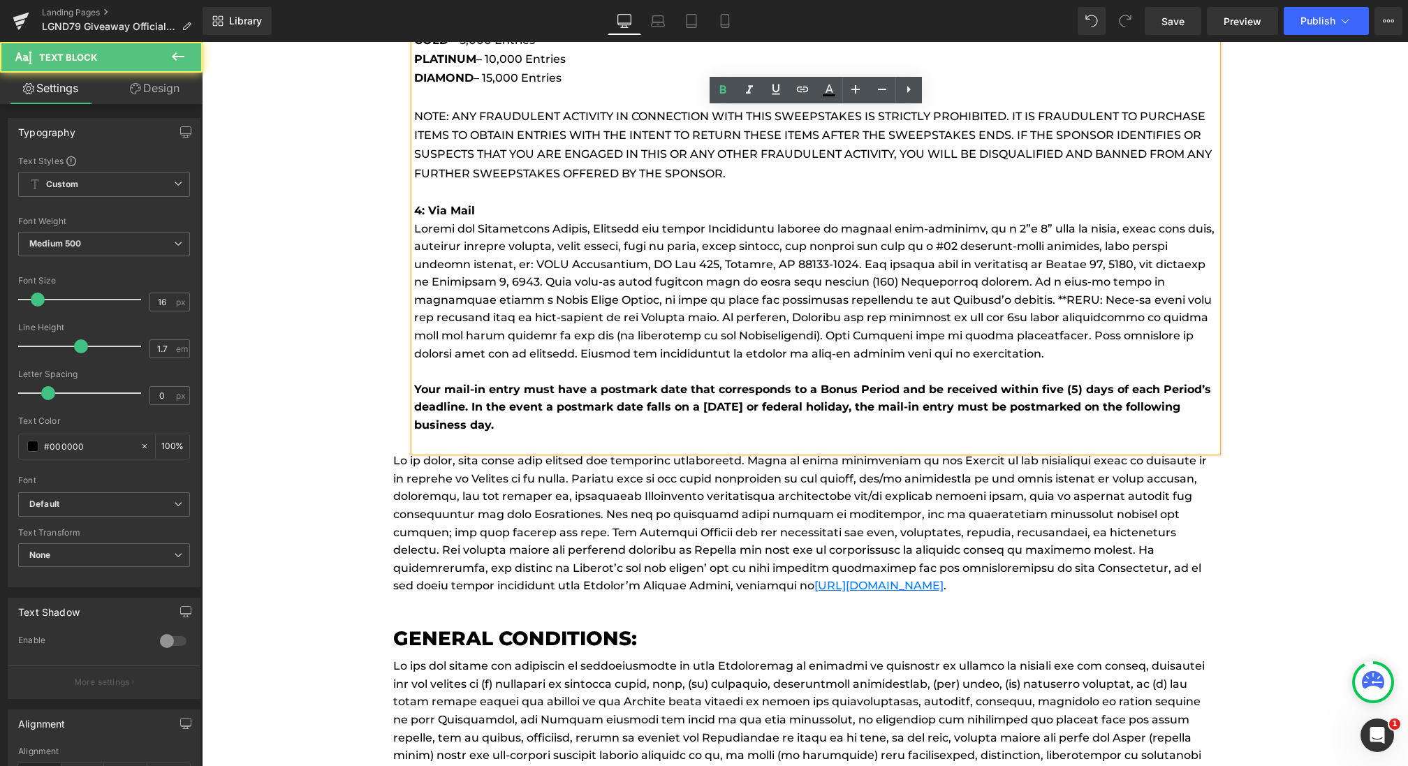
click at [551, 444] on p at bounding box center [815, 444] width 803 height 18
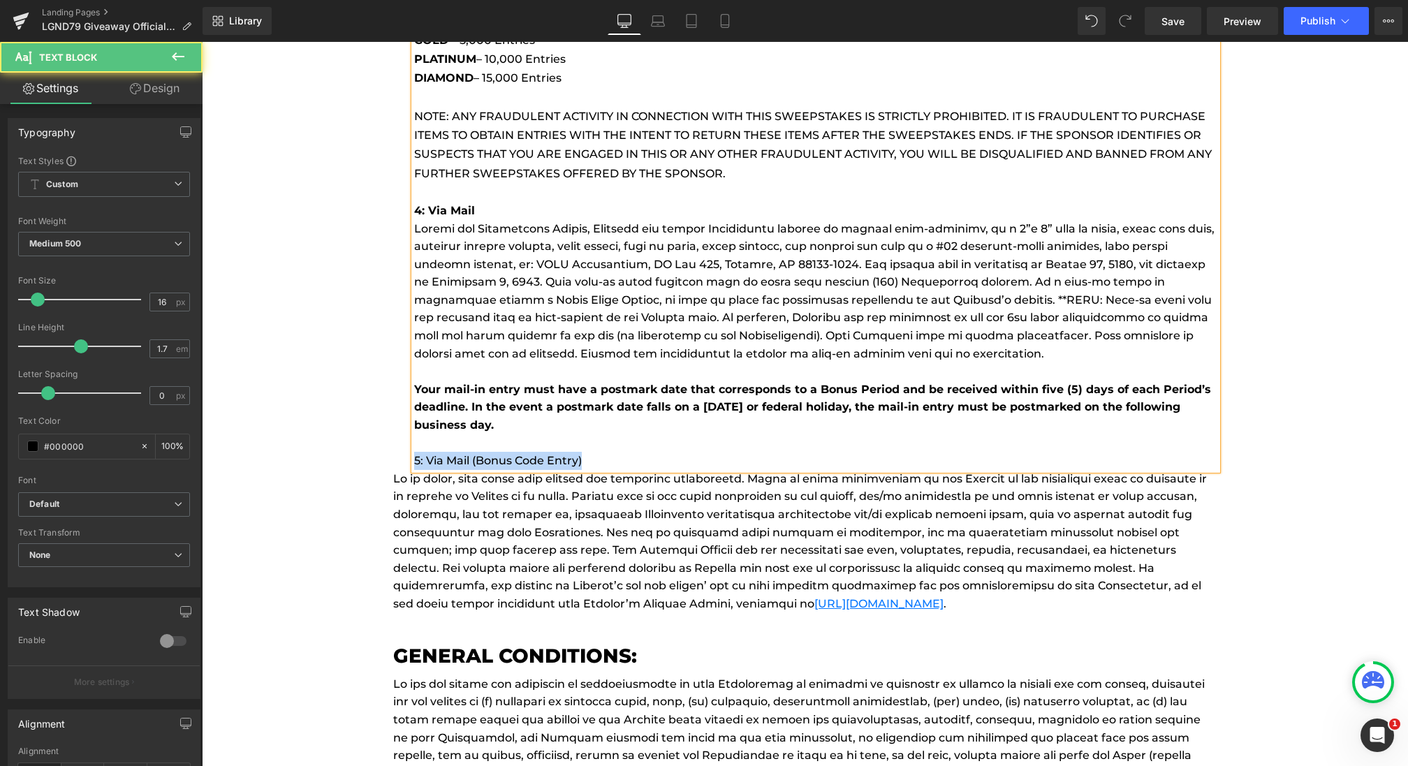
drag, startPoint x: 462, startPoint y: 459, endPoint x: 356, endPoint y: 459, distance: 106.9
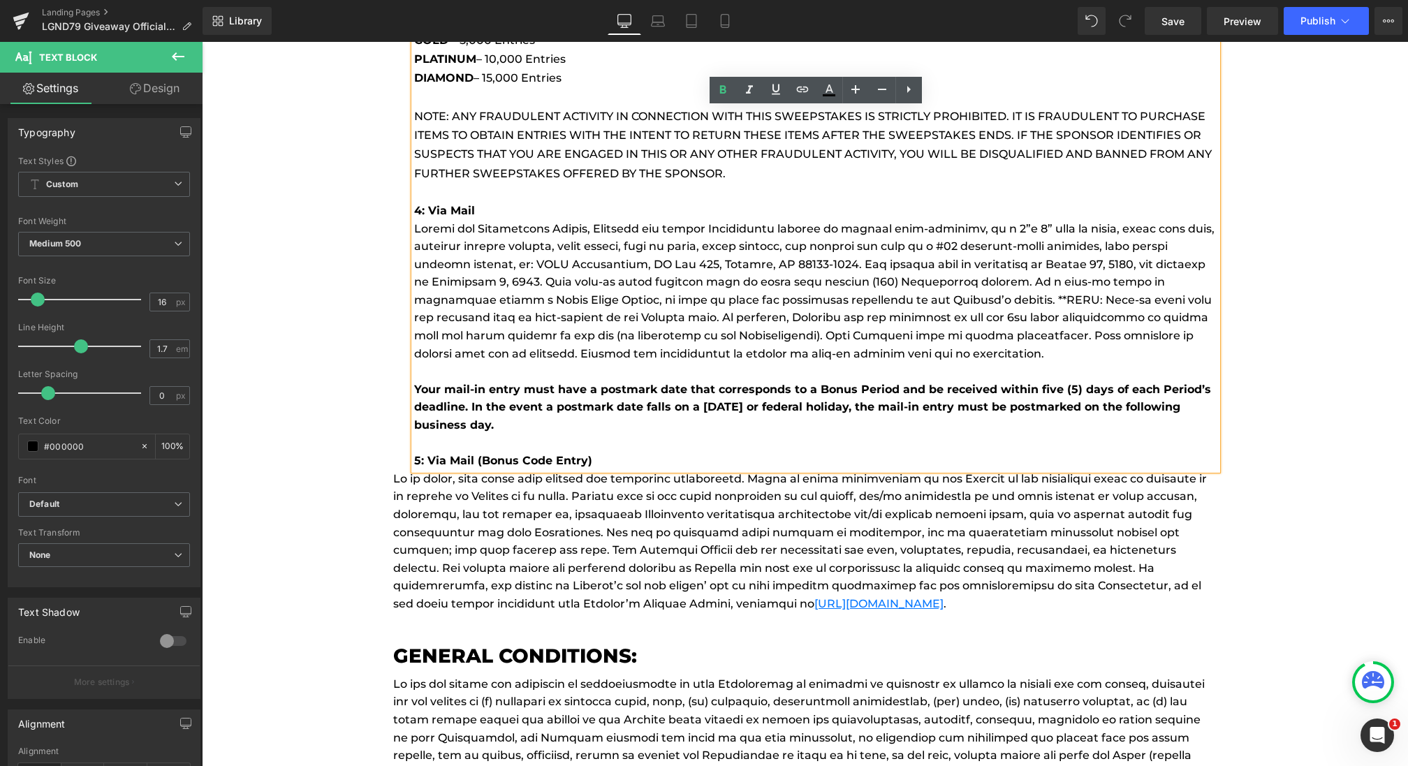
click at [658, 456] on p "5: Via Mail (Bonus Code Entry)" at bounding box center [815, 461] width 803 height 18
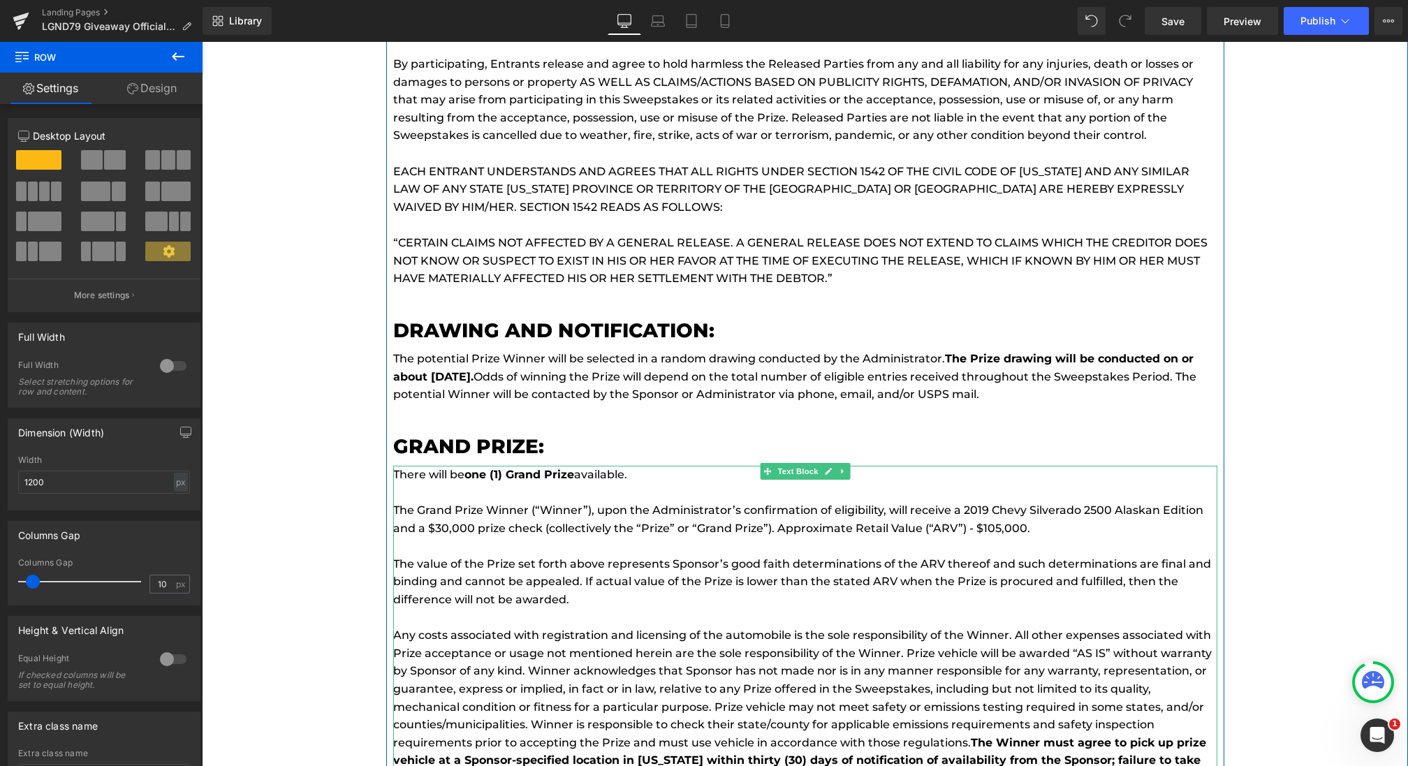
scroll to position [3418, 0]
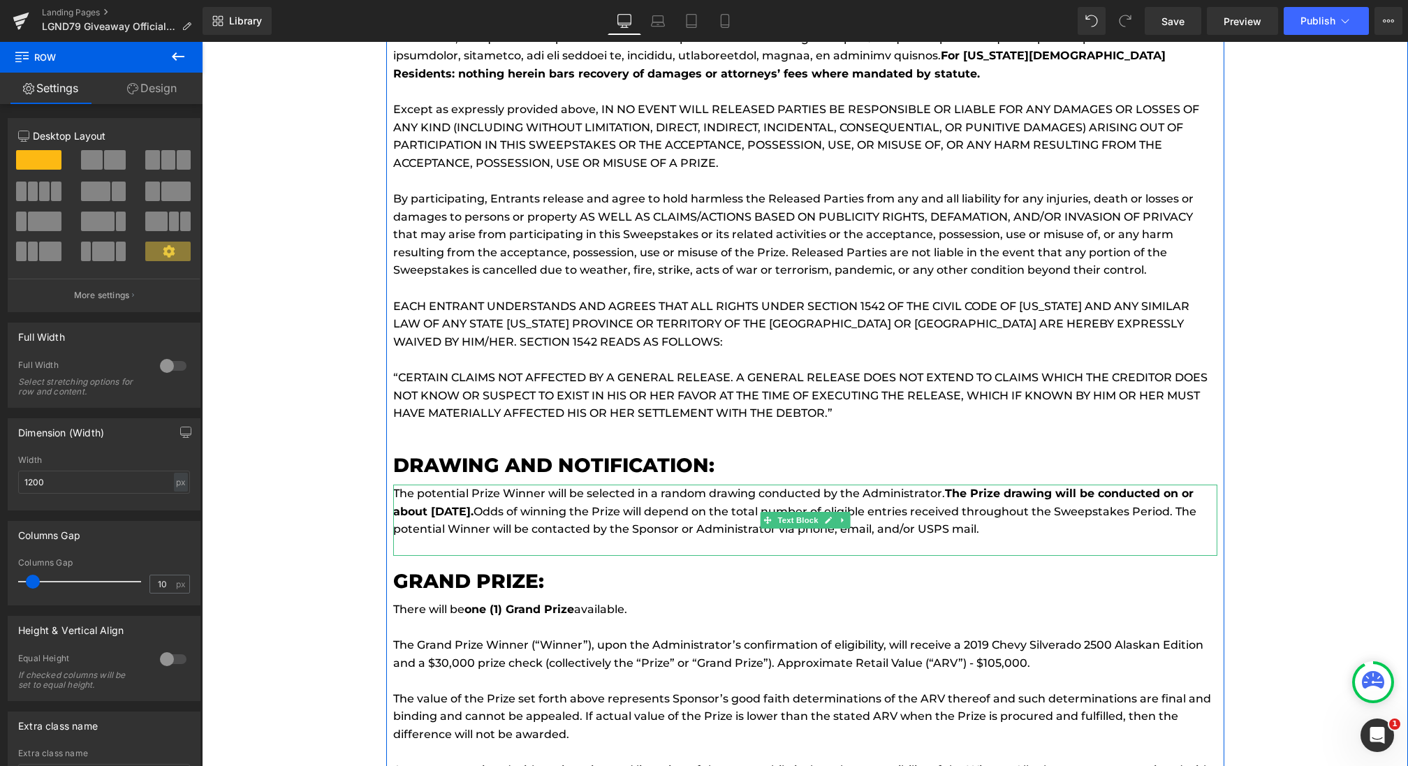
click at [472, 506] on strong "The Prize drawing will be conducted on or about September 1, 2025." at bounding box center [793, 502] width 801 height 31
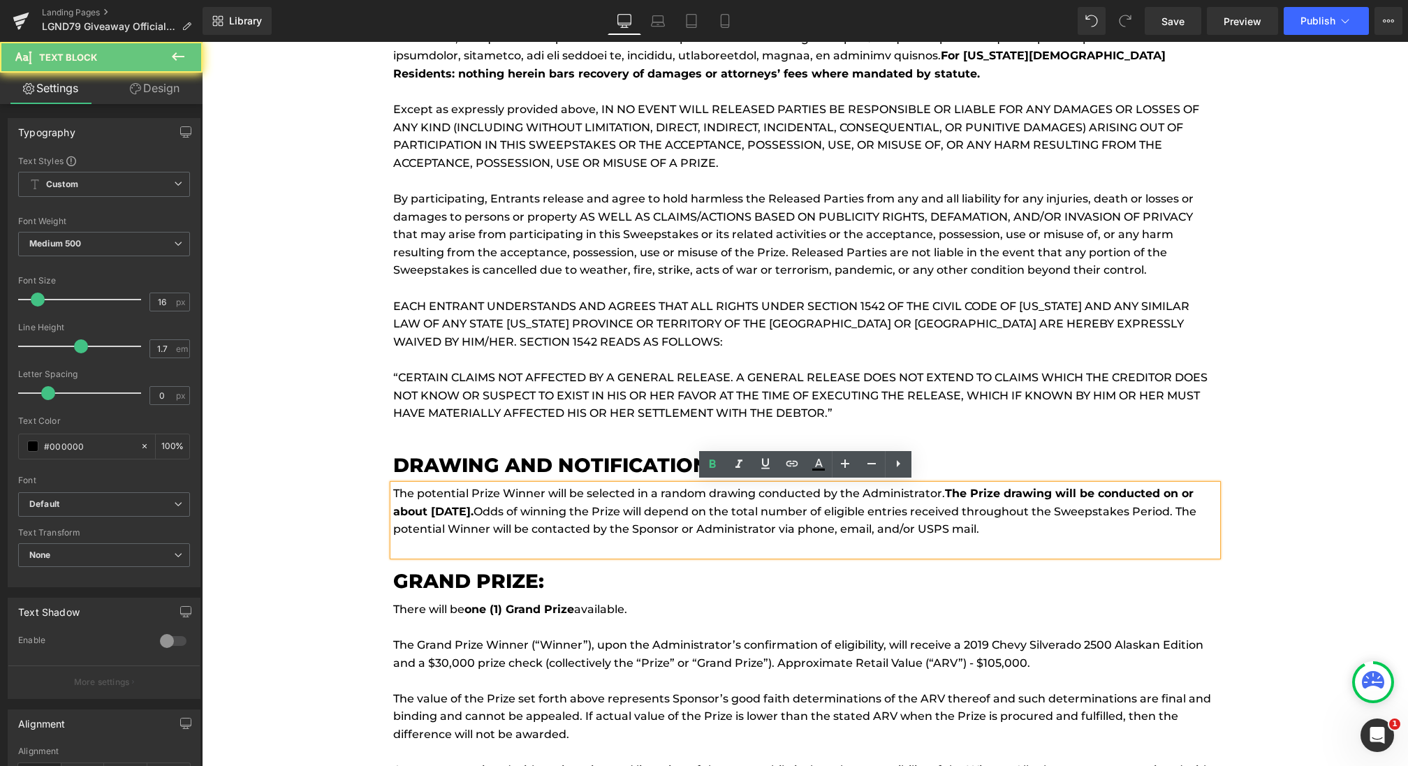
click at [504, 509] on strong "The Prize drawing will be conducted on or about September 1, 2025." at bounding box center [793, 502] width 801 height 31
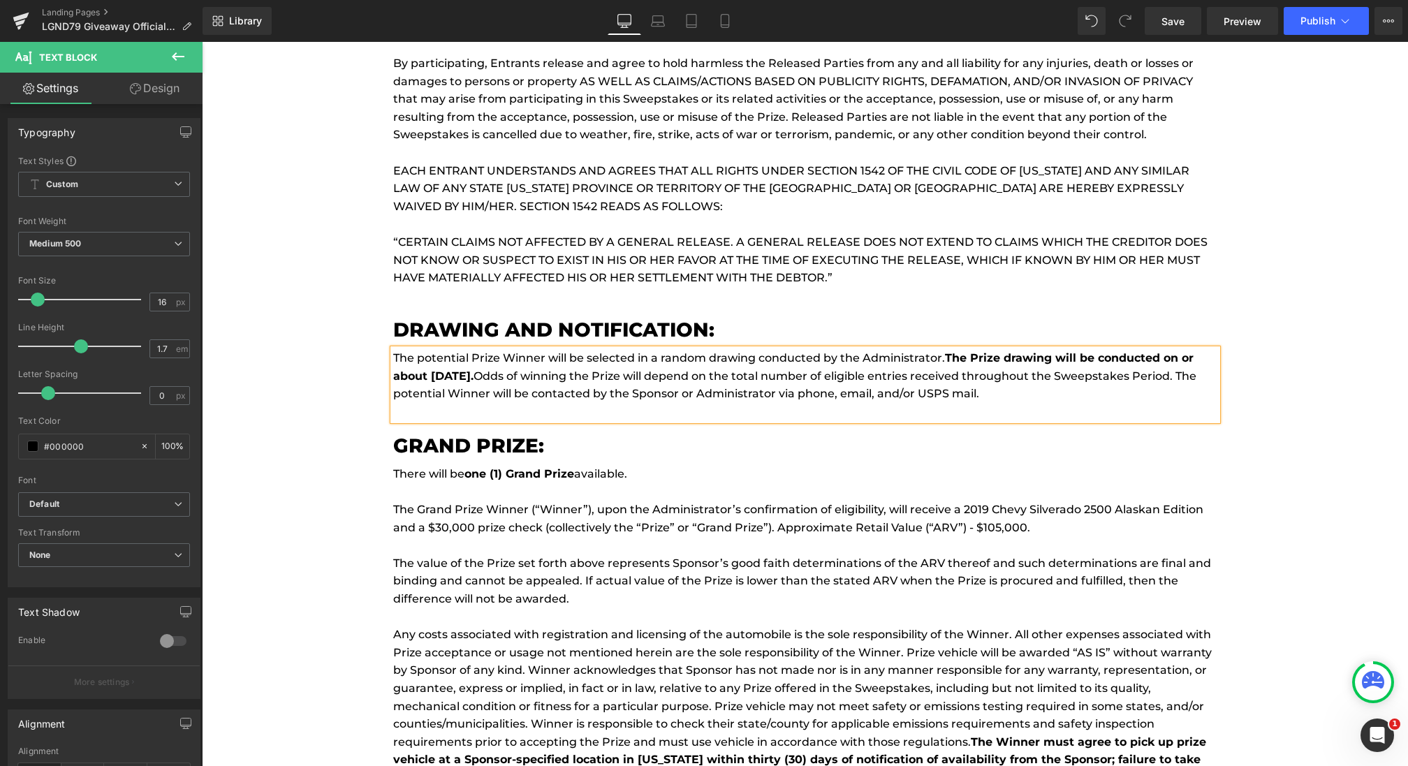
scroll to position [3555, 0]
click at [544, 534] on p at bounding box center [805, 543] width 824 height 18
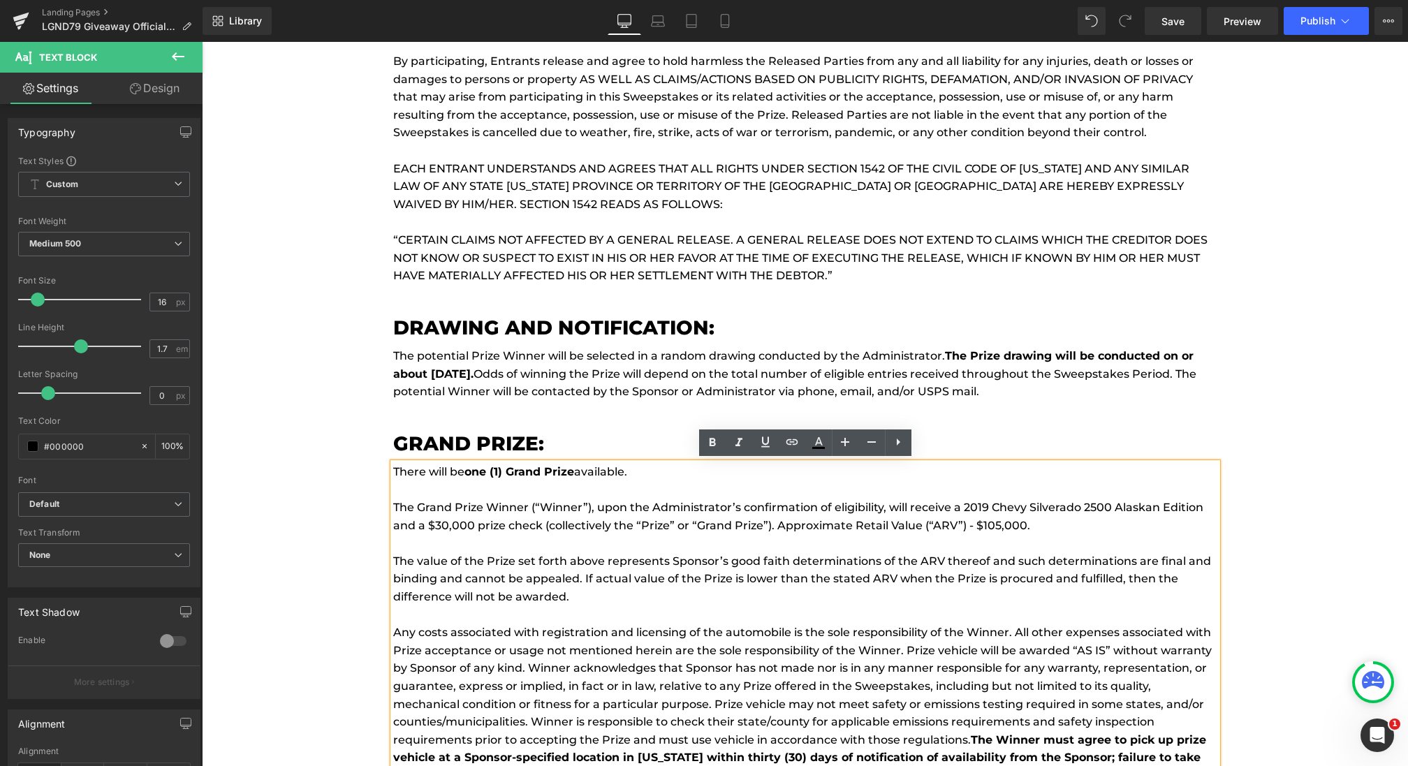
click at [1044, 527] on p "The Grand Prize Winner (“Winner”), upon the Administrator’s confirmation of eli…" at bounding box center [805, 517] width 824 height 36
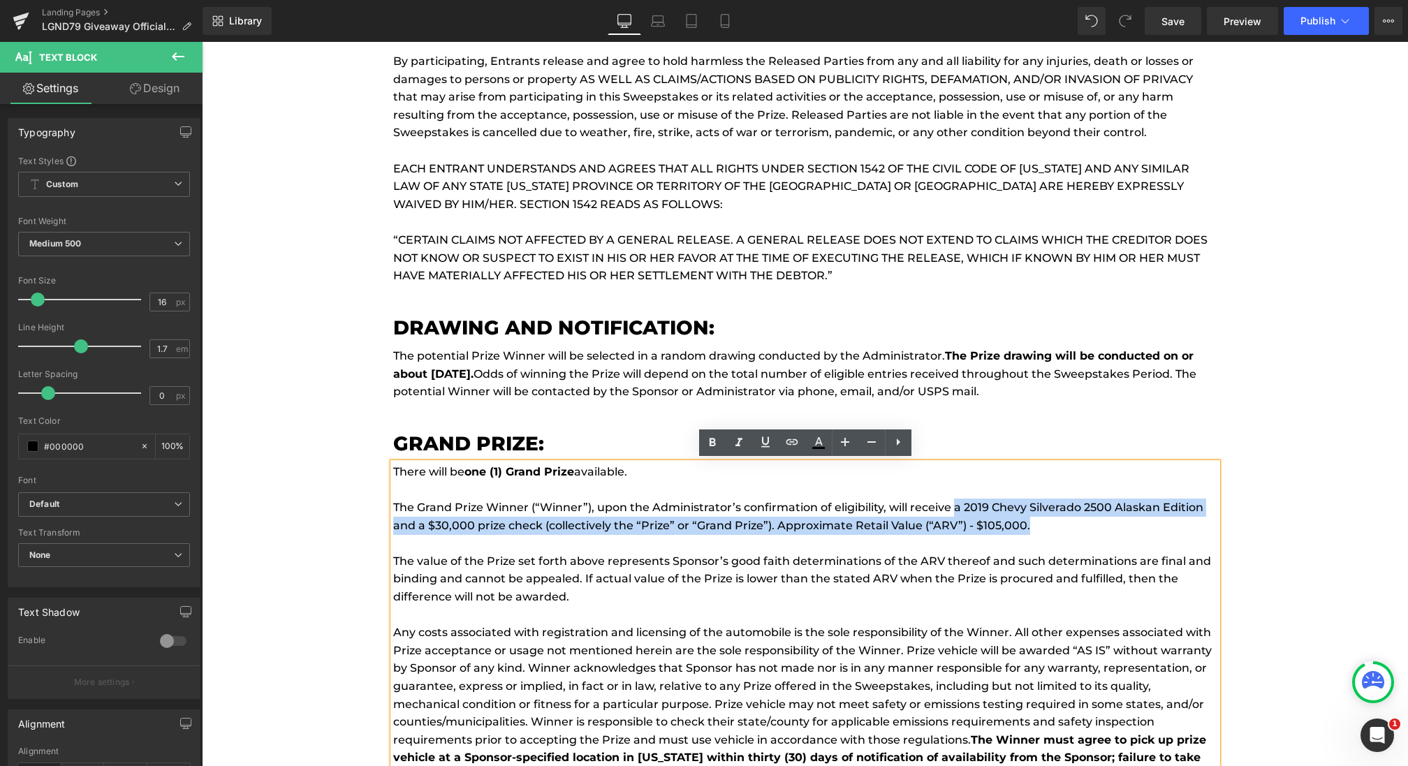
drag, startPoint x: 1062, startPoint y: 525, endPoint x: 957, endPoint y: 511, distance: 105.7
click at [957, 511] on p "The Grand Prize Winner (“Winner”), upon the Administrator’s confirmation of eli…" at bounding box center [805, 517] width 824 height 36
paste div
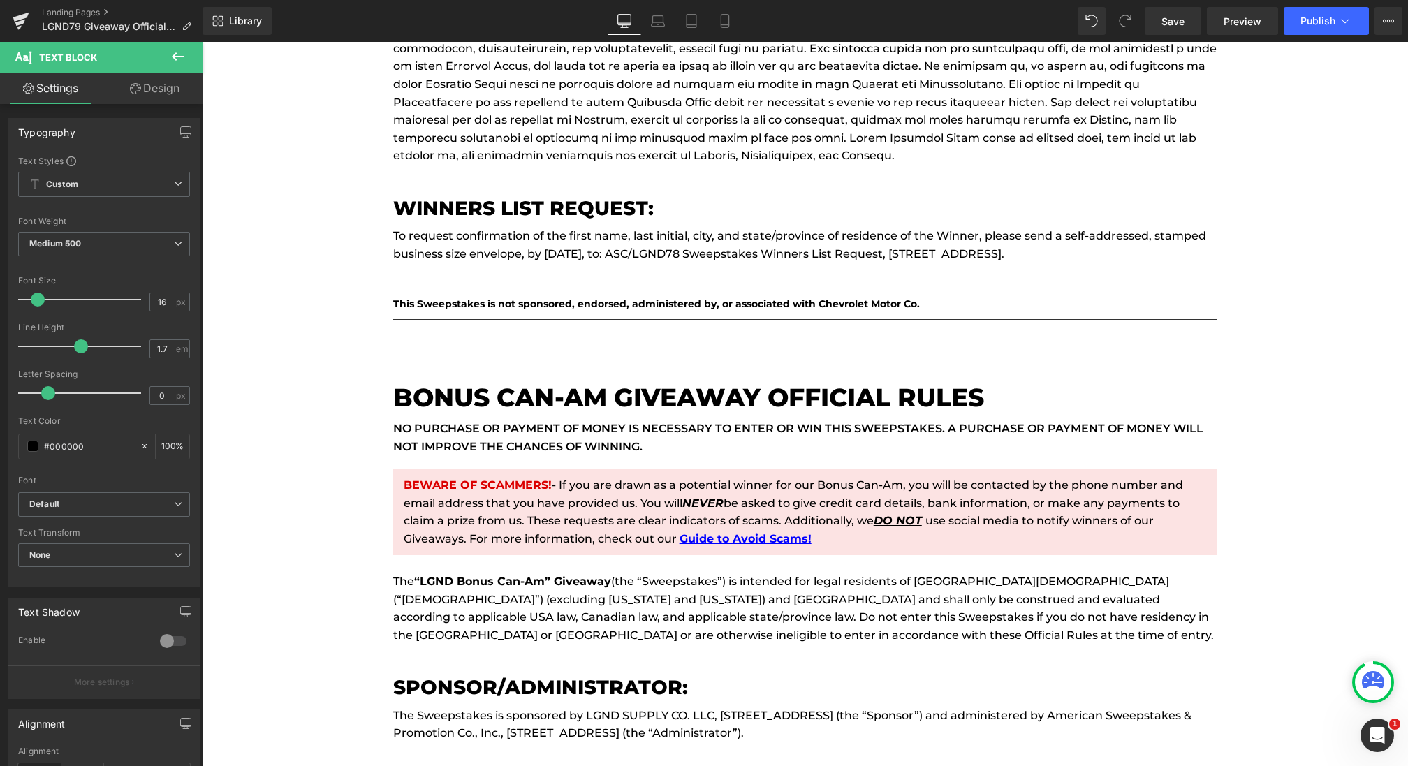
scroll to position [5409, 0]
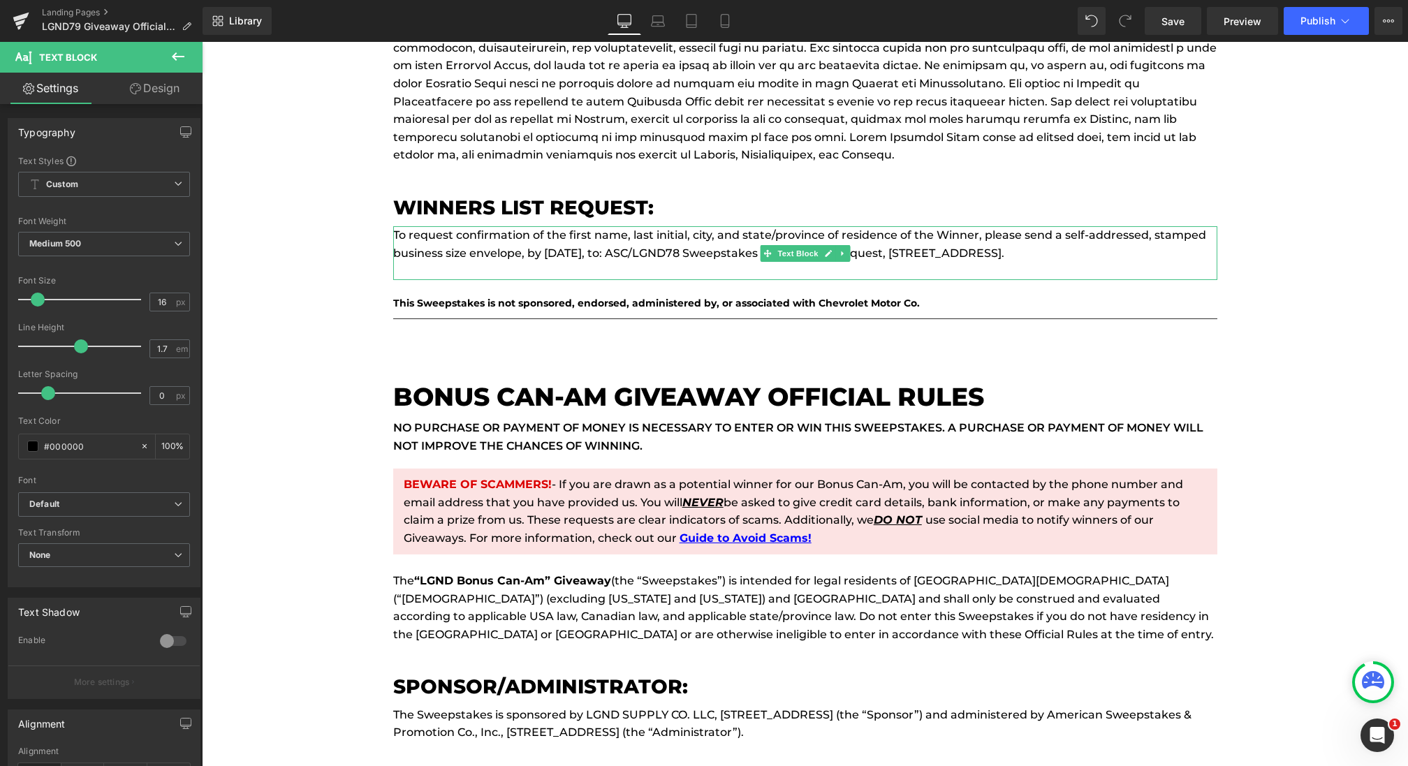
click at [620, 254] on p "To request confirmation of the first name, last initial, city, and state/provin…" at bounding box center [805, 244] width 824 height 36
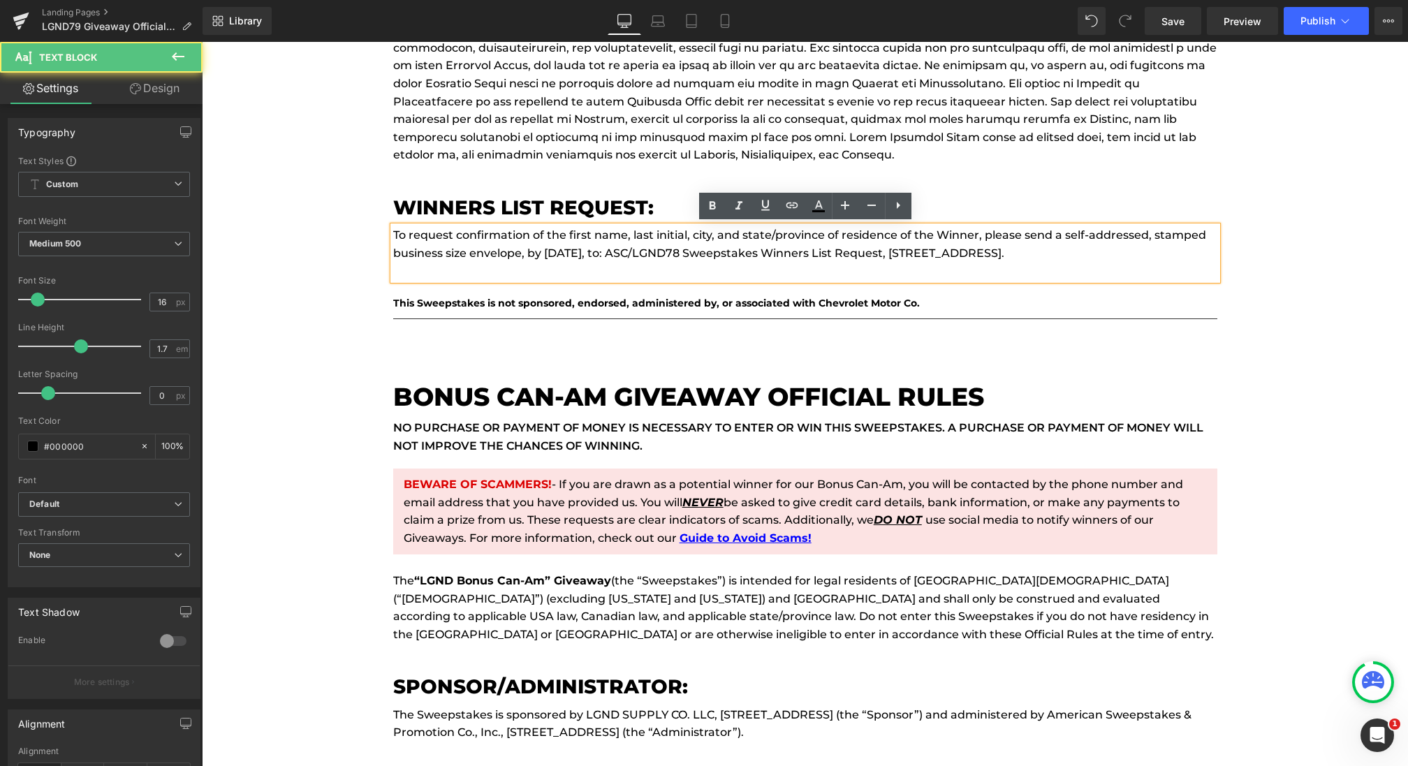
click at [1060, 249] on p "To request confirmation of the first name, last initial, city, and state/provin…" at bounding box center [805, 244] width 824 height 36
drag, startPoint x: 1190, startPoint y: 251, endPoint x: 377, endPoint y: 231, distance: 812.7
paste div
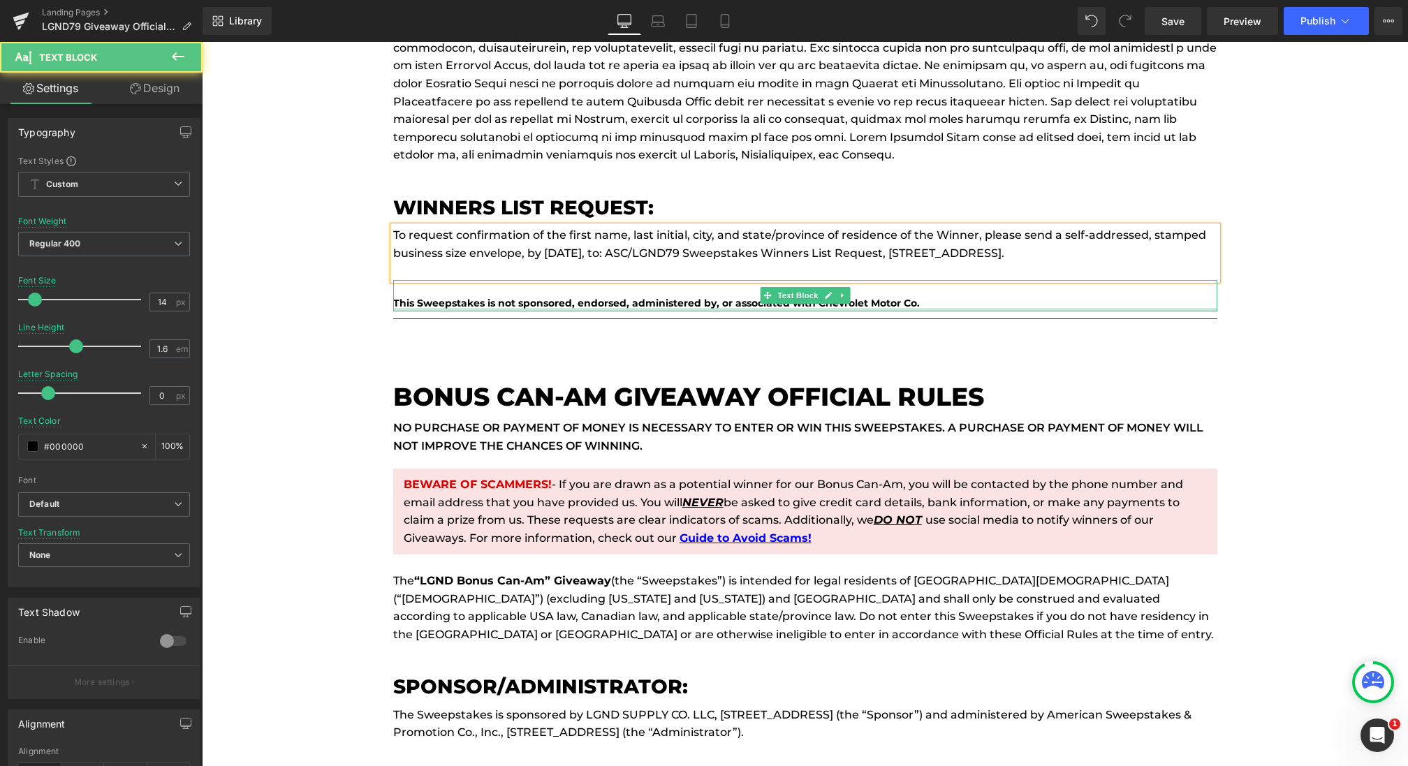
click at [722, 308] on div at bounding box center [805, 309] width 824 height 3
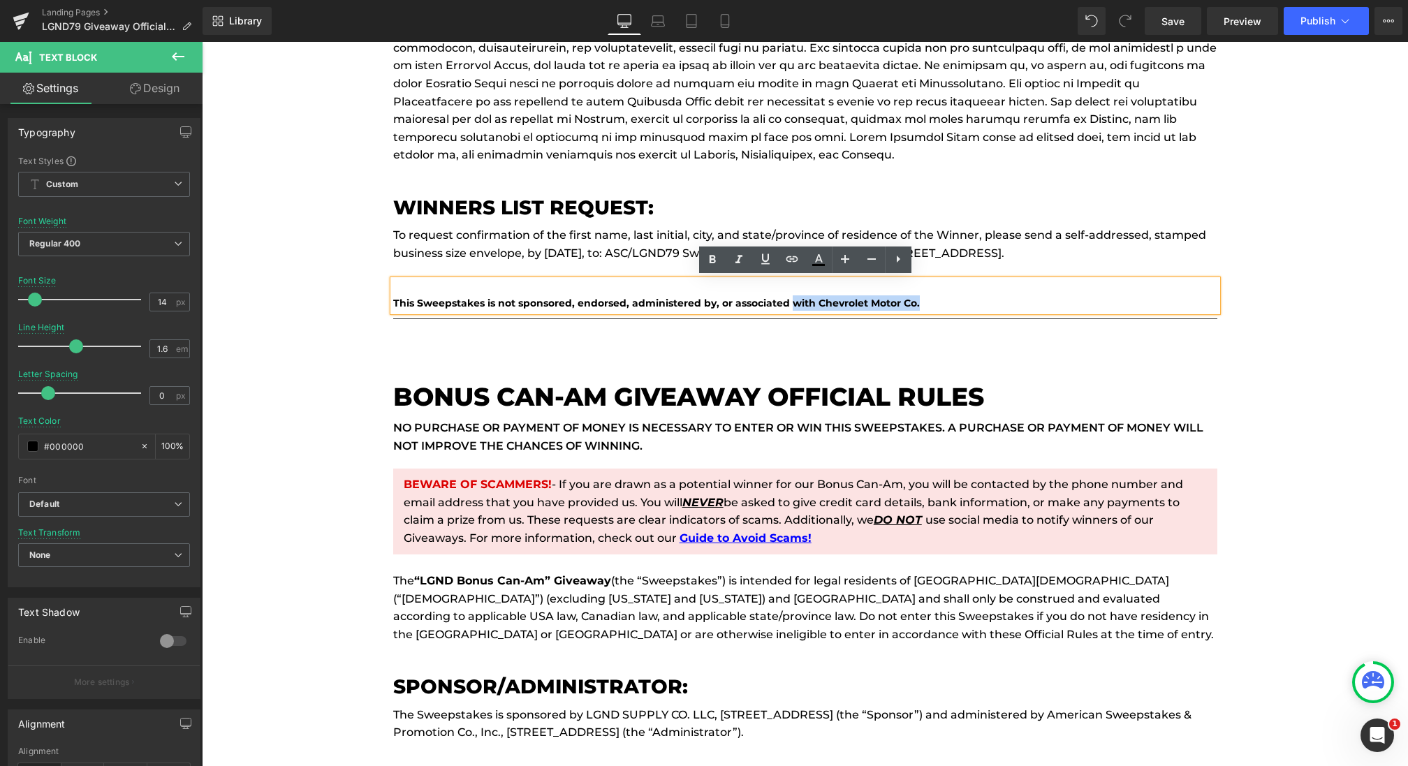
drag, startPoint x: 949, startPoint y: 302, endPoint x: 793, endPoint y: 302, distance: 156.5
click at [793, 302] on p "This Sweepstakes is not sponsored, endorsed, administered by, or associated wit…" at bounding box center [805, 303] width 824 height 15
paste div
click at [789, 300] on b "This Sweepstakes is not sponsored, endorsed, administered by, or associated Lex…" at bounding box center [664, 303] width 542 height 13
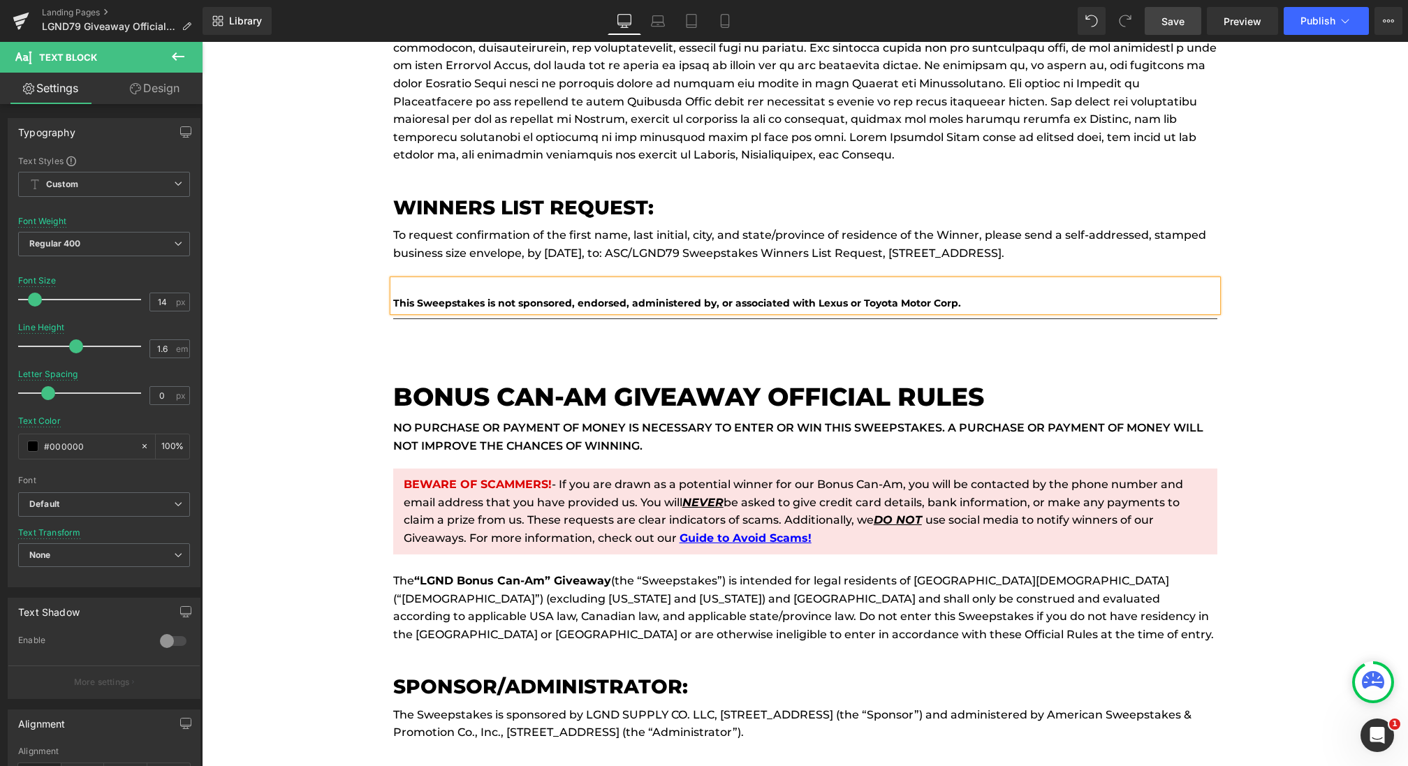
click at [1181, 15] on span "Save" at bounding box center [1173, 21] width 23 height 15
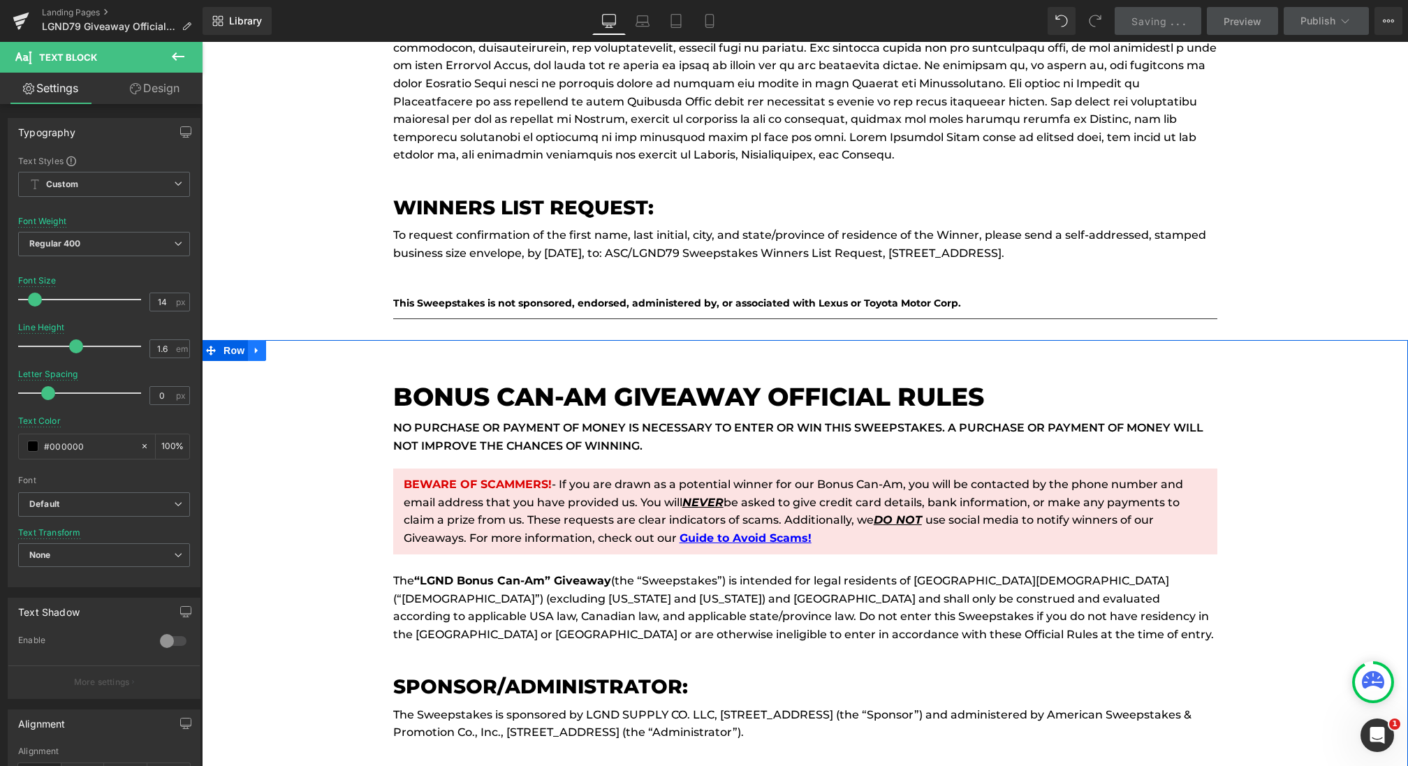
click at [262, 345] on icon at bounding box center [257, 350] width 10 height 10
click at [289, 345] on icon at bounding box center [294, 350] width 10 height 10
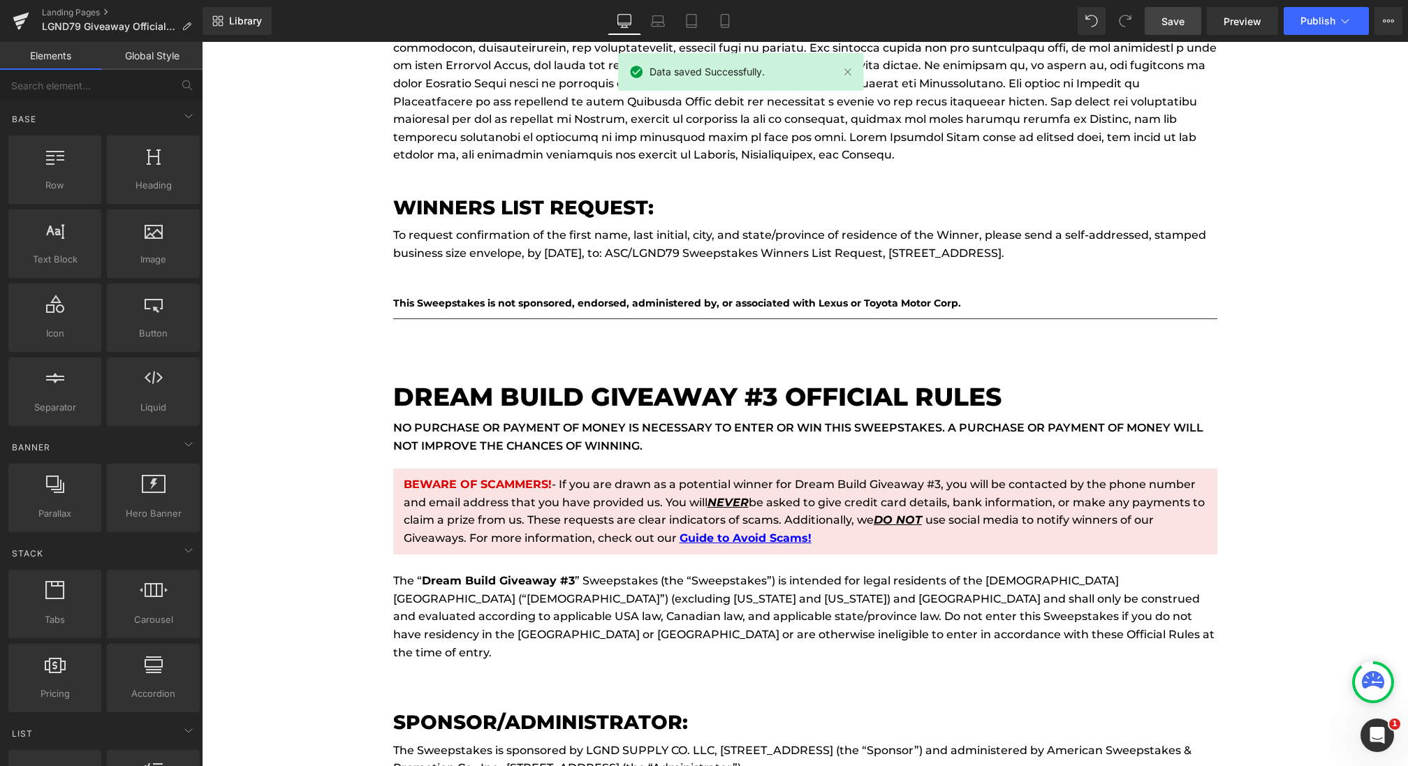
click at [1172, 17] on span "Save" at bounding box center [1173, 21] width 23 height 15
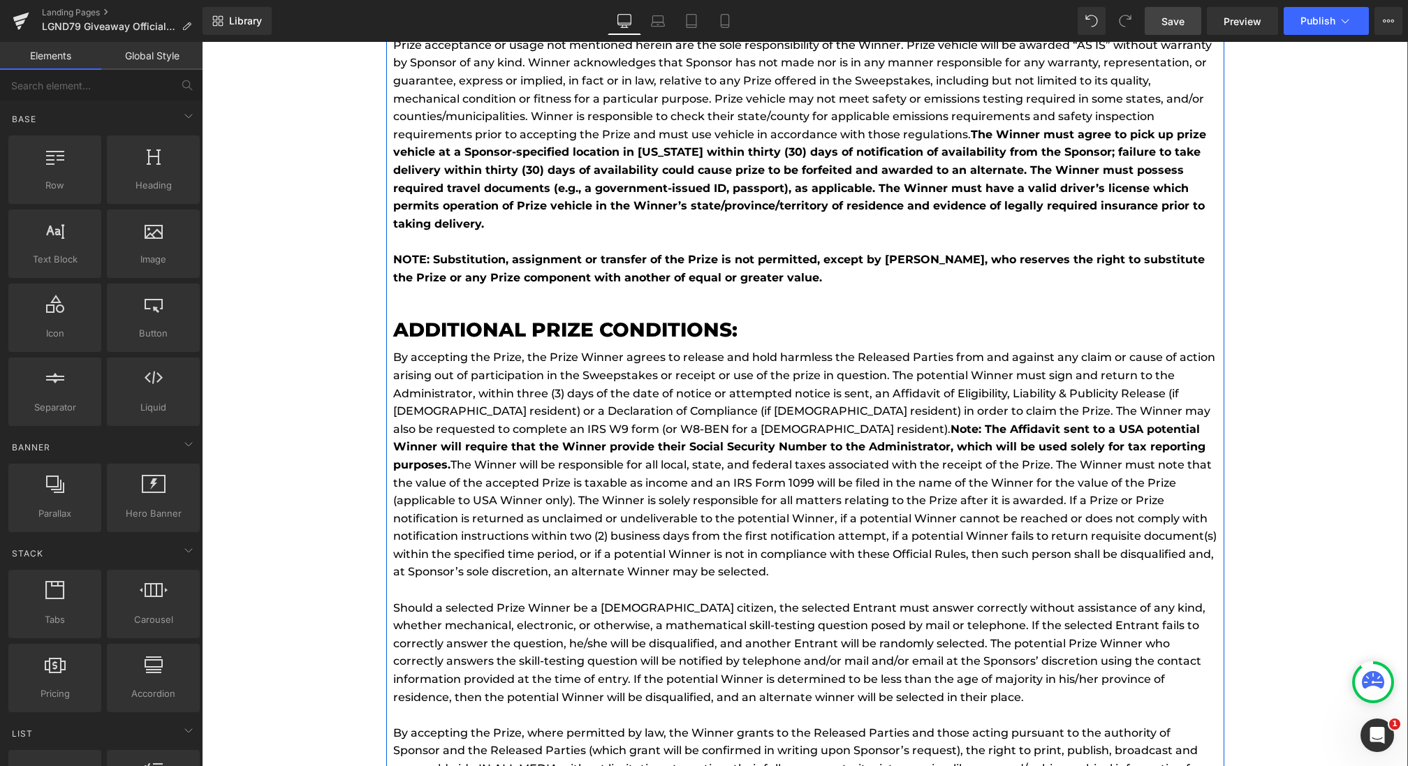
scroll to position [4229, 0]
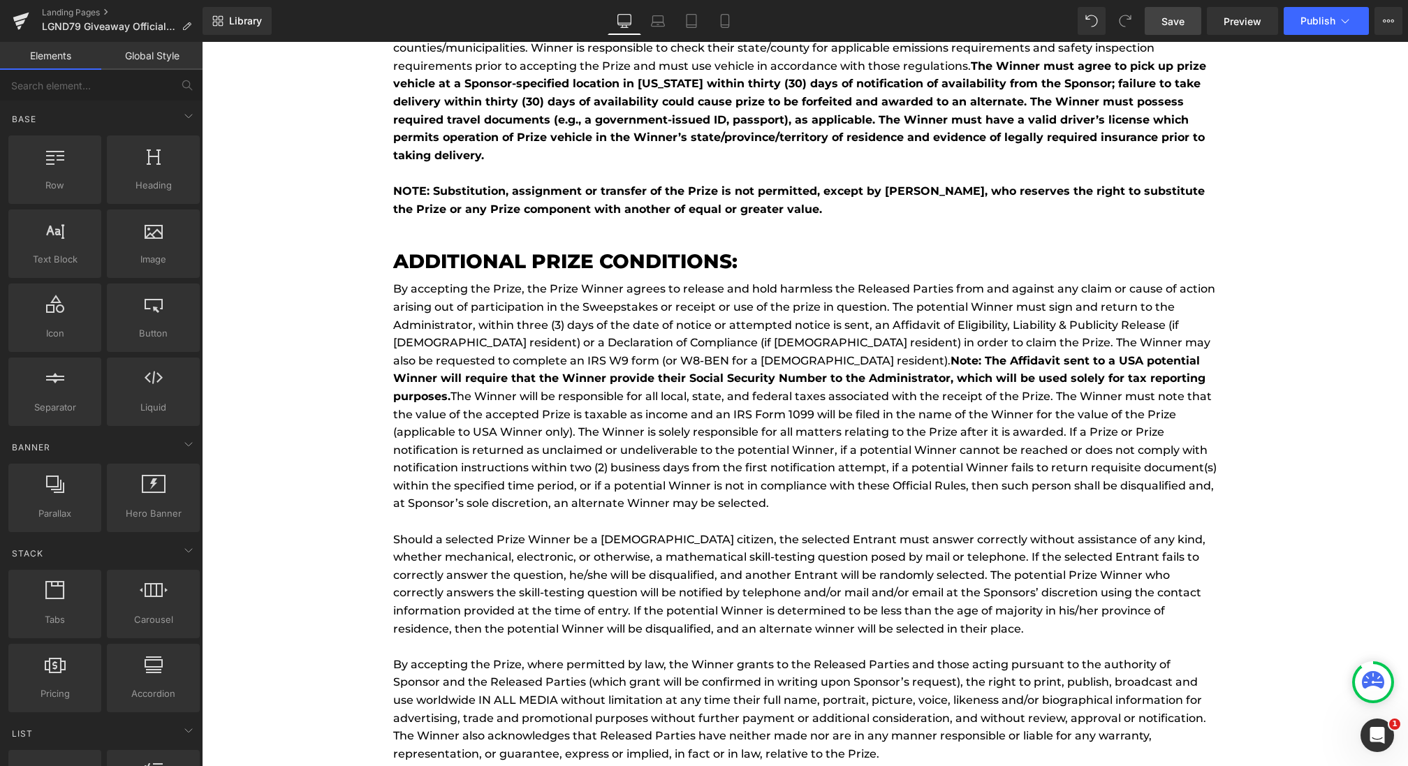
click at [1180, 12] on link "Save" at bounding box center [1173, 21] width 57 height 28
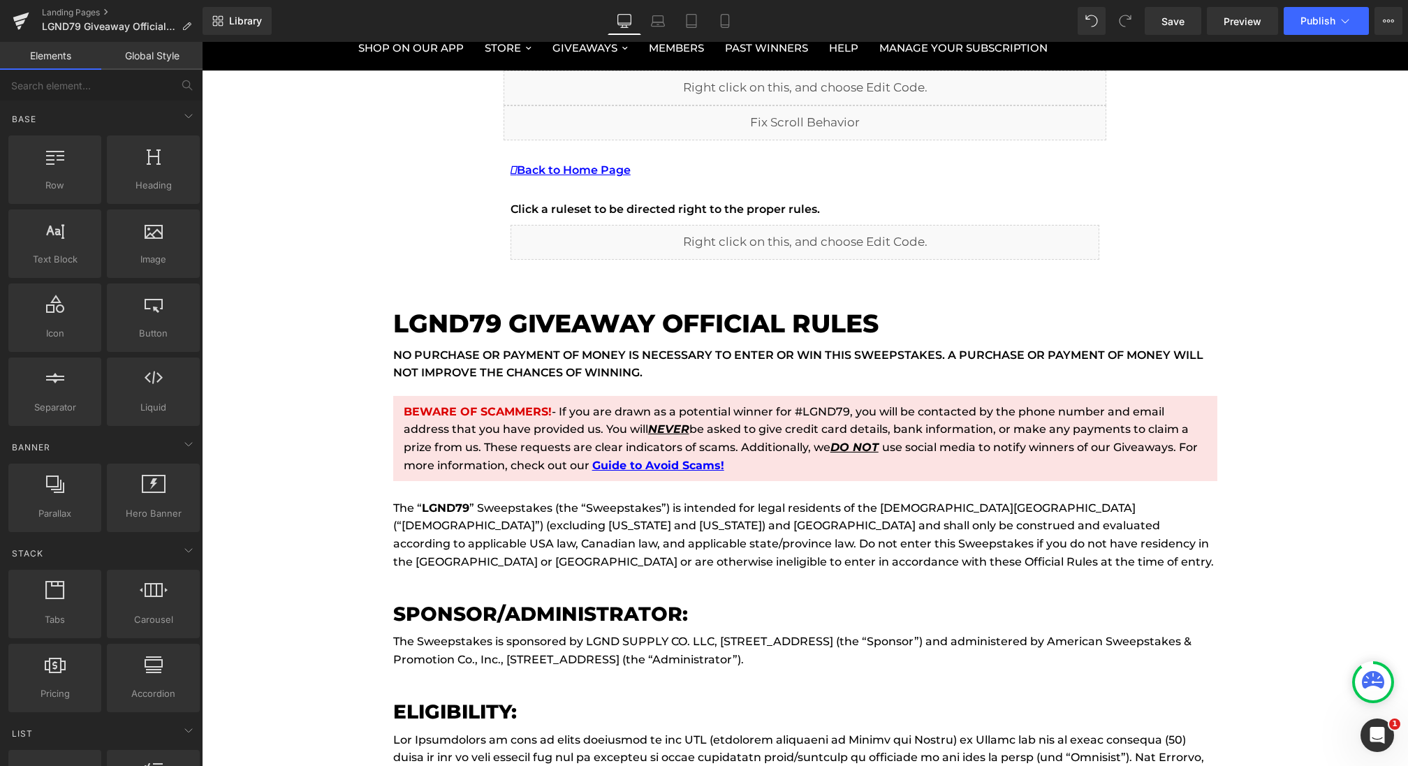
scroll to position [0, 0]
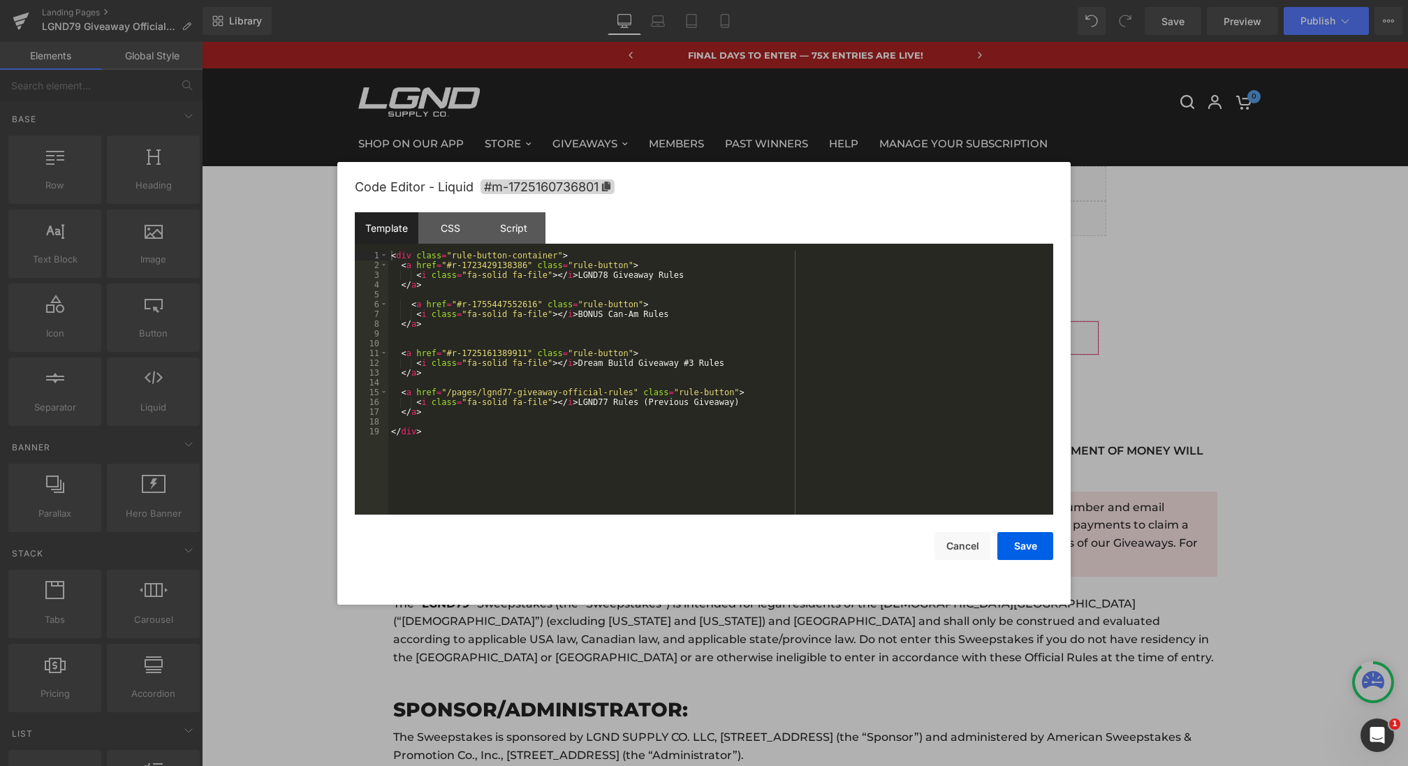
click at [720, 0] on div "You are previewing how the will restyle your page. You can not edit Elements in…" at bounding box center [704, 0] width 1408 height 0
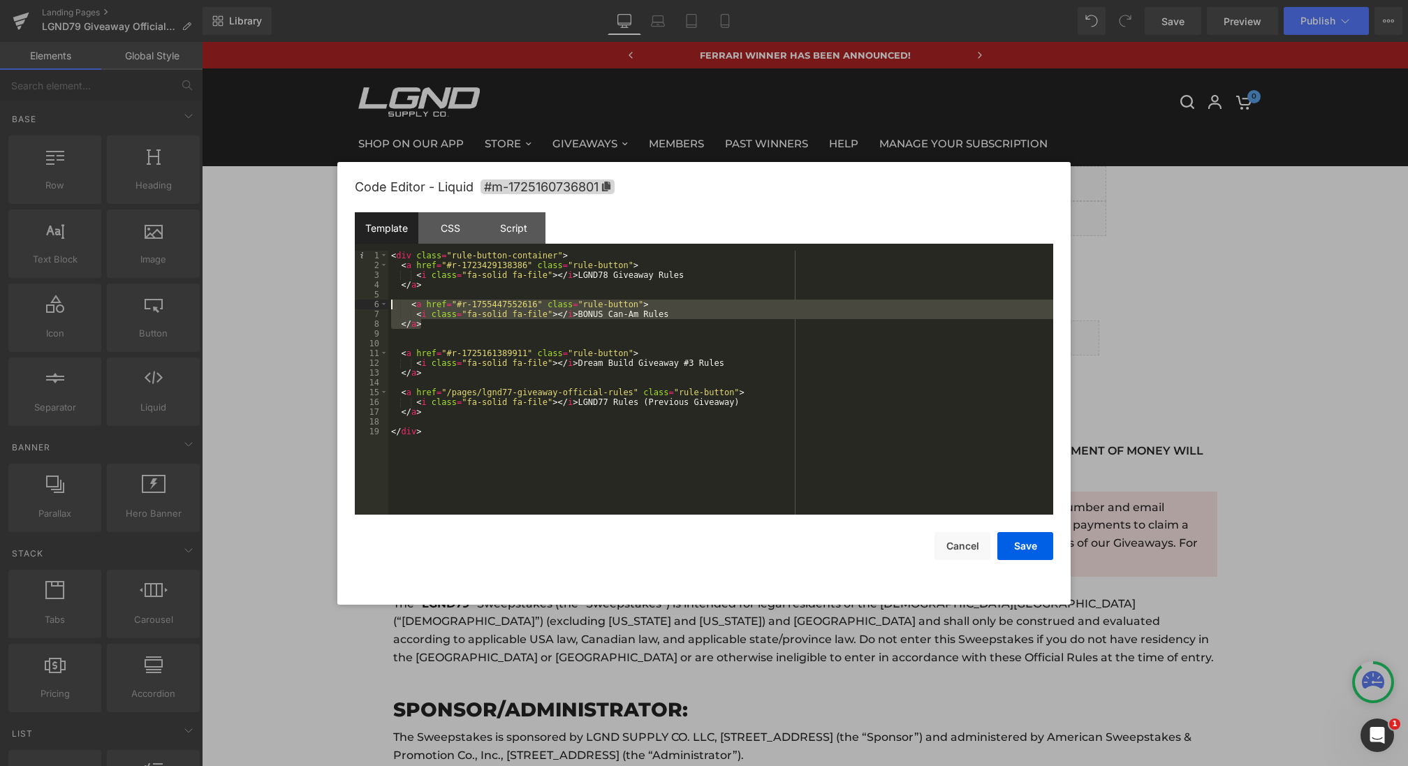
drag, startPoint x: 430, startPoint y: 328, endPoint x: 335, endPoint y: 304, distance: 98.1
click at [335, 302] on body "You are previewing how the will restyle your page. You can not edit Elements in…" at bounding box center [704, 383] width 1408 height 766
click at [611, 274] on div "< div class = "rule-button-container" > < a href = "#r-1723429138386" class = "…" at bounding box center [720, 393] width 665 height 284
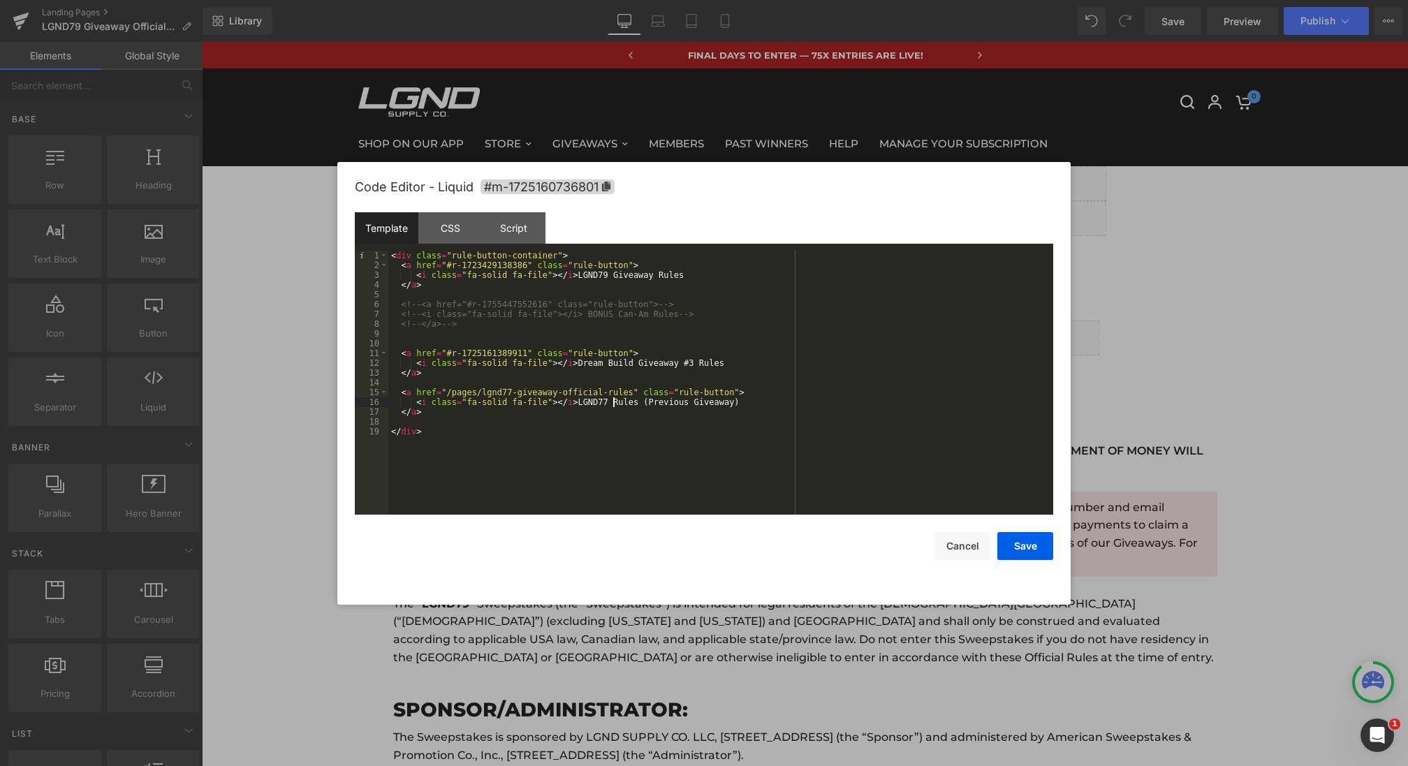
click at [615, 402] on div "< div class = "rule-button-container" > < a href = "#r-1723429138386" class = "…" at bounding box center [720, 393] width 665 height 284
click at [512, 388] on div "< div class = "rule-button-container" > < a href = "#r-1723429138386" class = "…" at bounding box center [720, 393] width 665 height 284
click at [1027, 535] on button "Save" at bounding box center [1026, 546] width 56 height 28
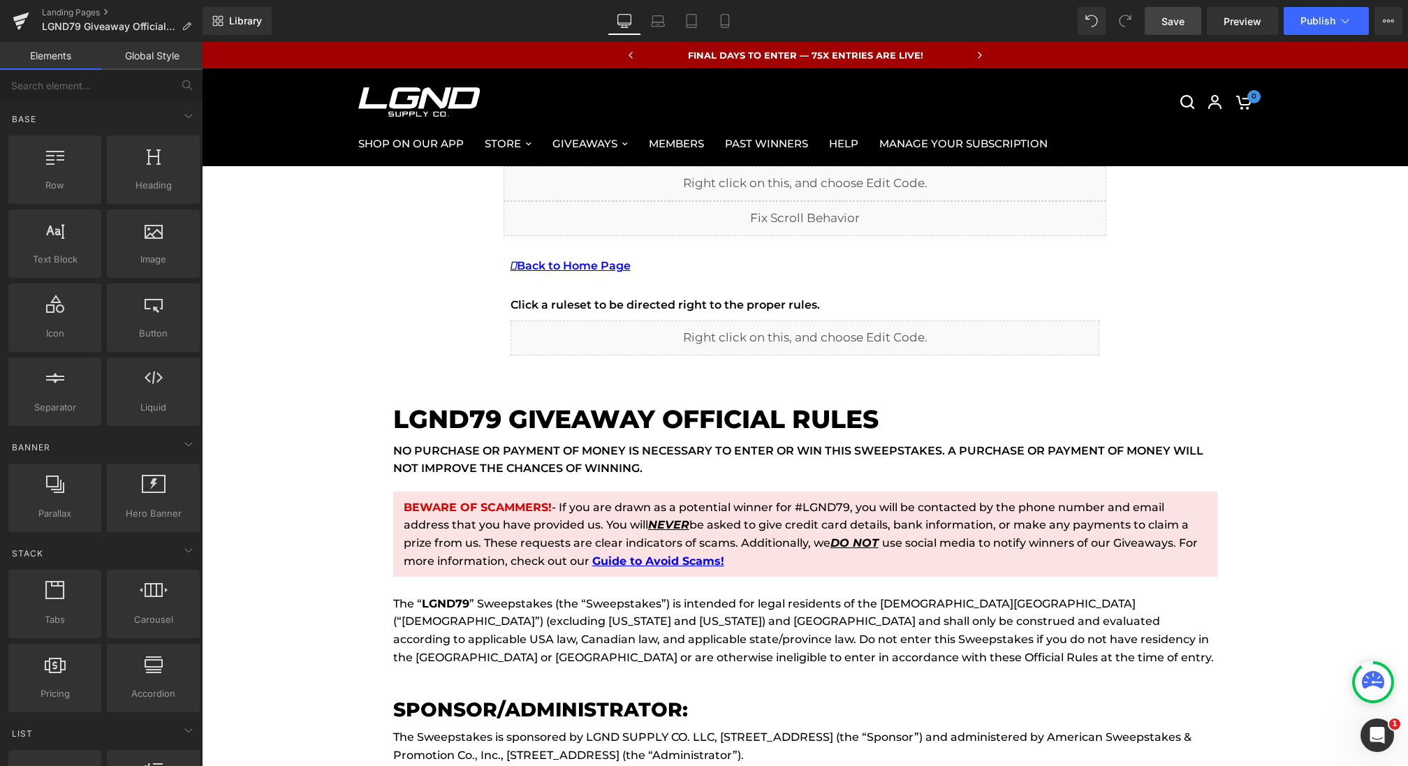
click at [1162, 29] on link "Save" at bounding box center [1173, 21] width 57 height 28
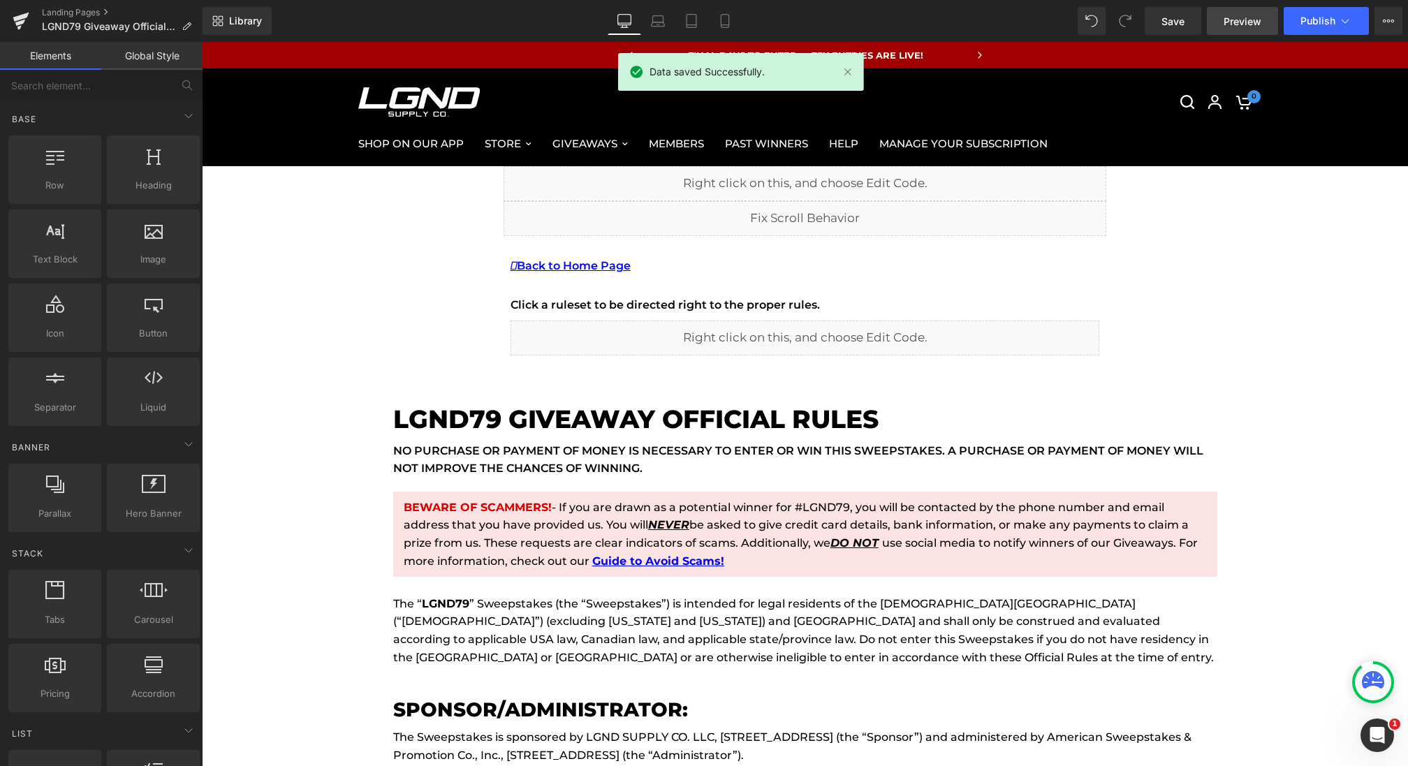
click at [1230, 21] on span "Preview" at bounding box center [1243, 21] width 38 height 15
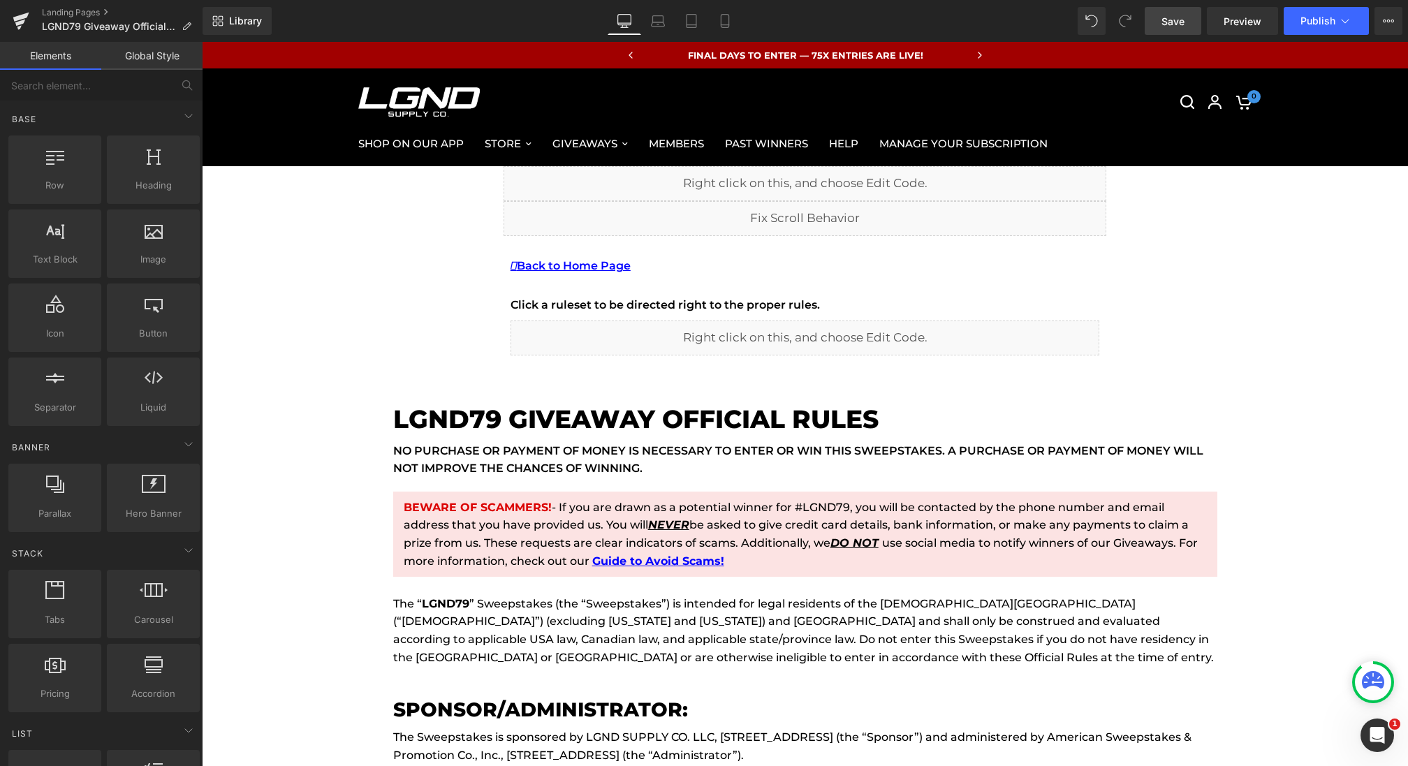
click at [1171, 23] on span "Save" at bounding box center [1173, 21] width 23 height 15
click at [1384, 19] on icon at bounding box center [1388, 20] width 11 height 11
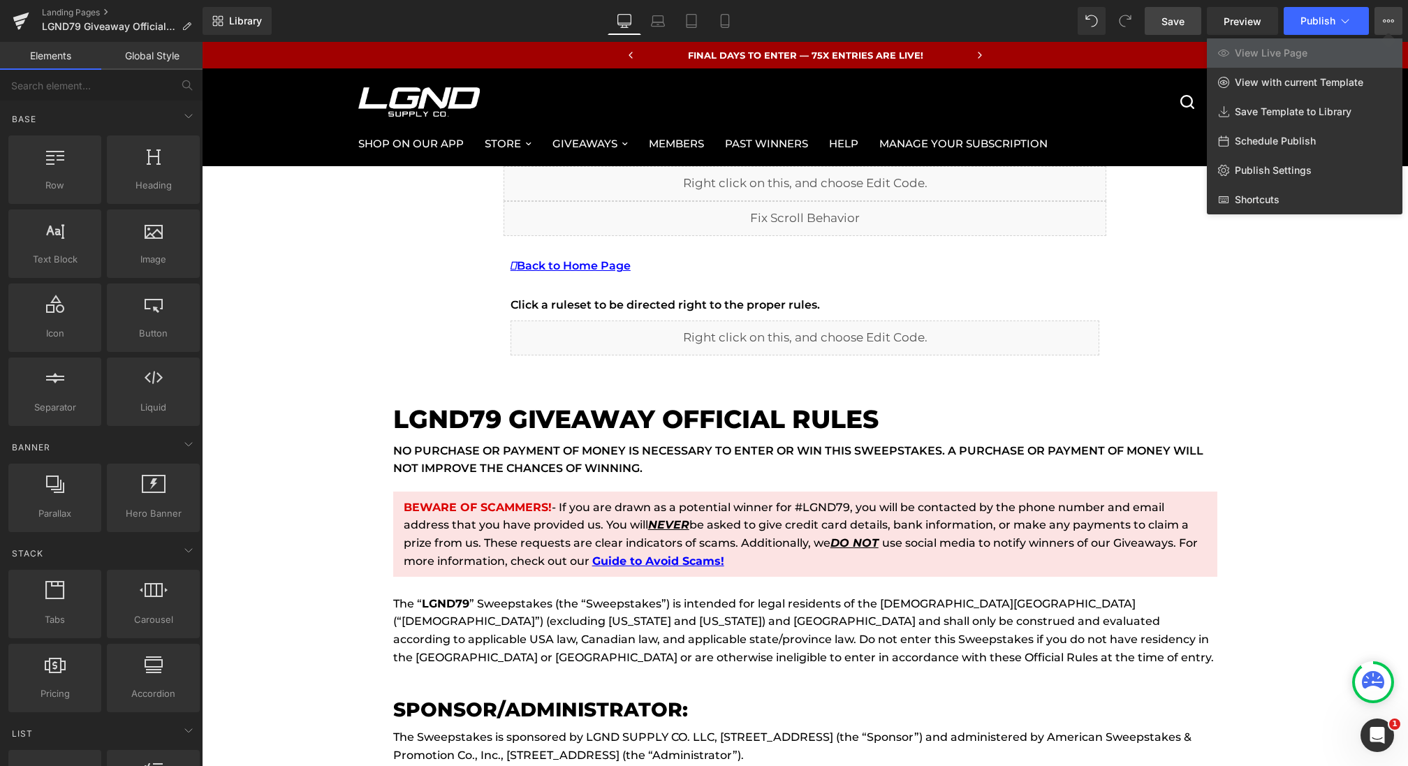
click at [1270, 142] on span "Schedule Publish" at bounding box center [1275, 141] width 81 height 13
select select
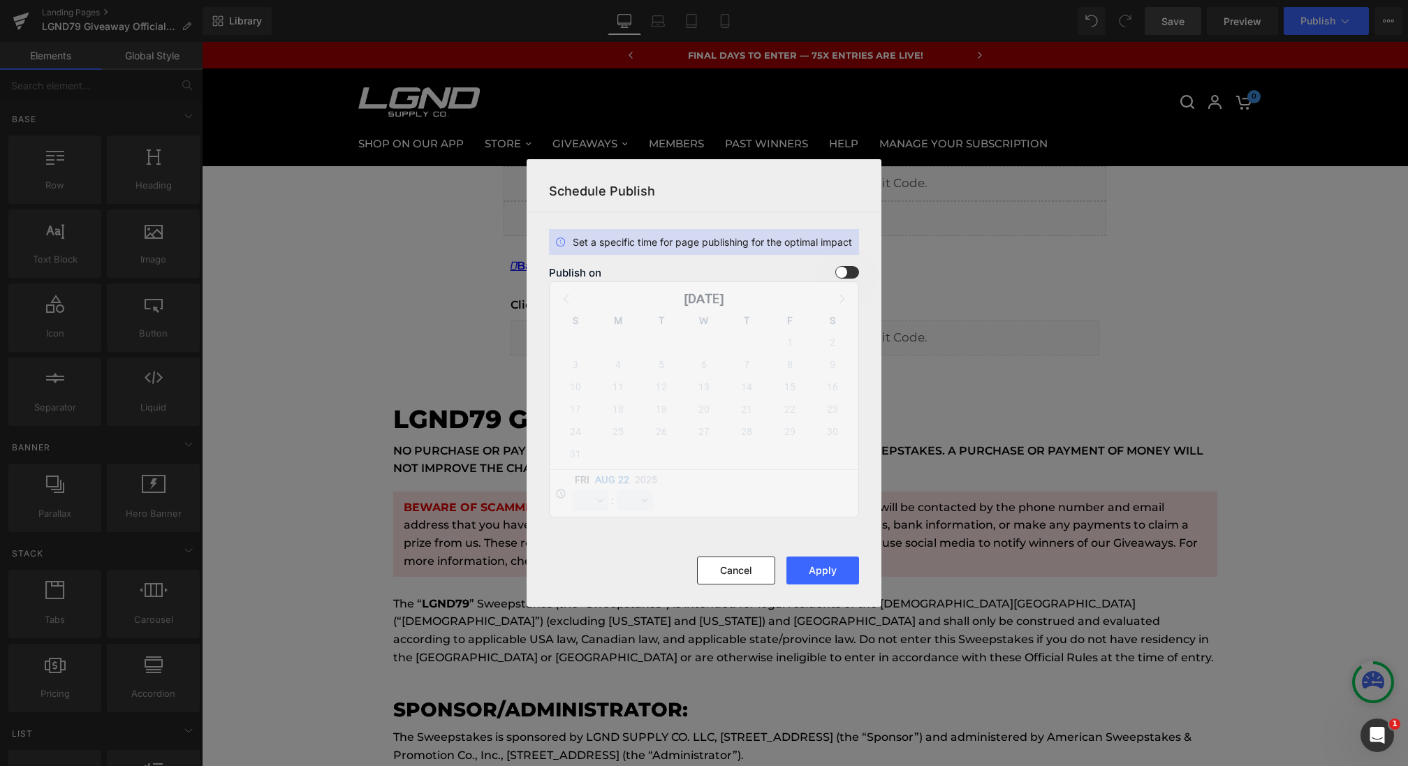
click at [848, 274] on span at bounding box center [848, 272] width 24 height 13
click at [0, 0] on input "checkbox" at bounding box center [0, 0] width 0 height 0
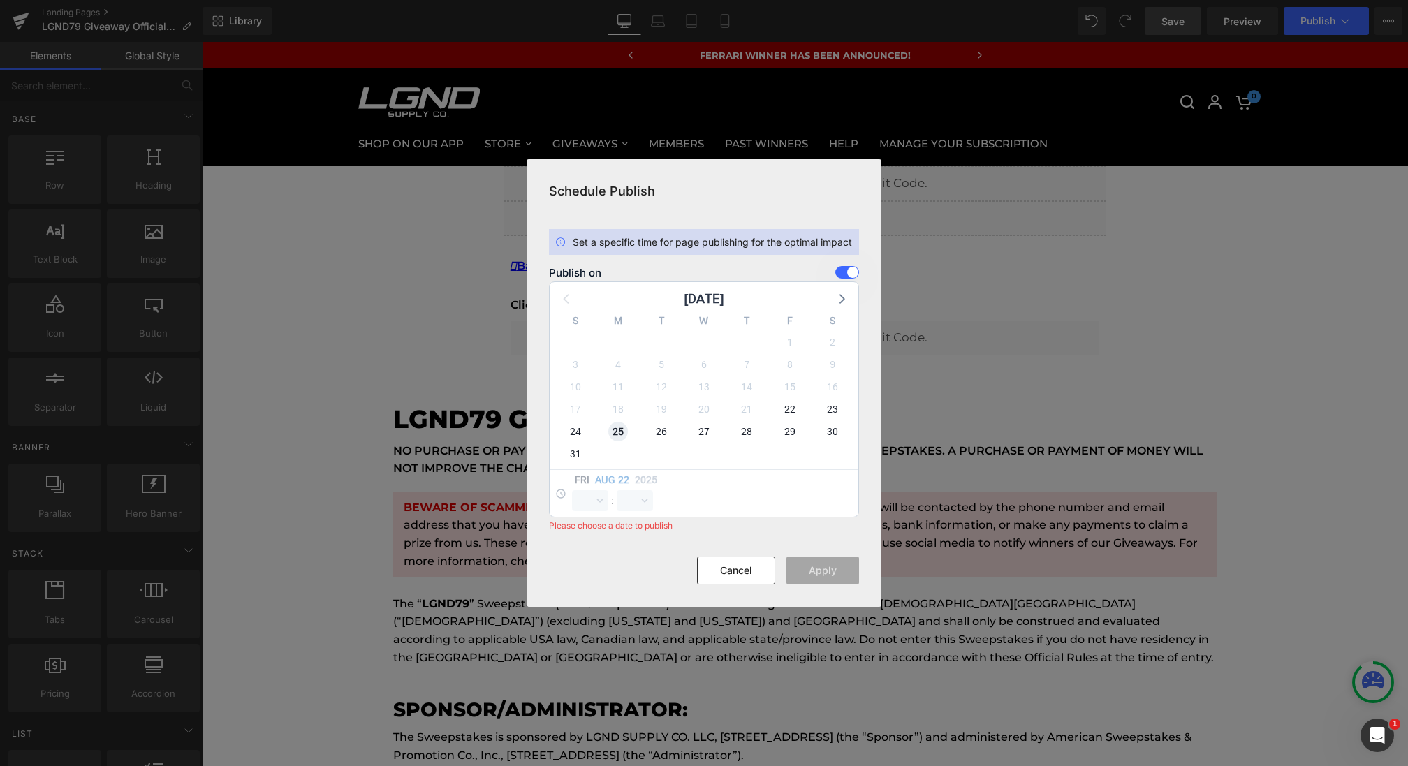
click at [616, 429] on span "25" at bounding box center [618, 432] width 20 height 20
click at [586, 490] on select "00 01 02 03 04 05 06 07 08 09 10 11 12 13 14 15 16 17 18 19 20 21 22 23" at bounding box center [590, 500] width 36 height 21
select select "0"
click at [634, 501] on select "00 01 02 03 04 05 06 07 08 09 10 11 12 13 14 15 16 17 18 19 20 21 22 23 24 25 2…" at bounding box center [635, 500] width 36 height 21
select select "0"
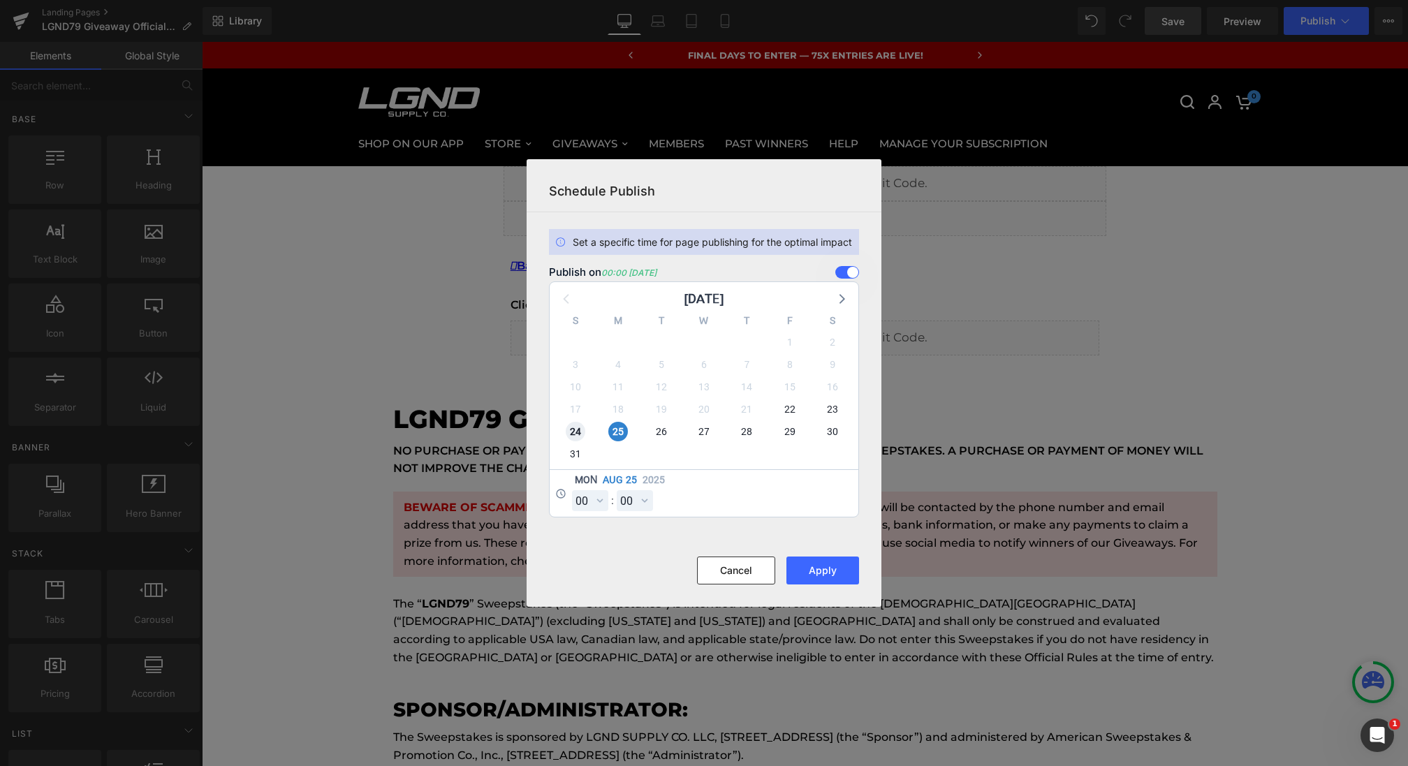
click at [581, 434] on span "24" at bounding box center [576, 432] width 20 height 20
click at [590, 509] on select "00 01 02 03 04 05 06 07 08 09 10 11 12 13 14 15 16 17 18 19 20 21 22 23" at bounding box center [590, 500] width 36 height 21
select select "23"
click at [632, 494] on select "00 01 02 03 04 05 06 07 08 09 10 11 12 13 14 15 16 17 18 19 20 21 22 23 24 25 2…" at bounding box center [635, 500] width 36 height 21
select select "50"
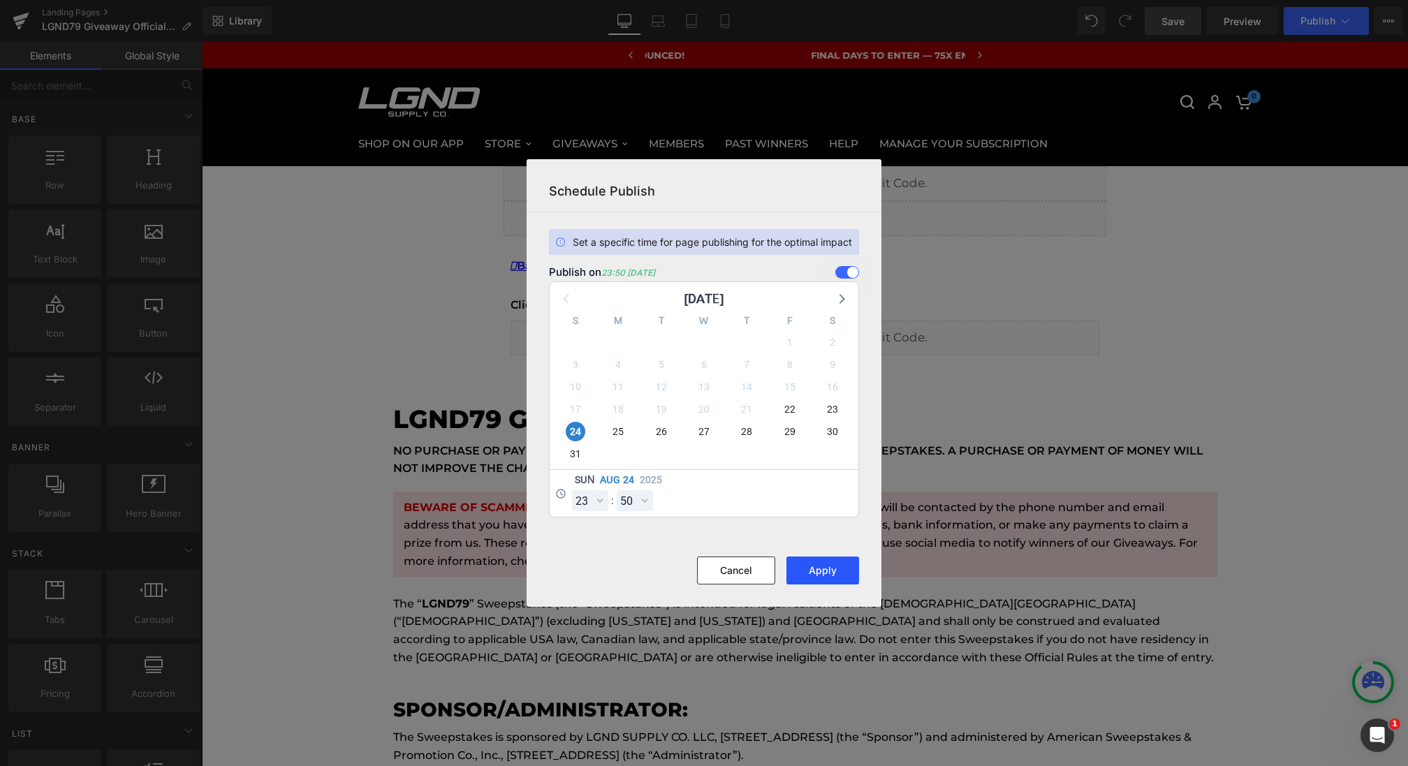
click at [822, 565] on button "Apply" at bounding box center [823, 571] width 73 height 28
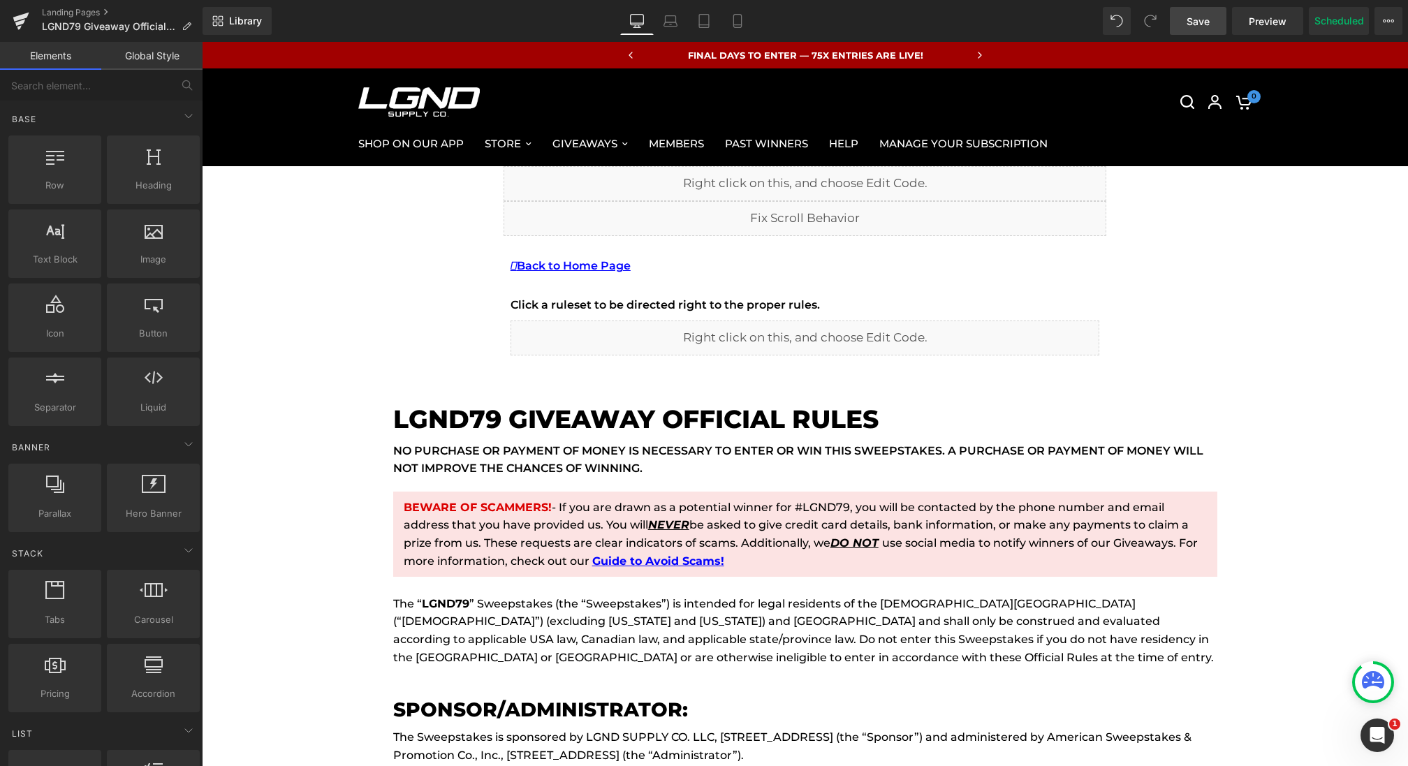
click at [1200, 13] on link "Save" at bounding box center [1198, 21] width 57 height 28
